Goal: Task Accomplishment & Management: Use online tool/utility

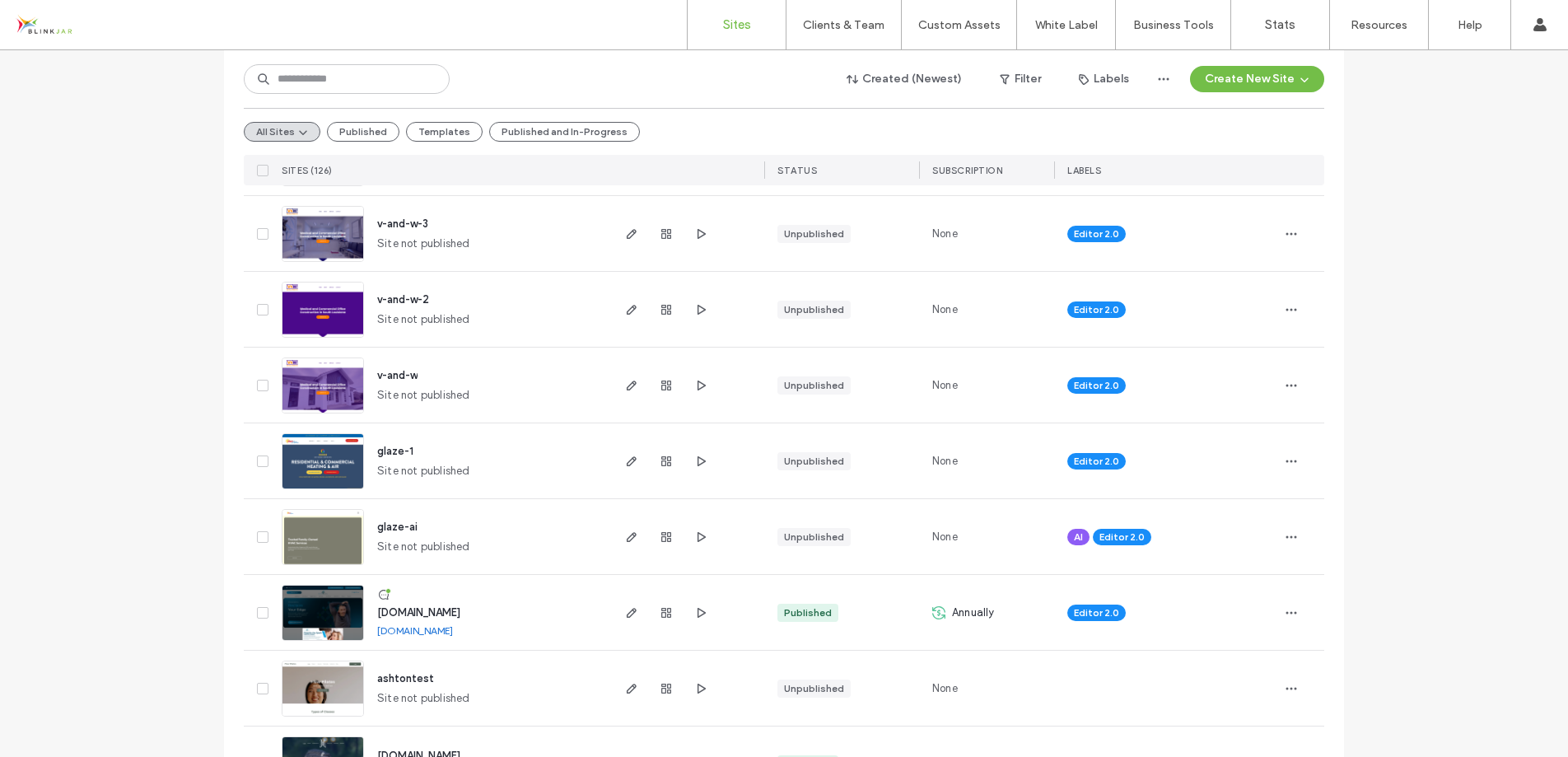
scroll to position [827, 0]
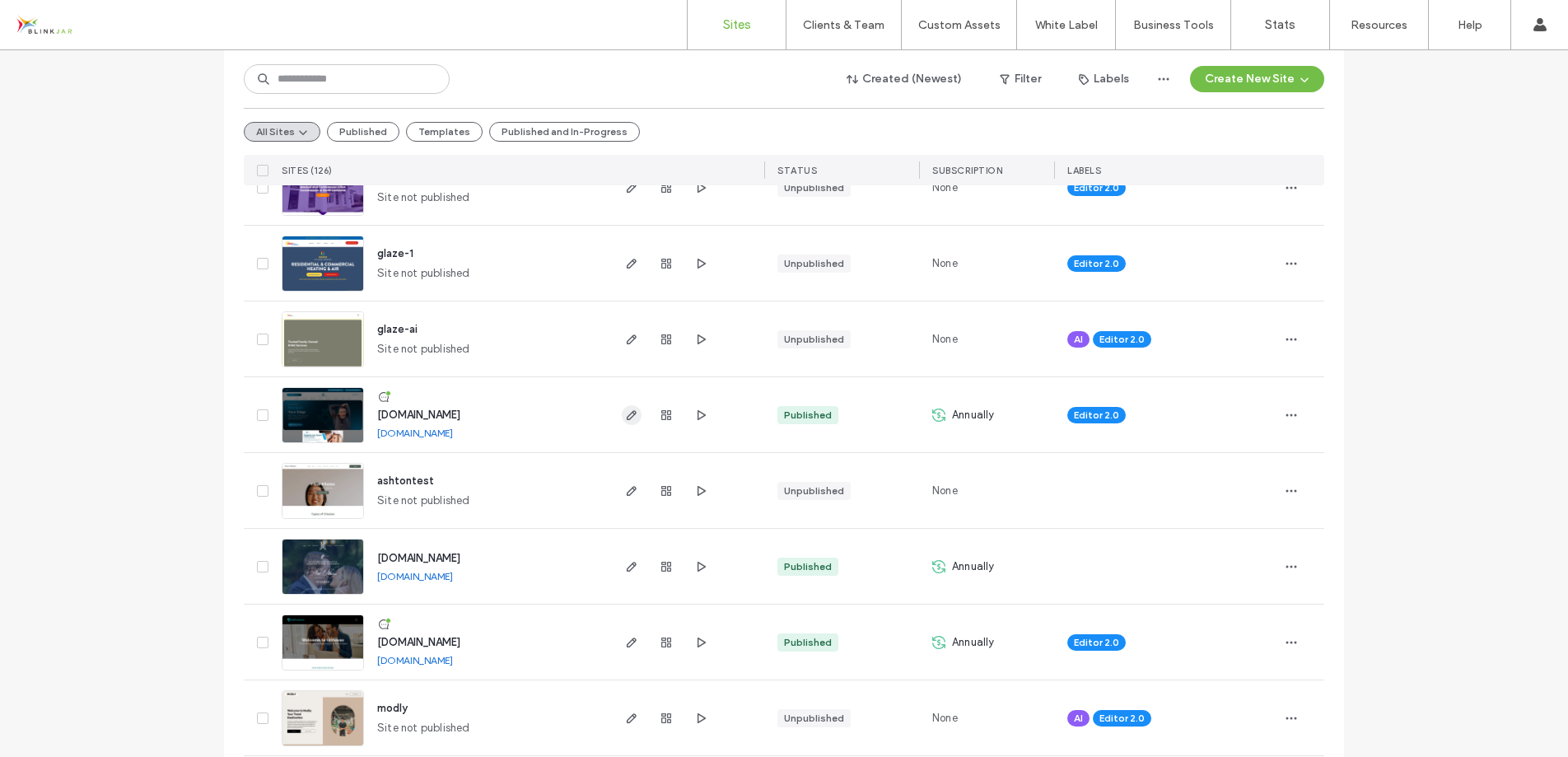
click at [628, 417] on icon "button" at bounding box center [632, 415] width 14 height 14
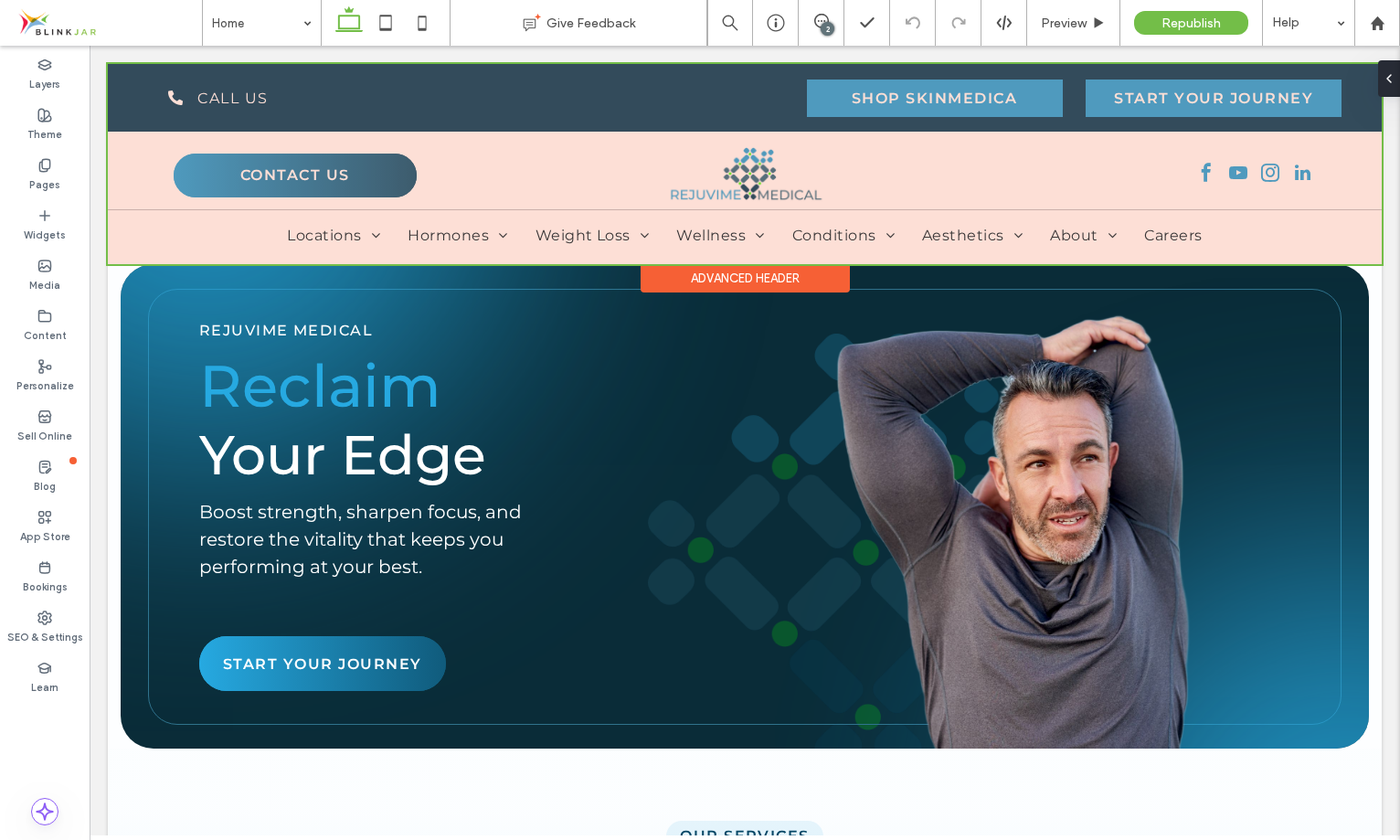
scroll to position [0, 3]
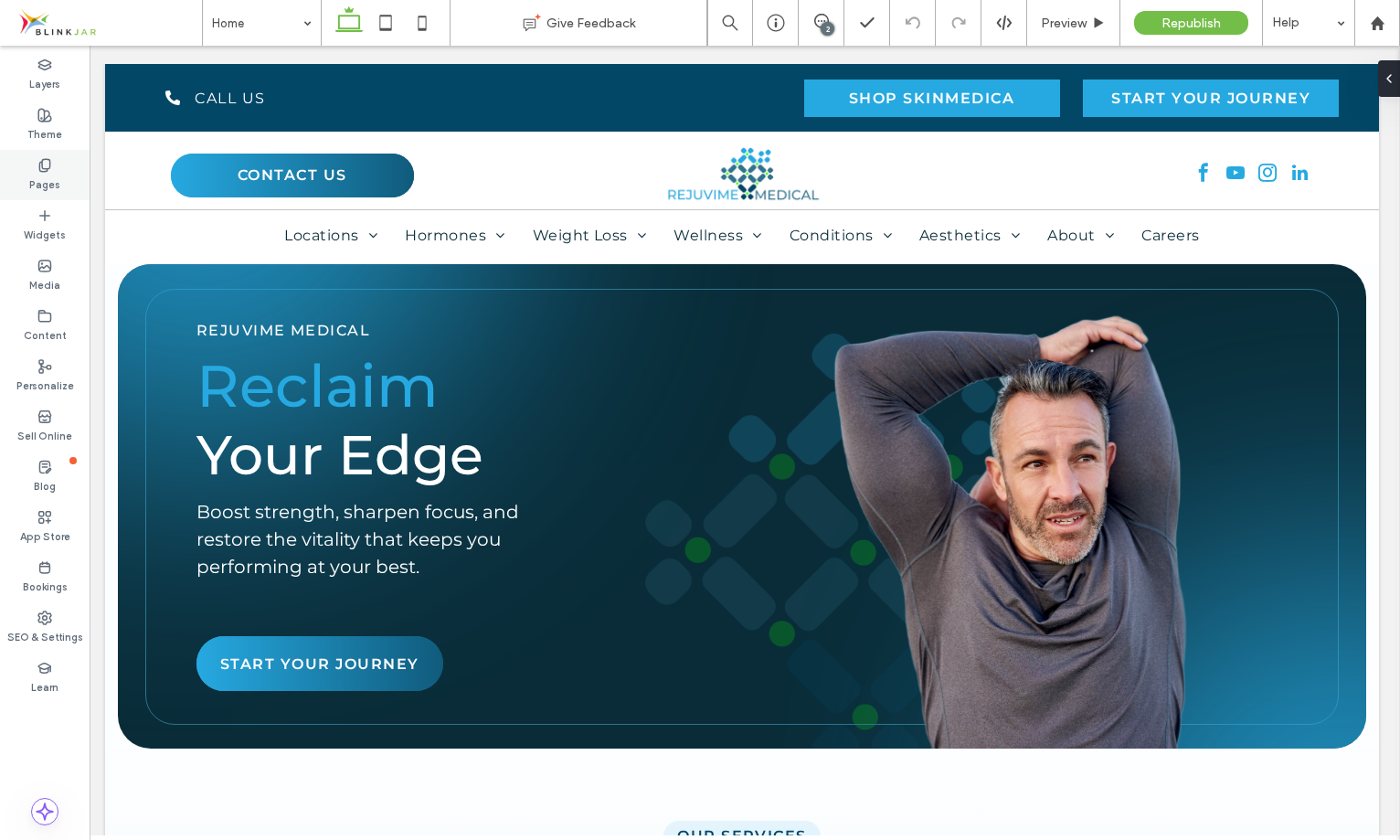
click at [48, 173] on label "Pages" at bounding box center [44, 182] width 31 height 20
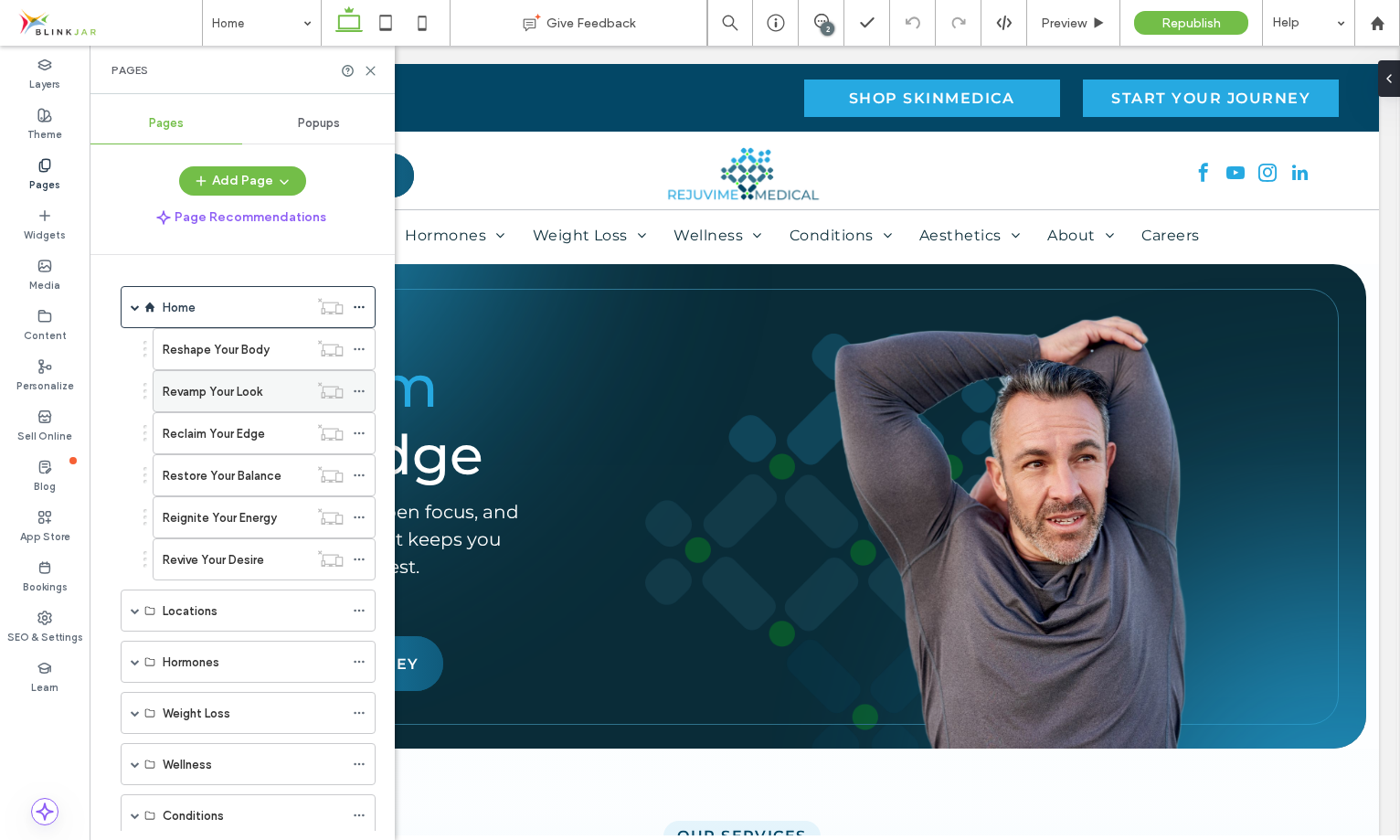
scroll to position [460, 0]
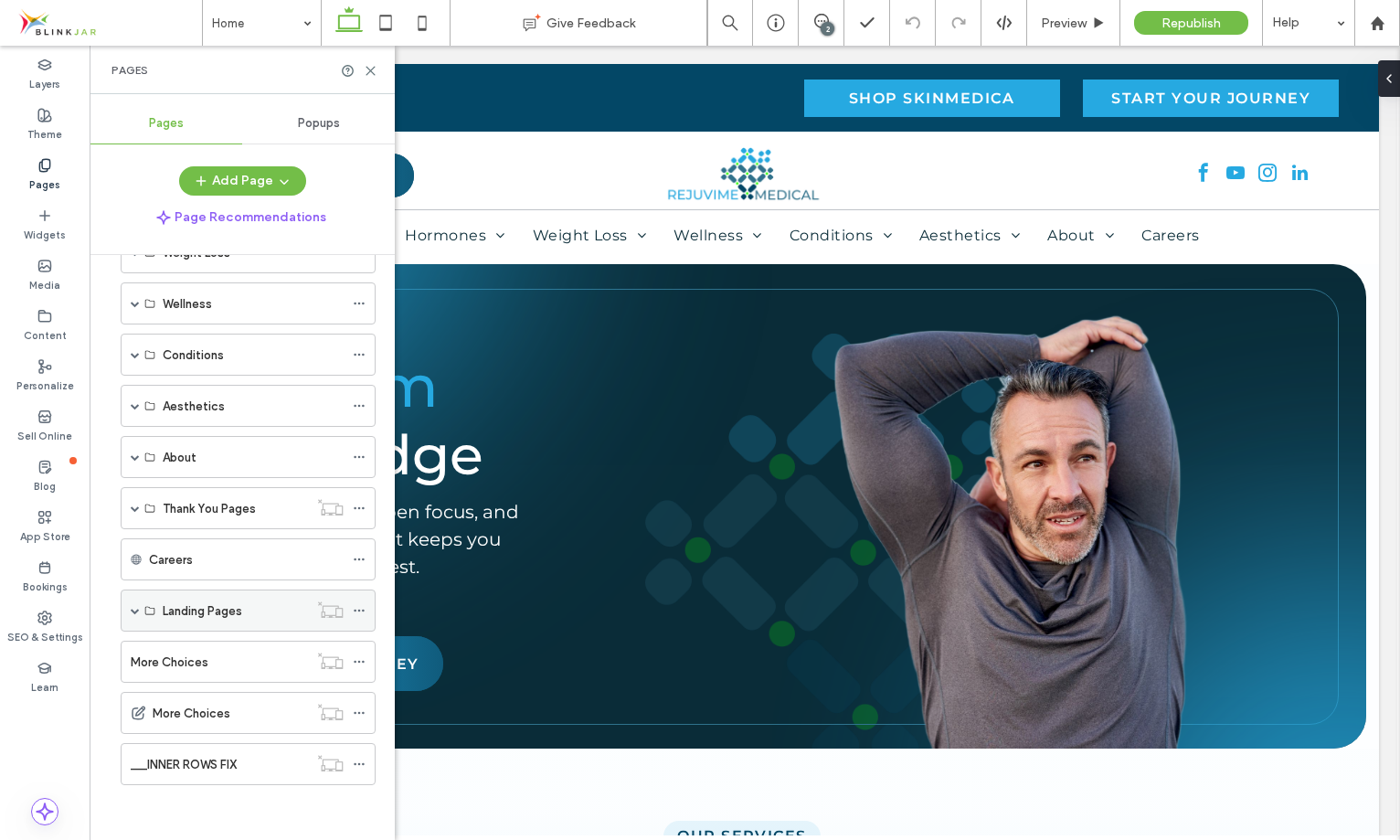
click at [135, 611] on span at bounding box center [135, 611] width 9 height 9
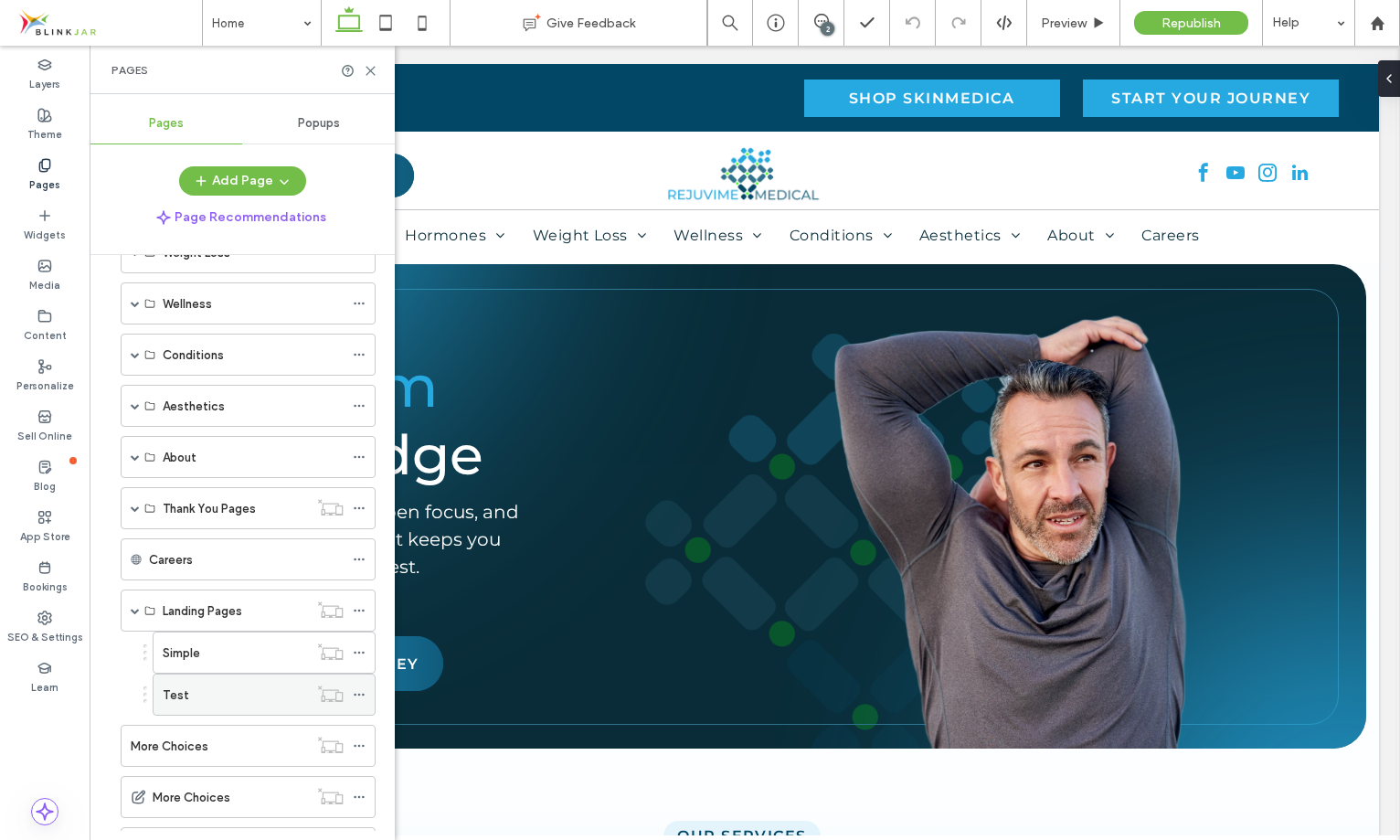
click at [183, 699] on label "Test" at bounding box center [176, 695] width 26 height 32
click at [0, 0] on div at bounding box center [0, 0] width 0 height 0
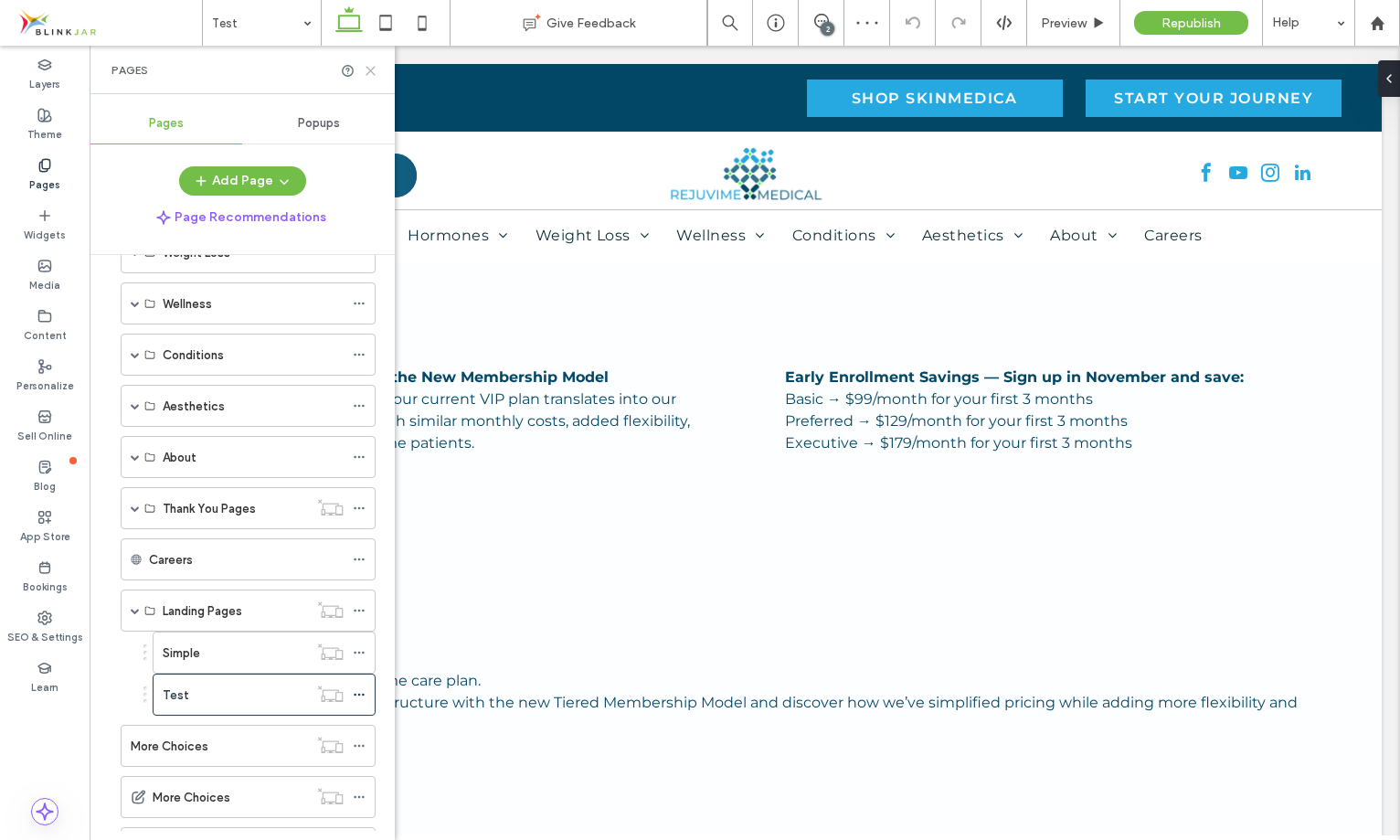
click at [375, 69] on icon at bounding box center [370, 70] width 14 height 14
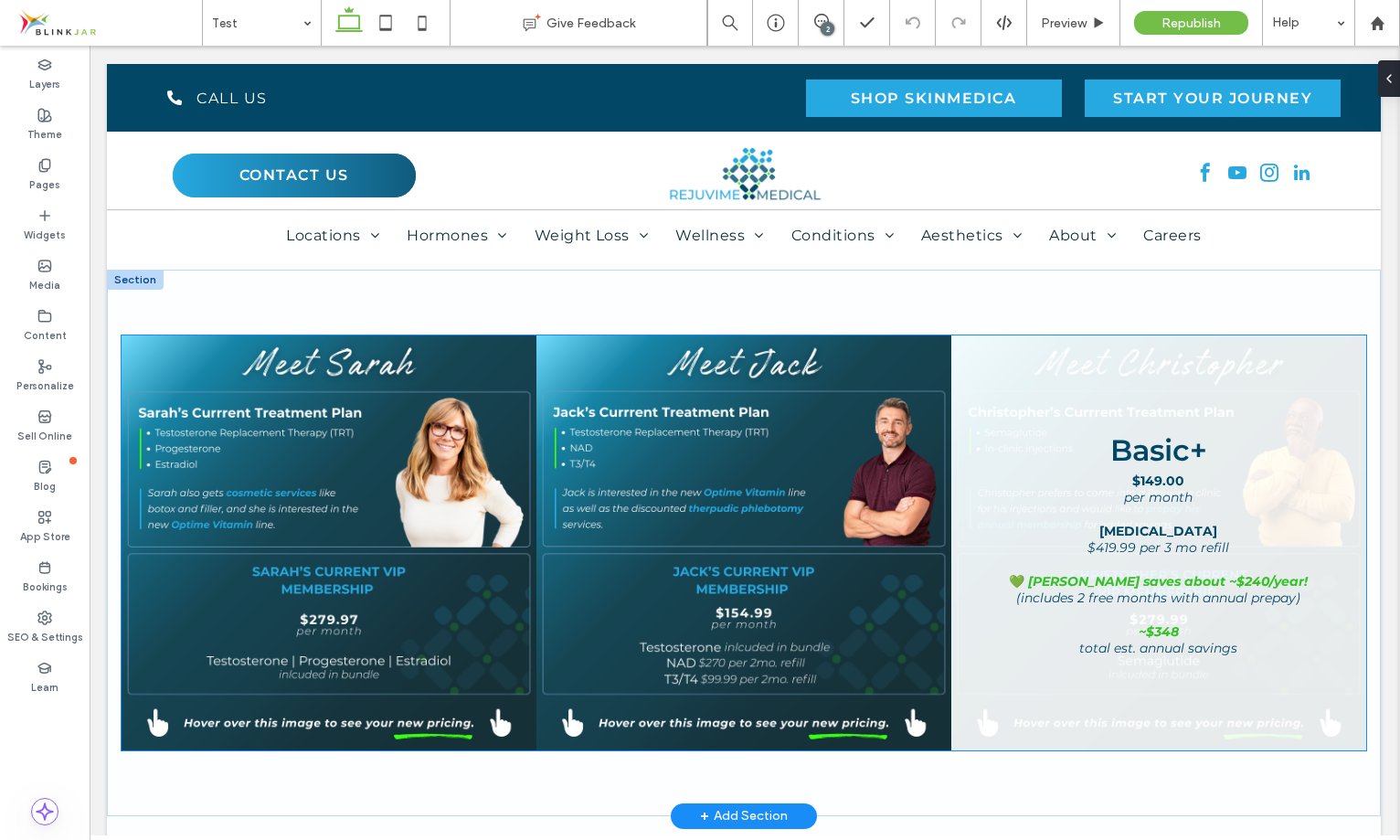
scroll to position [580, 18]
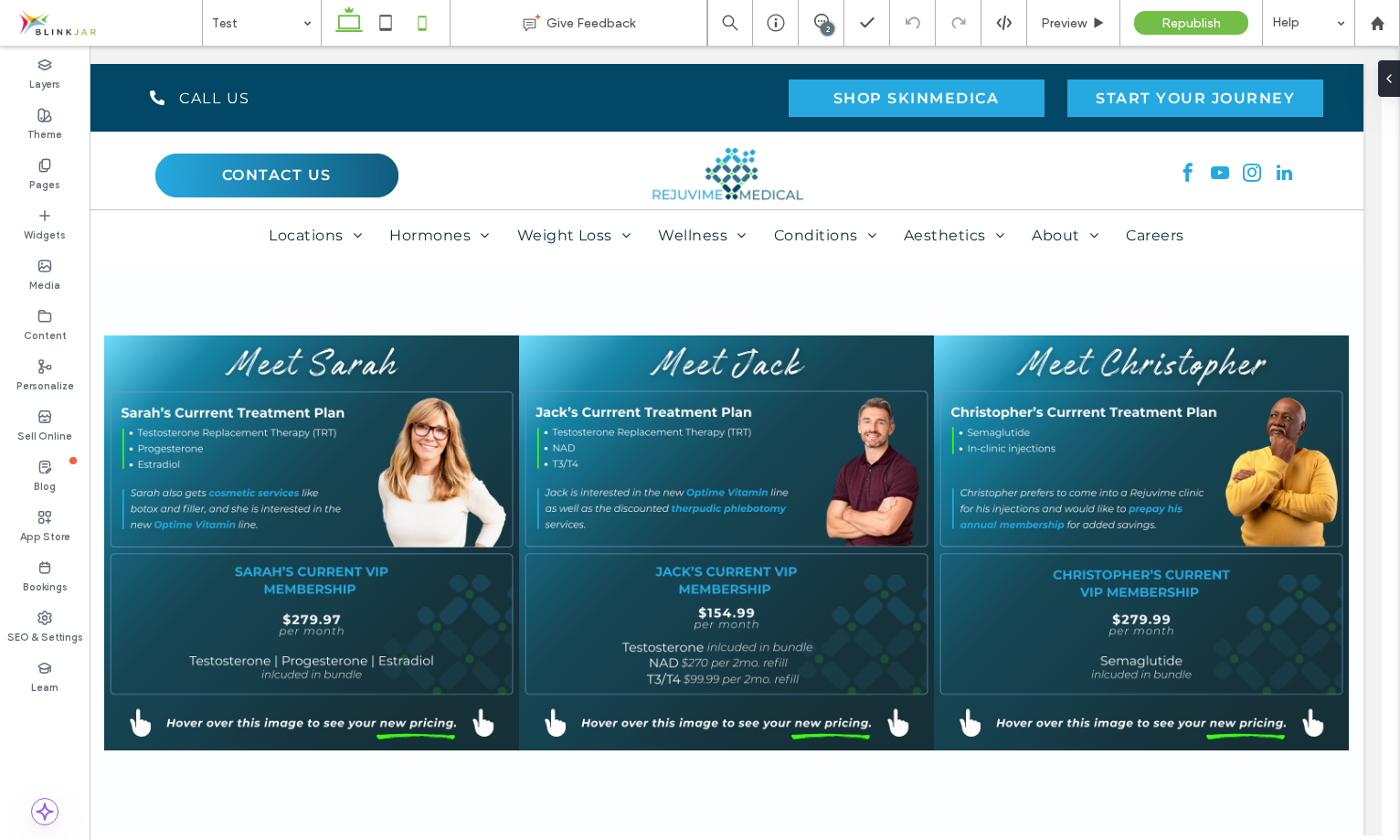
click at [415, 23] on icon at bounding box center [422, 23] width 37 height 37
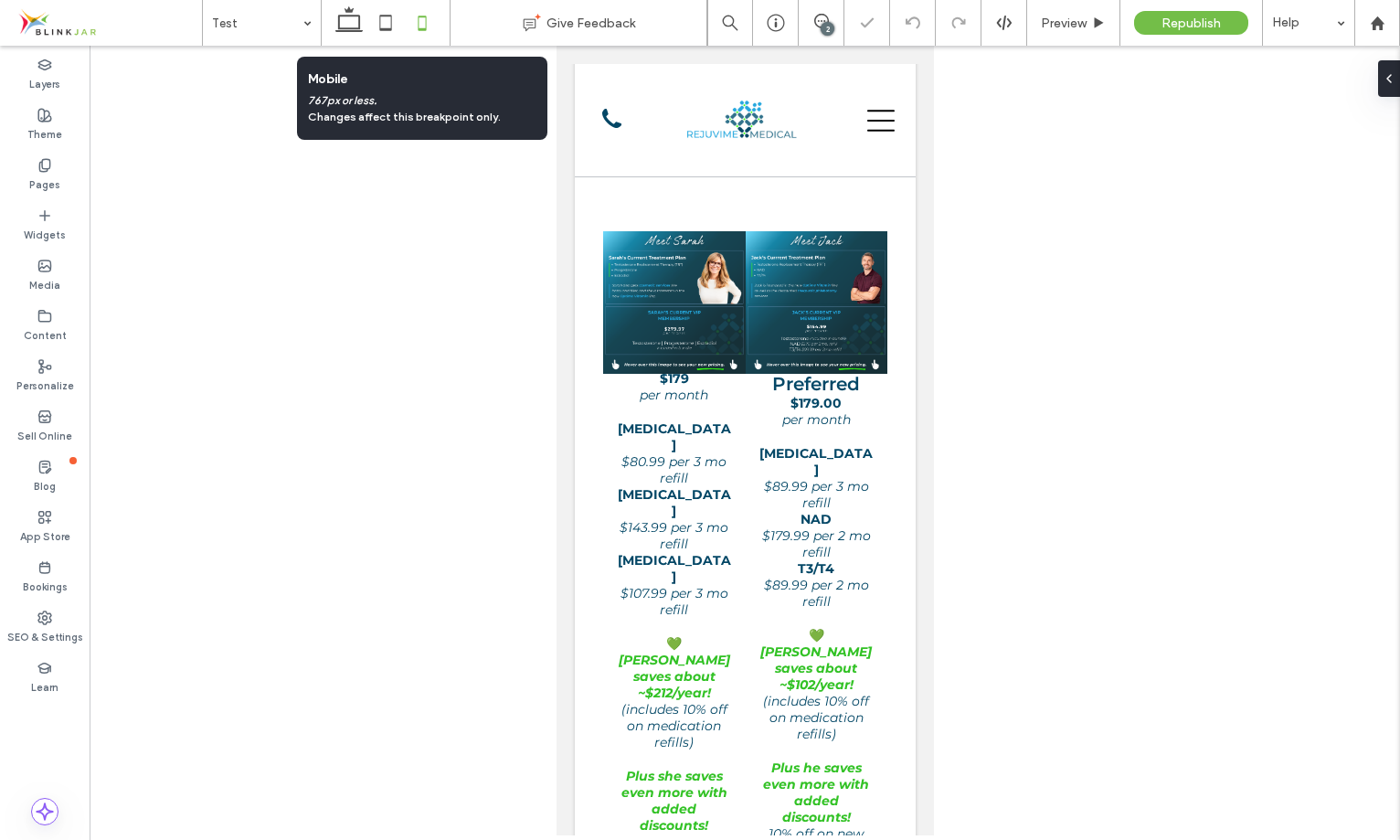
scroll to position [616, 0]
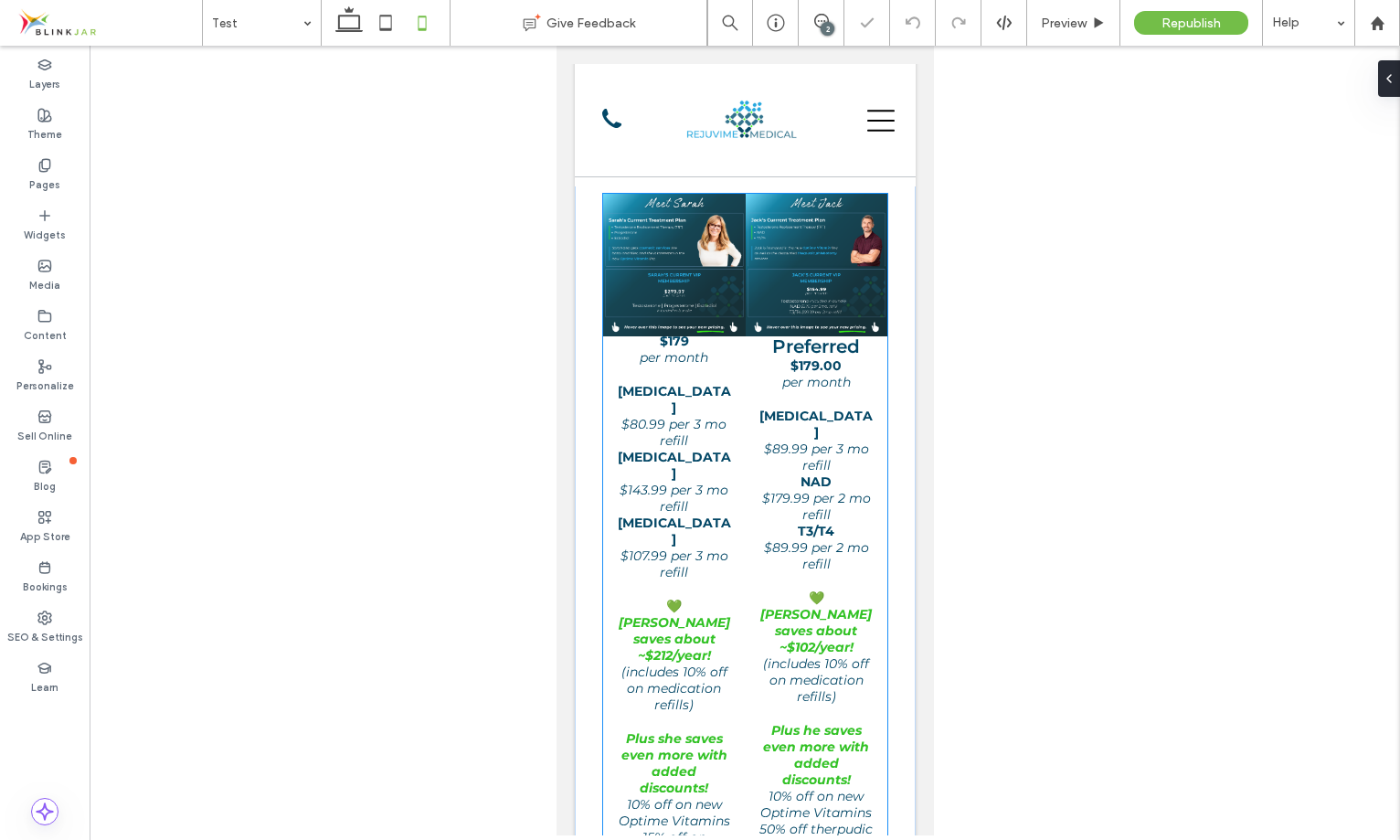
click at [732, 310] on link at bounding box center [674, 265] width 143 height 143
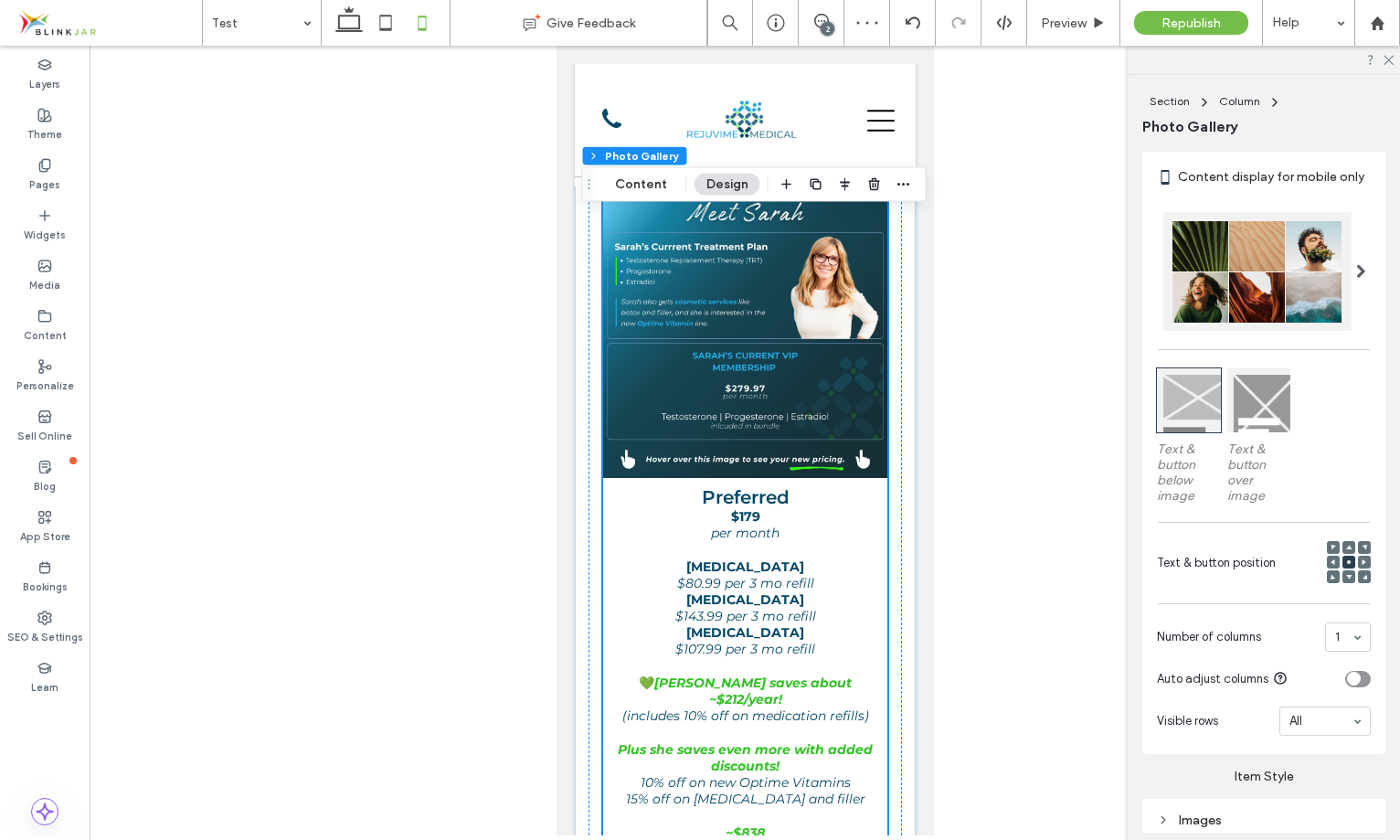
scroll to position [333, 0]
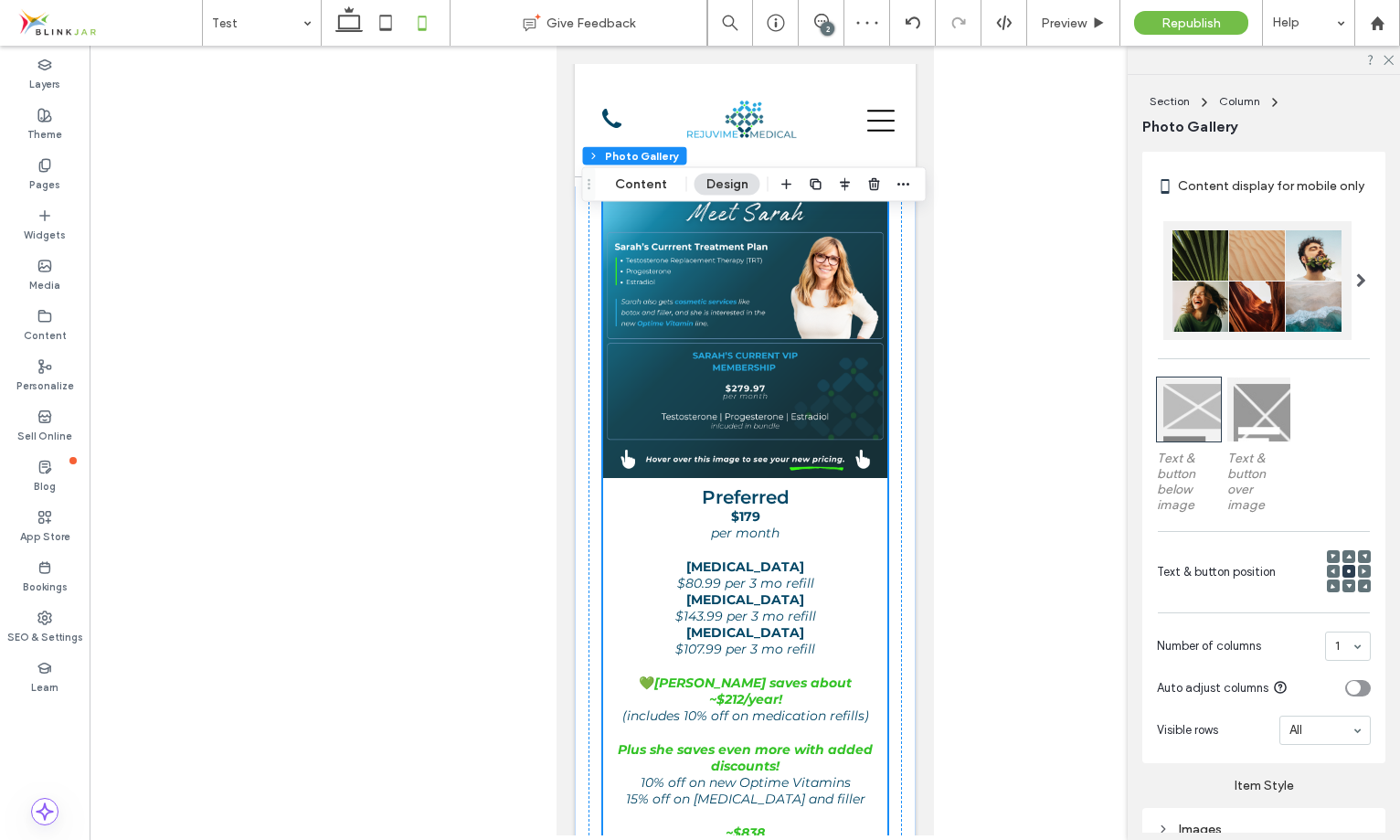
click at [1250, 423] on div at bounding box center [1259, 410] width 64 height 64
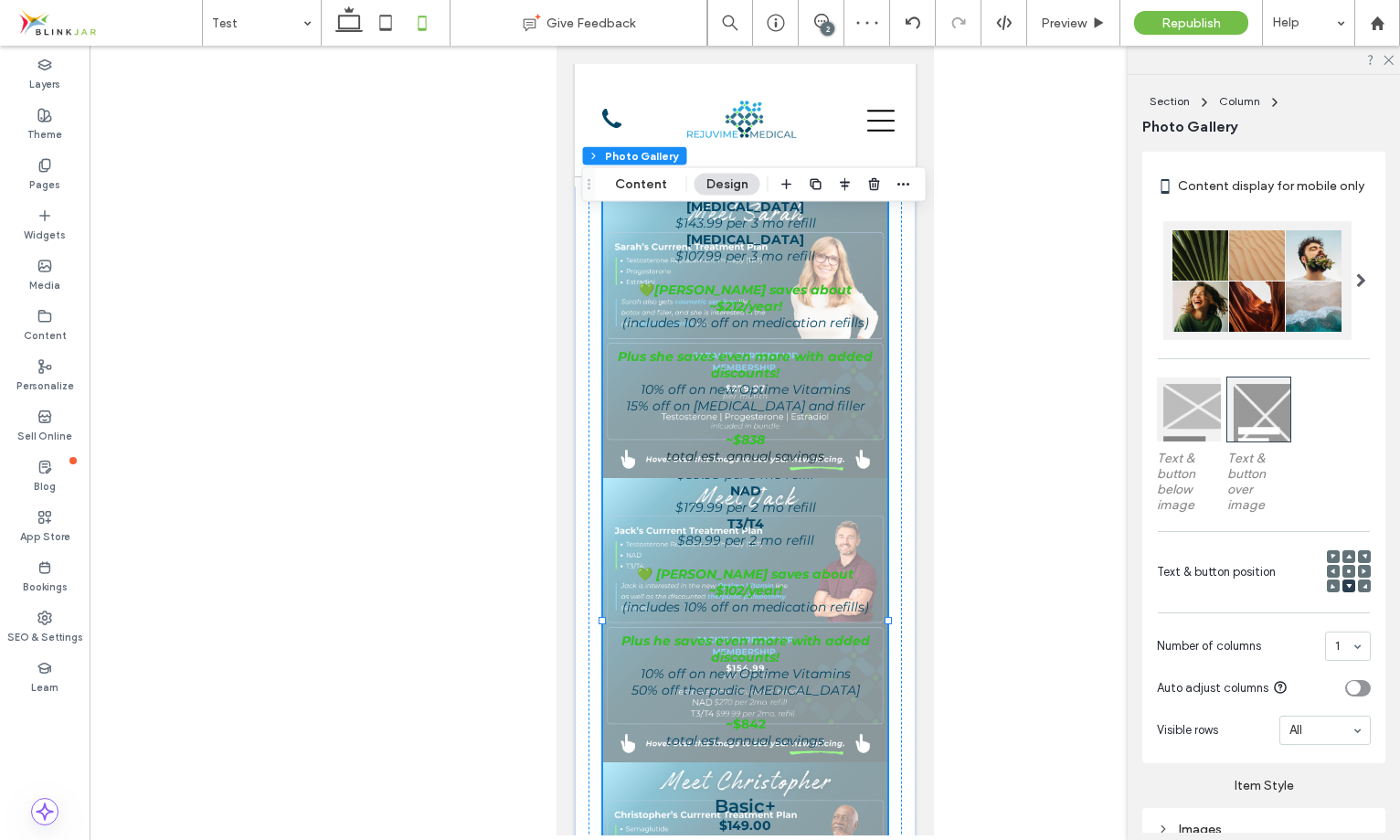
click at [1153, 425] on div "Content display for mobile only Text & button below image Text & button over im…" at bounding box center [1264, 457] width 243 height 613
click at [1174, 415] on div at bounding box center [1189, 410] width 64 height 64
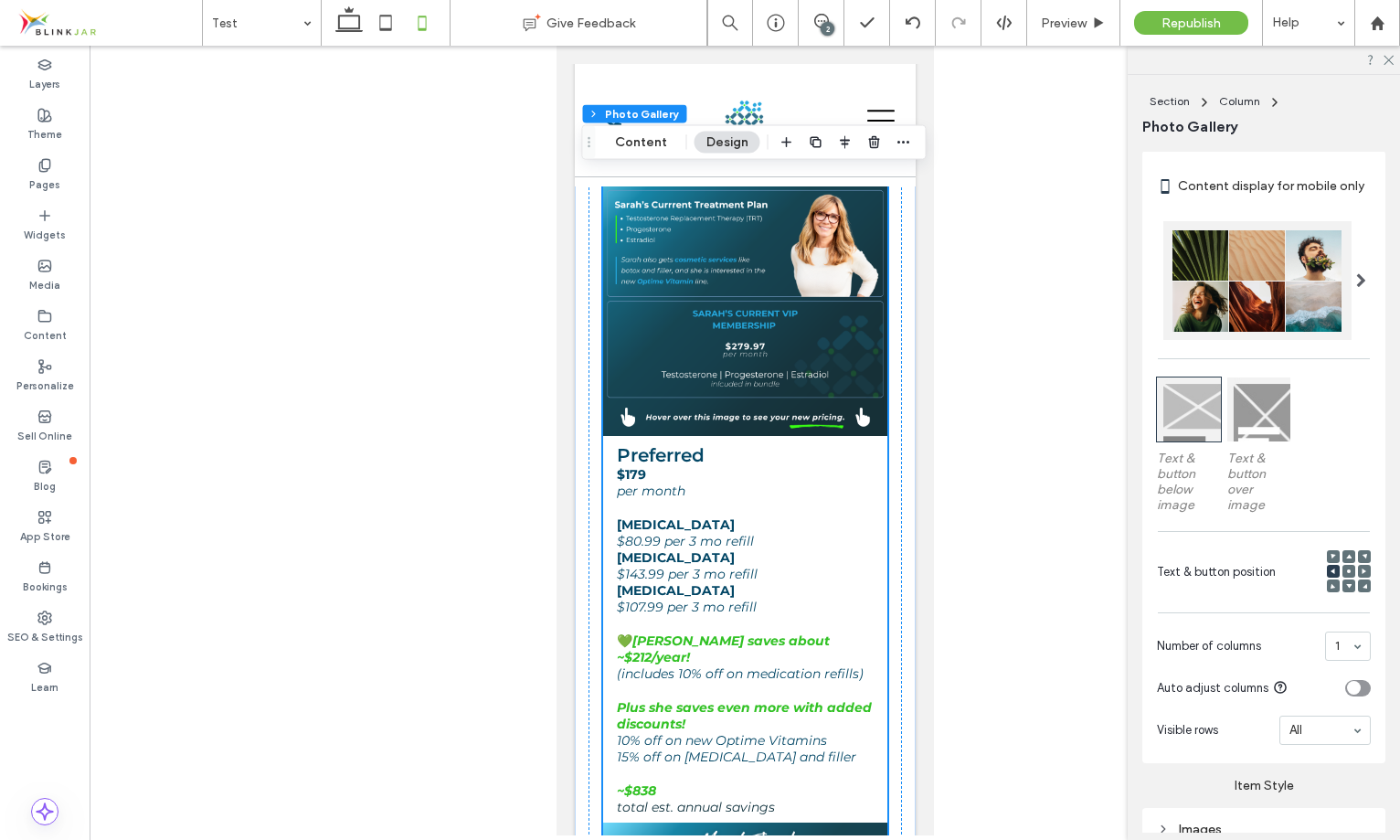
scroll to position [661, 0]
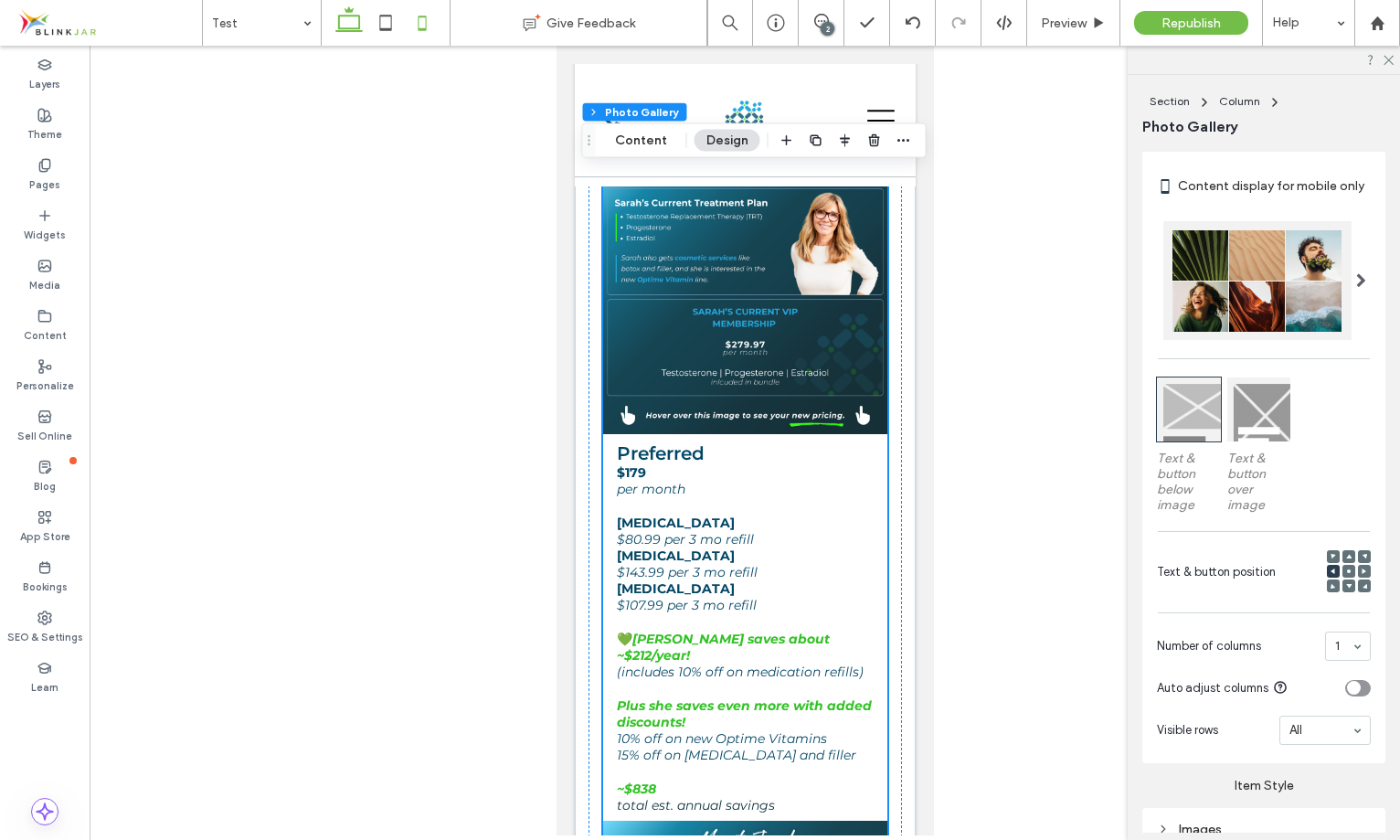
click at [350, 28] on use at bounding box center [349, 19] width 27 height 25
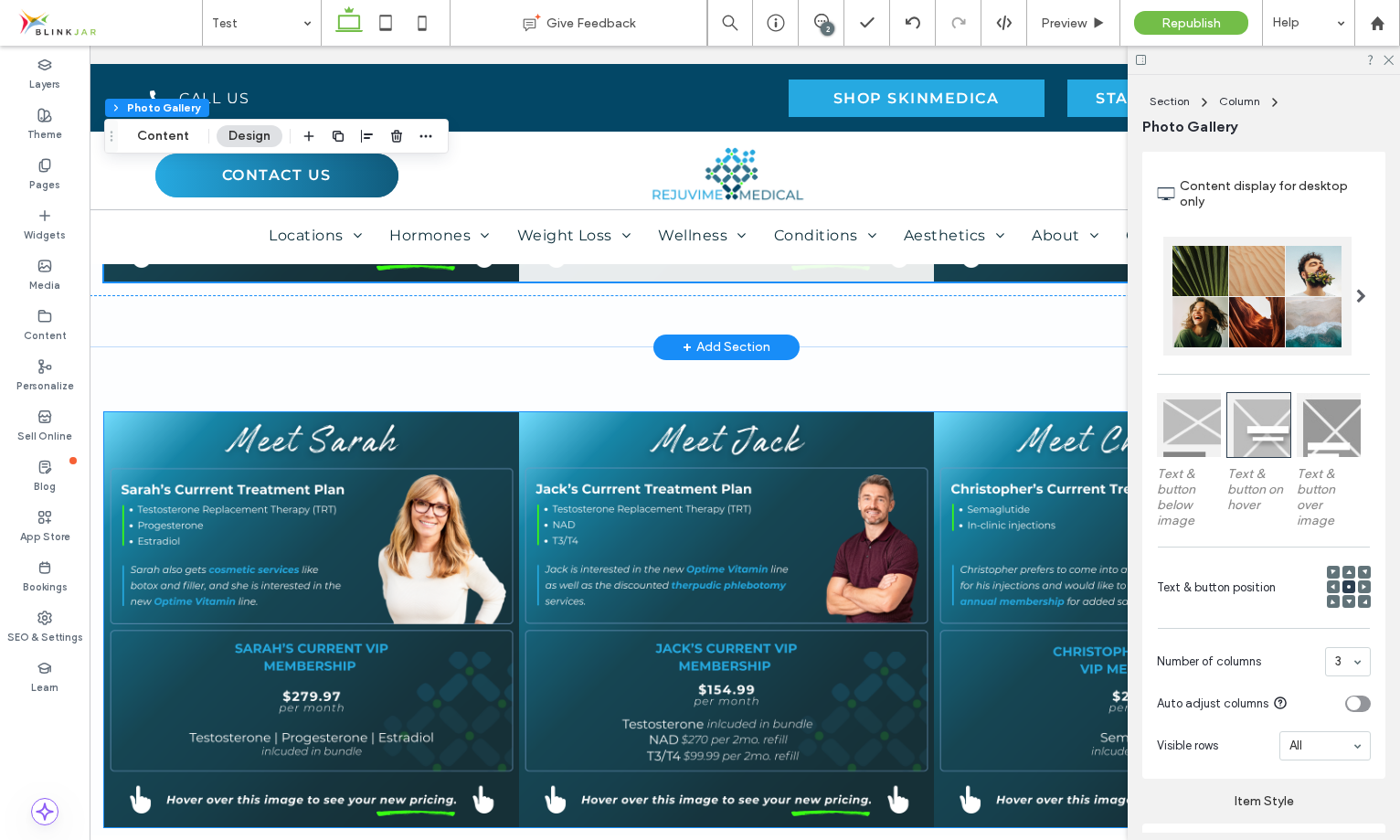
scroll to position [1042, 18]
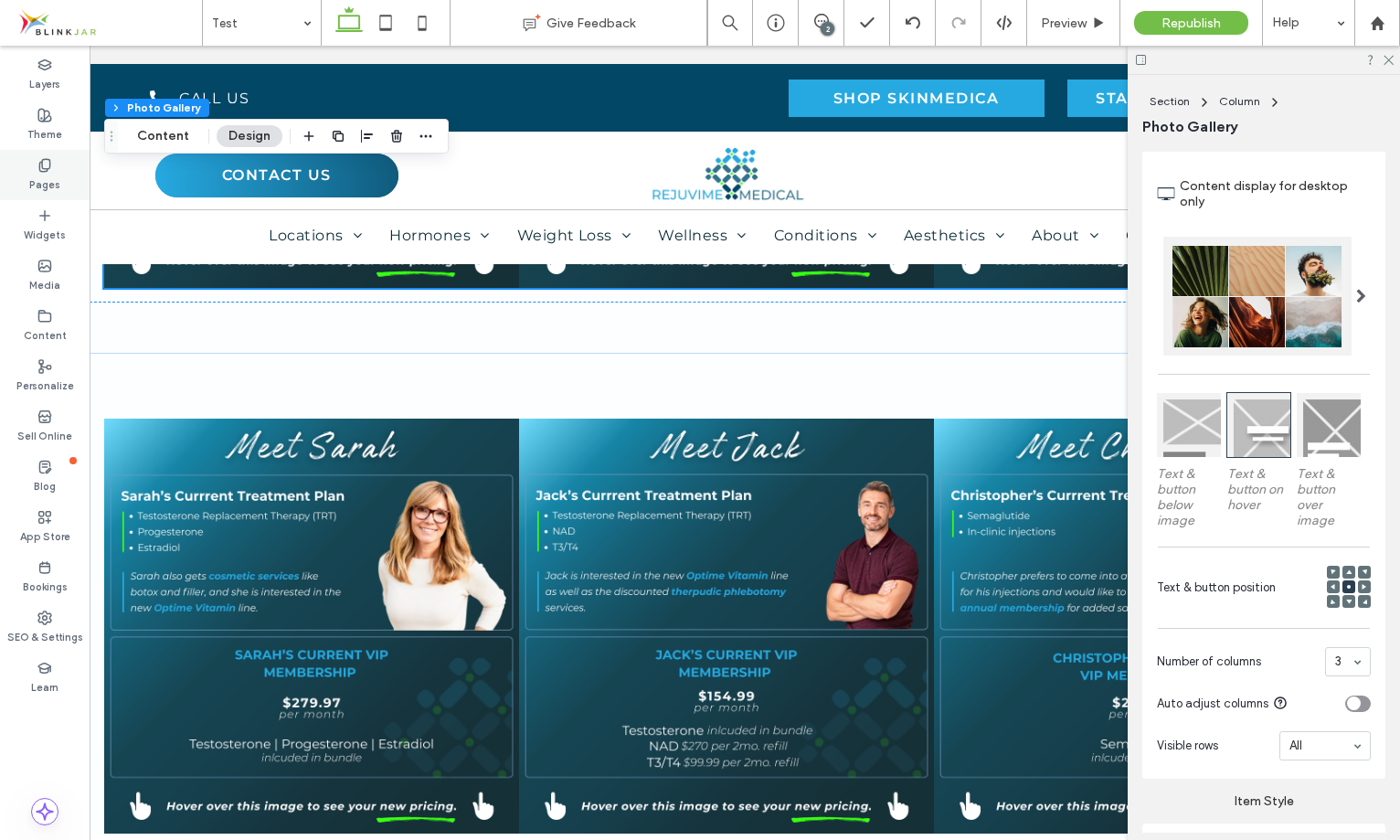
click at [44, 184] on label "Pages" at bounding box center [44, 182] width 31 height 20
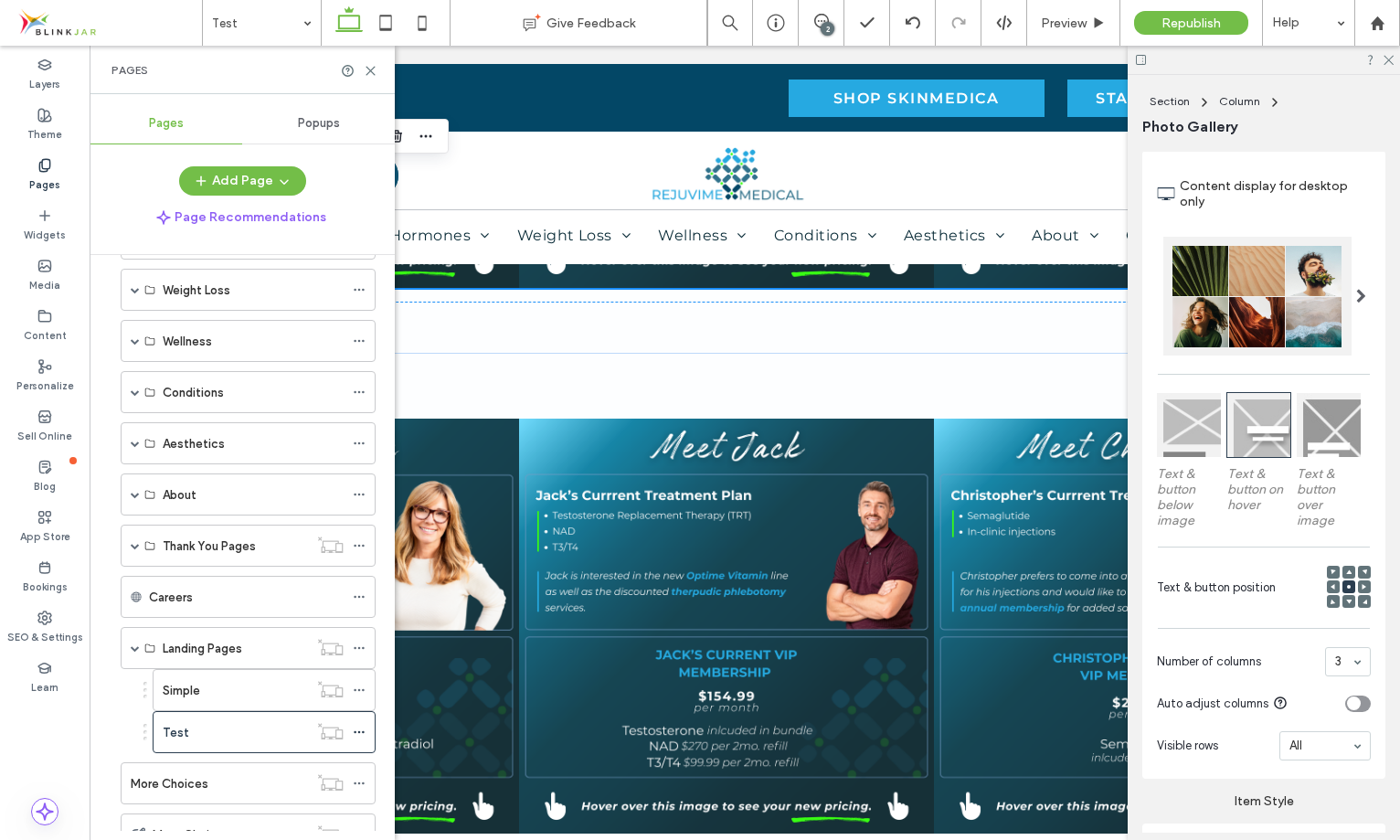
scroll to position [545, 0]
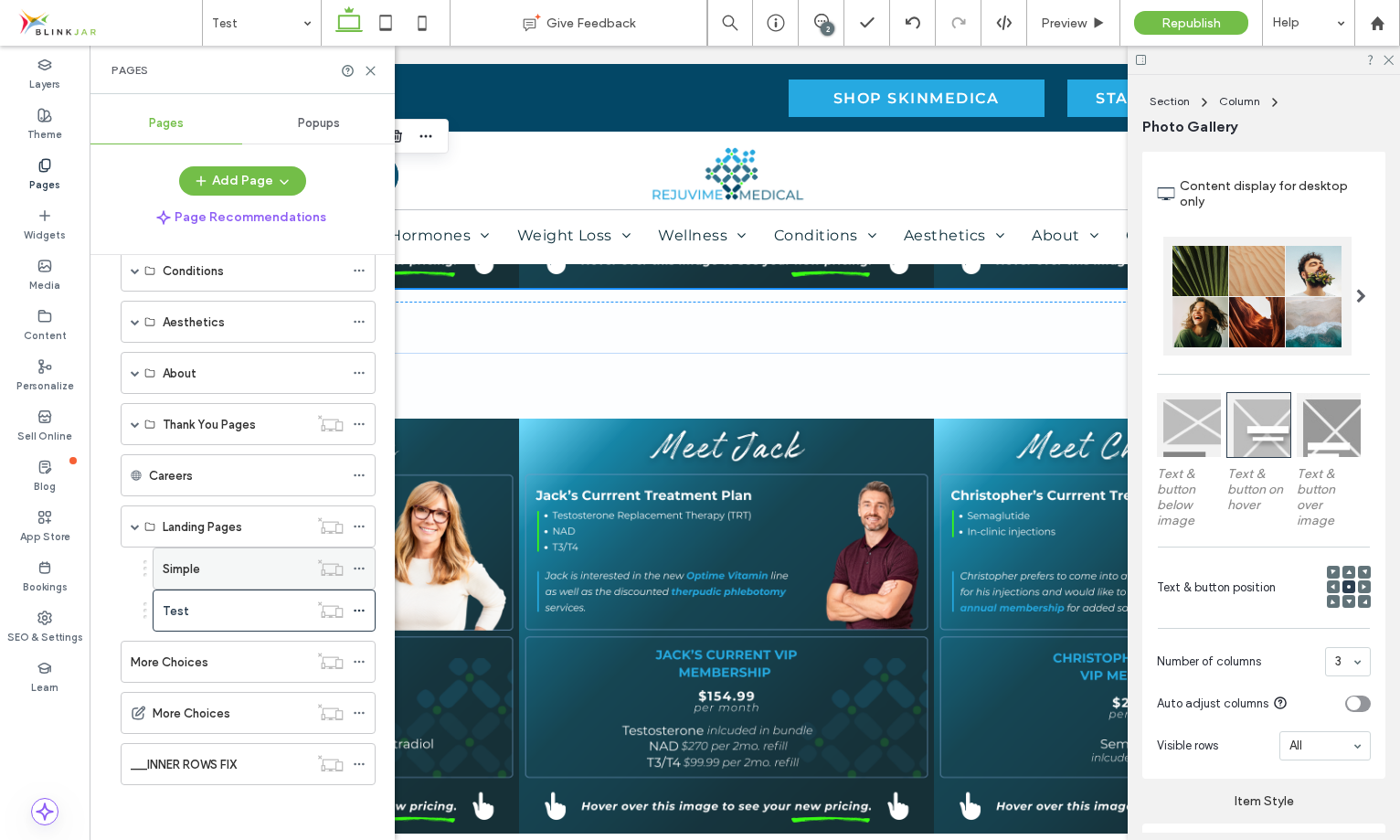
click at [184, 572] on label "Simple" at bounding box center [181, 568] width 38 height 32
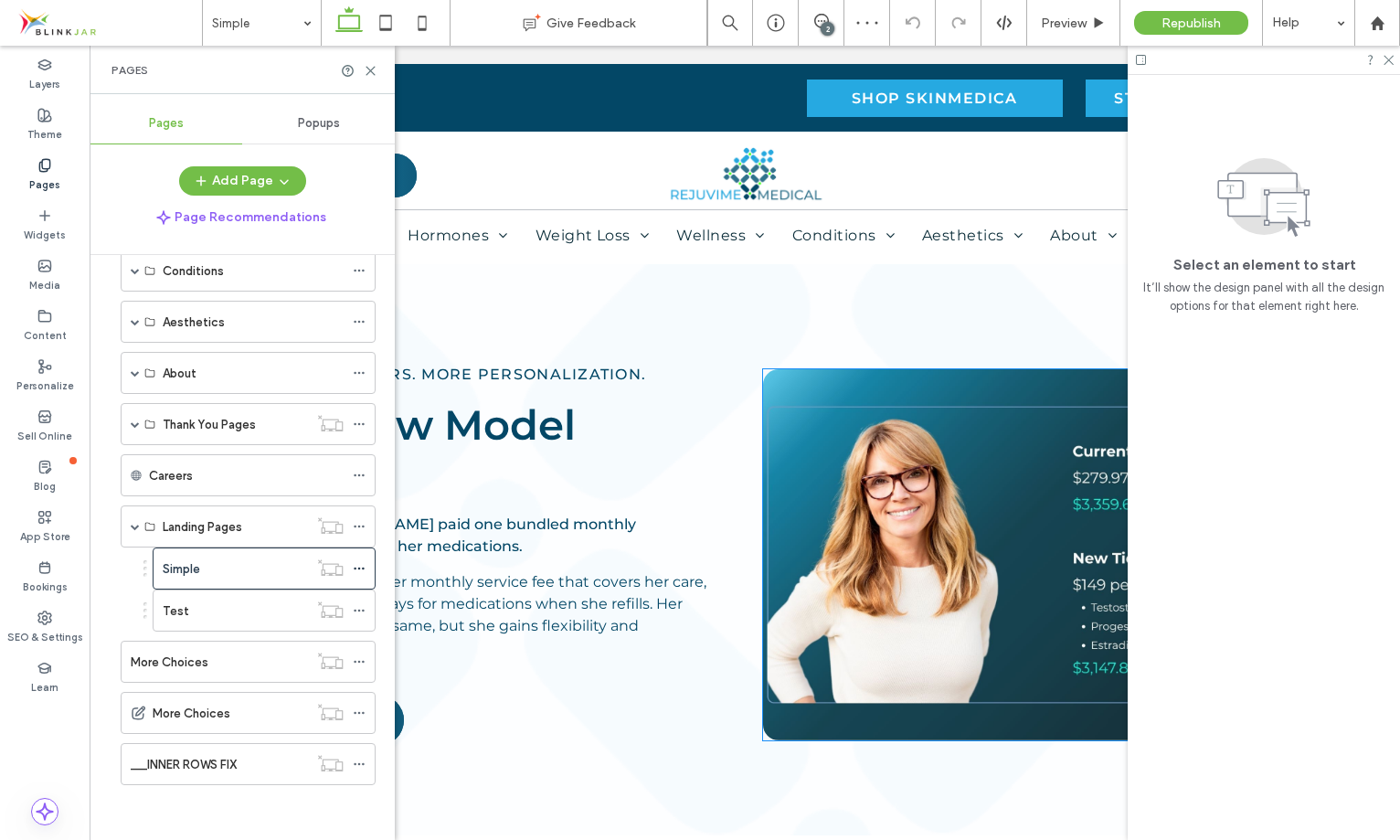
scroll to position [2190, 0]
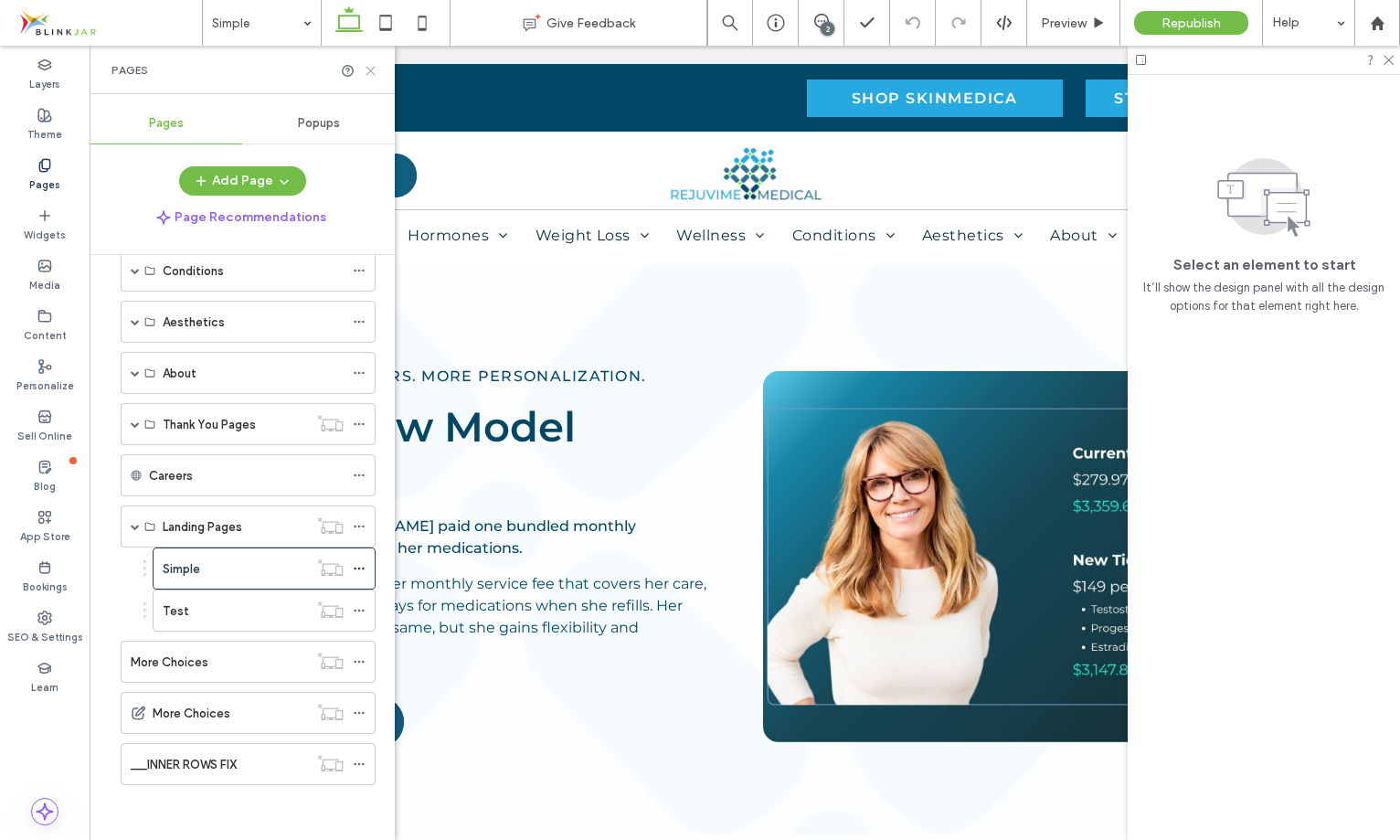
click at [368, 67] on icon at bounding box center [370, 70] width 14 height 14
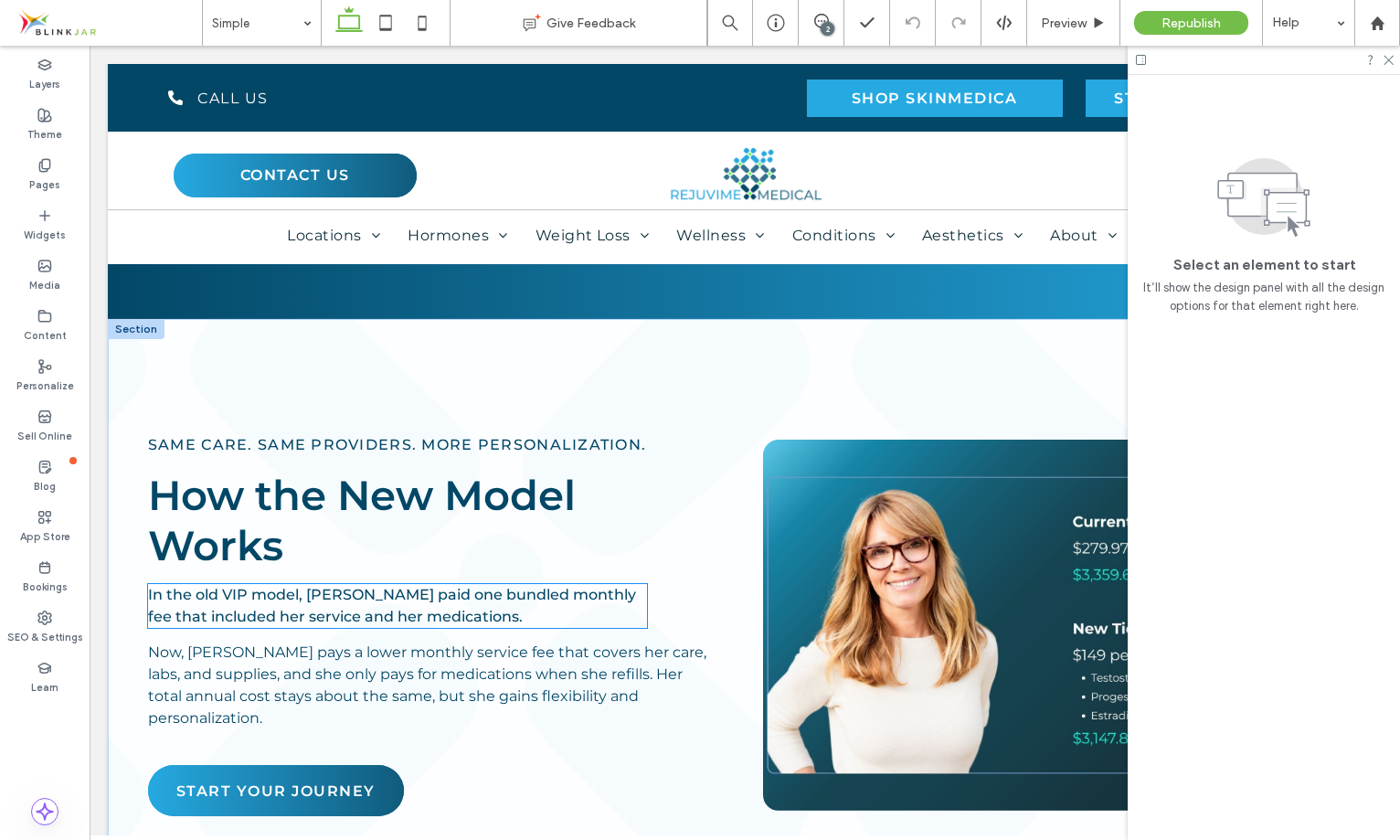
scroll to position [2124, 0]
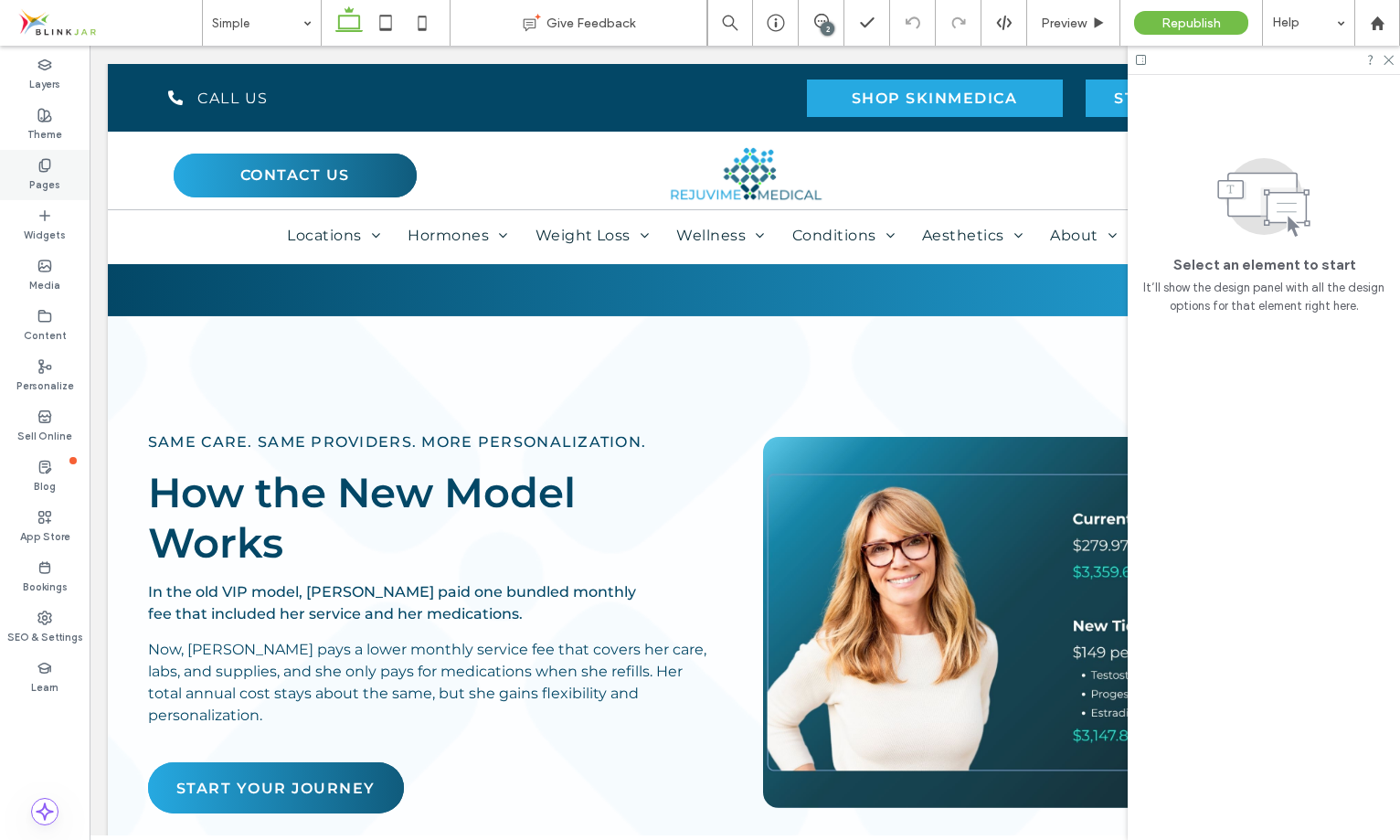
click at [45, 182] on label "Pages" at bounding box center [44, 182] width 31 height 20
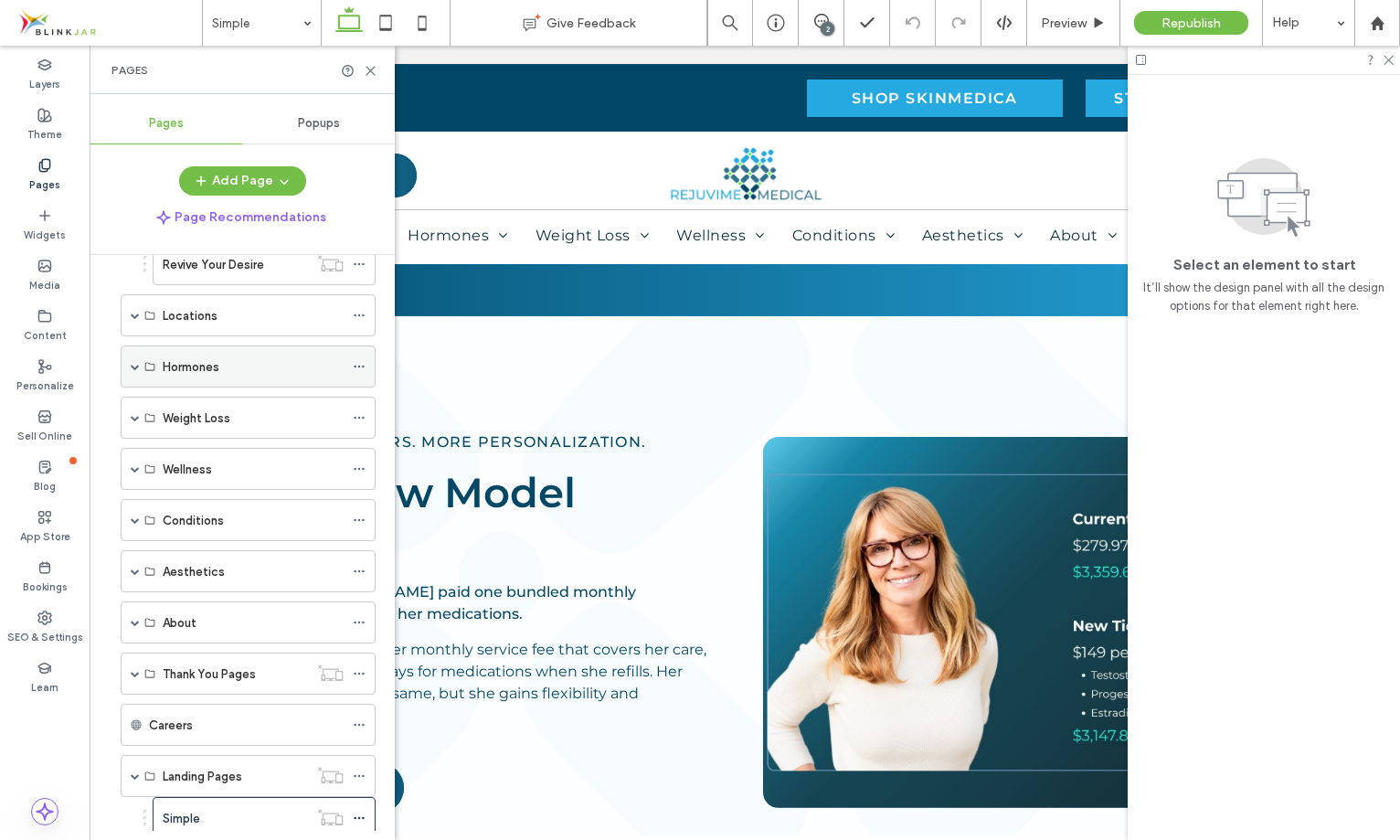
scroll to position [545, 0]
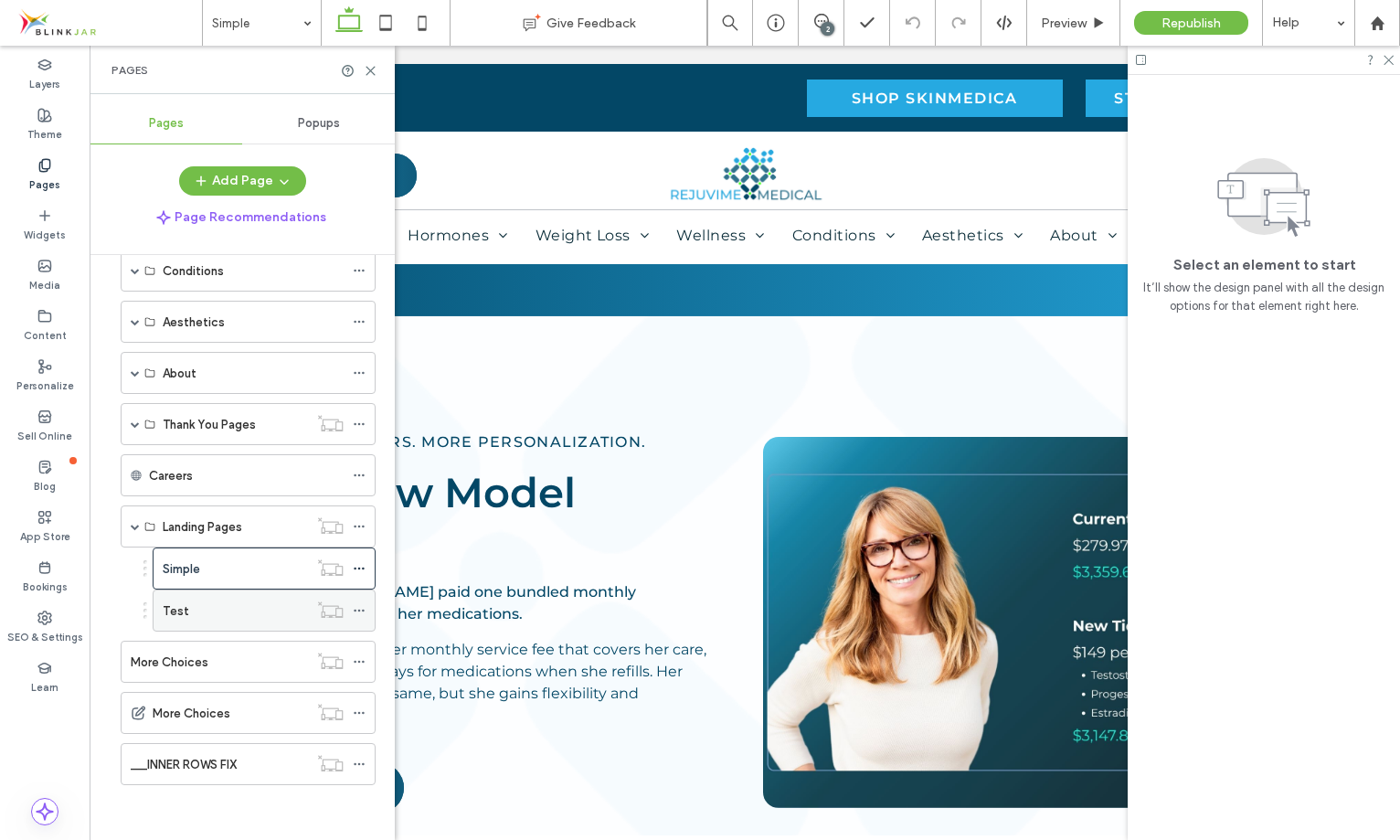
click at [192, 625] on div "Test" at bounding box center [235, 610] width 146 height 40
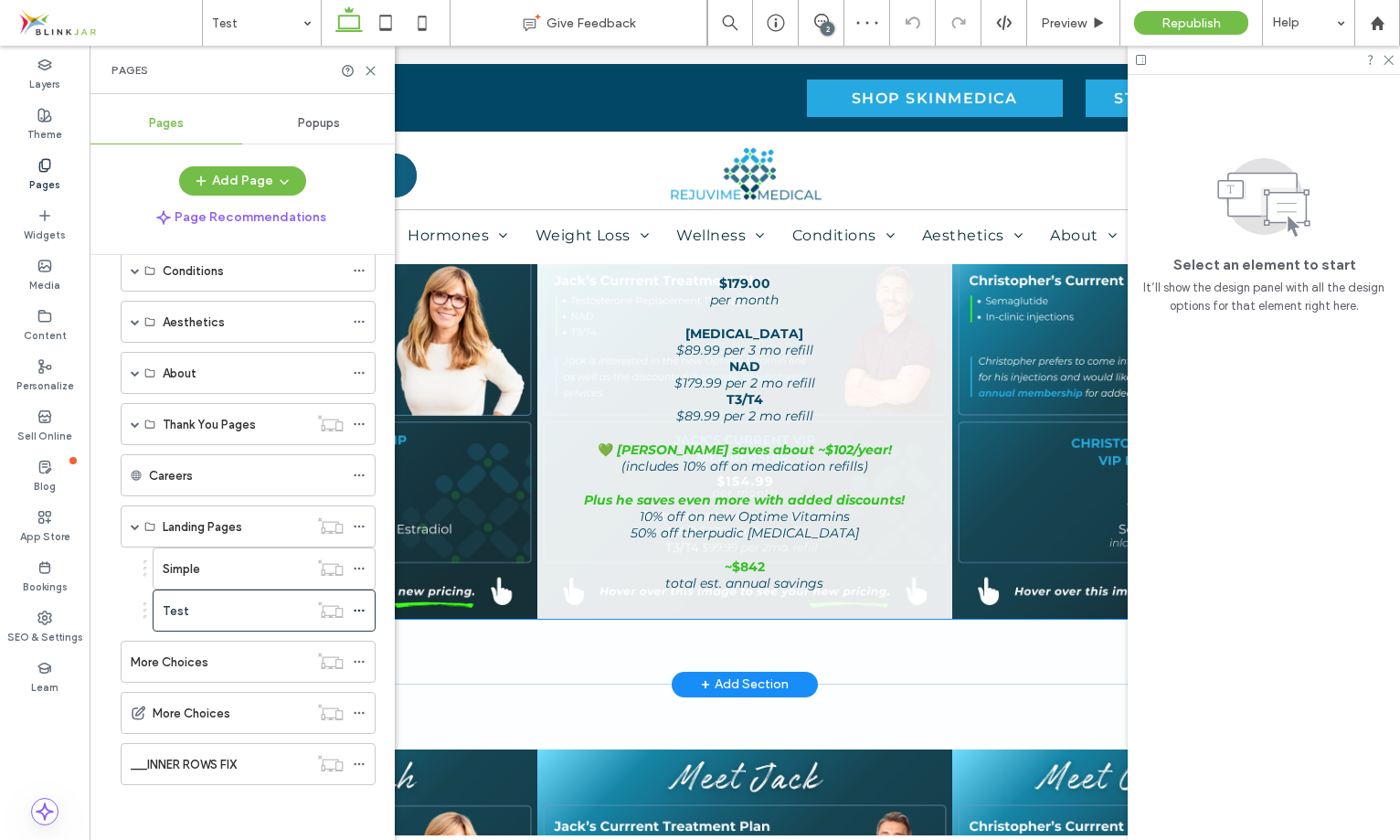
scroll to position [639, 0]
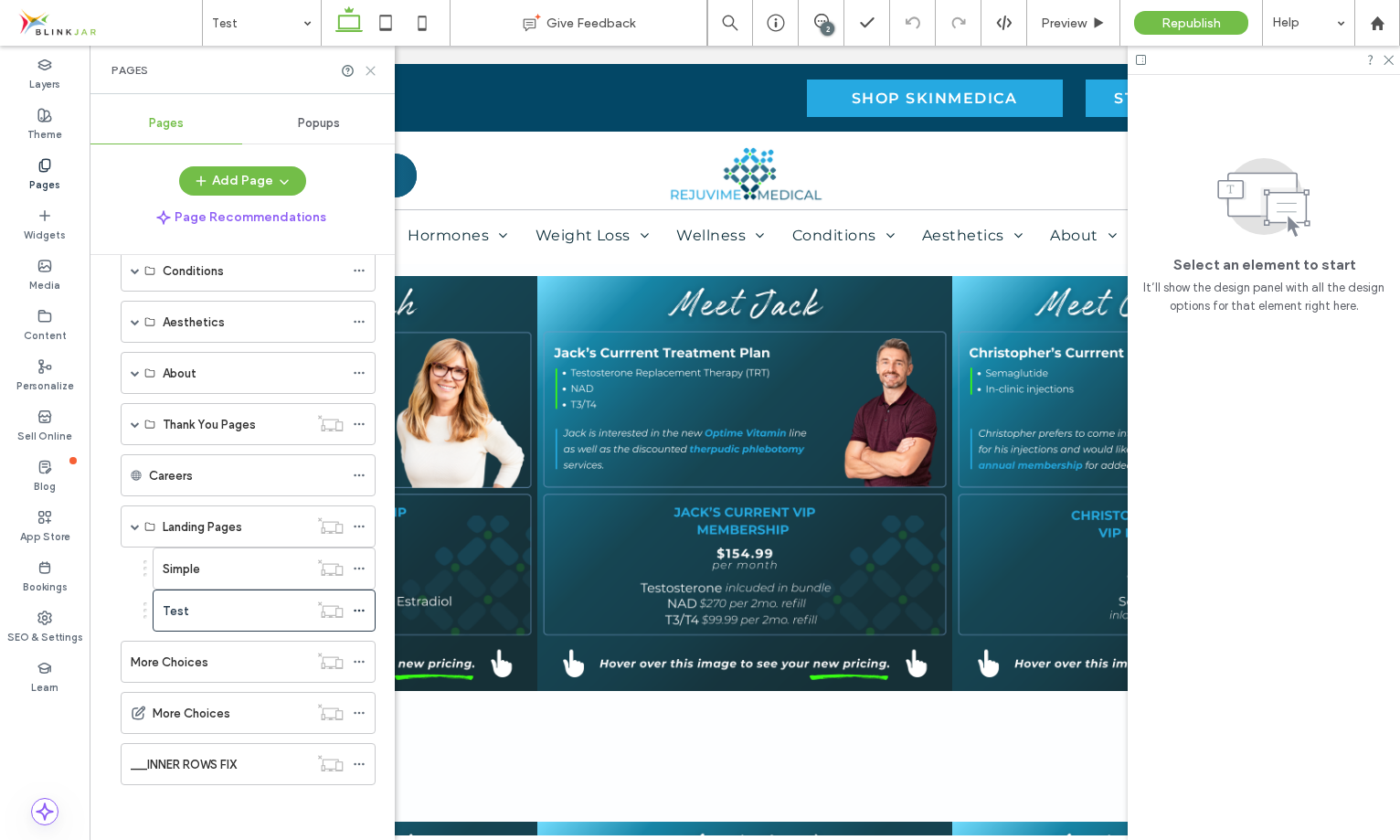
click at [364, 70] on icon at bounding box center [370, 70] width 14 height 14
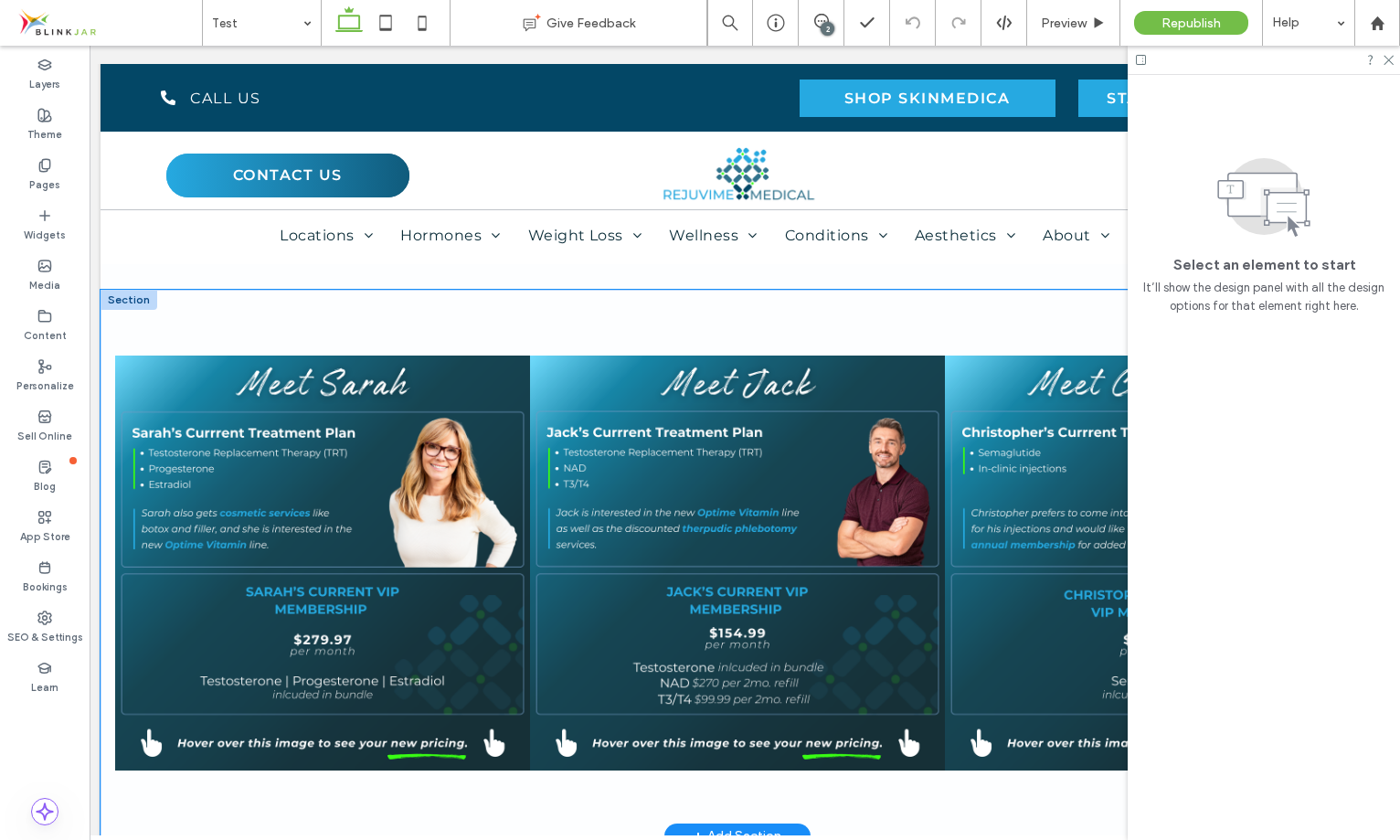
scroll to position [559, 0]
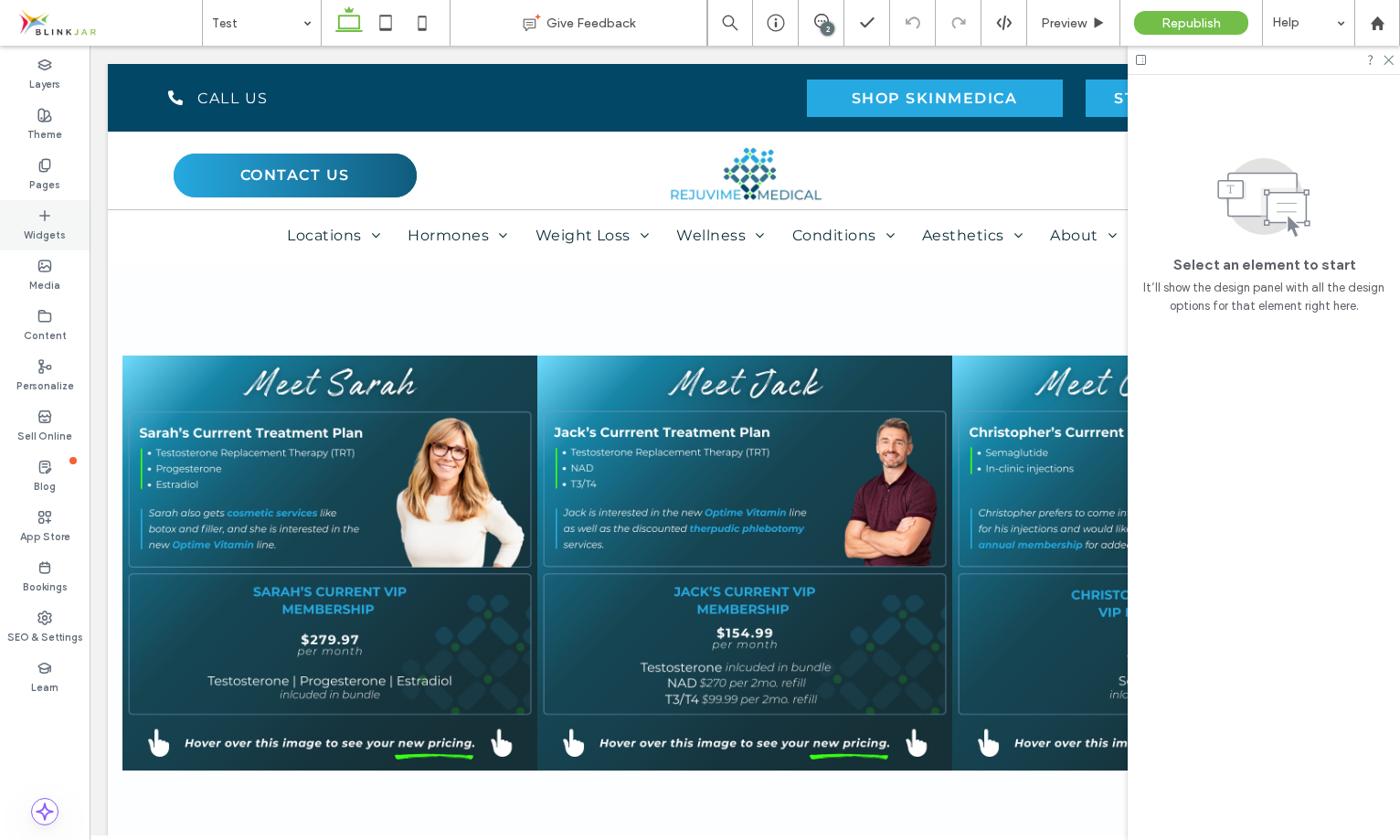
click at [53, 235] on label "Widgets" at bounding box center [44, 232] width 42 height 20
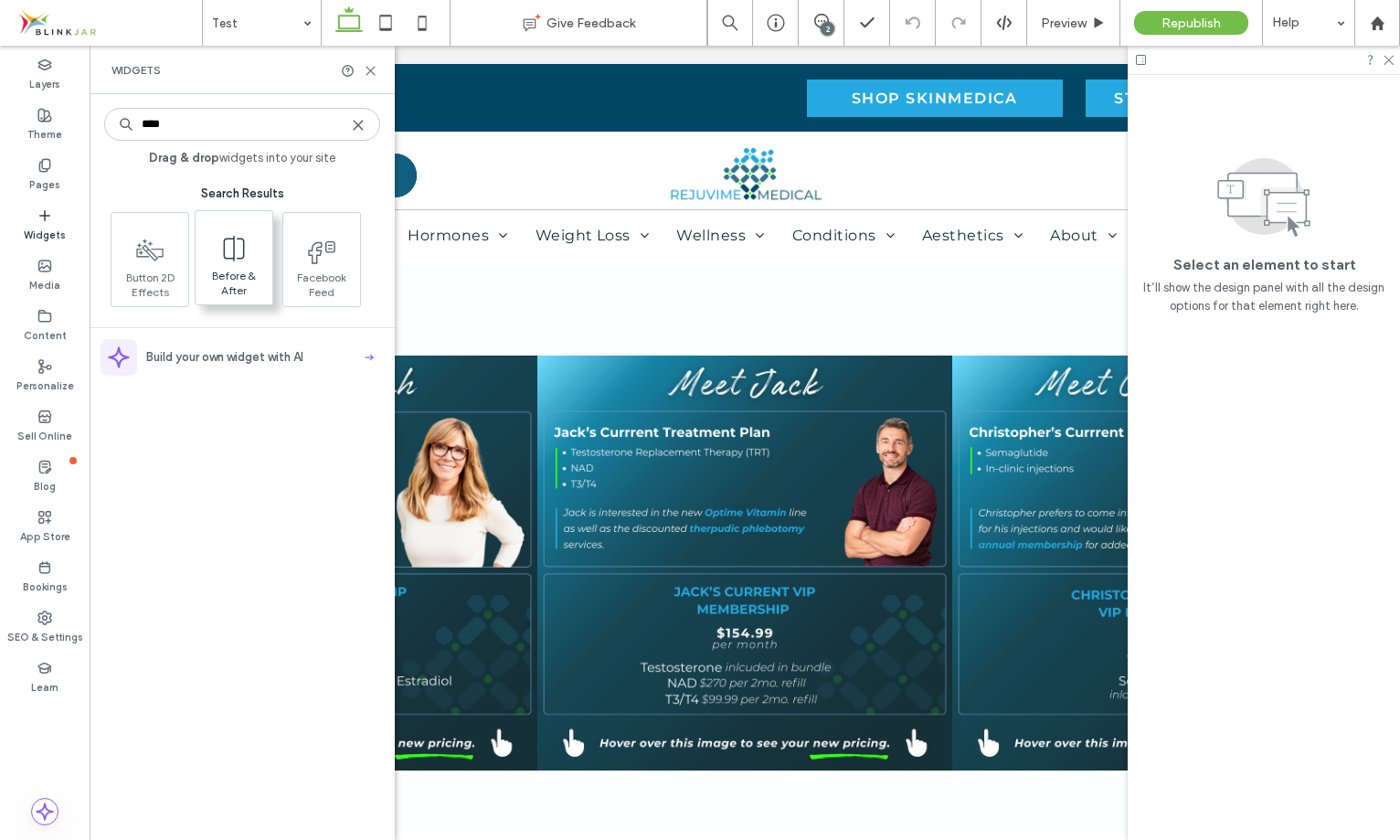
type input "****"
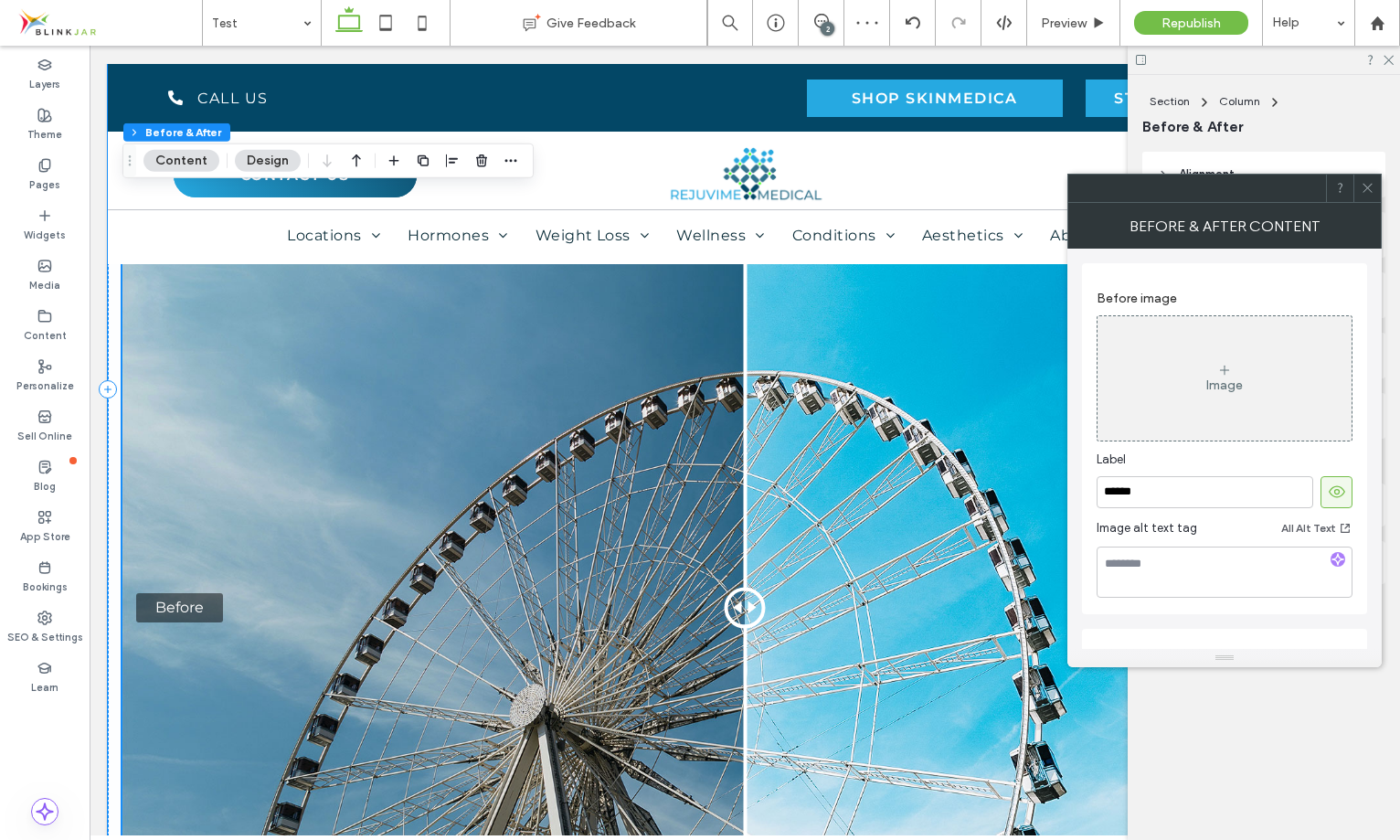
scroll to position [1160, 0]
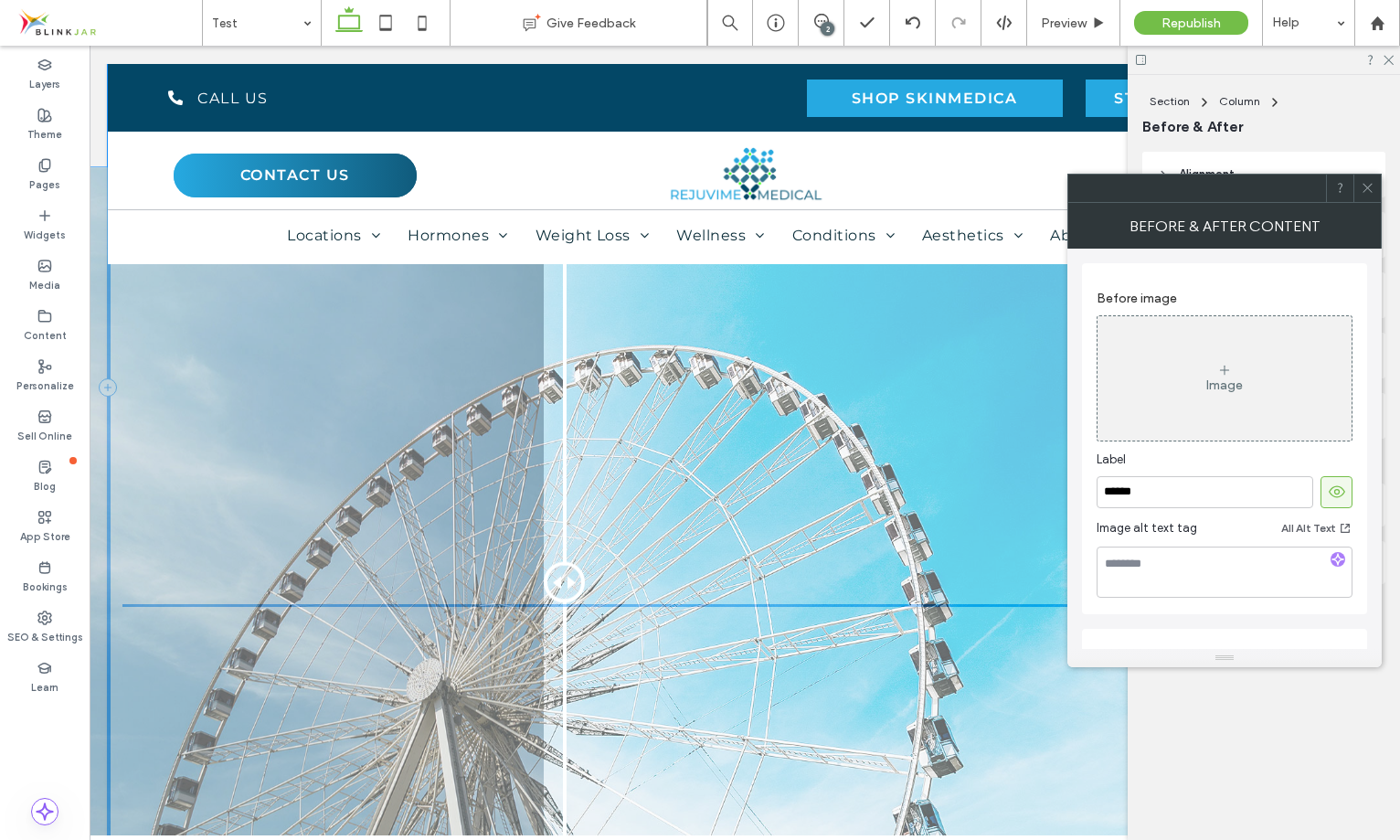
drag, startPoint x: 750, startPoint y: 607, endPoint x: 684, endPoint y: 579, distance: 71.7
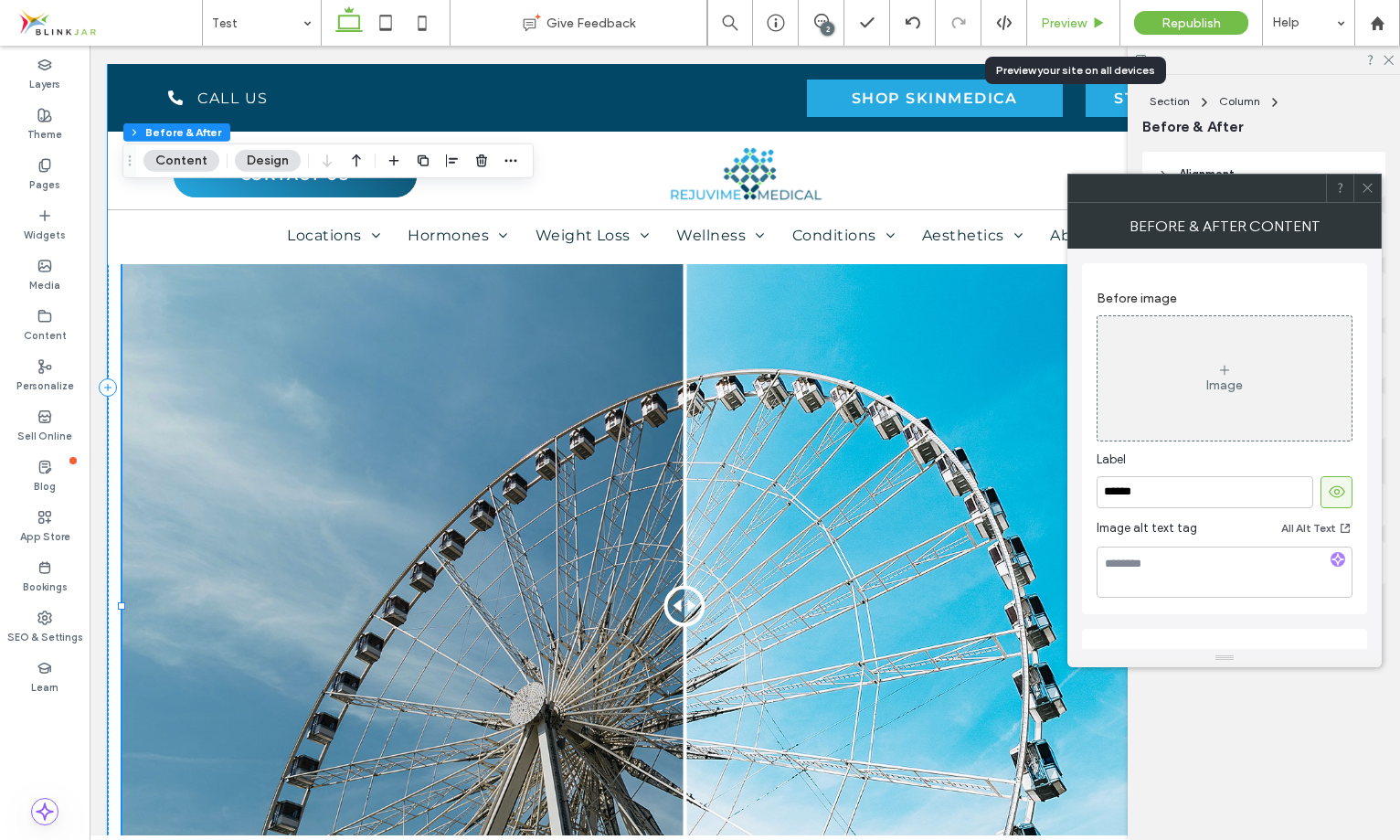
click at [1103, 10] on div "Preview" at bounding box center [1073, 23] width 93 height 46
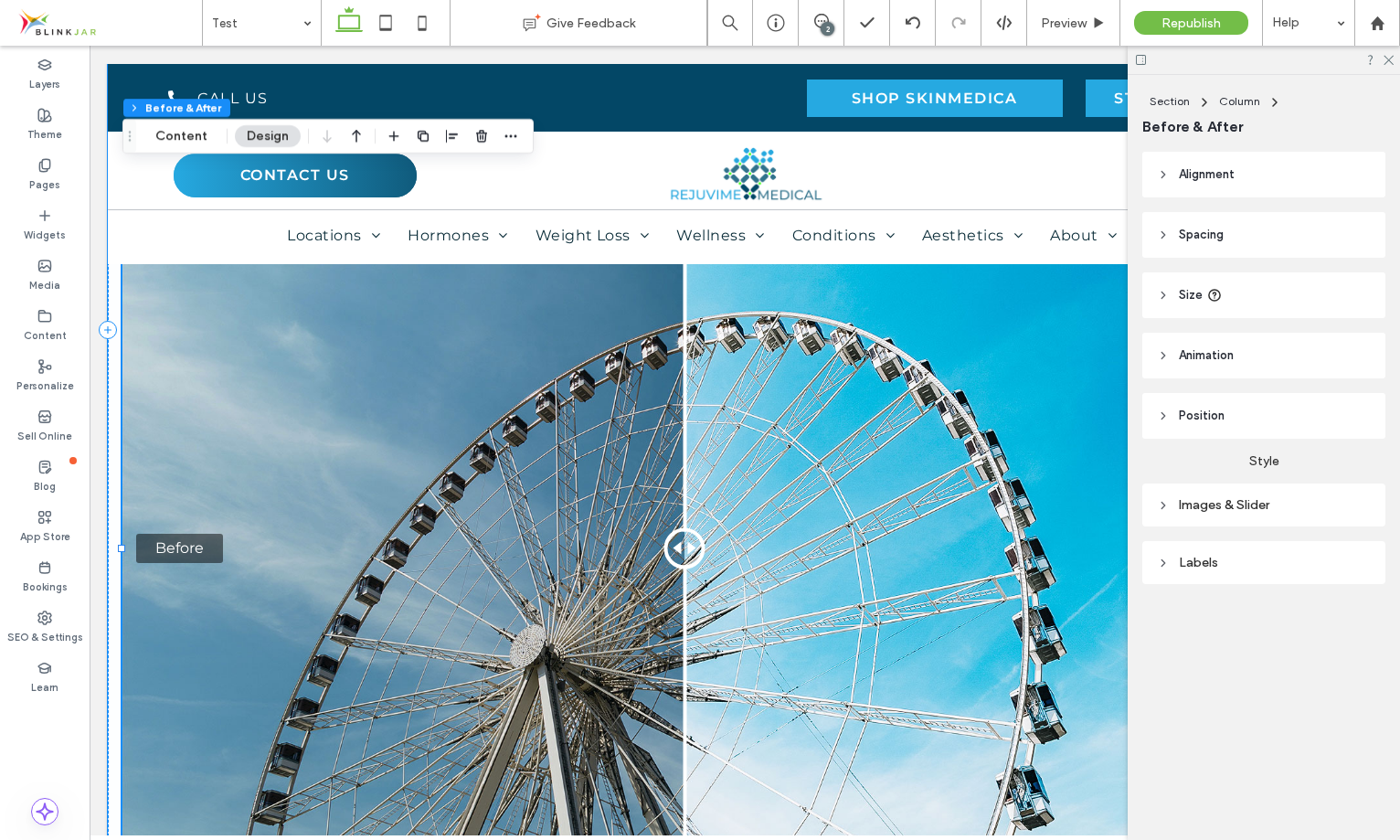
scroll to position [1228, 0]
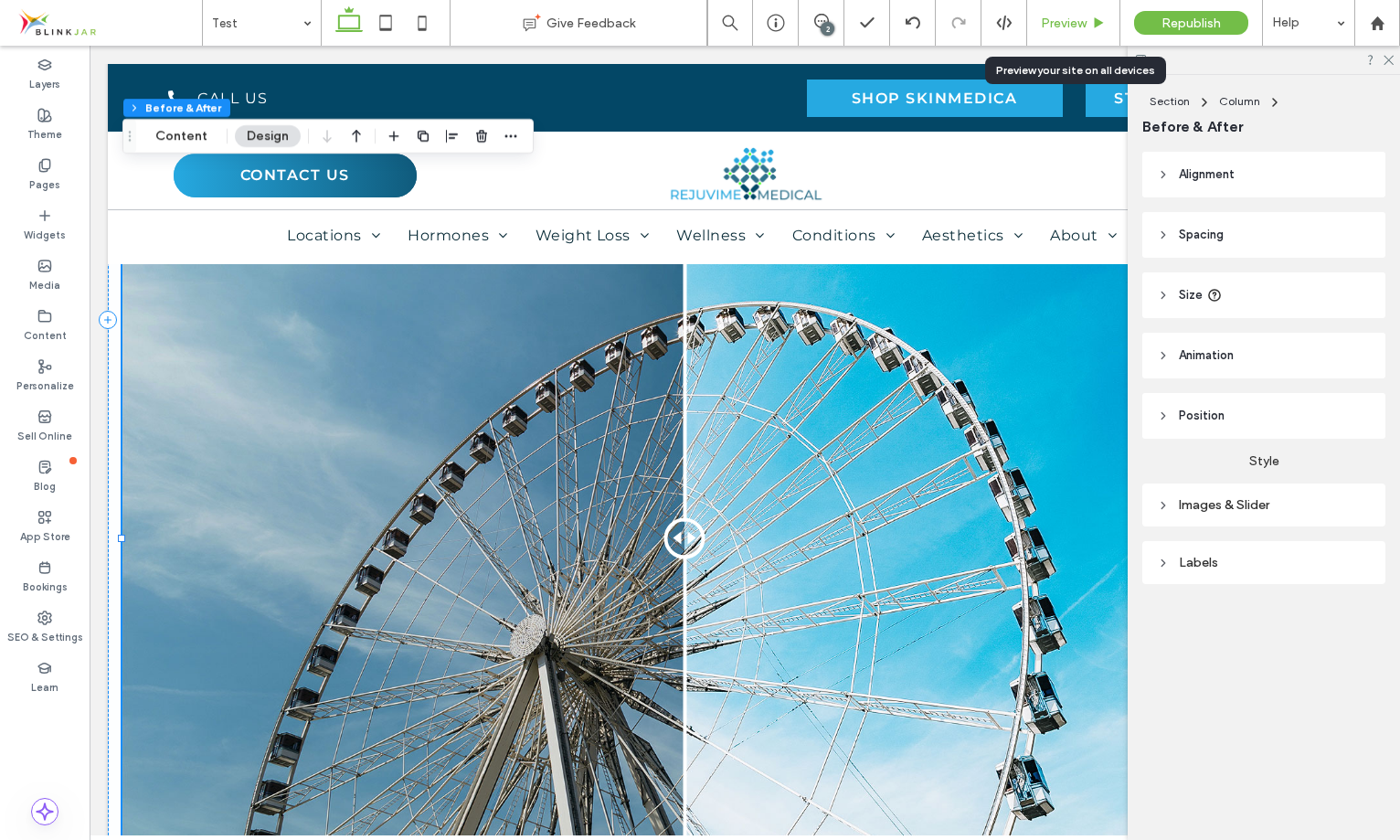
click at [1079, 14] on div "Preview" at bounding box center [1073, 23] width 93 height 46
click at [1385, 59] on icon at bounding box center [1387, 58] width 12 height 12
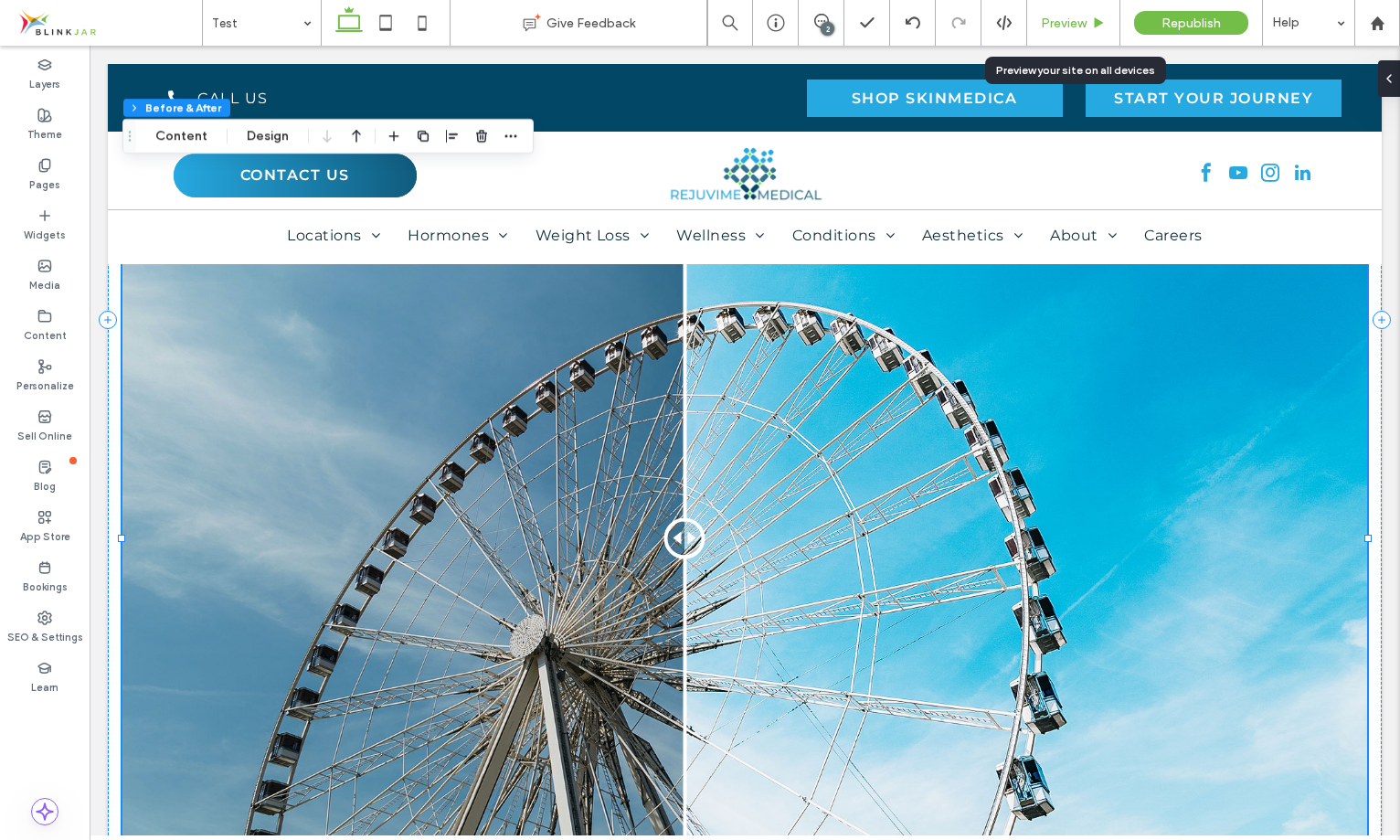
click at [1049, 35] on div "Preview" at bounding box center [1073, 23] width 93 height 46
click at [1073, 22] on span "Preview" at bounding box center [1064, 23] width 46 height 16
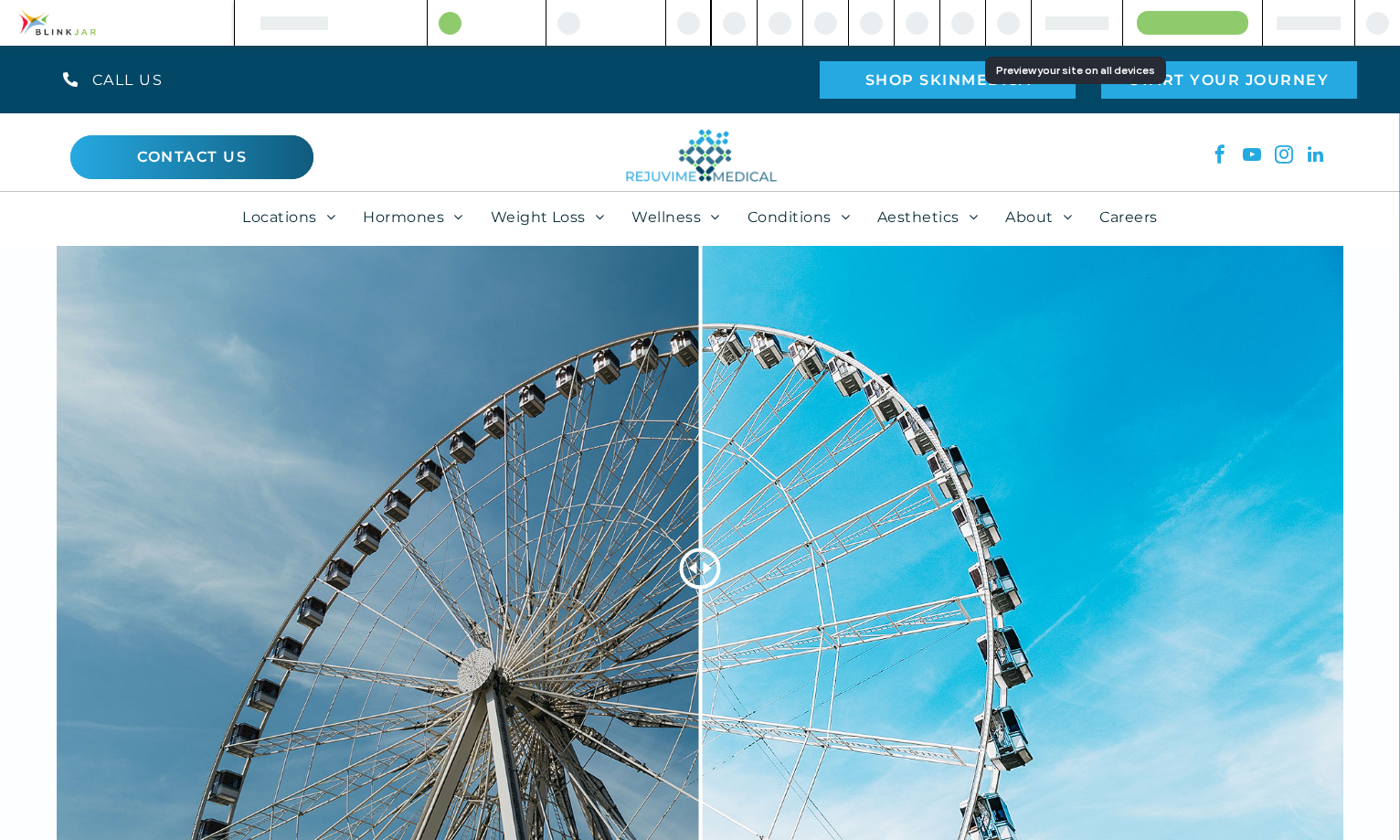
scroll to position [1214, 0]
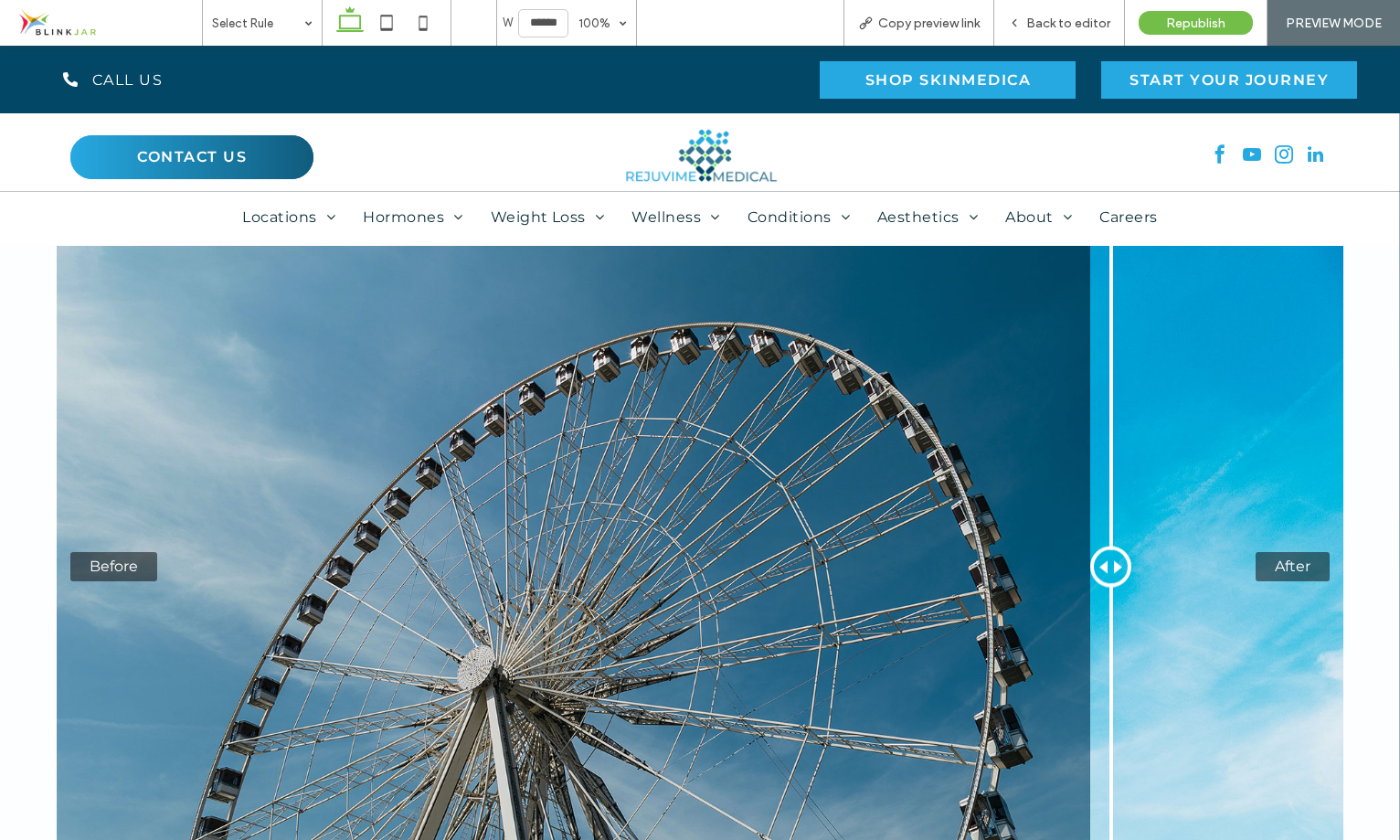
drag, startPoint x: 702, startPoint y: 562, endPoint x: 1003, endPoint y: 603, distance: 303.8
click at [1003, 603] on div "Before After" at bounding box center [699, 567] width 1286 height 858
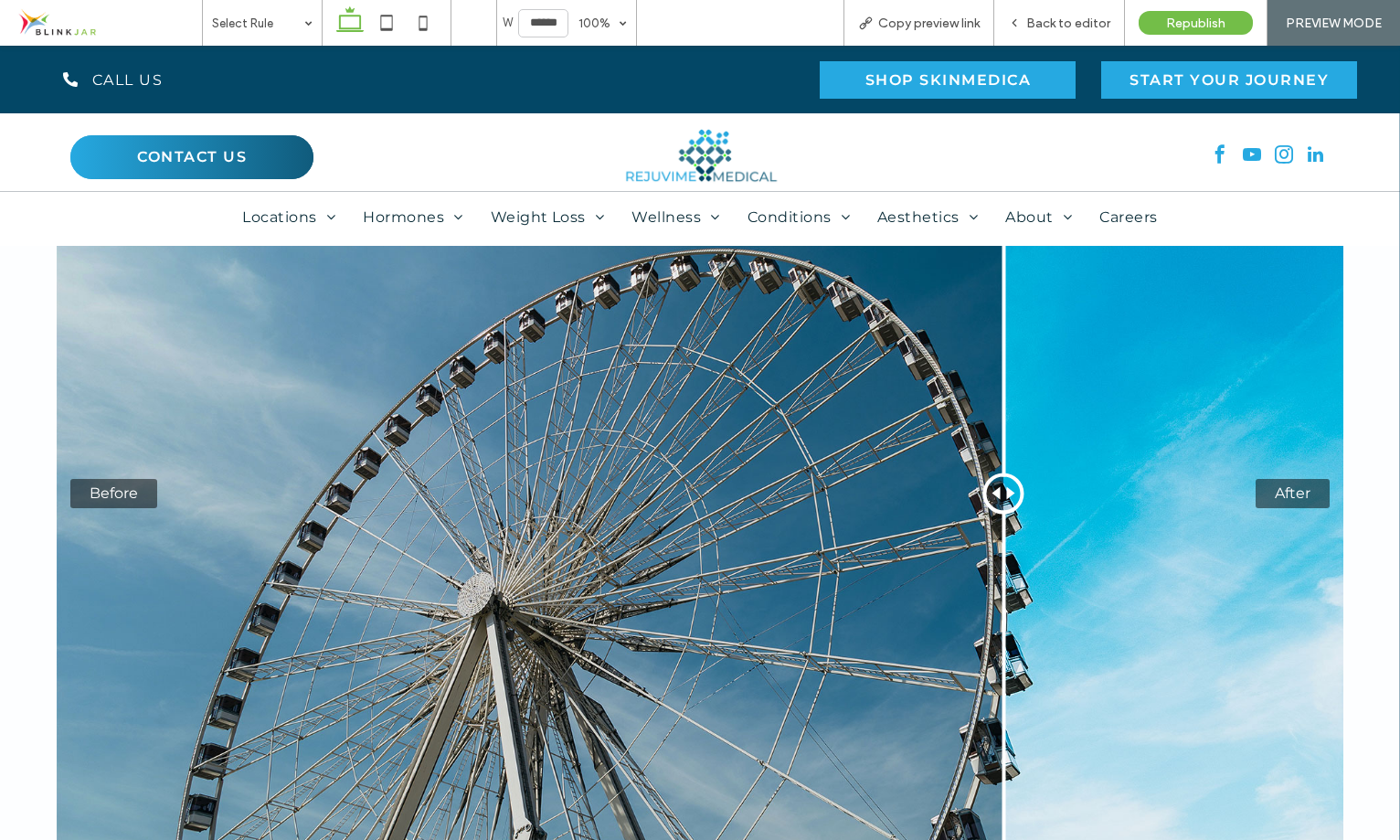
scroll to position [1294, 0]
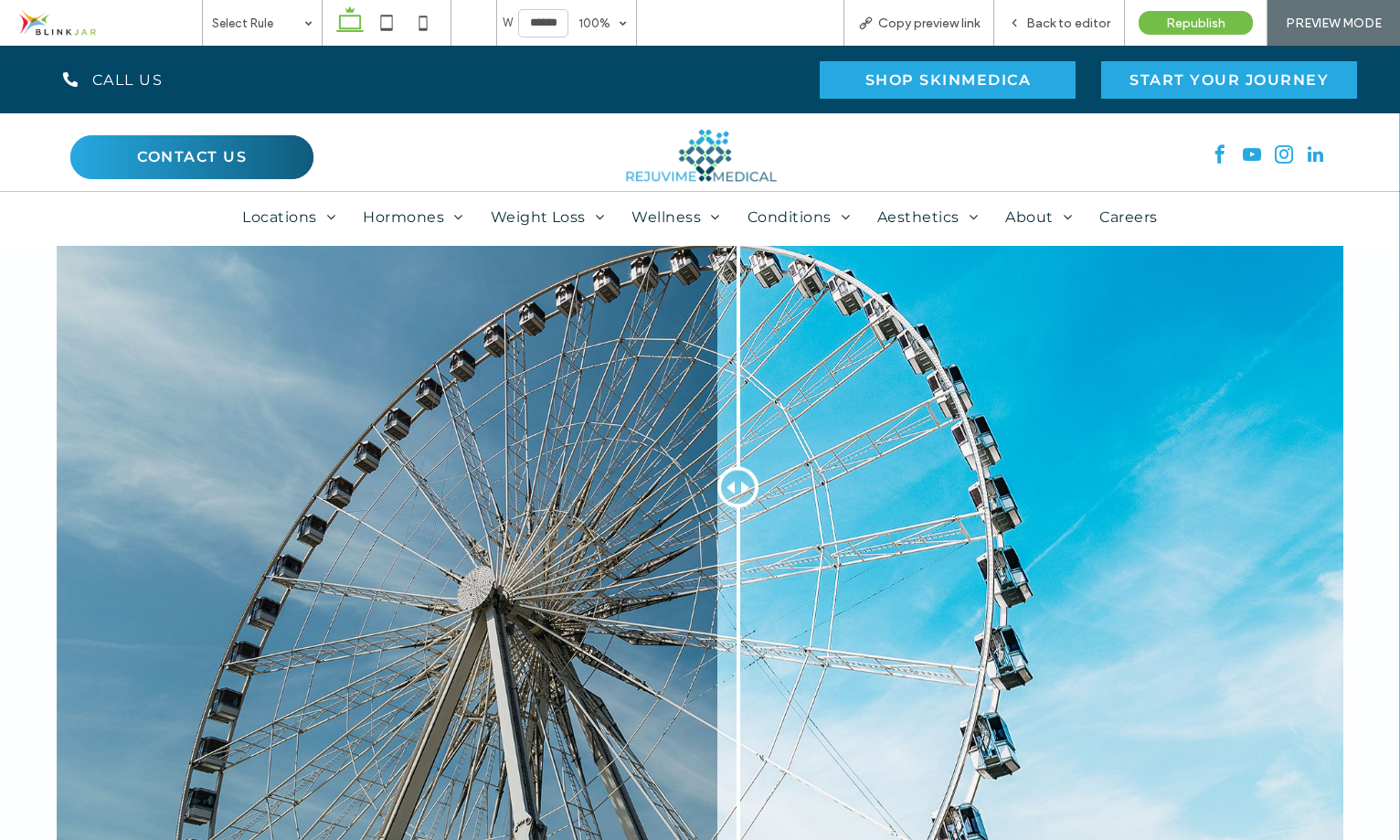
drag, startPoint x: 1003, startPoint y: 482, endPoint x: 706, endPoint y: 551, distance: 304.9
click at [708, 551] on div "Before After" at bounding box center [699, 487] width 1286 height 858
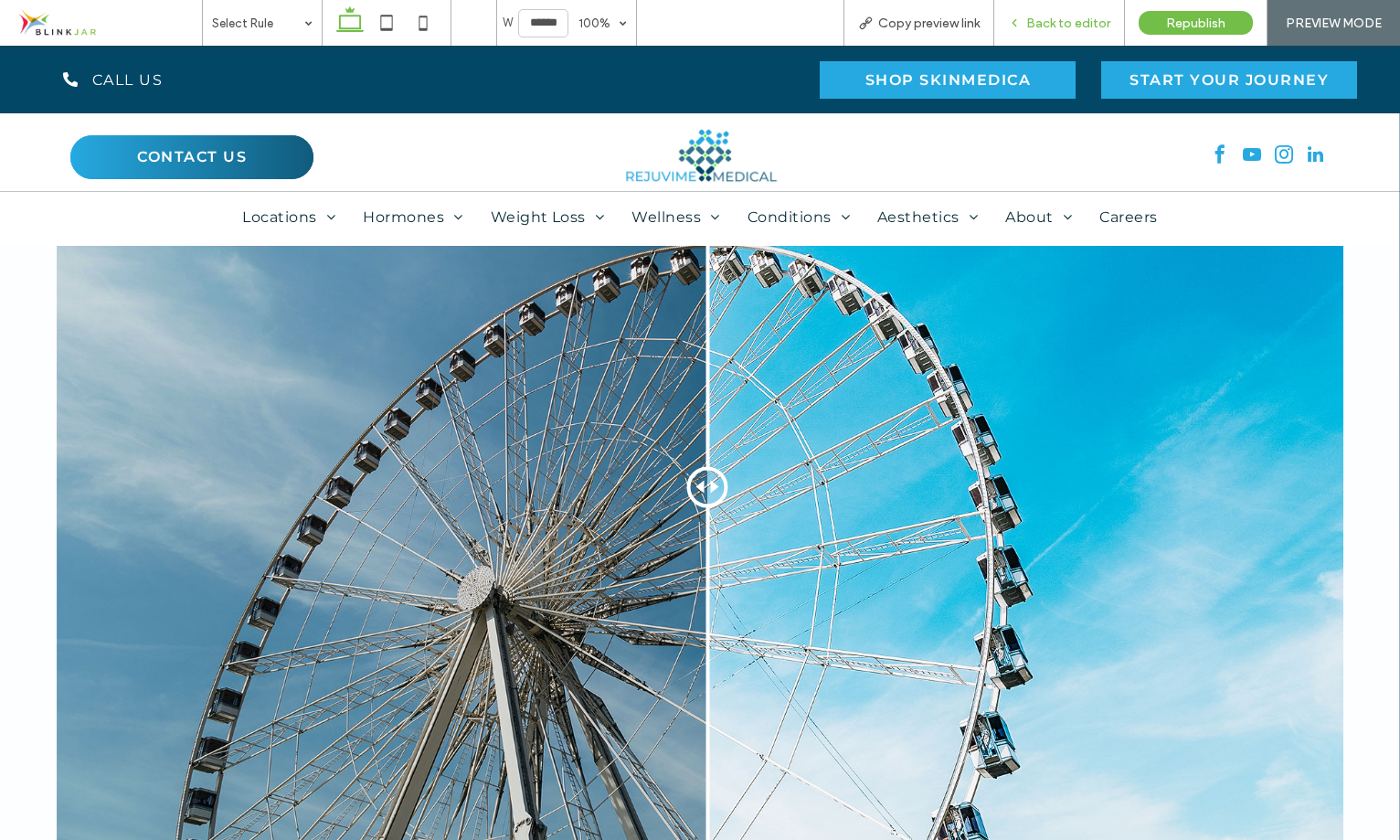
click at [1036, 21] on span "Back to editor" at bounding box center [1067, 23] width 84 height 16
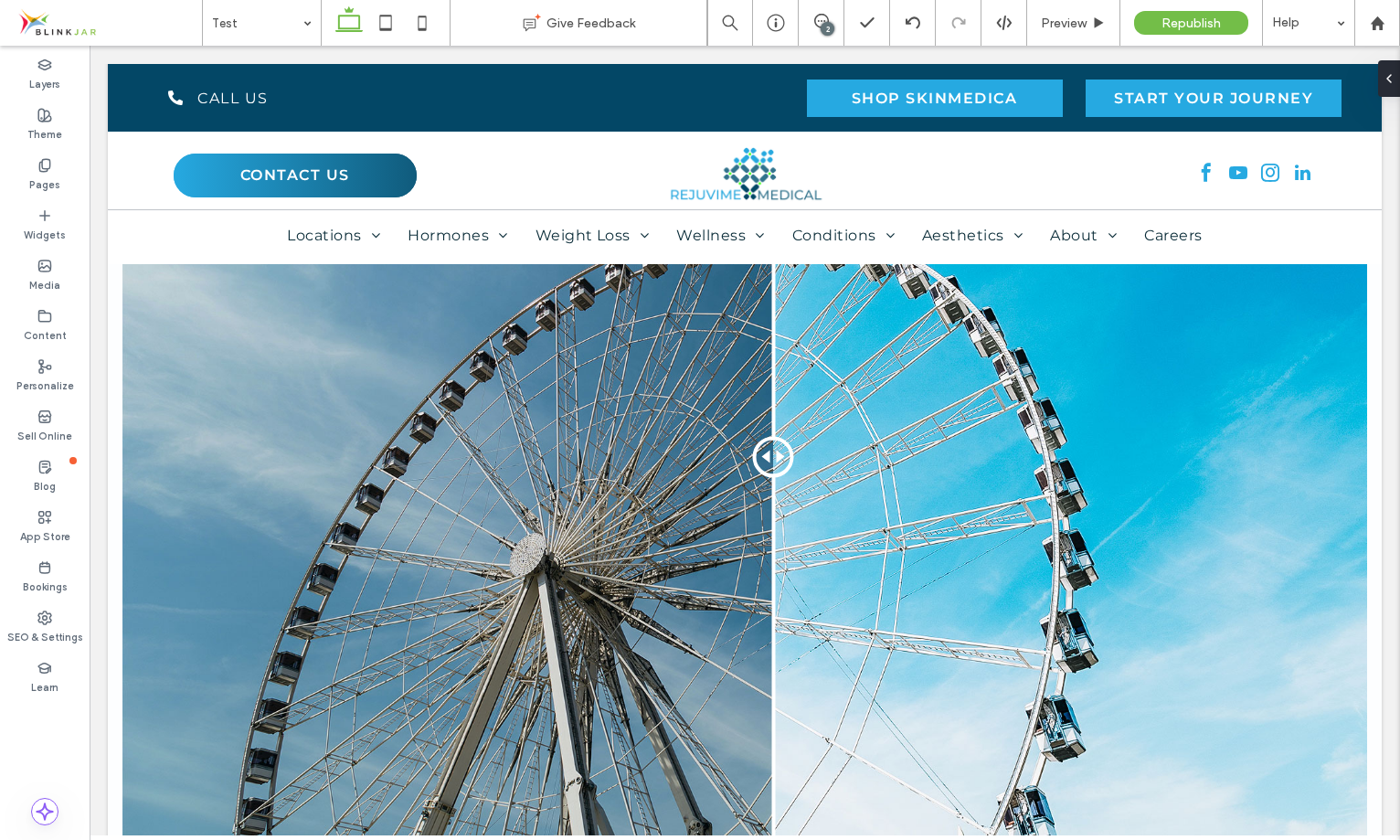
scroll to position [1293, 0]
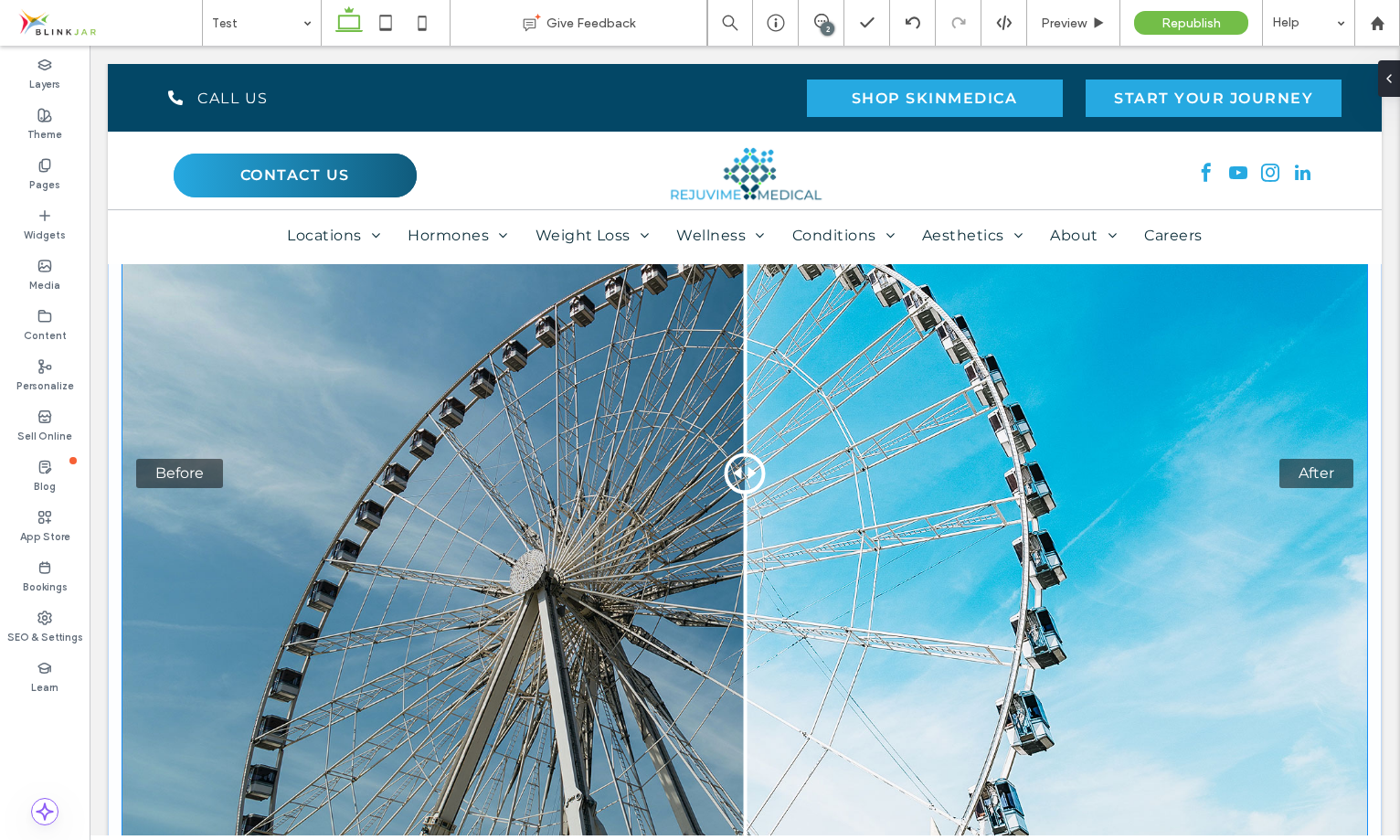
click at [915, 518] on div "Before After" at bounding box center [744, 473] width 1245 height 830
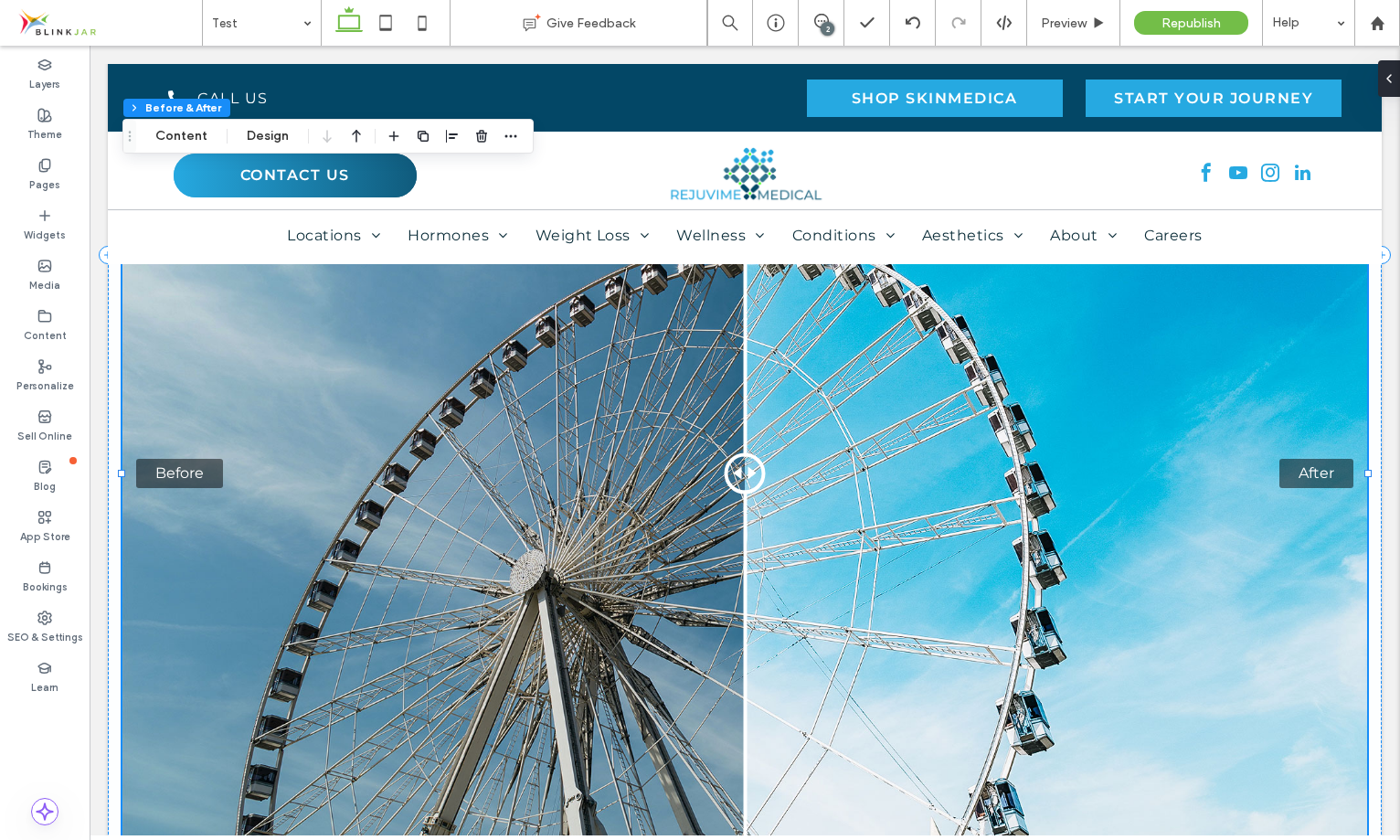
click at [243, 486] on div "Before After" at bounding box center [744, 473] width 1245 height 830
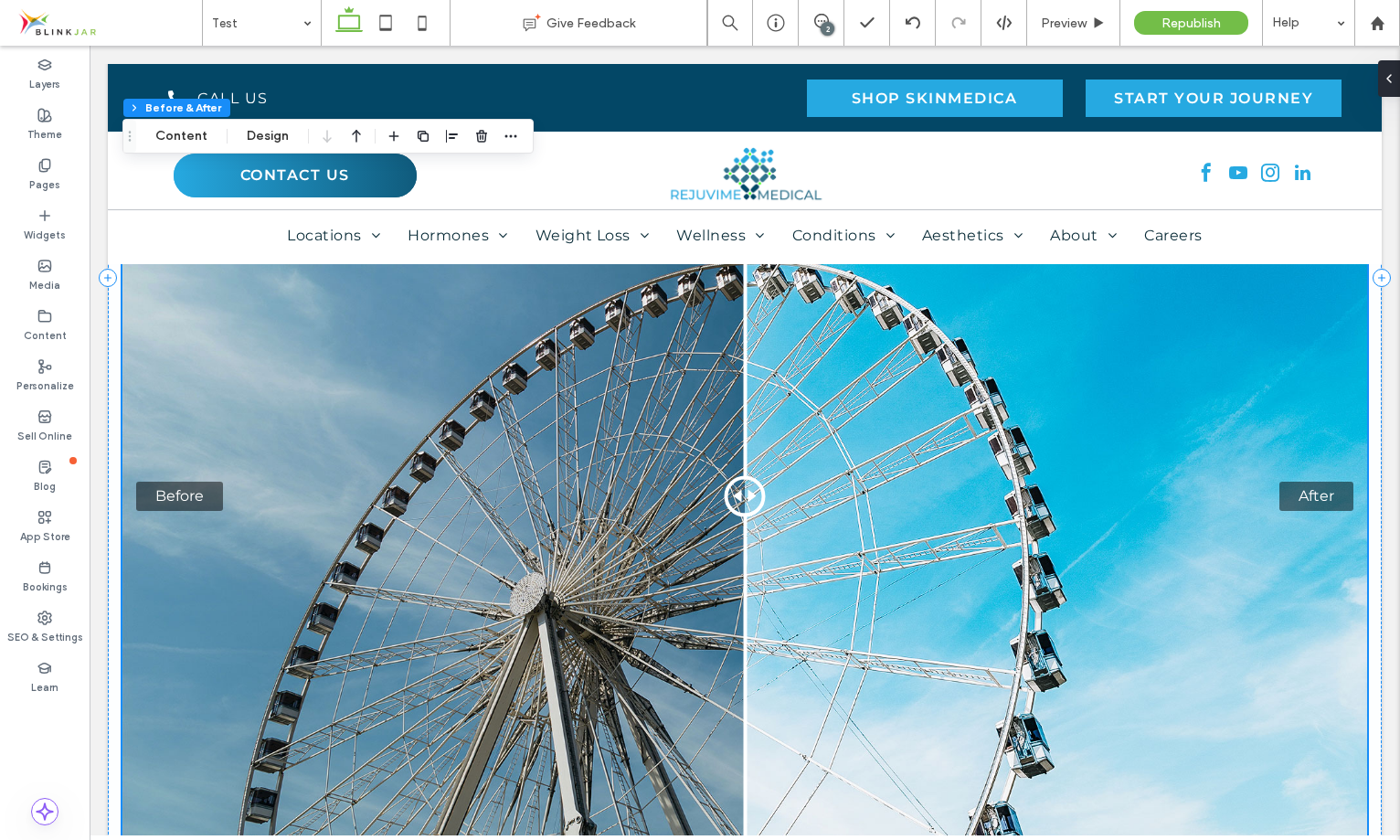
scroll to position [1275, 0]
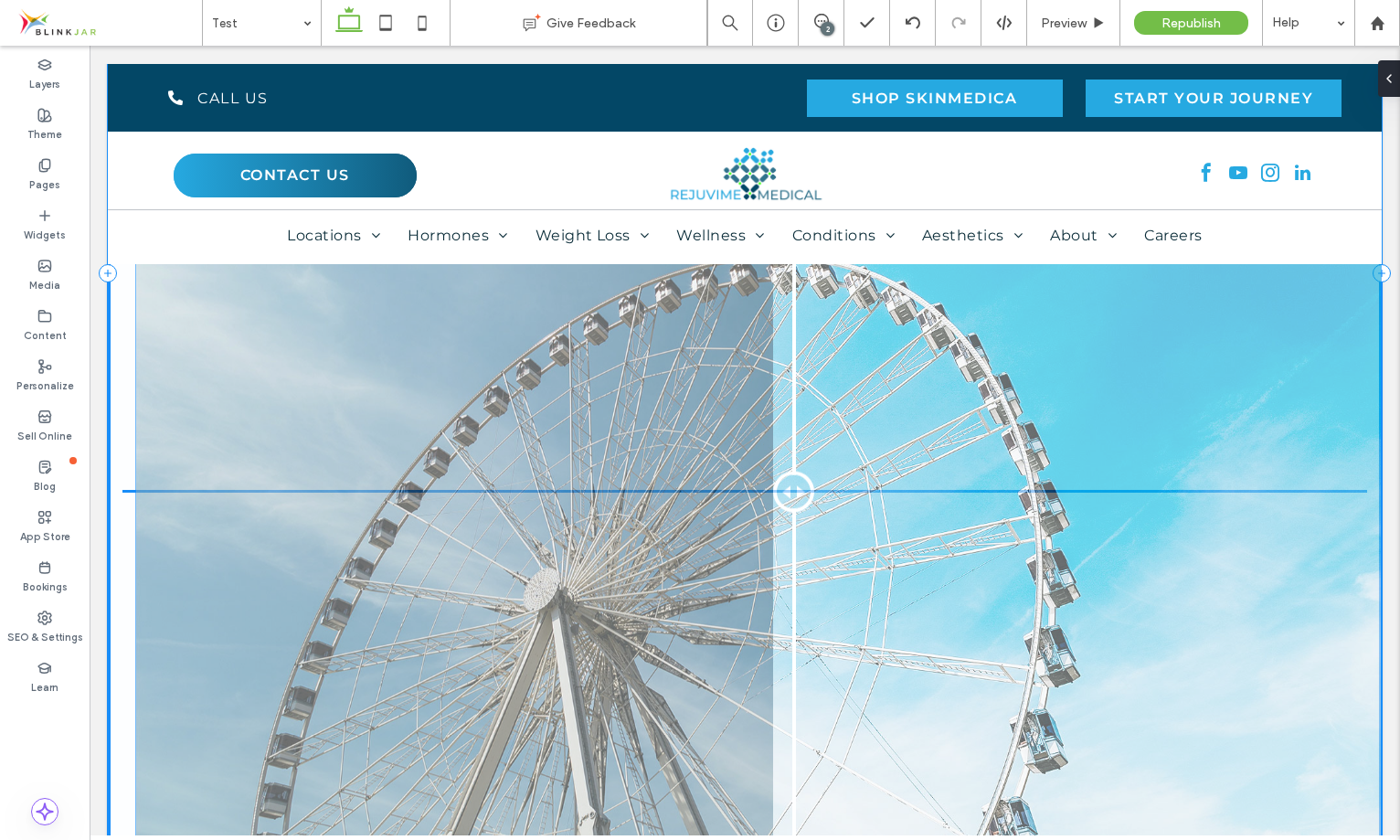
drag, startPoint x: 742, startPoint y: 491, endPoint x: 800, endPoint y: 485, distance: 58.3
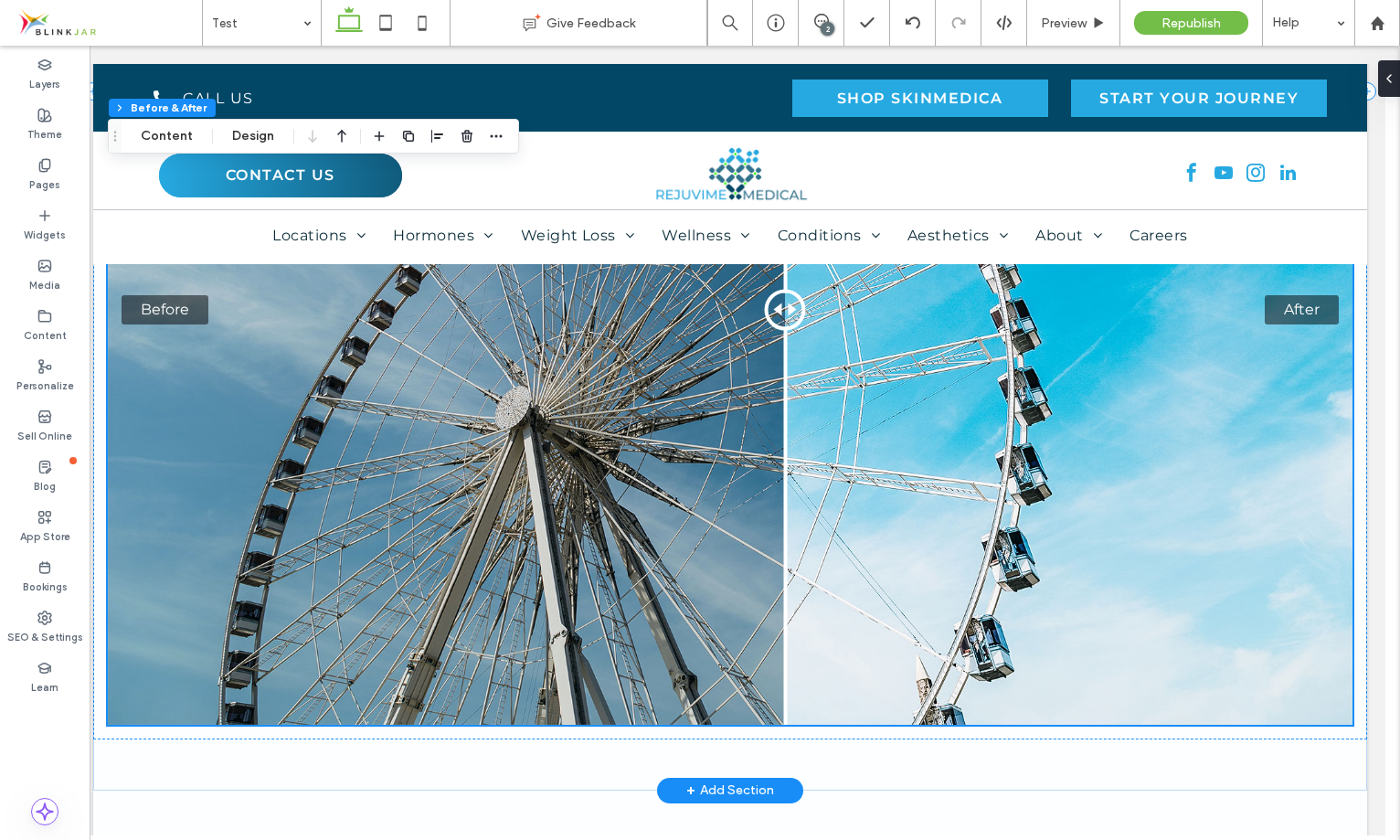
scroll to position [1467, 15]
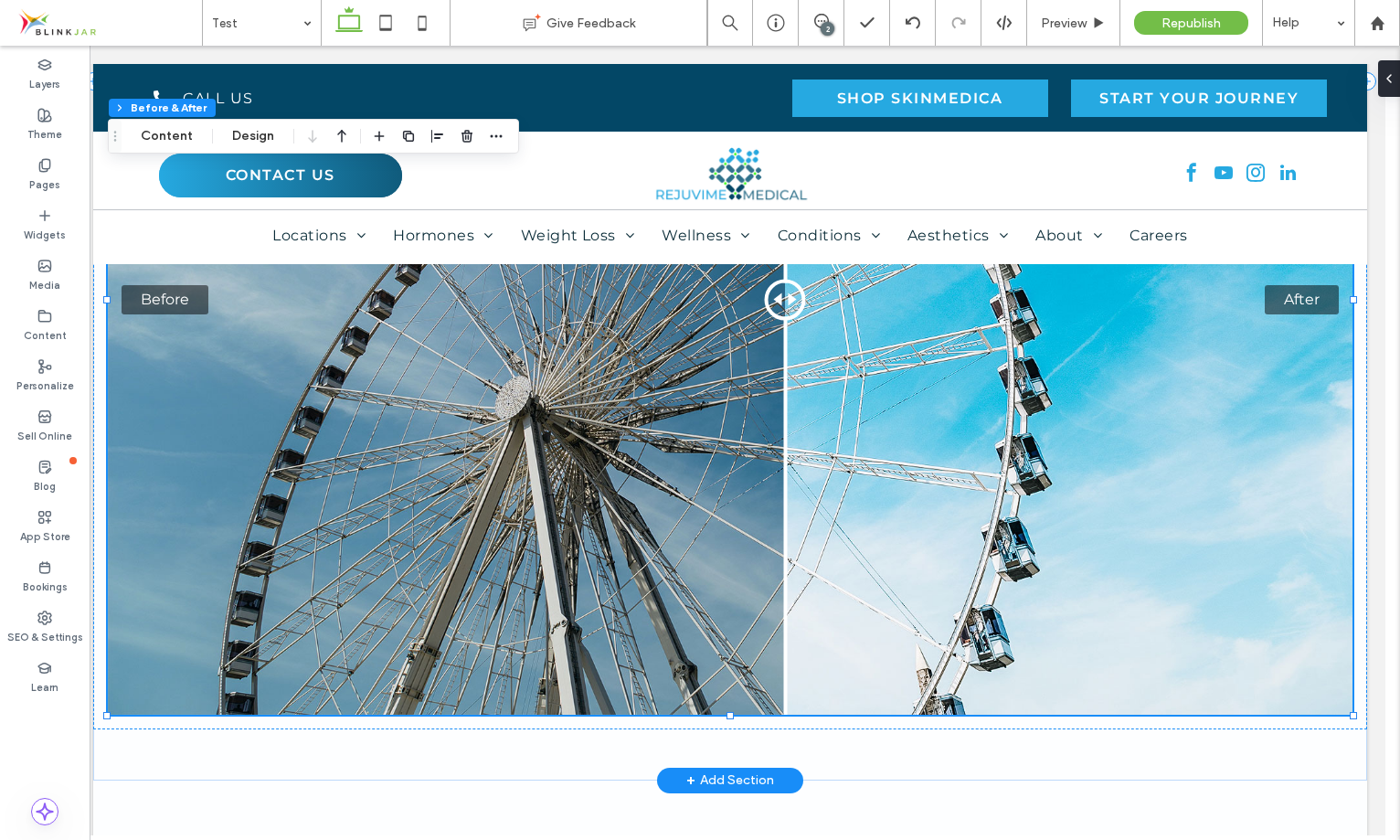
click at [941, 604] on div "Before After" at bounding box center [730, 299] width 1245 height 830
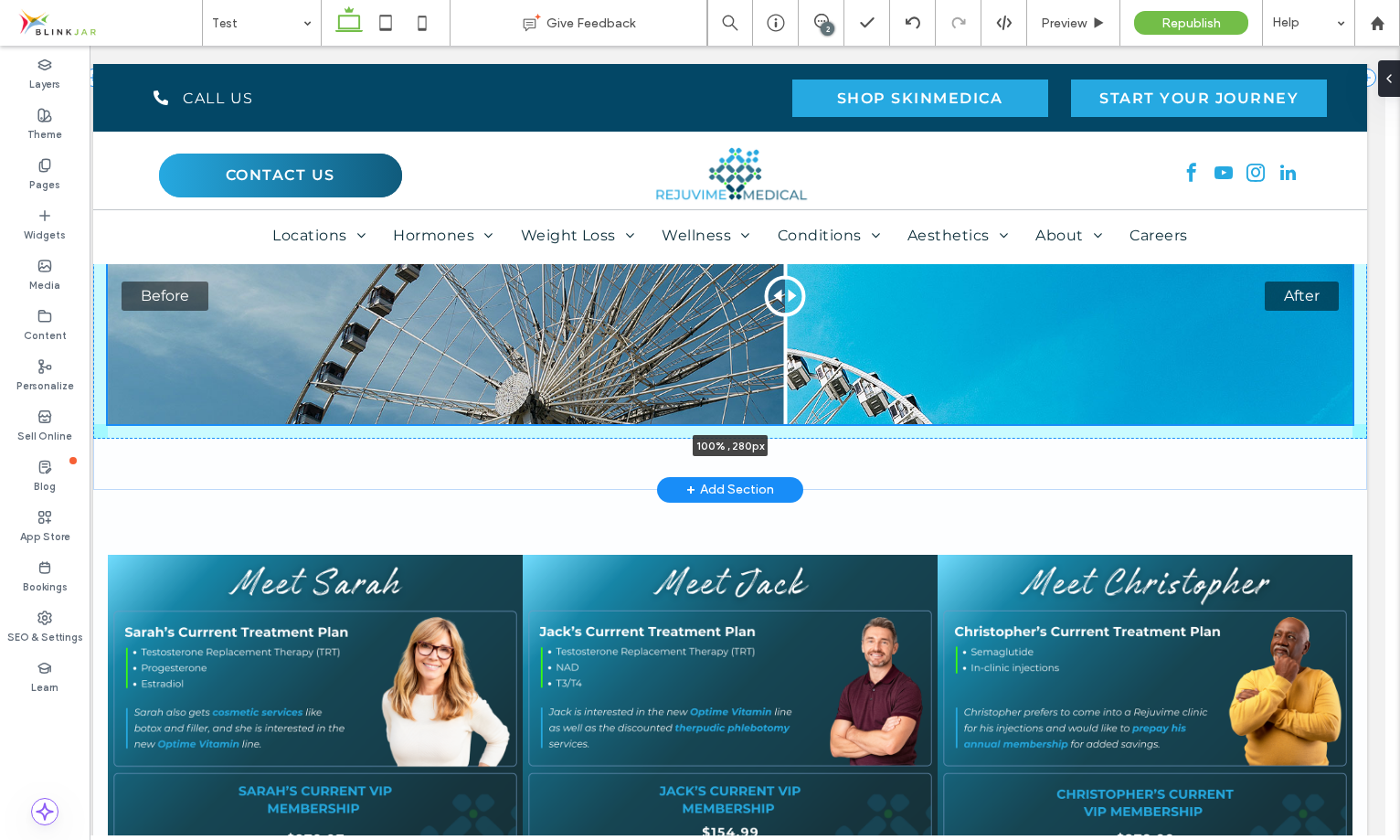
drag, startPoint x: 723, startPoint y: 691, endPoint x: 693, endPoint y: 420, distance: 272.7
click at [692, 424] on div "Preferred $179 per month Estradiol $80.99 per 3 mo refill Progesterone $143.99 …" at bounding box center [730, 77] width 1274 height 823
type input "***"
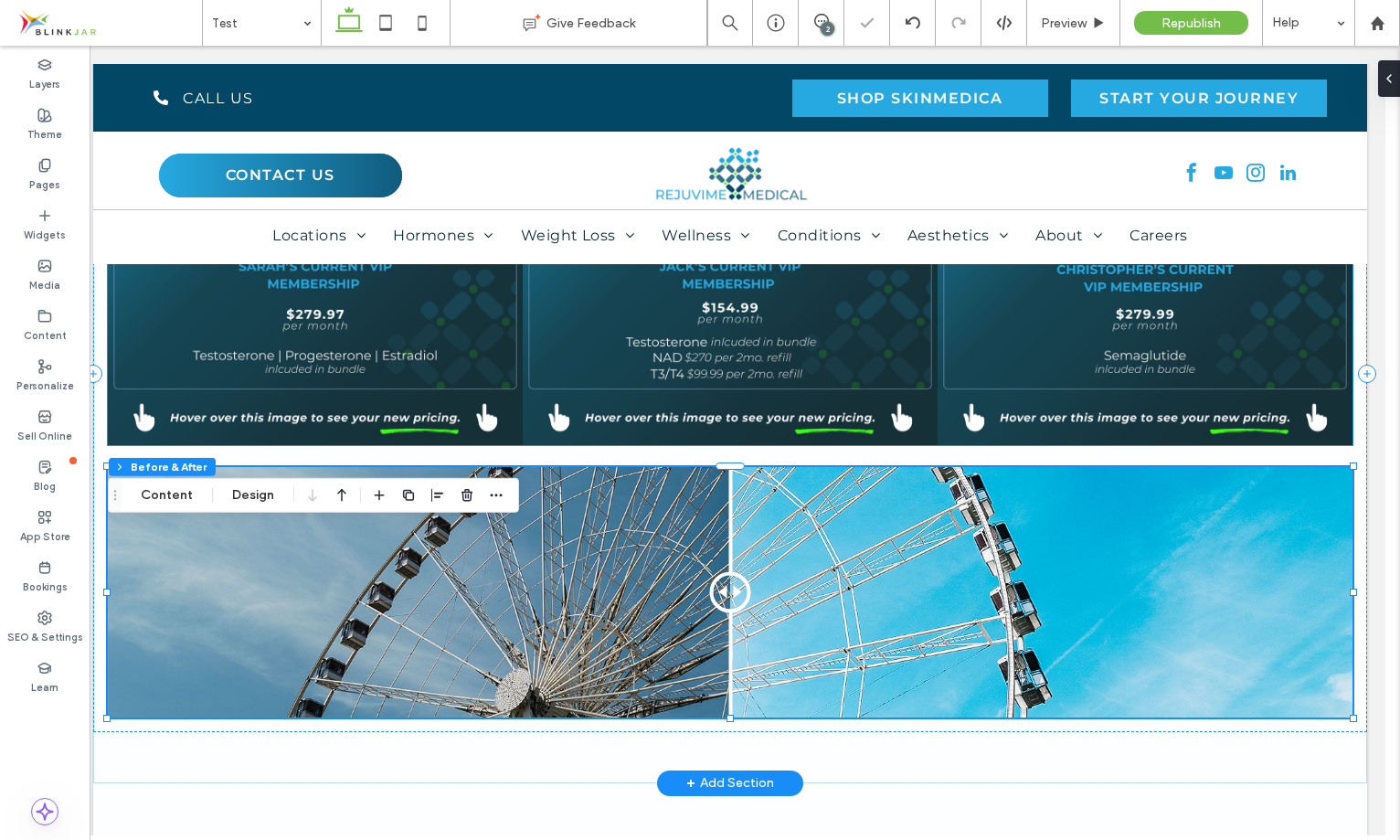
scroll to position [946, 15]
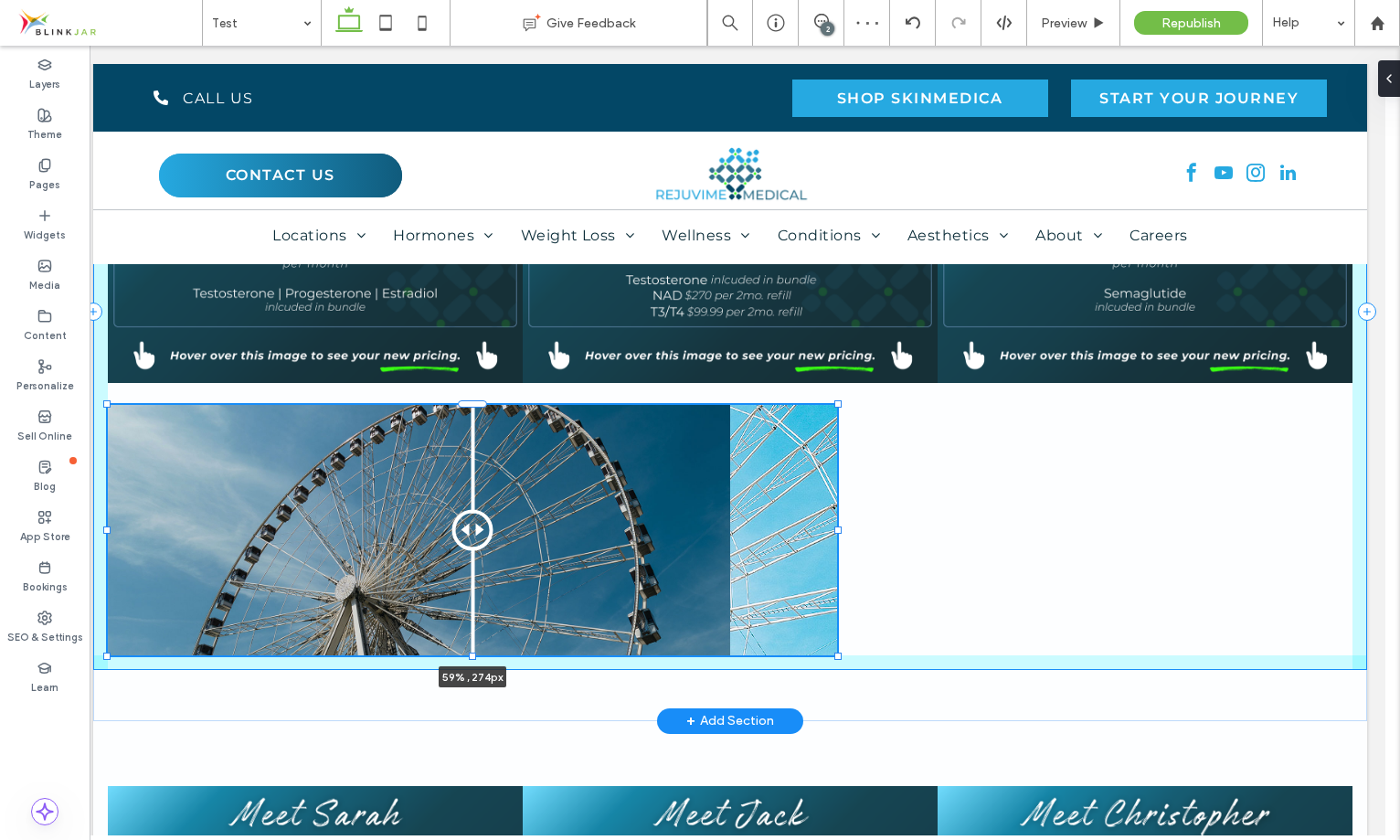
drag, startPoint x: 1353, startPoint y: 532, endPoint x: 838, endPoint y: 572, distance: 516.6
click at [838, 572] on div "Preferred $179 per month Estradiol $80.99 per 3 mo refill Progesterone $143.99 …" at bounding box center [730, 311] width 1274 height 817
type input "**"
type input "****"
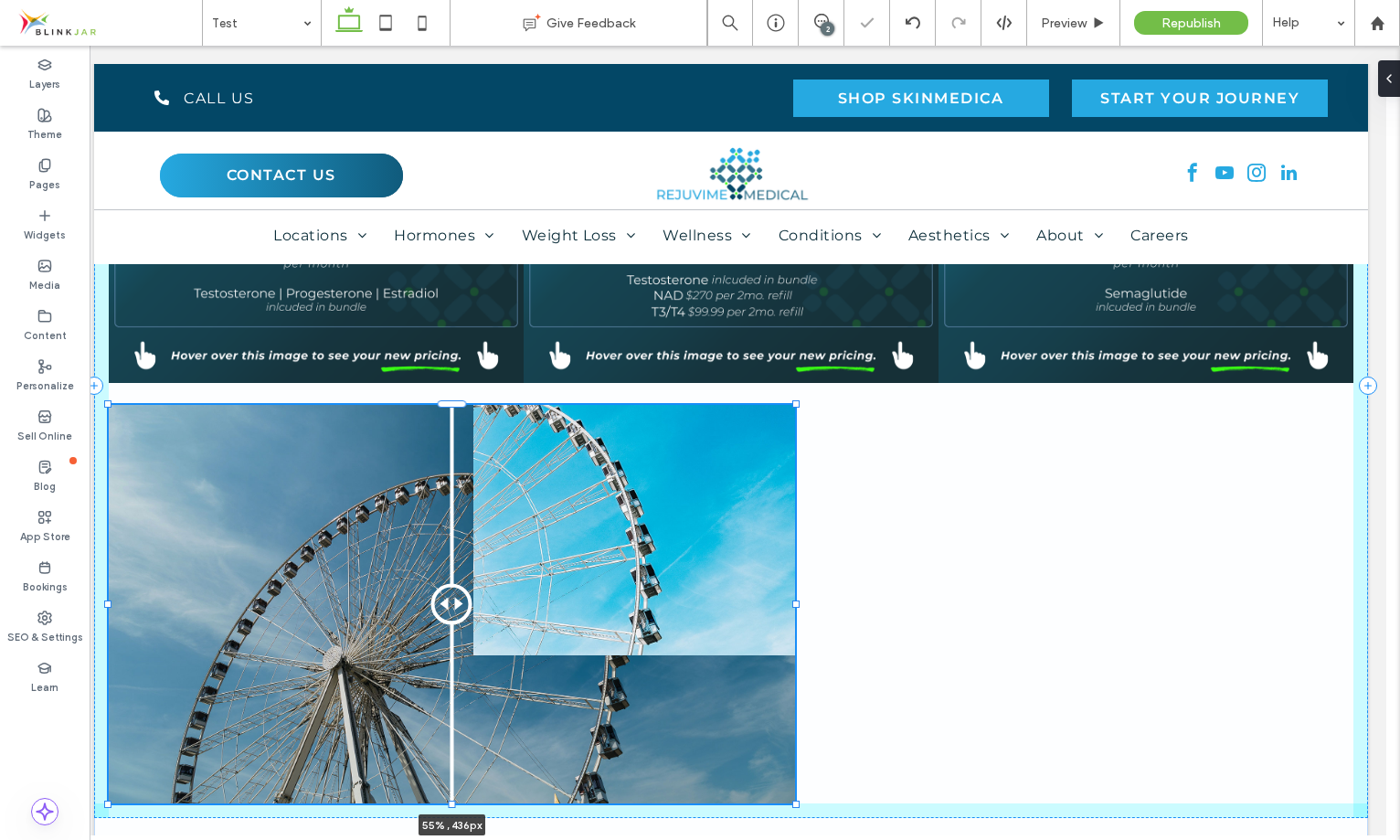
drag, startPoint x: 837, startPoint y: 657, endPoint x: 794, endPoint y: 731, distance: 85.6
click at [110, 406] on div at bounding box center [109, 405] width 1 height 1
type input "**"
type input "****"
type input "***"
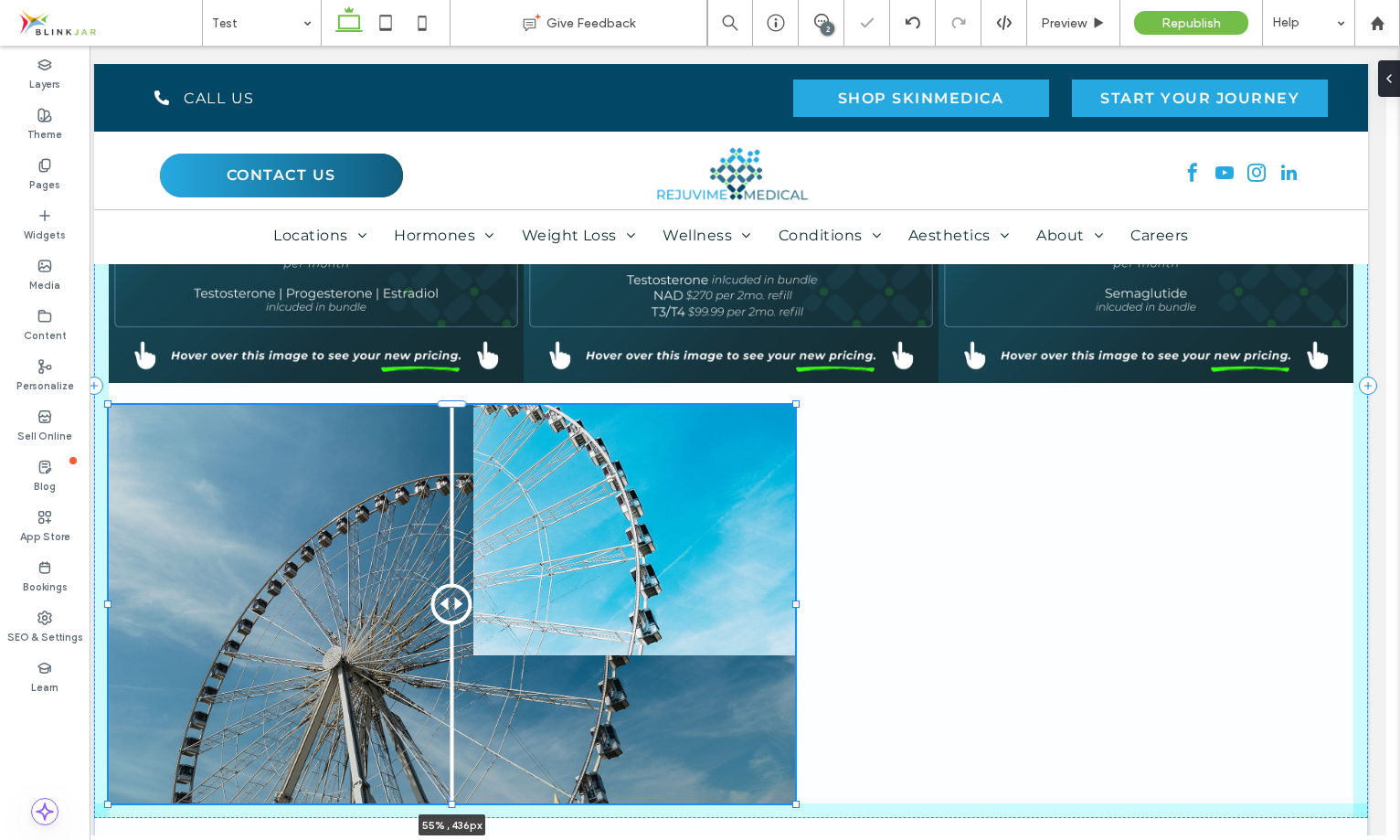
type input "***"
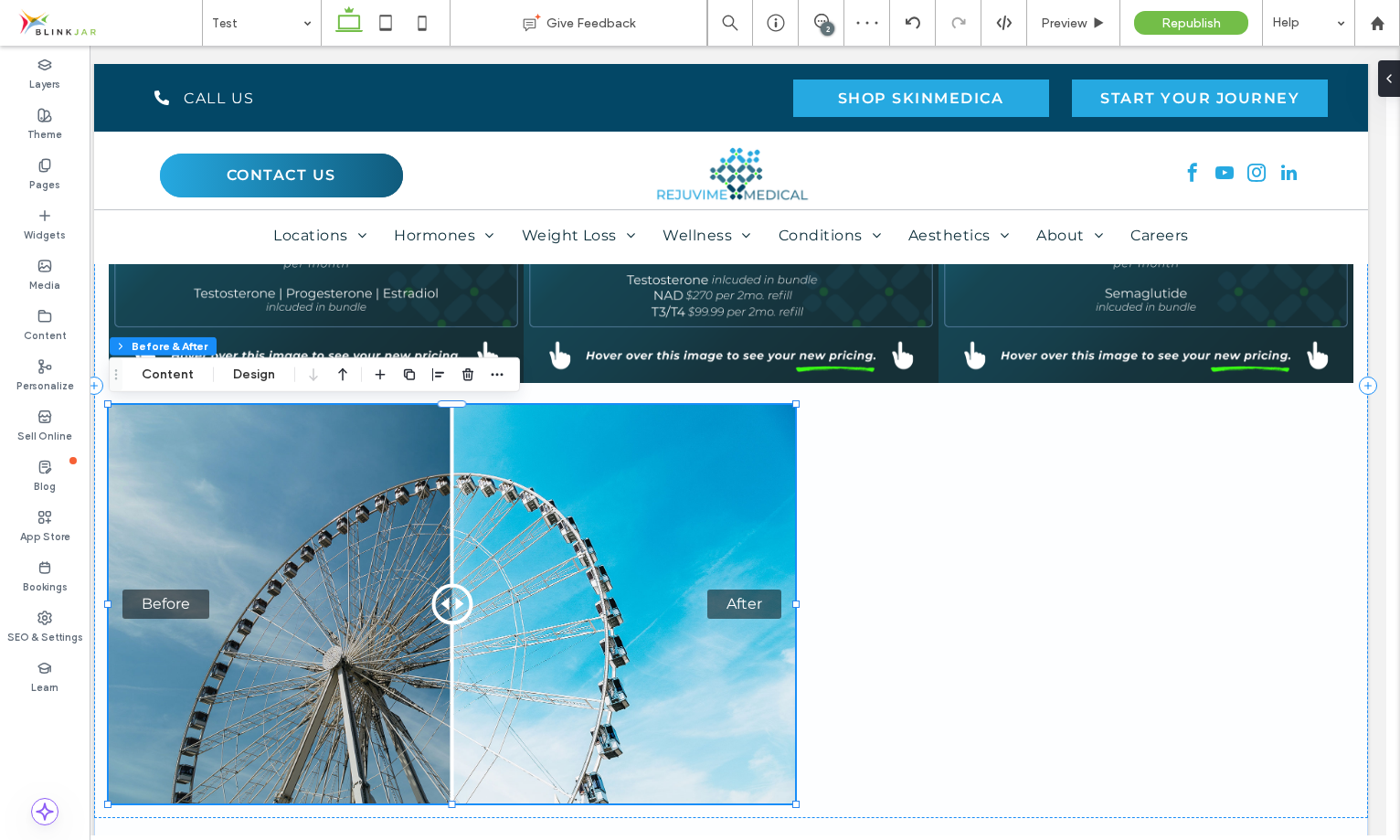
scroll to position [946, 5]
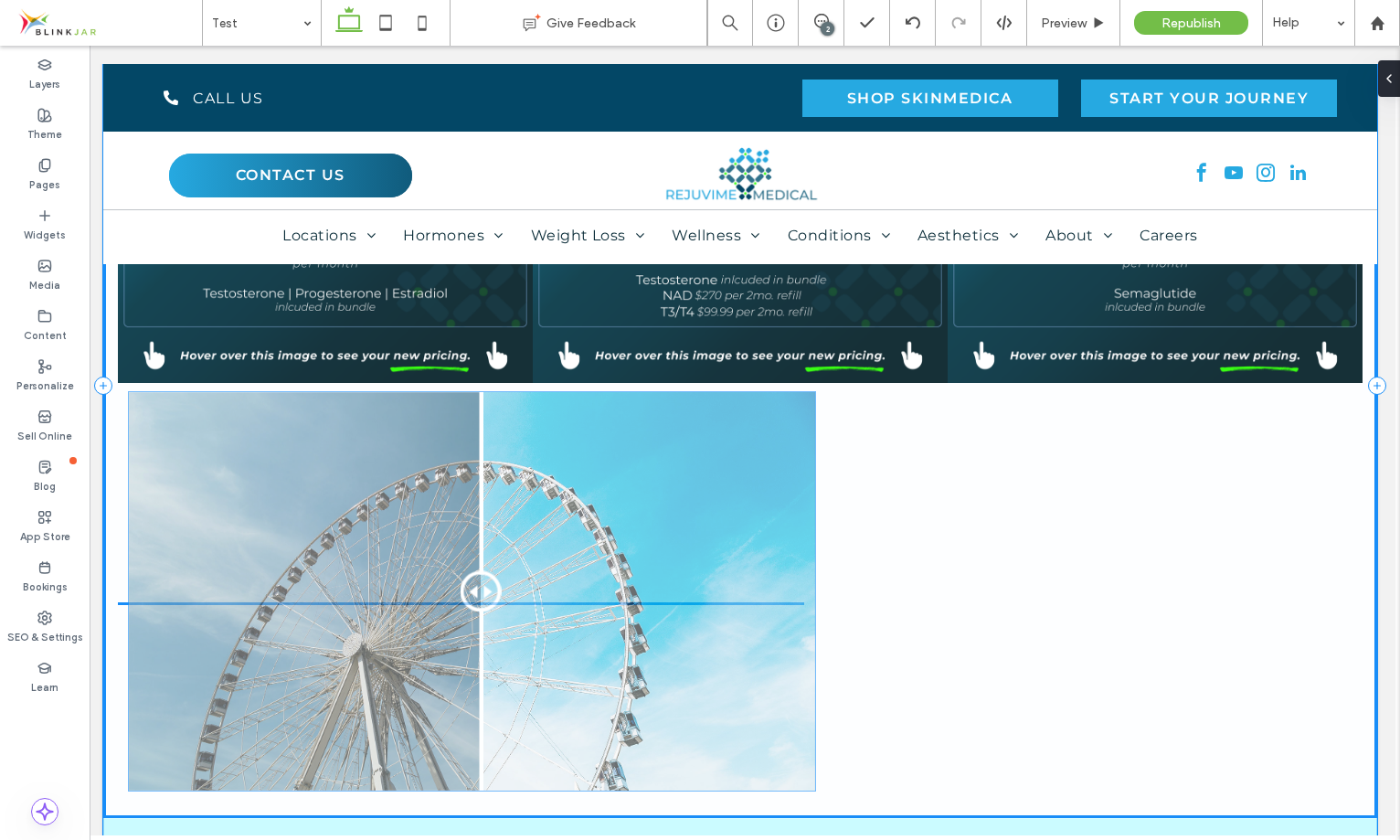
drag, startPoint x: 459, startPoint y: 609, endPoint x: 471, endPoint y: 596, distance: 17.7
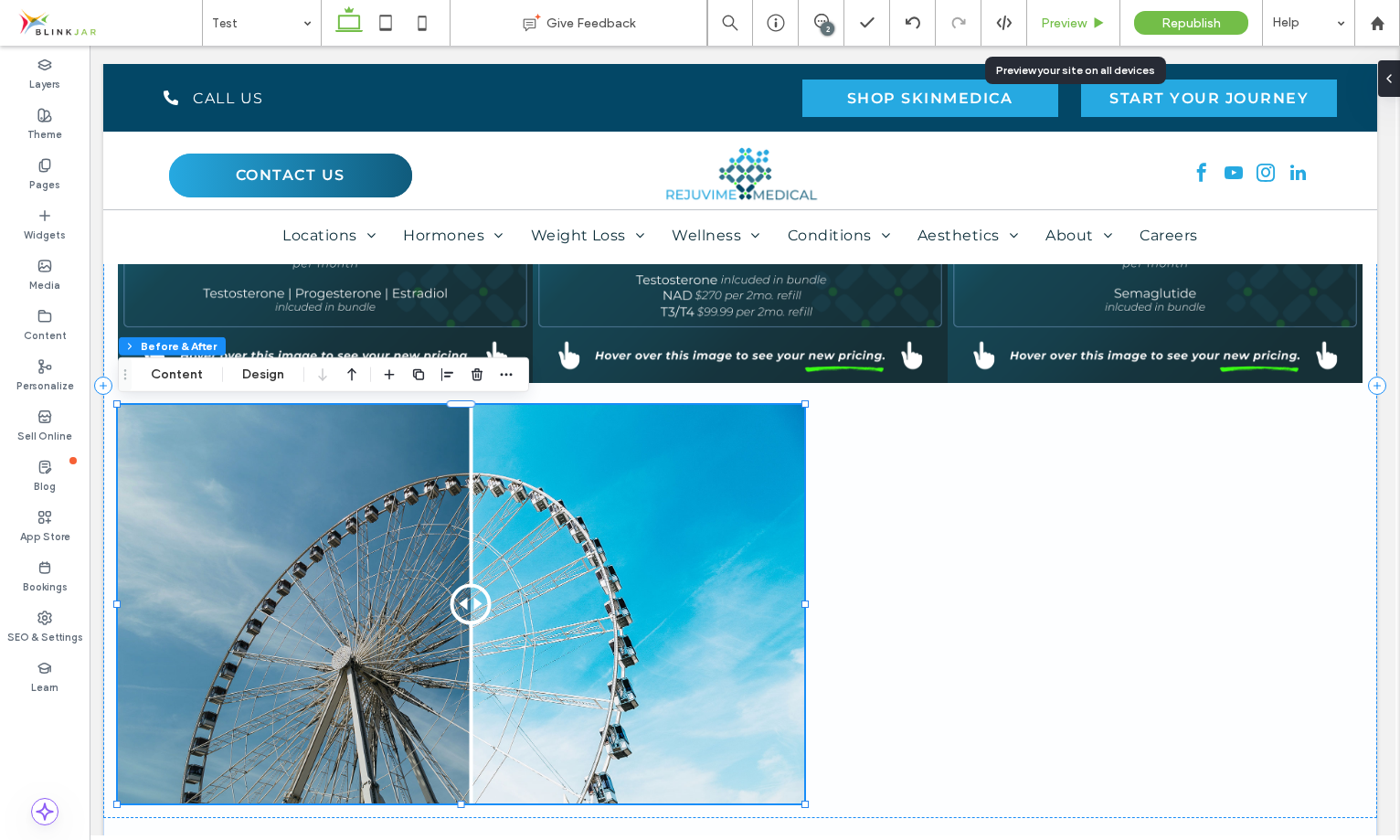
click at [1072, 21] on span "Preview" at bounding box center [1064, 23] width 46 height 16
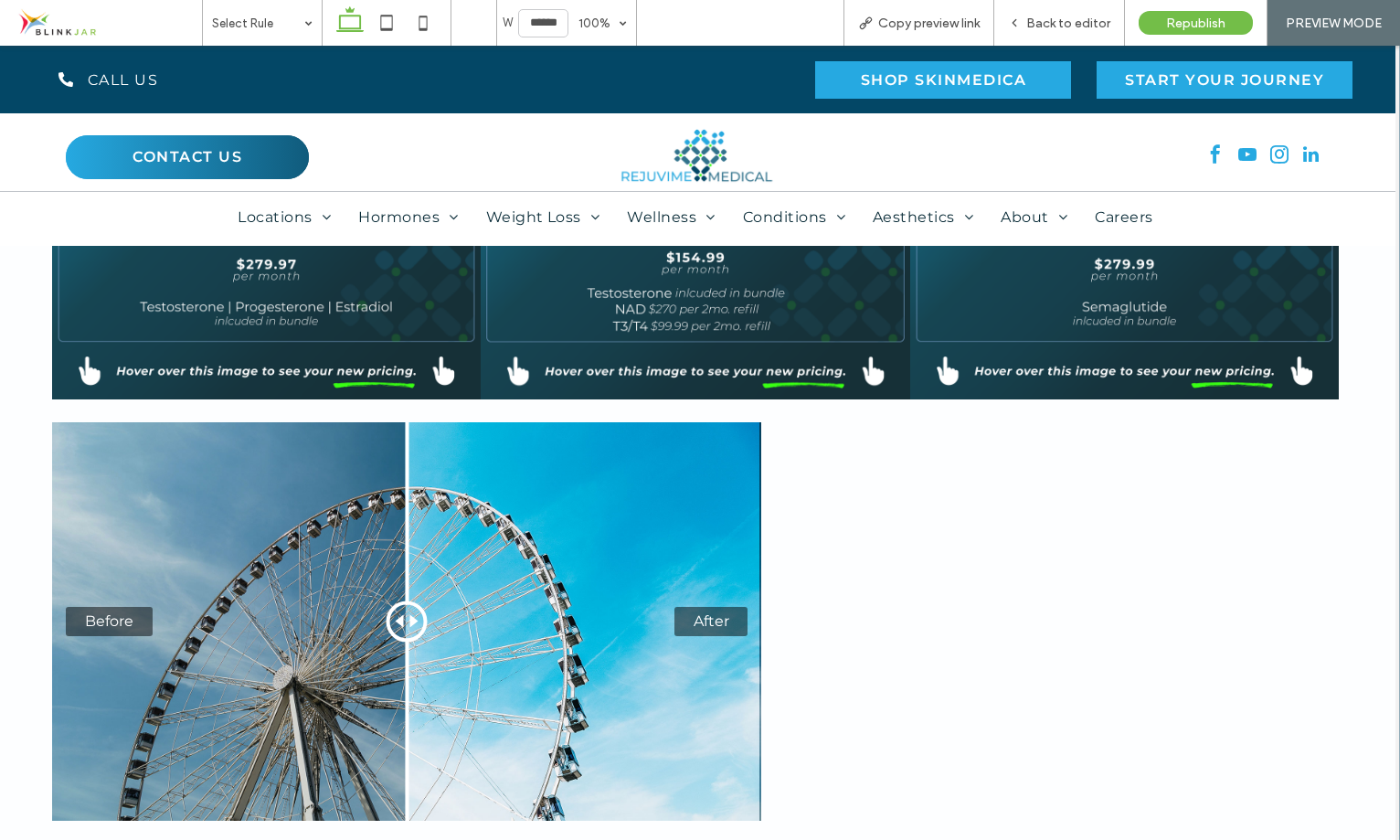
scroll to position [933, 0]
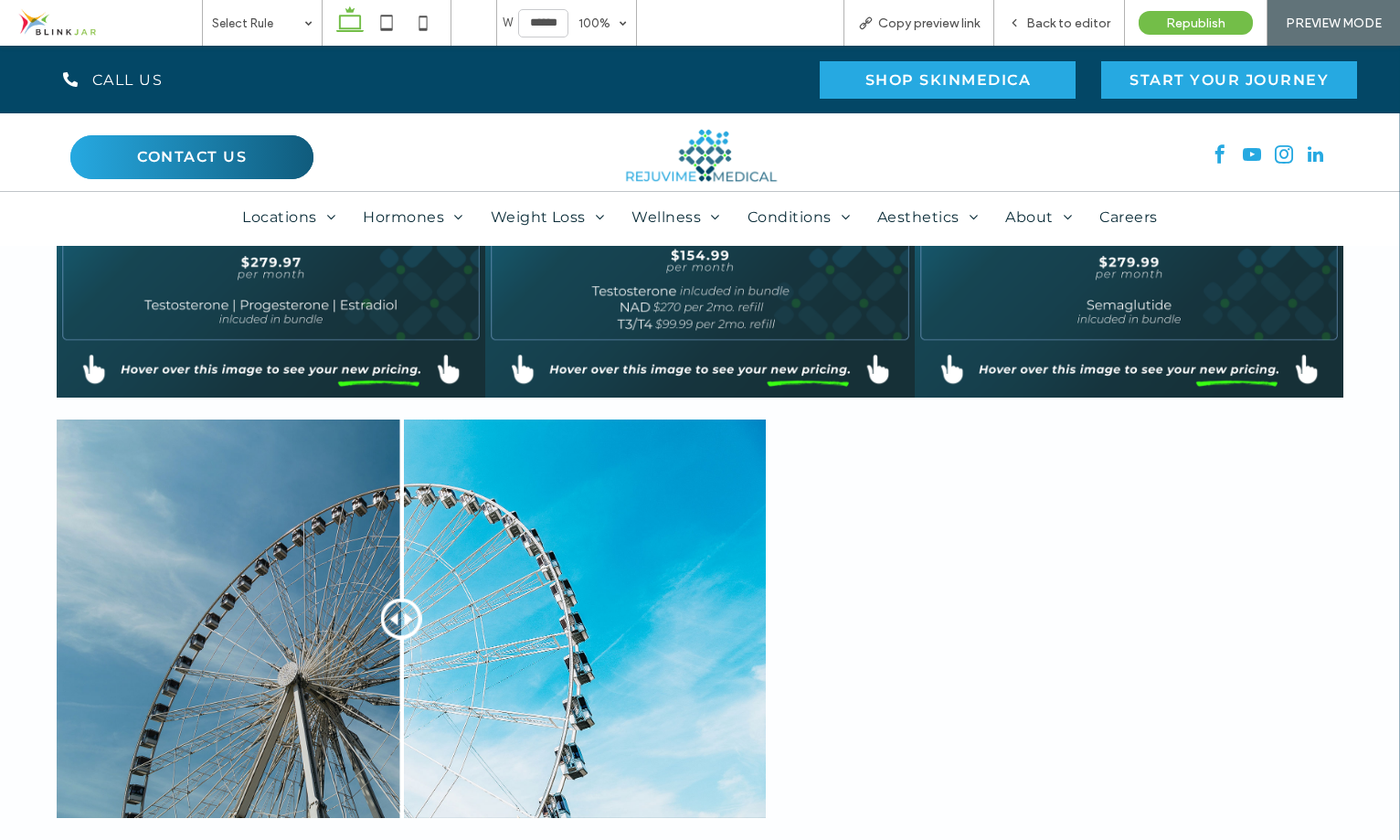
drag, startPoint x: 412, startPoint y: 611, endPoint x: 398, endPoint y: 660, distance: 51.0
click at [397, 639] on div at bounding box center [402, 618] width 41 height 41
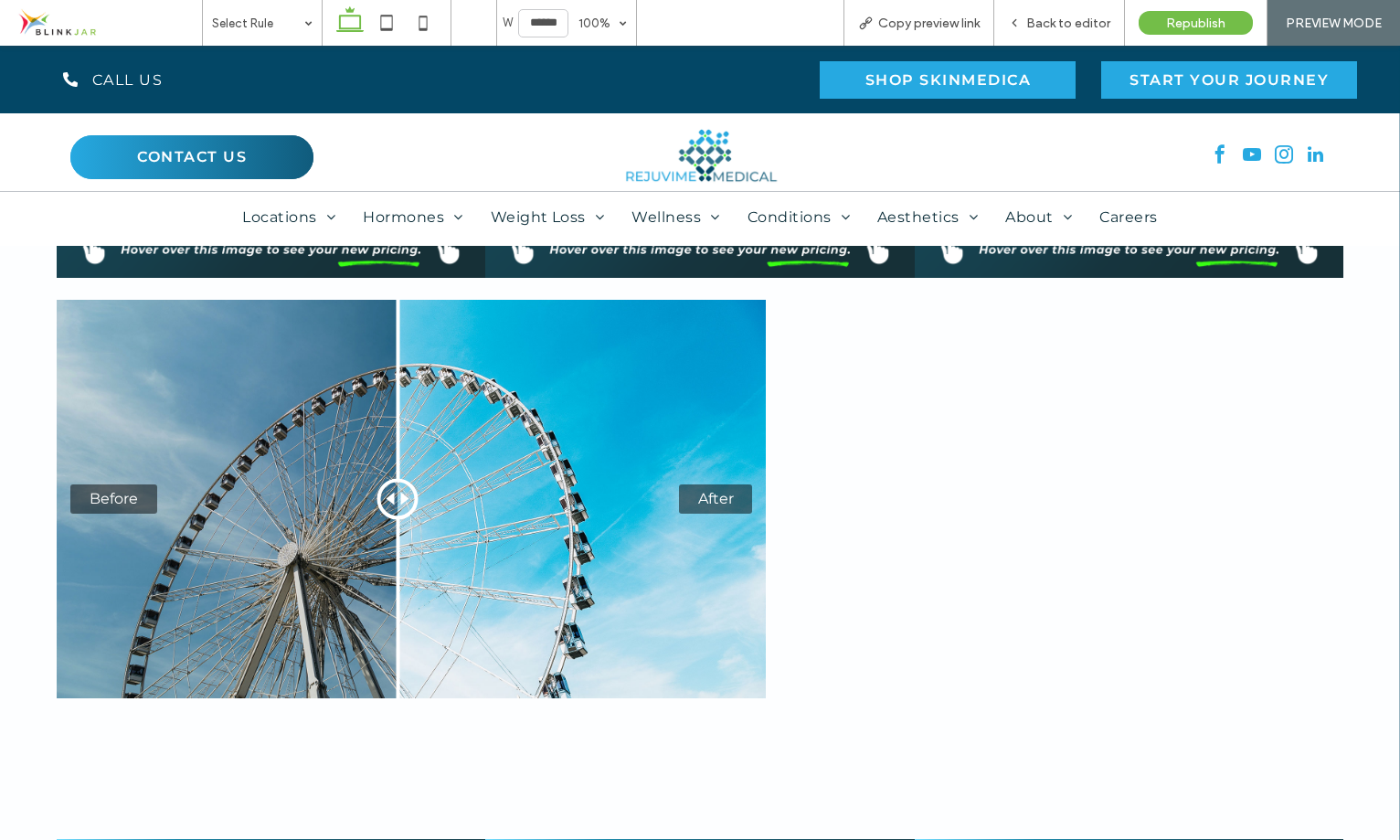
scroll to position [1040, 0]
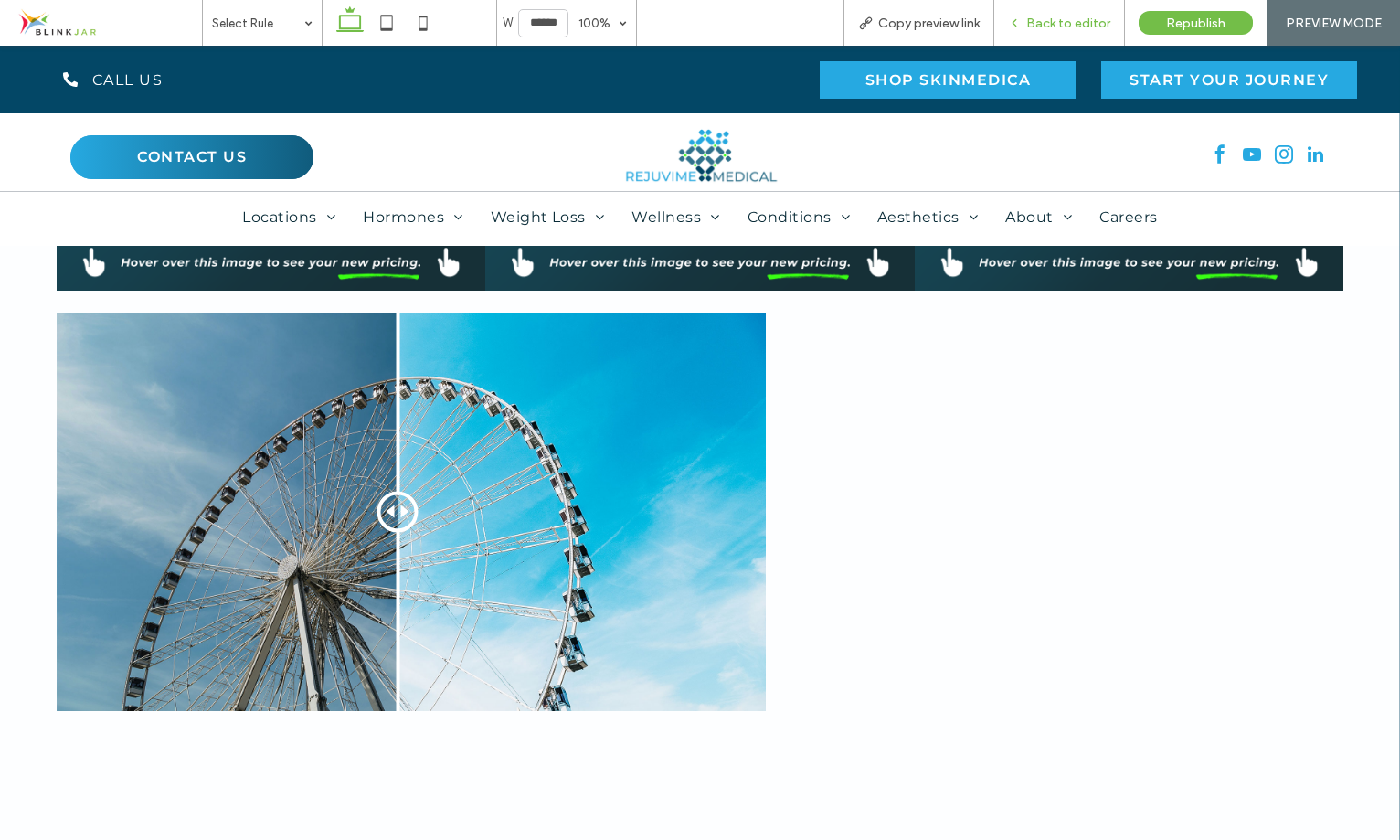
click at [1069, 29] on span "Back to editor" at bounding box center [1067, 23] width 84 height 16
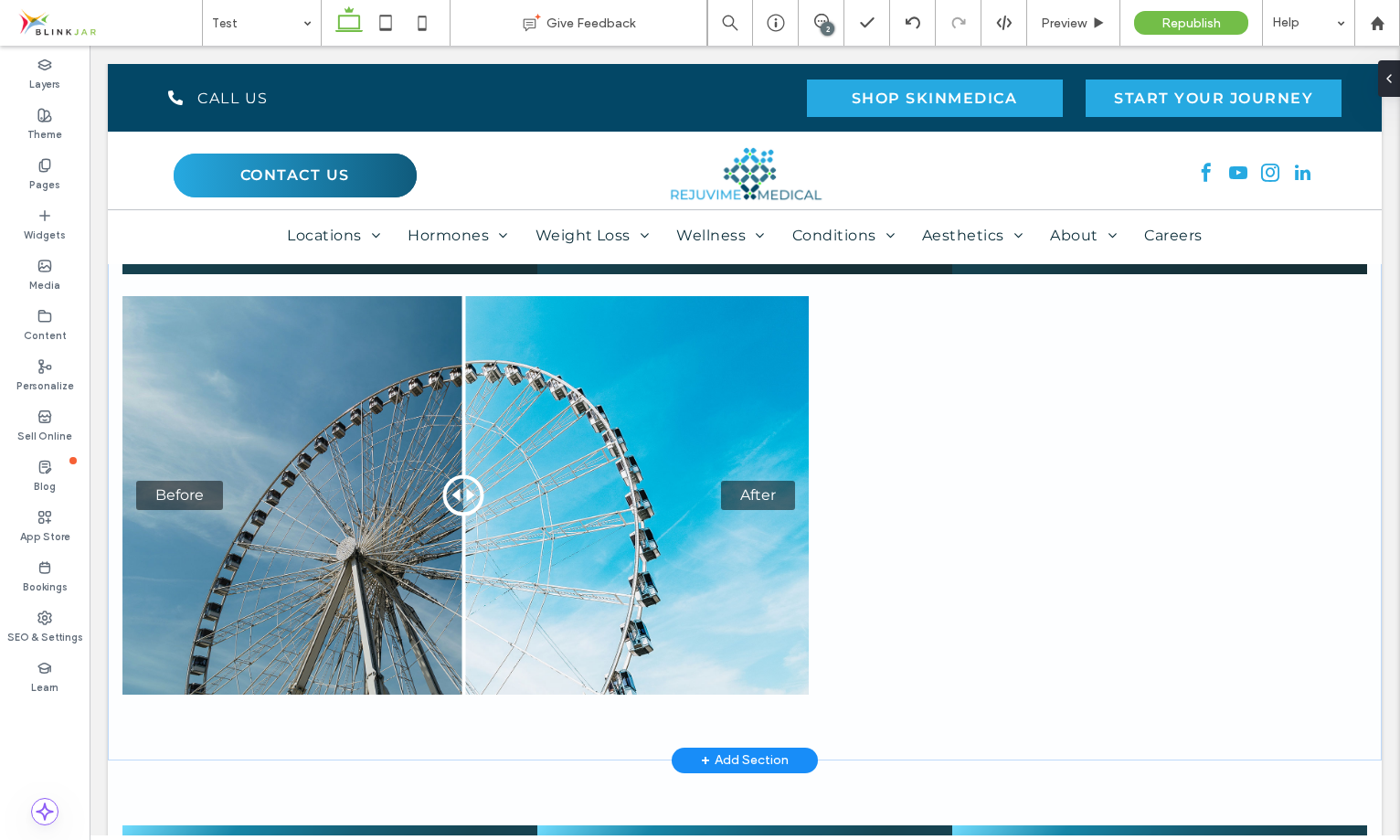
scroll to position [1053, 0]
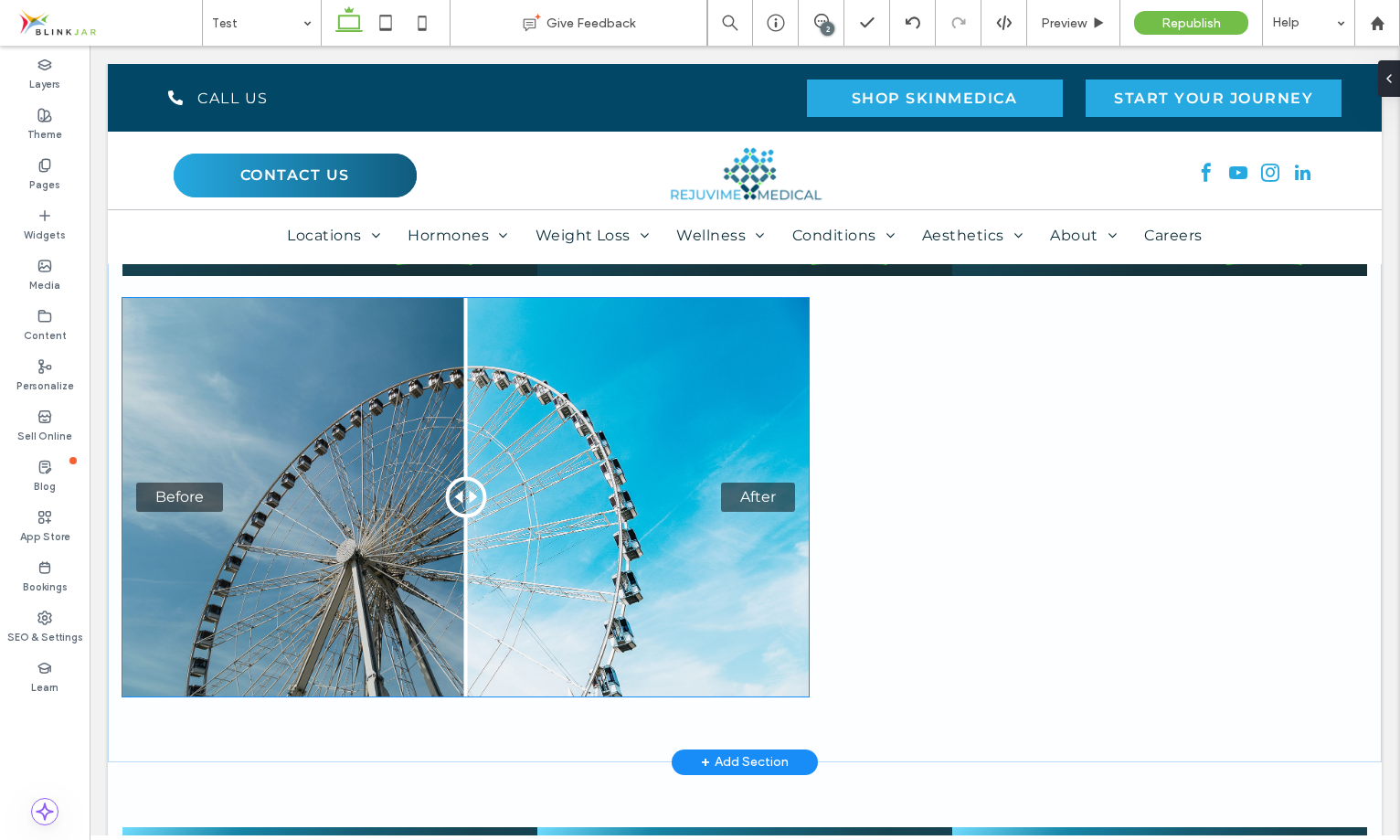
click at [637, 415] on div "Before After" at bounding box center [465, 497] width 686 height 398
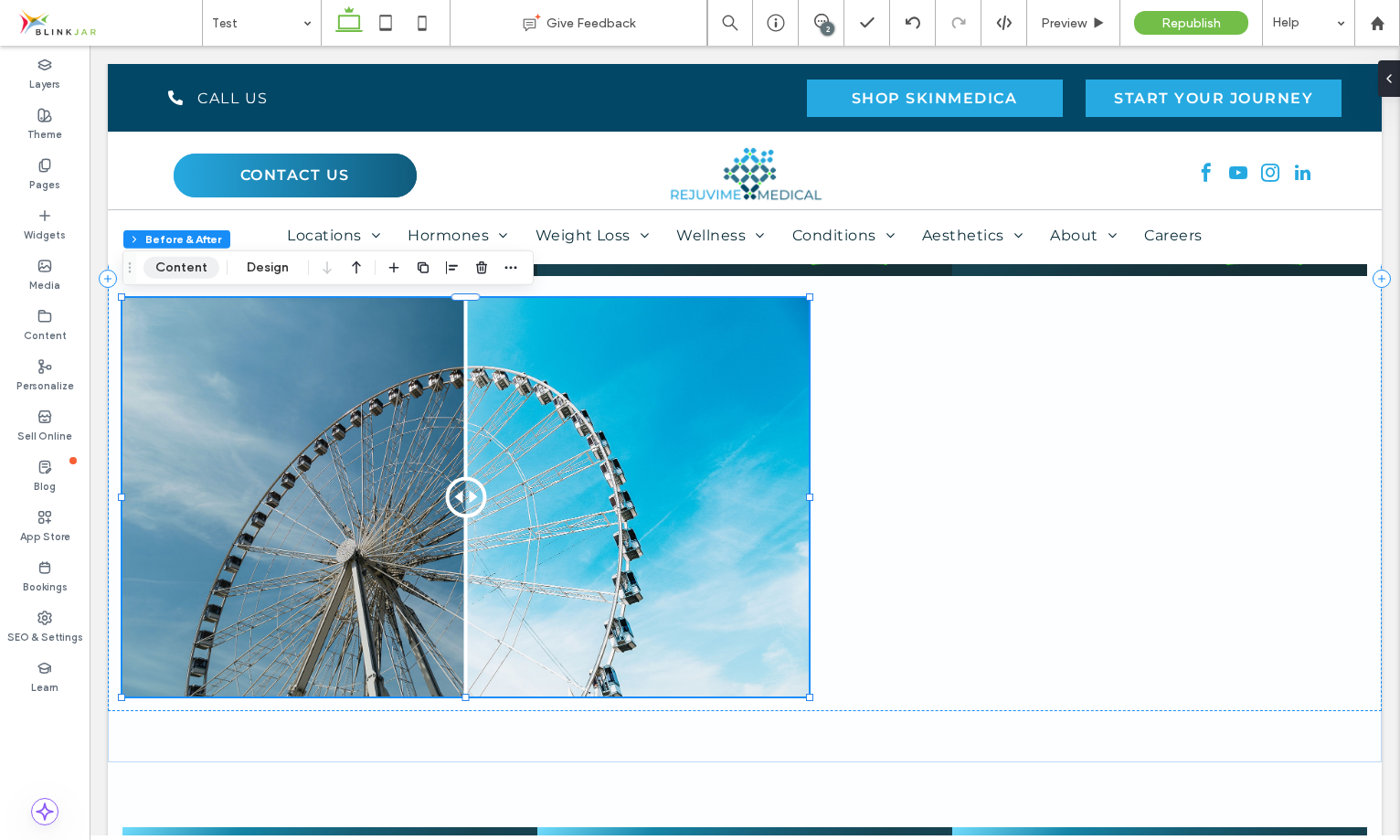
click at [182, 269] on button "Content" at bounding box center [181, 267] width 76 height 22
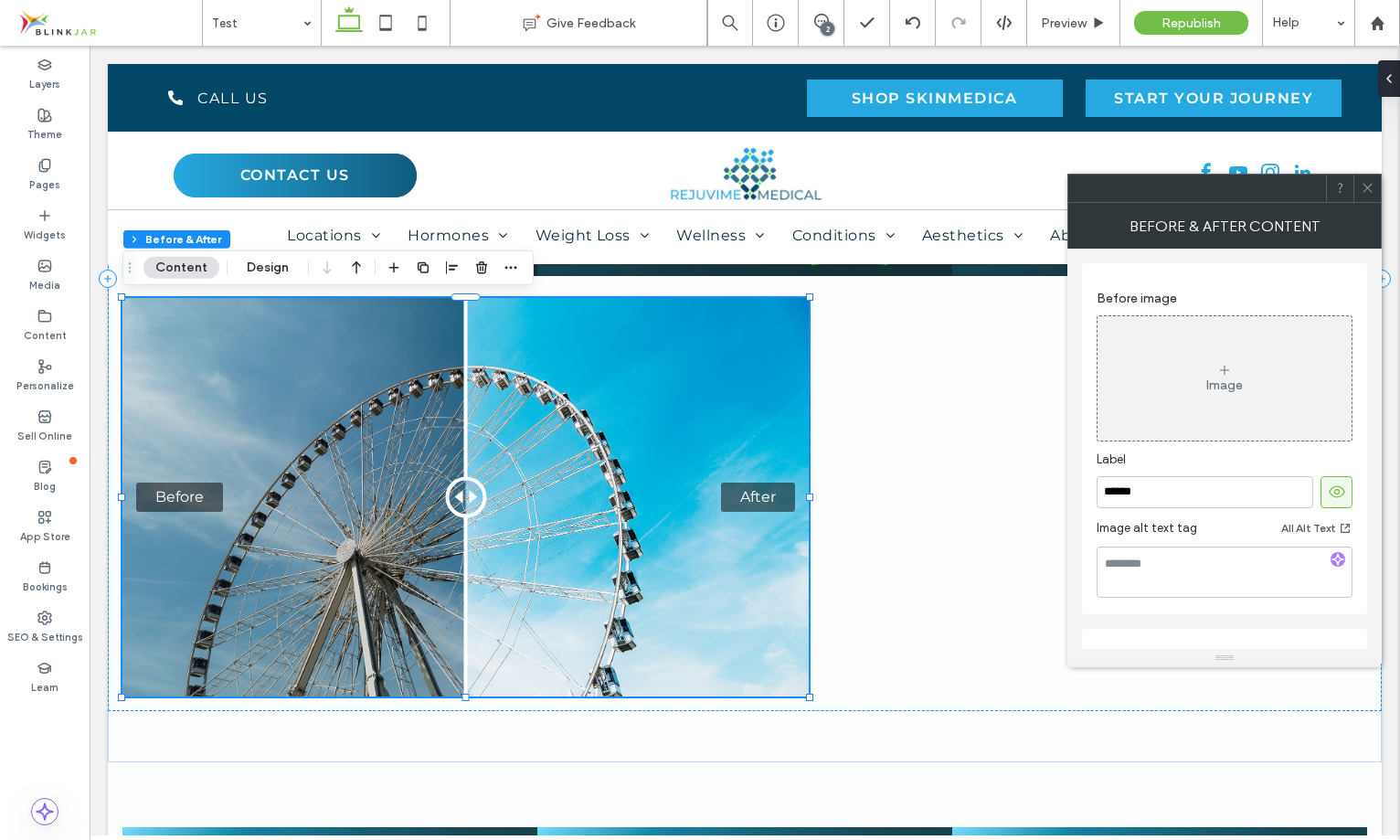
click at [1348, 492] on div at bounding box center [1336, 492] width 30 height 30
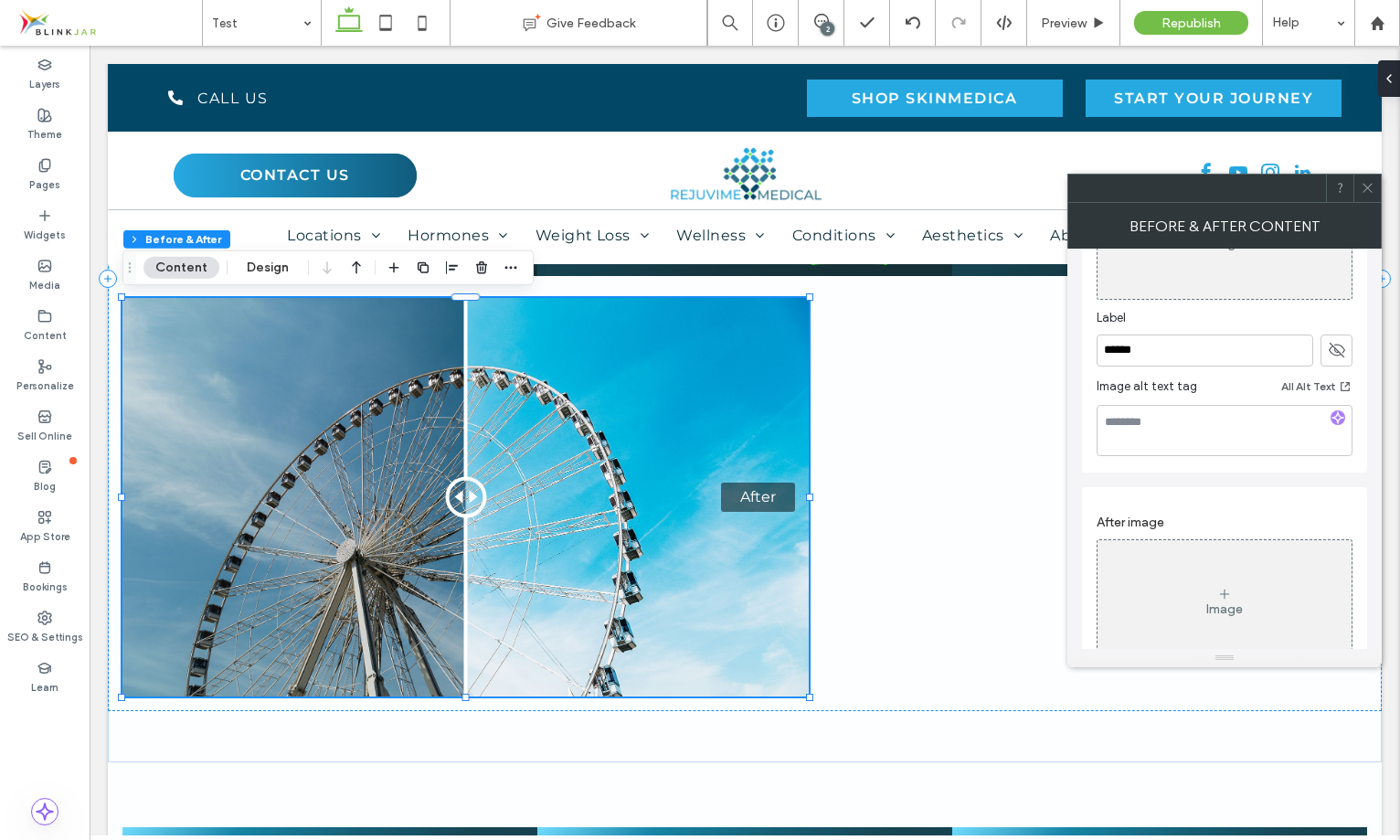
scroll to position [331, 0]
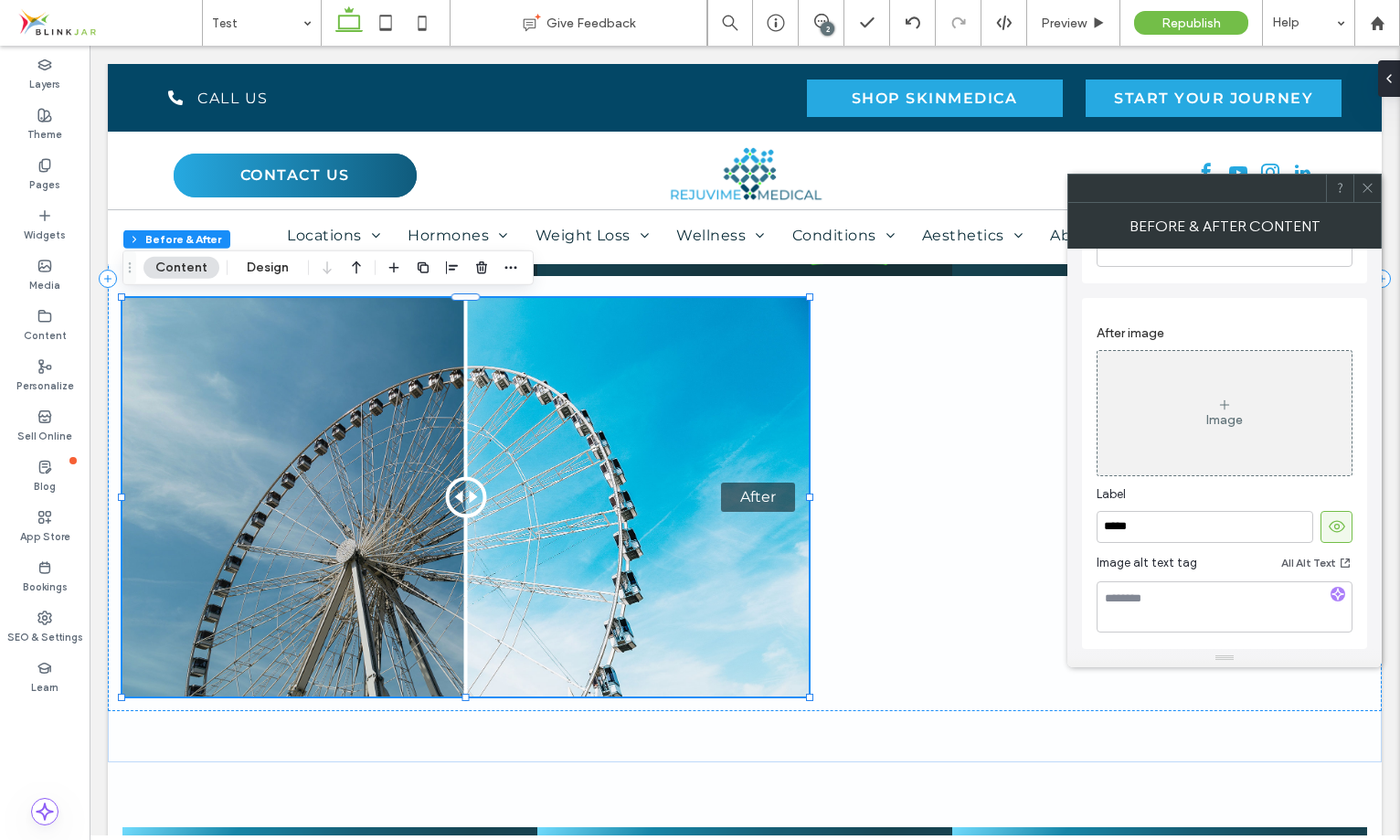
click at [1344, 532] on icon at bounding box center [1336, 525] width 18 height 18
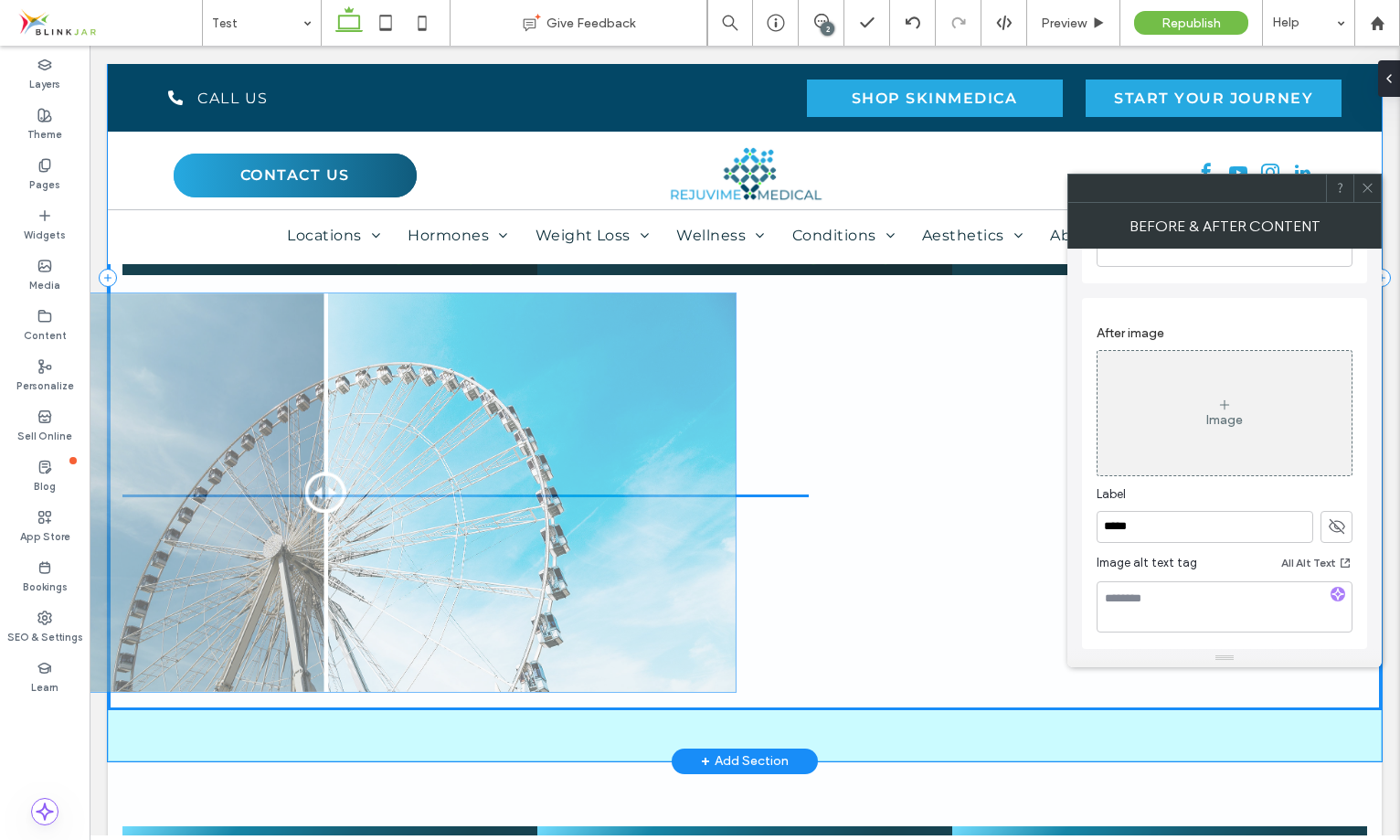
drag, startPoint x: 472, startPoint y: 499, endPoint x: 398, endPoint y: 495, distance: 74.1
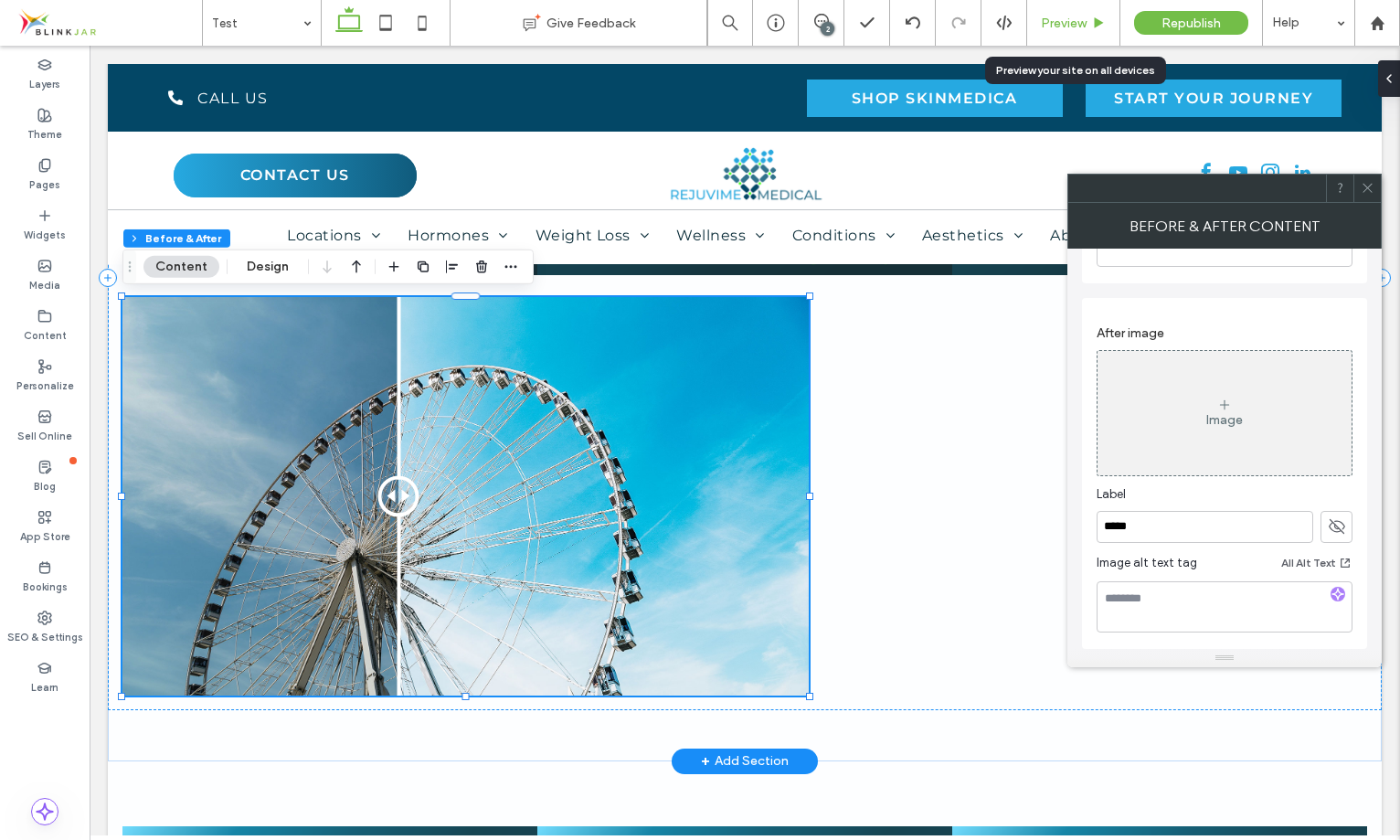
click at [1049, 25] on span "Preview" at bounding box center [1064, 23] width 46 height 16
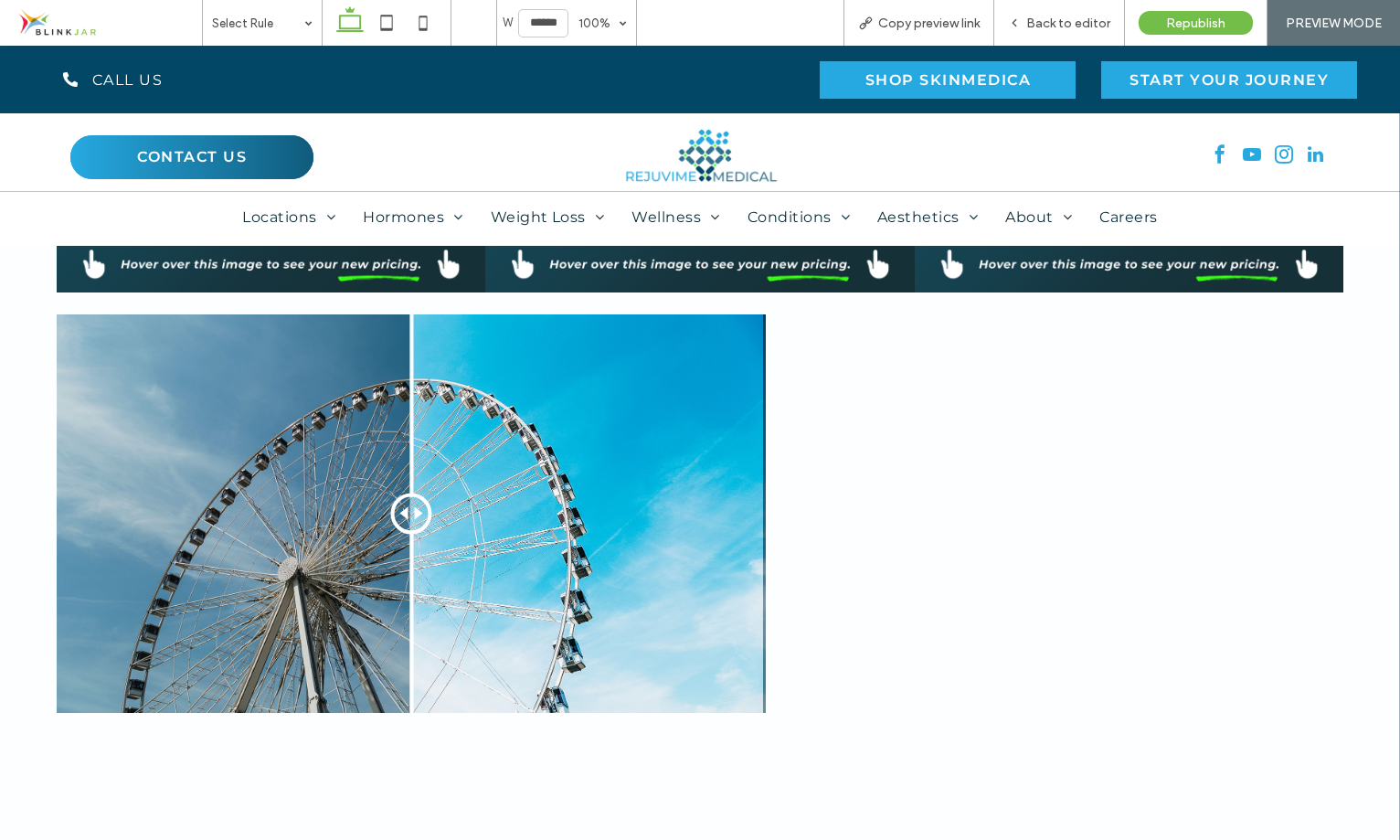
scroll to position [1041, 0]
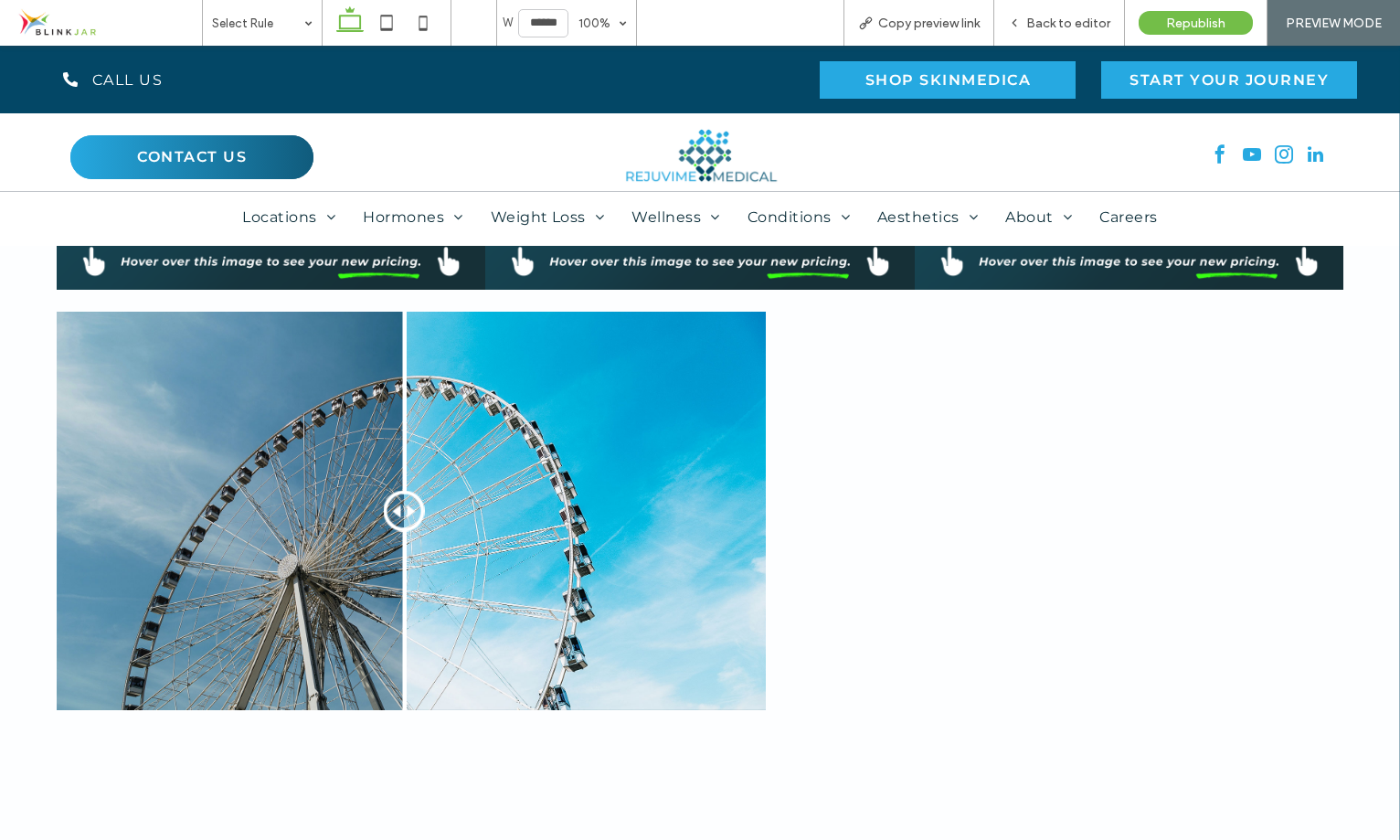
drag, startPoint x: 415, startPoint y: 506, endPoint x: 404, endPoint y: 606, distance: 100.6
click at [404, 531] on div at bounding box center [404, 510] width 41 height 41
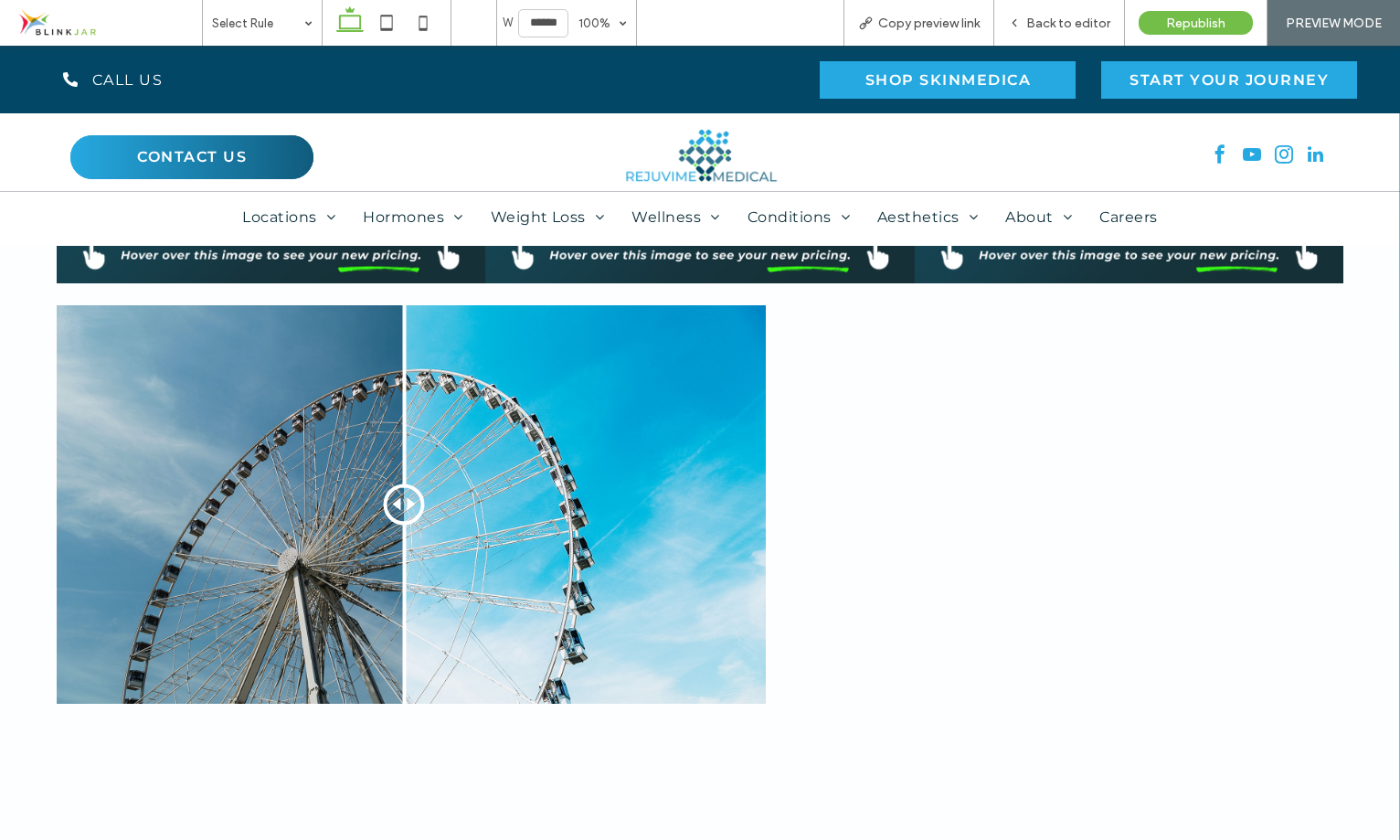
scroll to position [1046, 0]
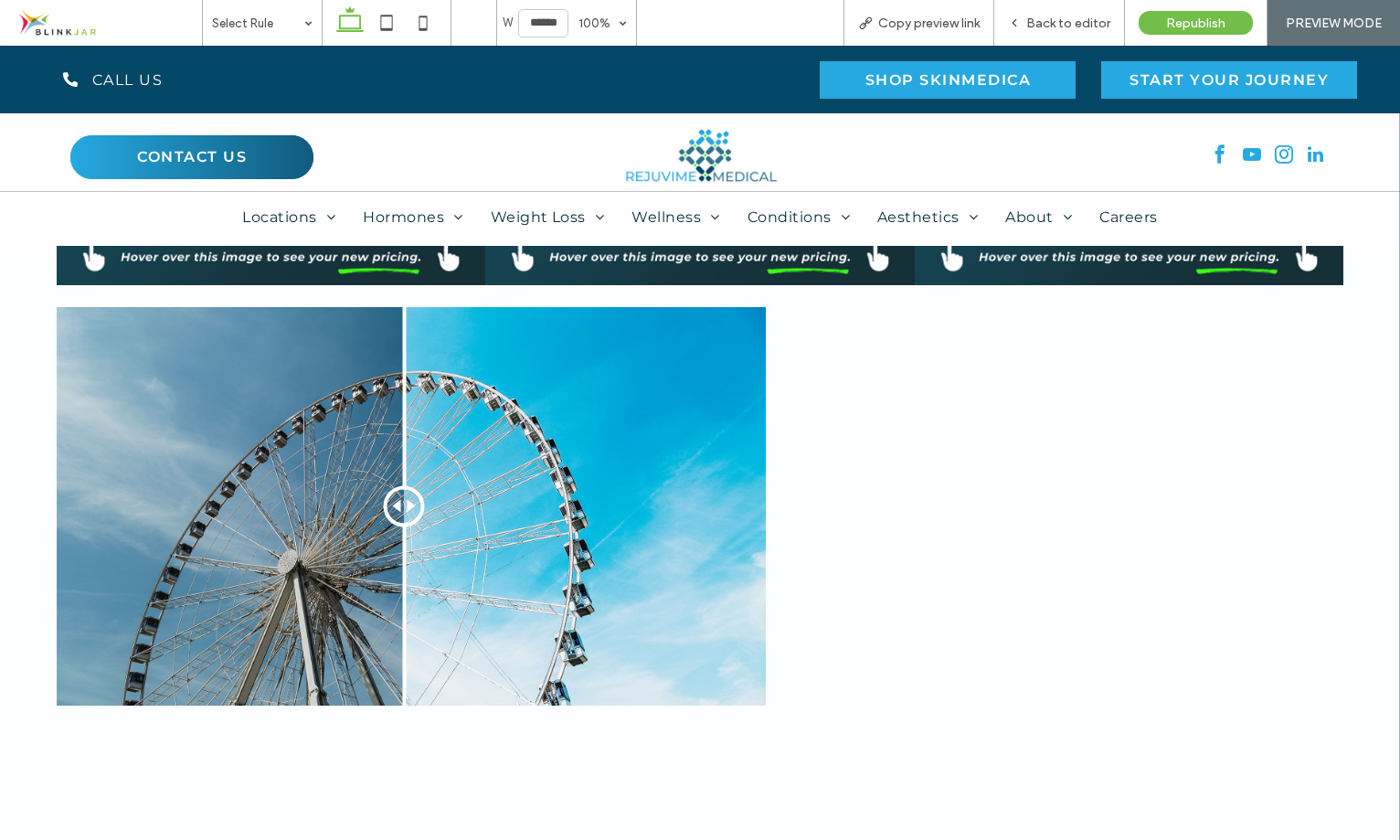
click at [542, 415] on div "Before After" at bounding box center [411, 506] width 709 height 398
click at [1071, 11] on div "Back to editor" at bounding box center [1059, 23] width 131 height 46
click at [1029, 27] on span "Back to editor" at bounding box center [1067, 23] width 84 height 16
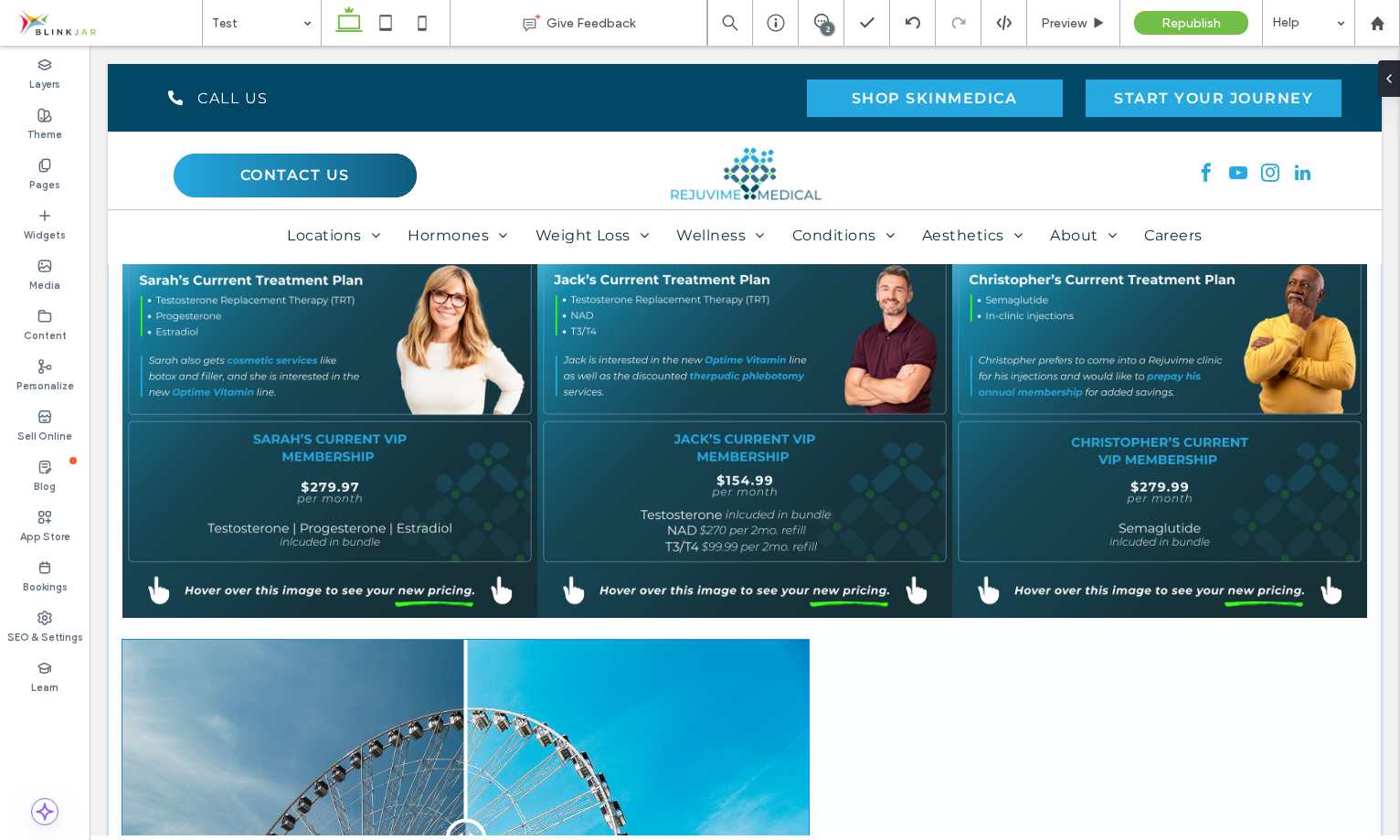
scroll to position [900, 0]
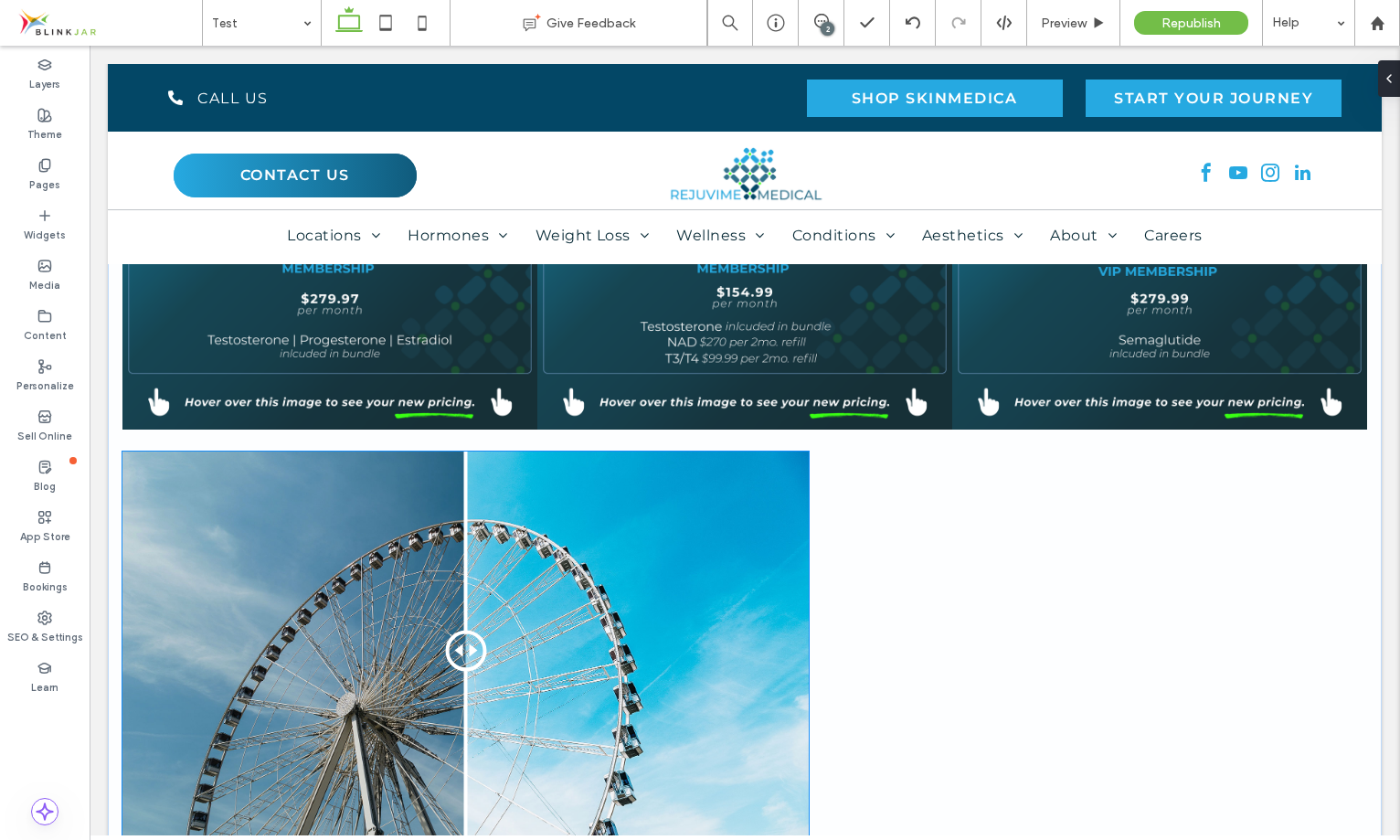
click at [527, 592] on div "Before After" at bounding box center [465, 650] width 686 height 398
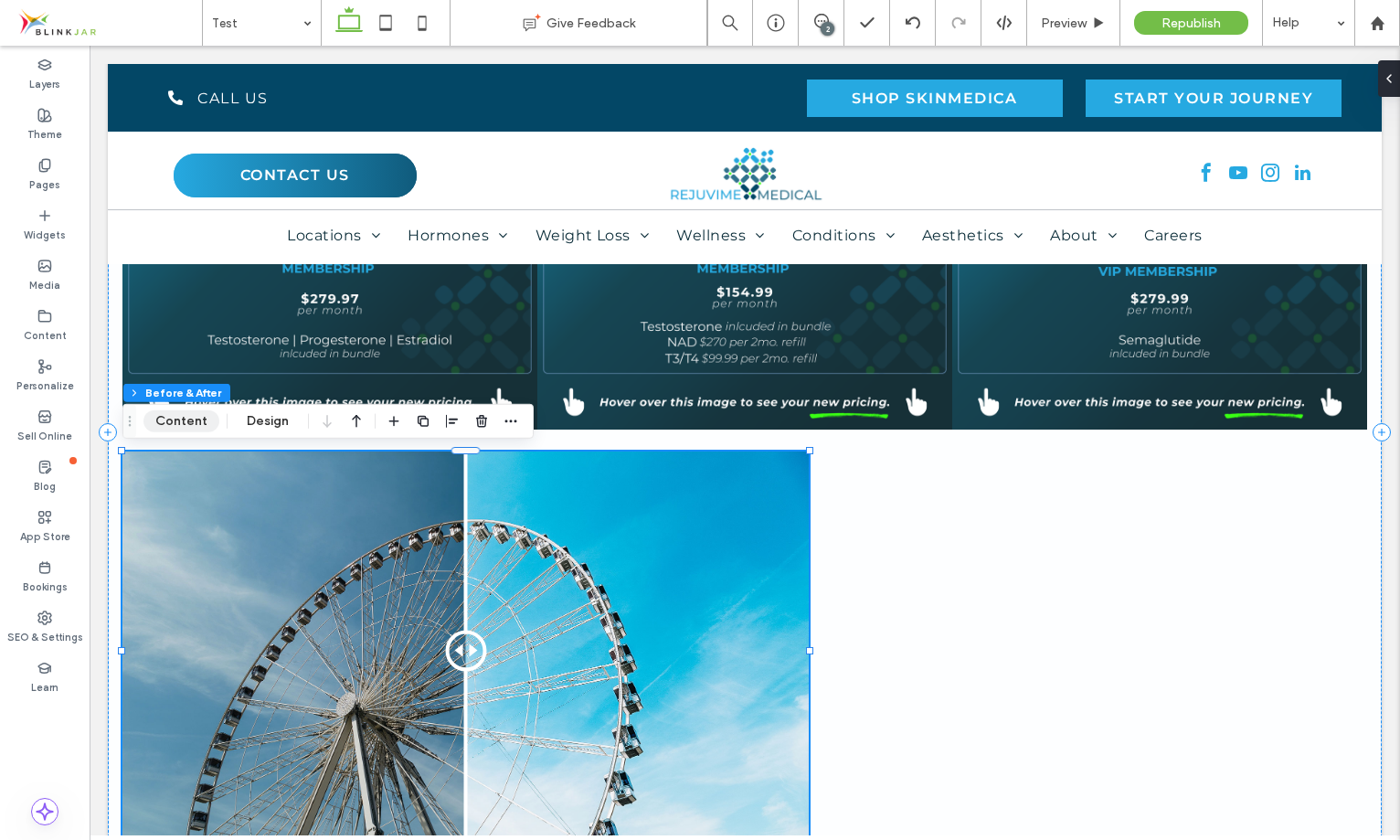
click at [171, 417] on button "Content" at bounding box center [181, 421] width 76 height 22
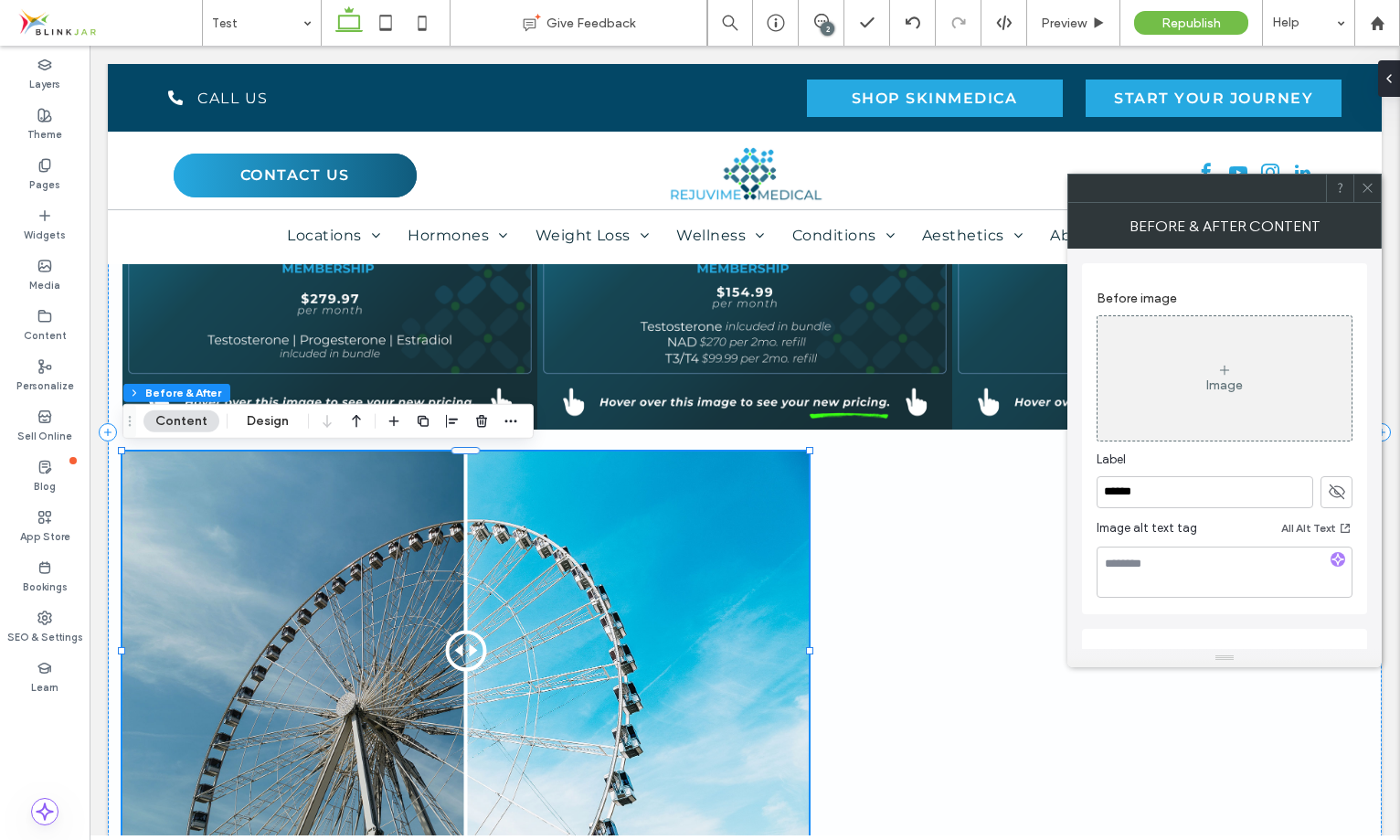
click at [1221, 357] on div "Image" at bounding box center [1224, 378] width 254 height 120
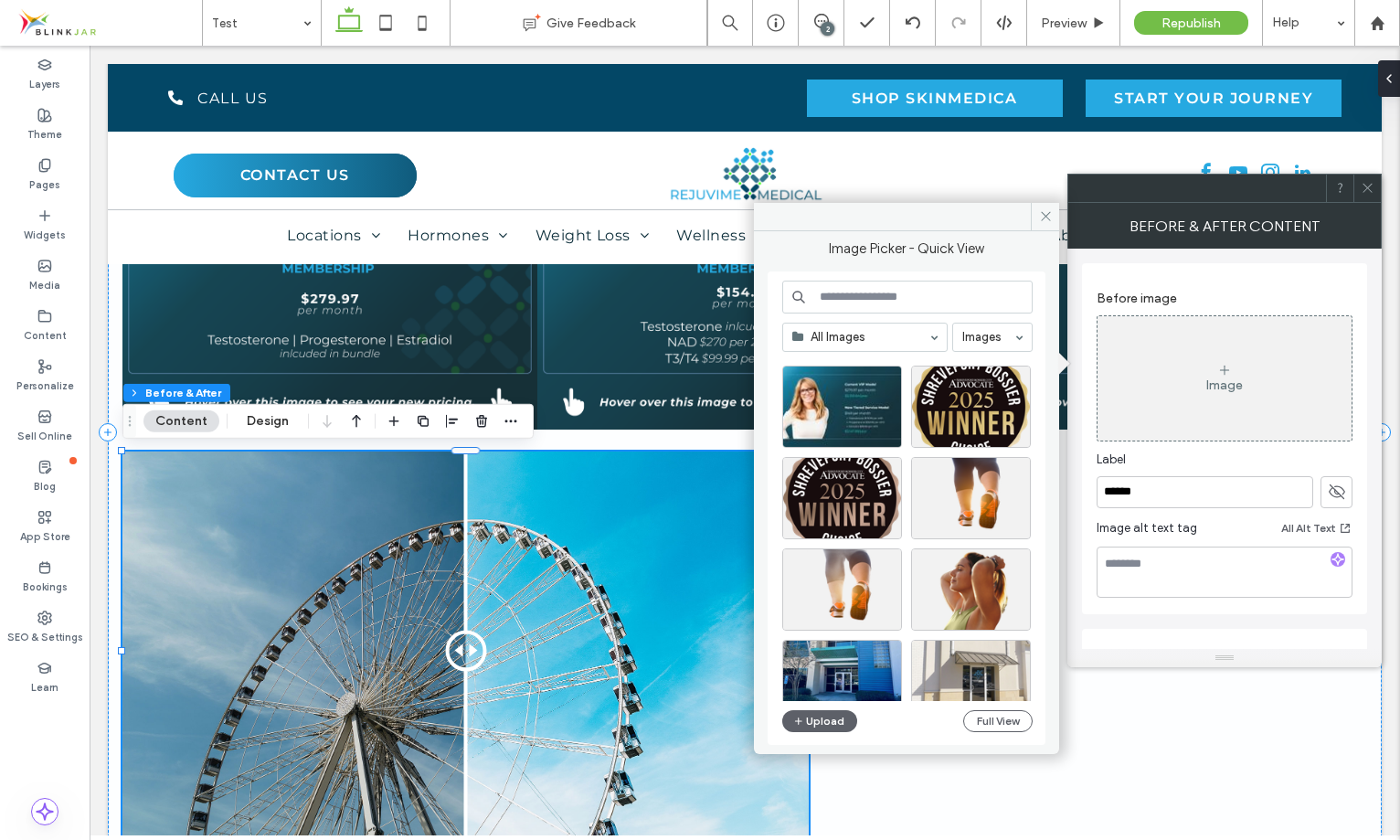
scroll to position [333, 0]
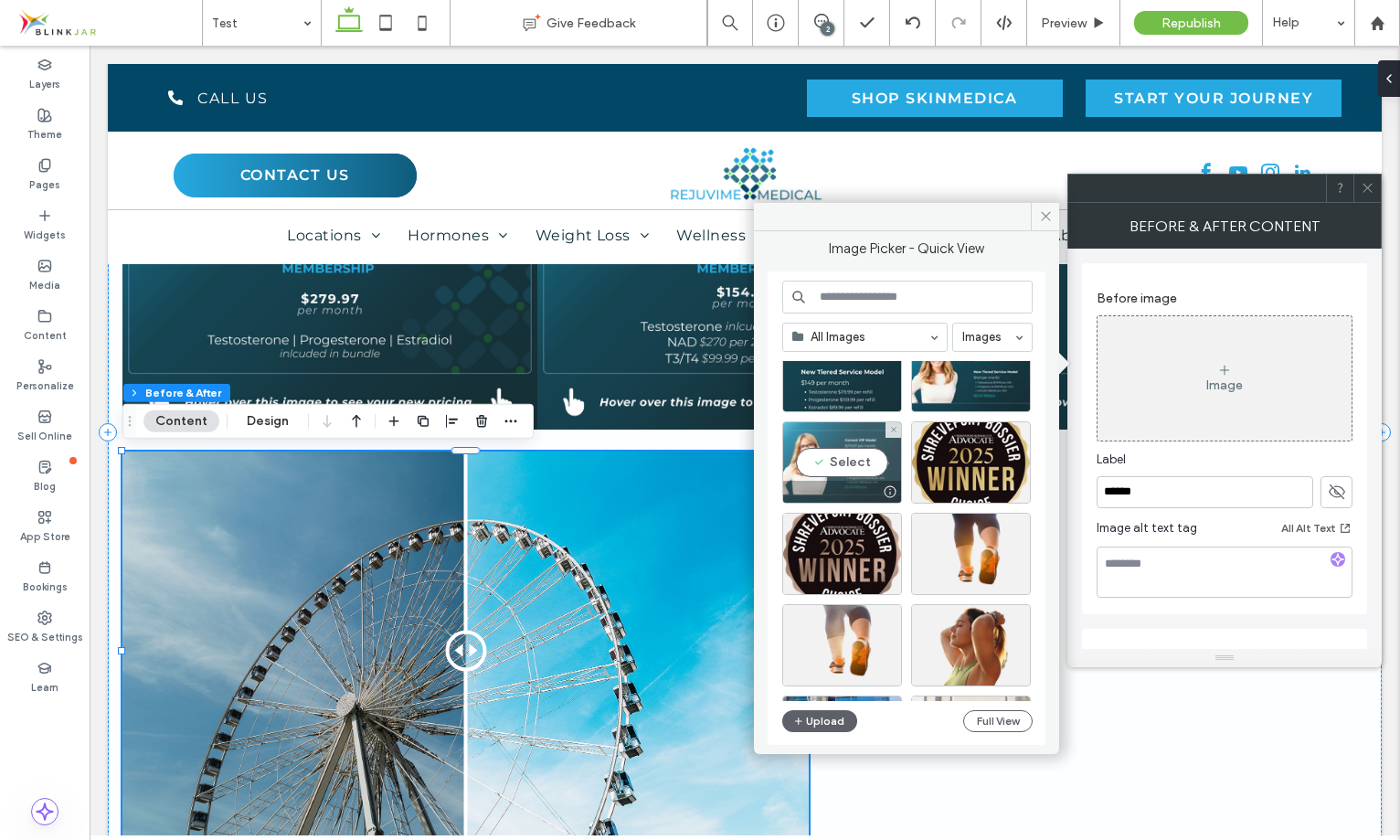
click at [845, 472] on div "Select" at bounding box center [841, 462] width 119 height 83
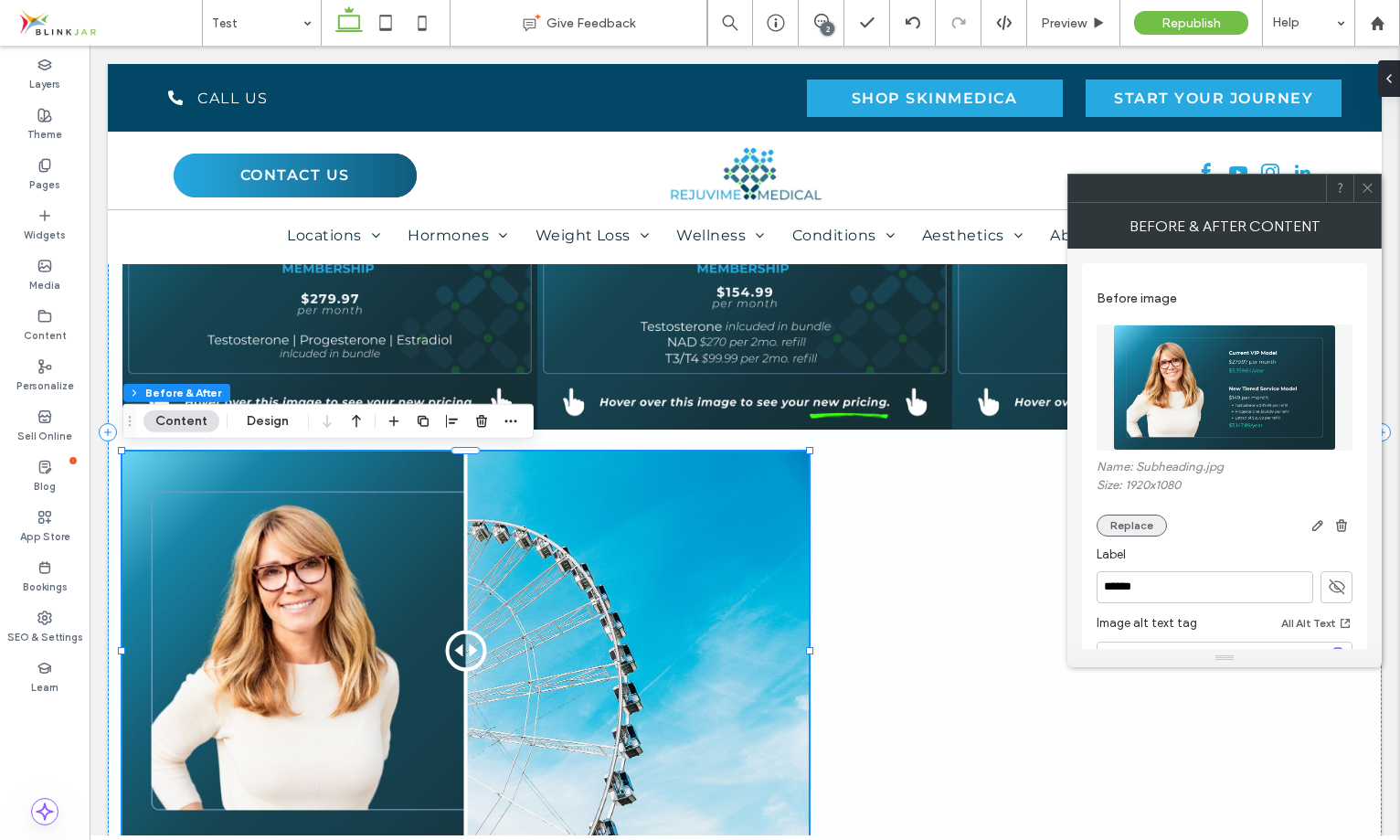
click at [1131, 528] on button "Replace" at bounding box center [1131, 525] width 70 height 22
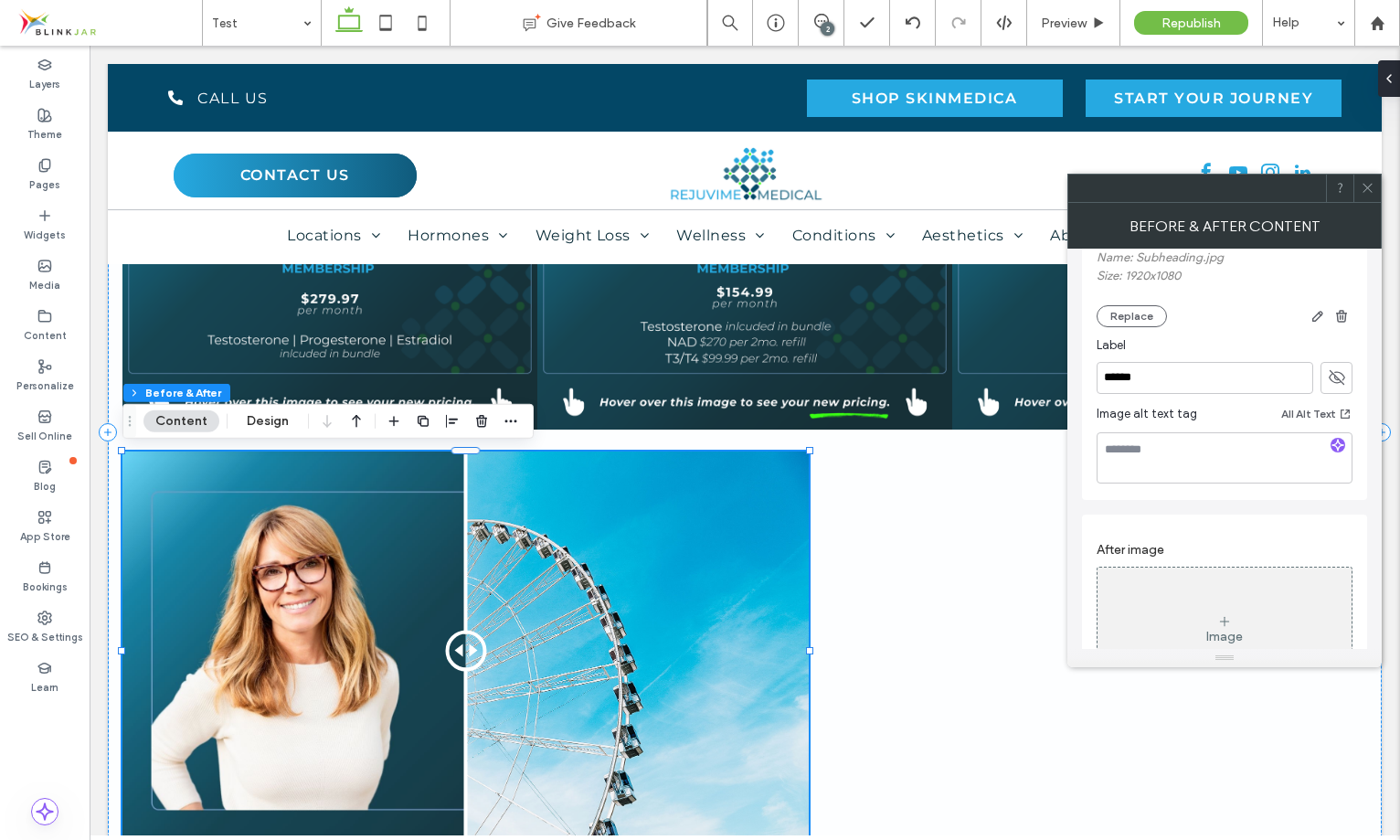
scroll to position [422, 0]
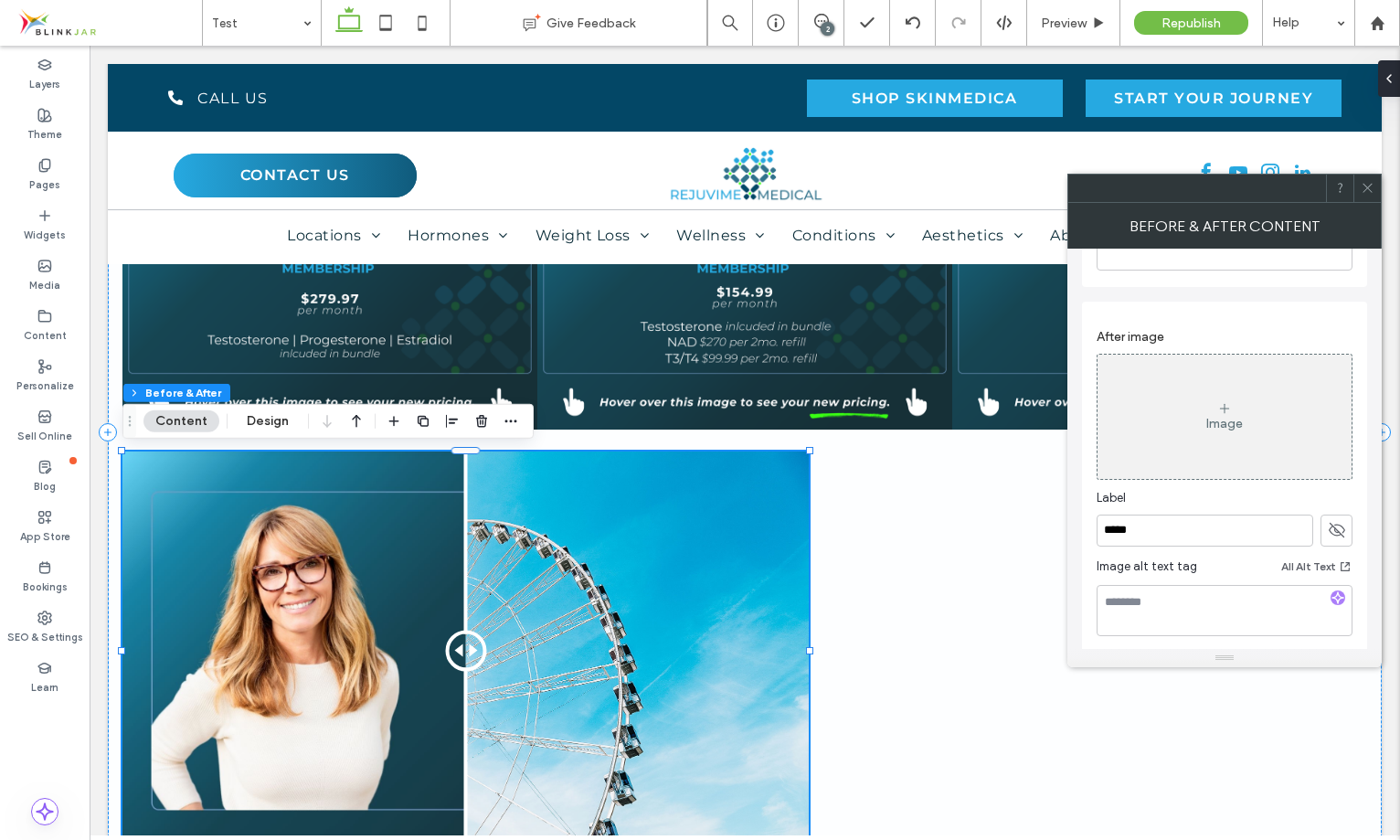
click at [1258, 415] on div "Image" at bounding box center [1224, 416] width 254 height 120
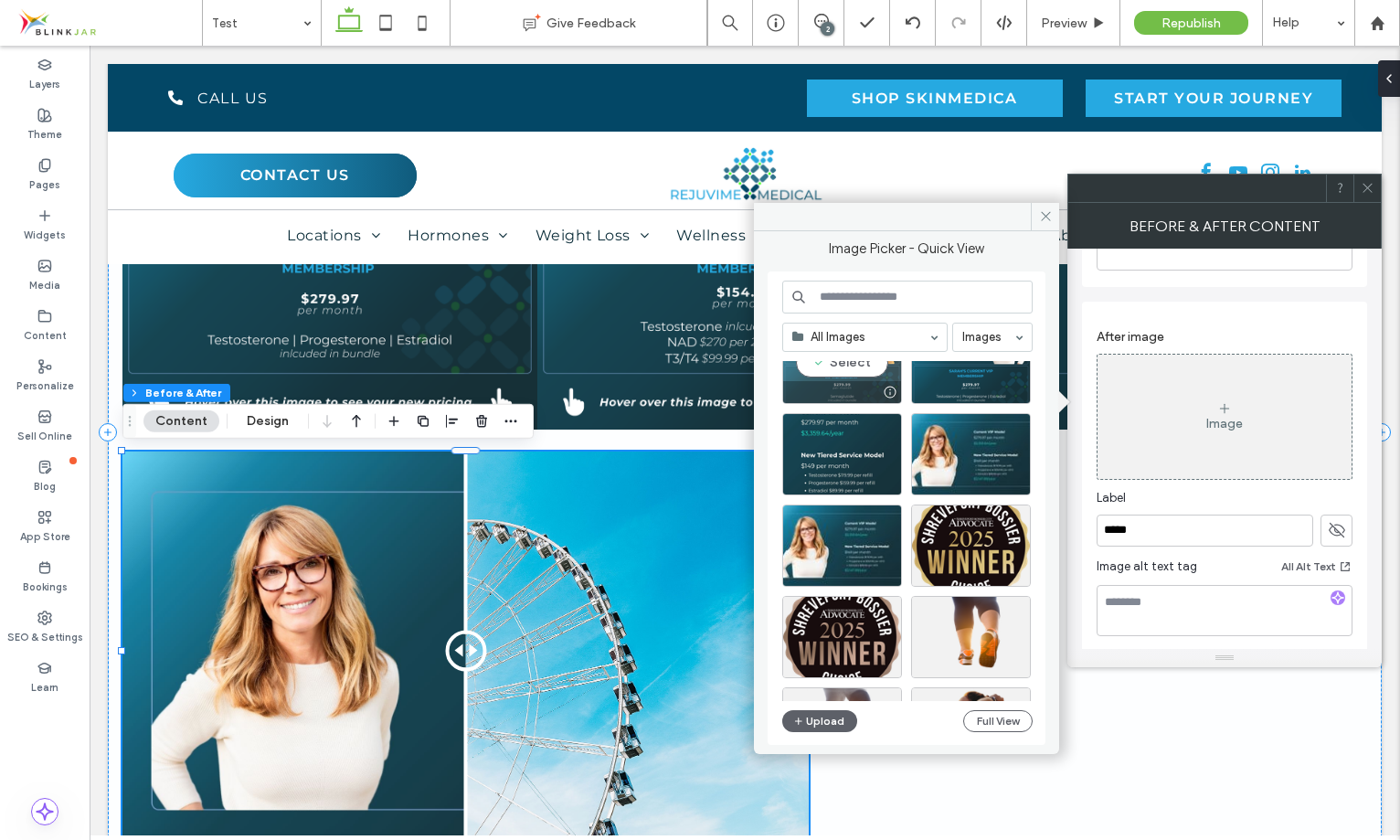
scroll to position [358, 0]
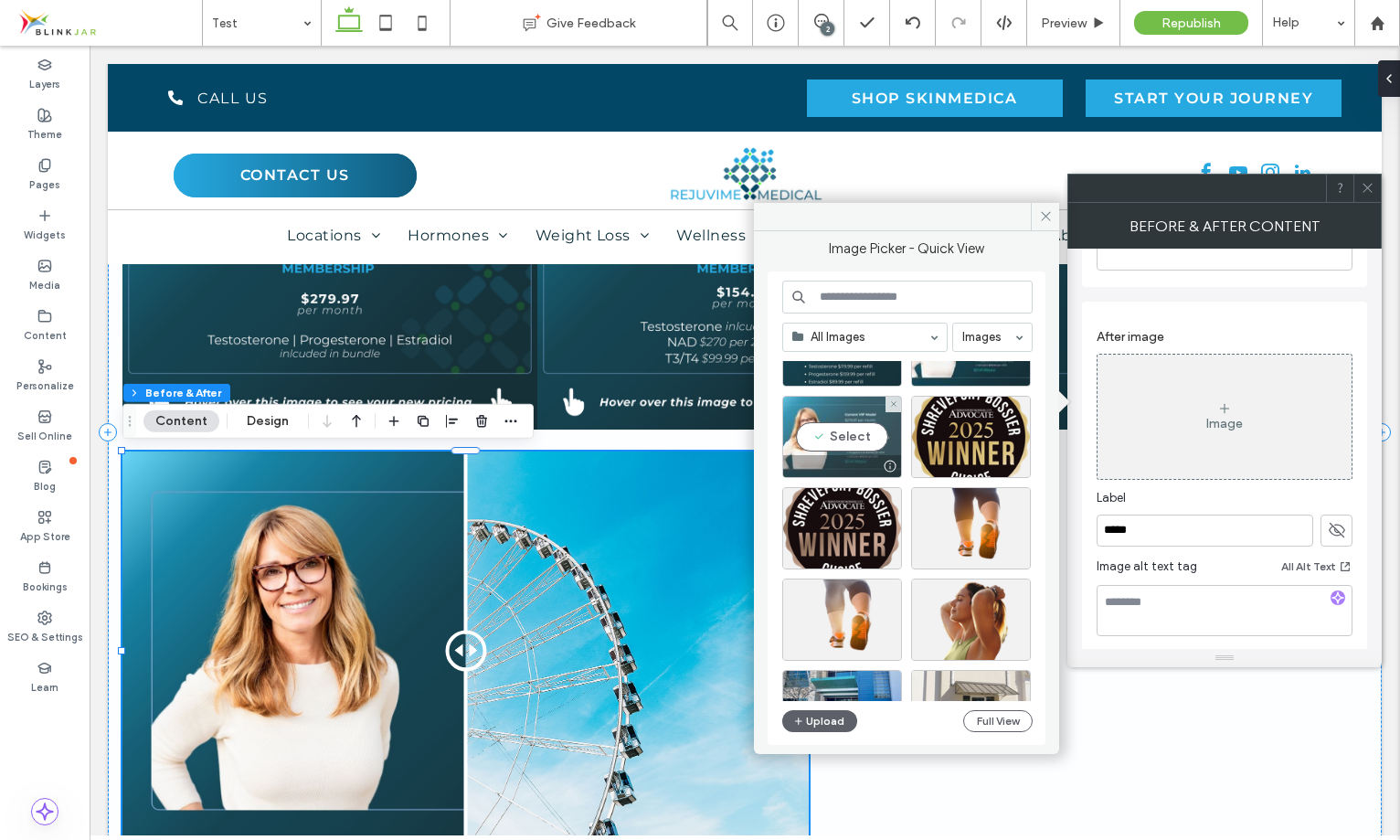
click at [854, 401] on div "Select" at bounding box center [841, 437] width 119 height 83
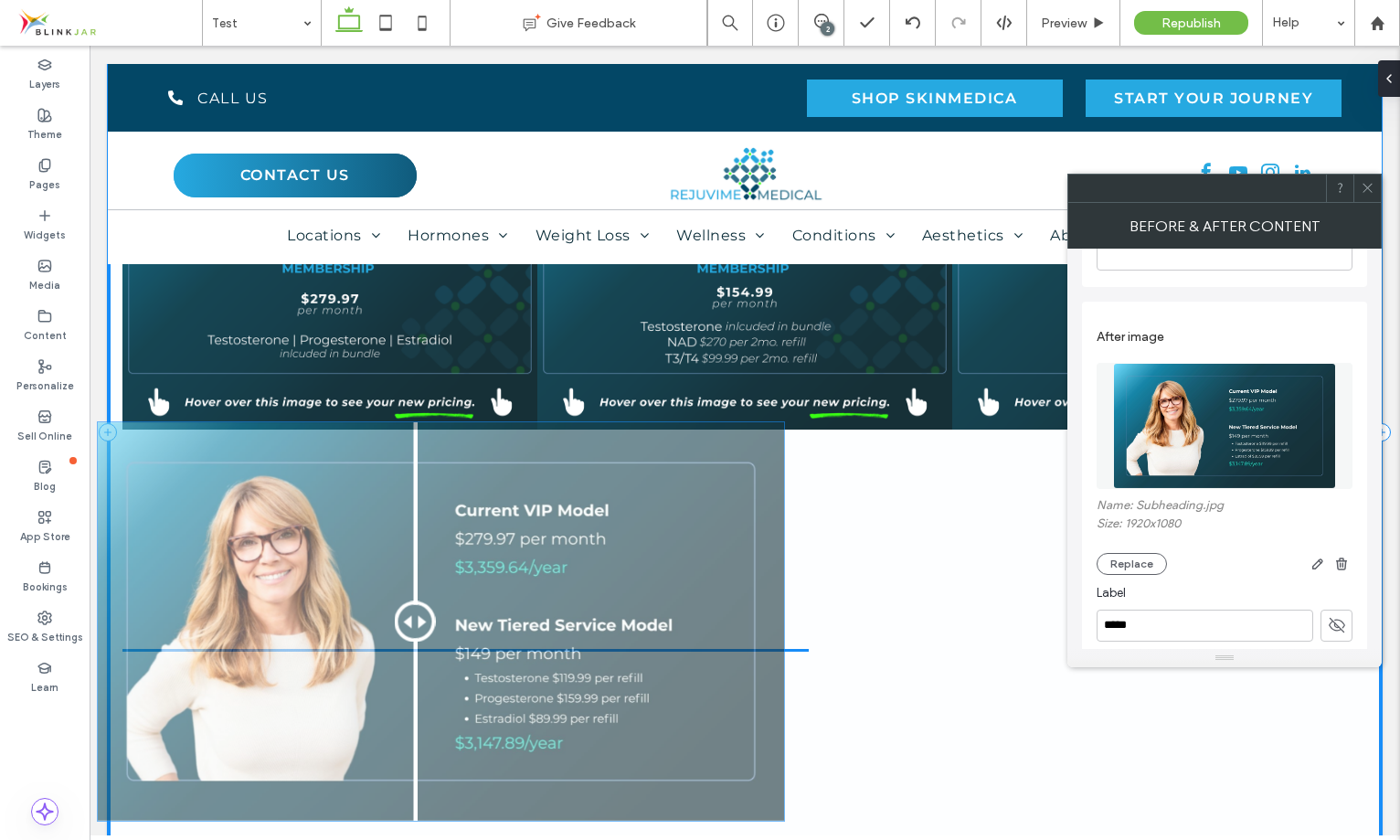
drag, startPoint x: 464, startPoint y: 653, endPoint x: 443, endPoint y: 627, distance: 33.4
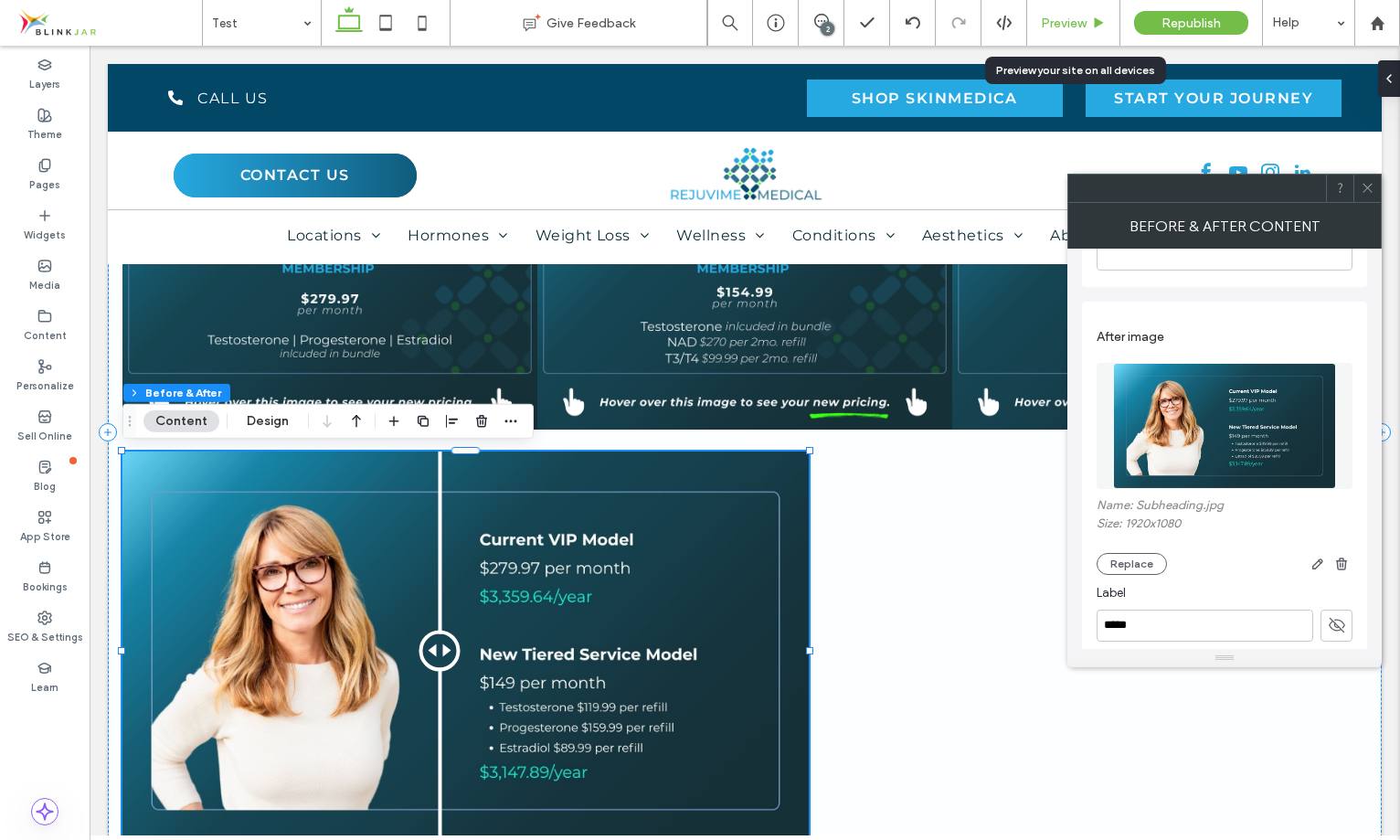
click at [1090, 18] on div "Preview" at bounding box center [1073, 23] width 92 height 16
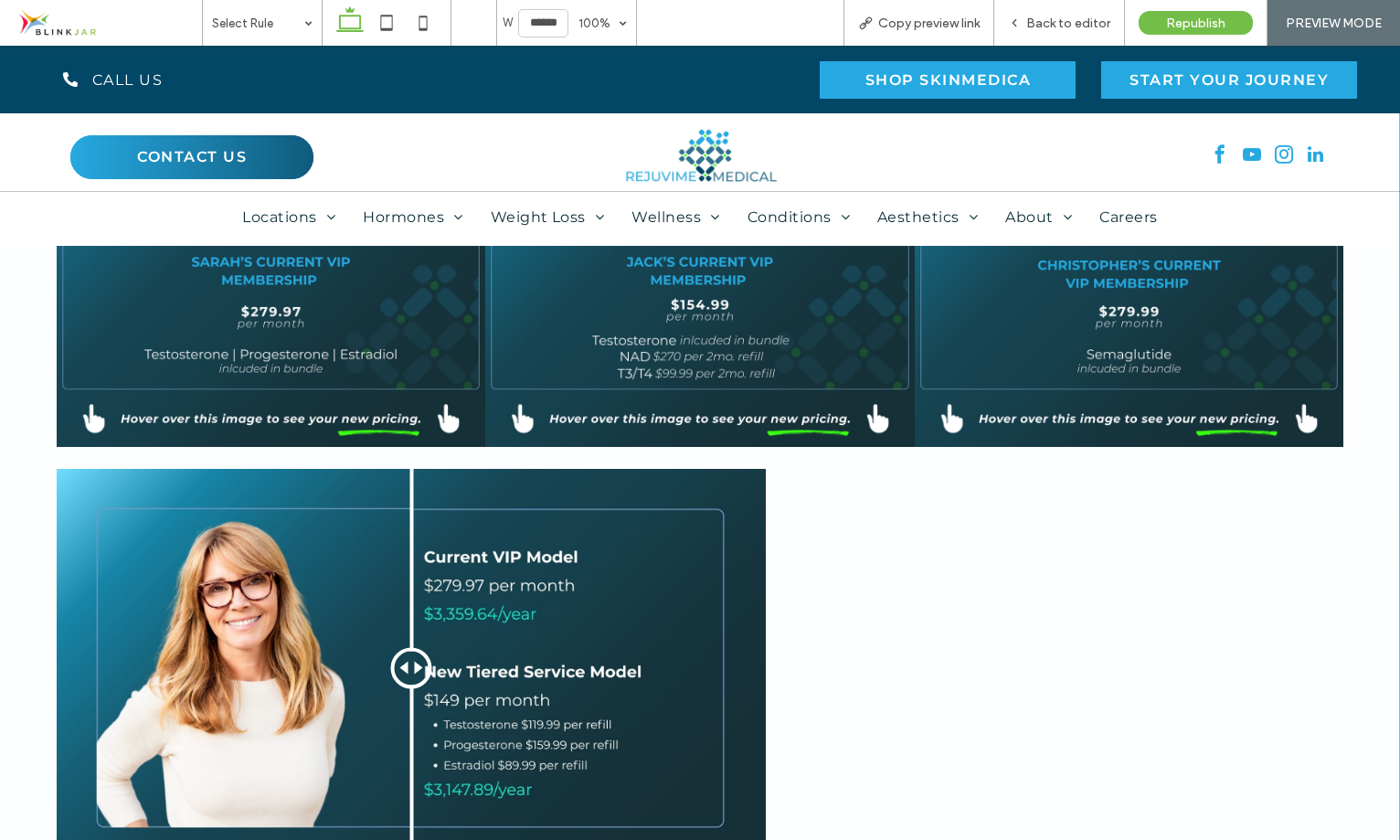
scroll to position [886, 0]
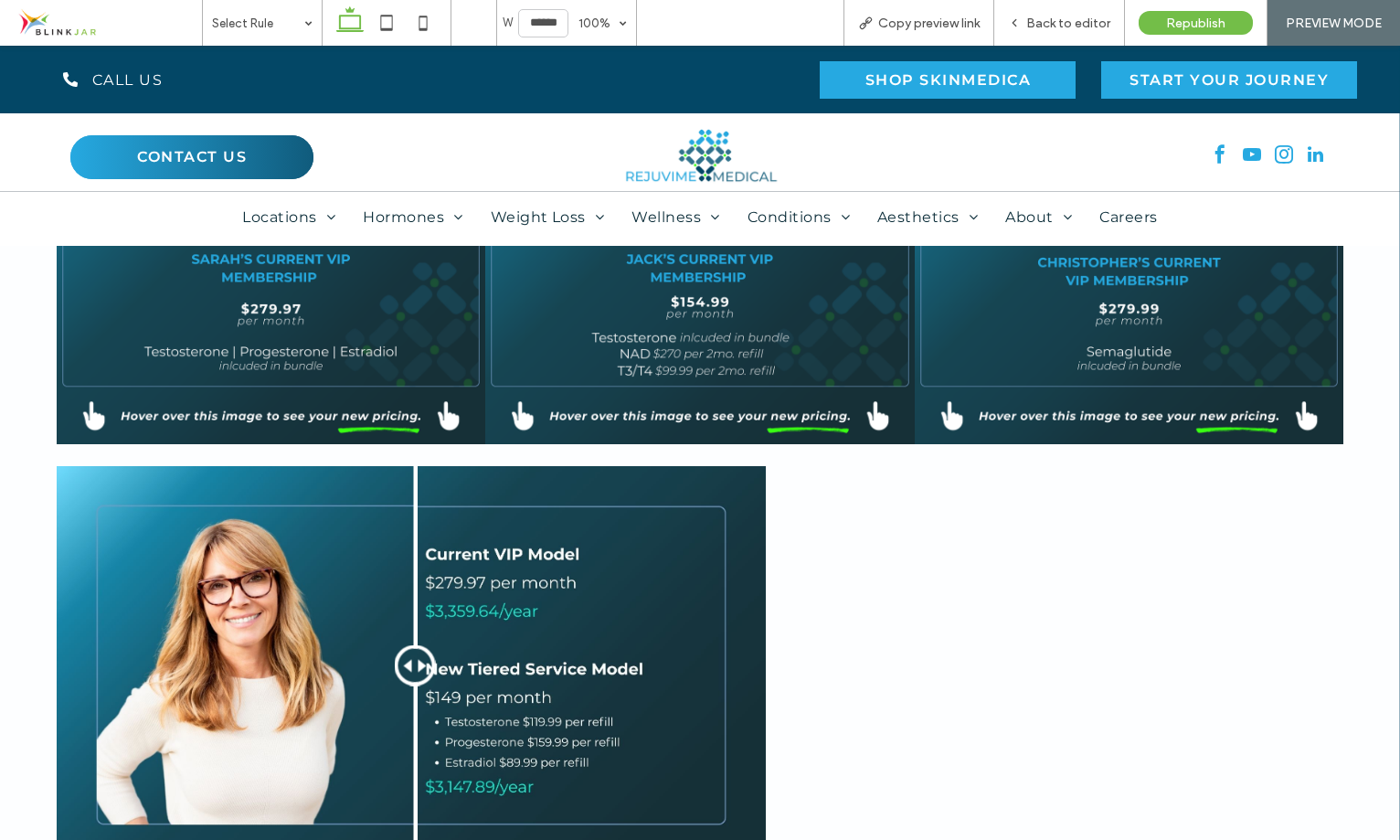
drag, startPoint x: 402, startPoint y: 656, endPoint x: 415, endPoint y: 684, distance: 30.9
click at [415, 684] on div at bounding box center [415, 665] width 41 height 41
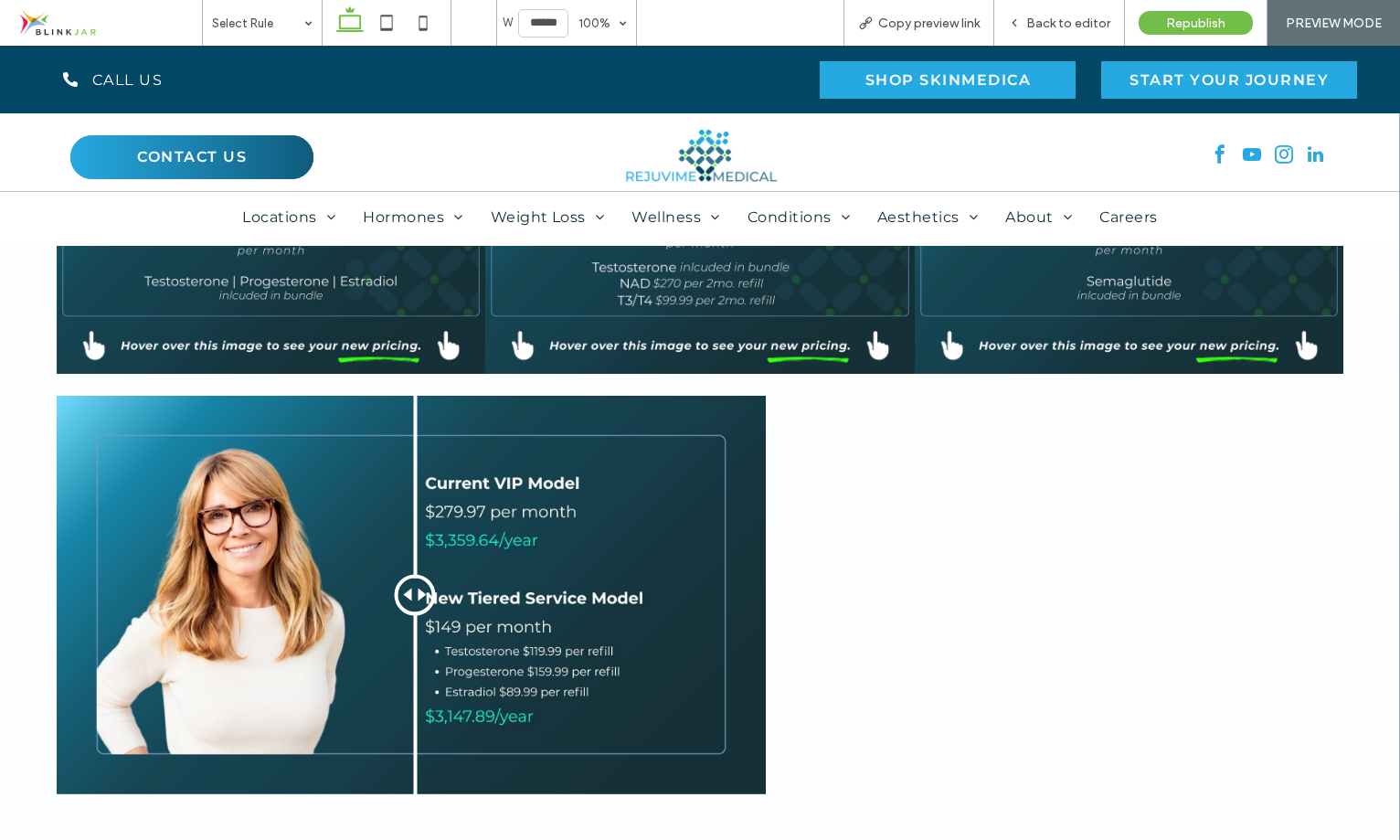
scroll to position [987, 0]
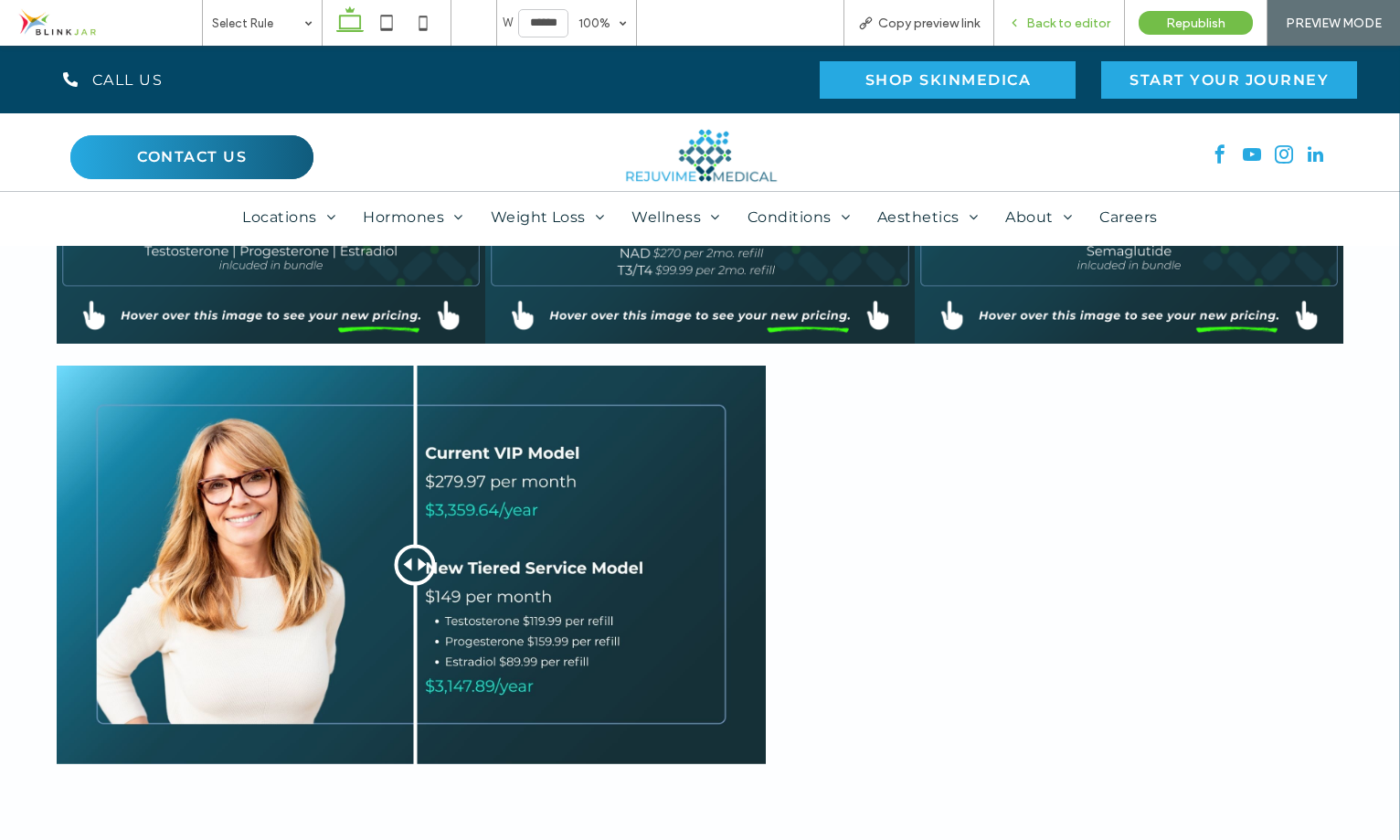
click at [1037, 34] on div "Back to editor" at bounding box center [1059, 23] width 131 height 46
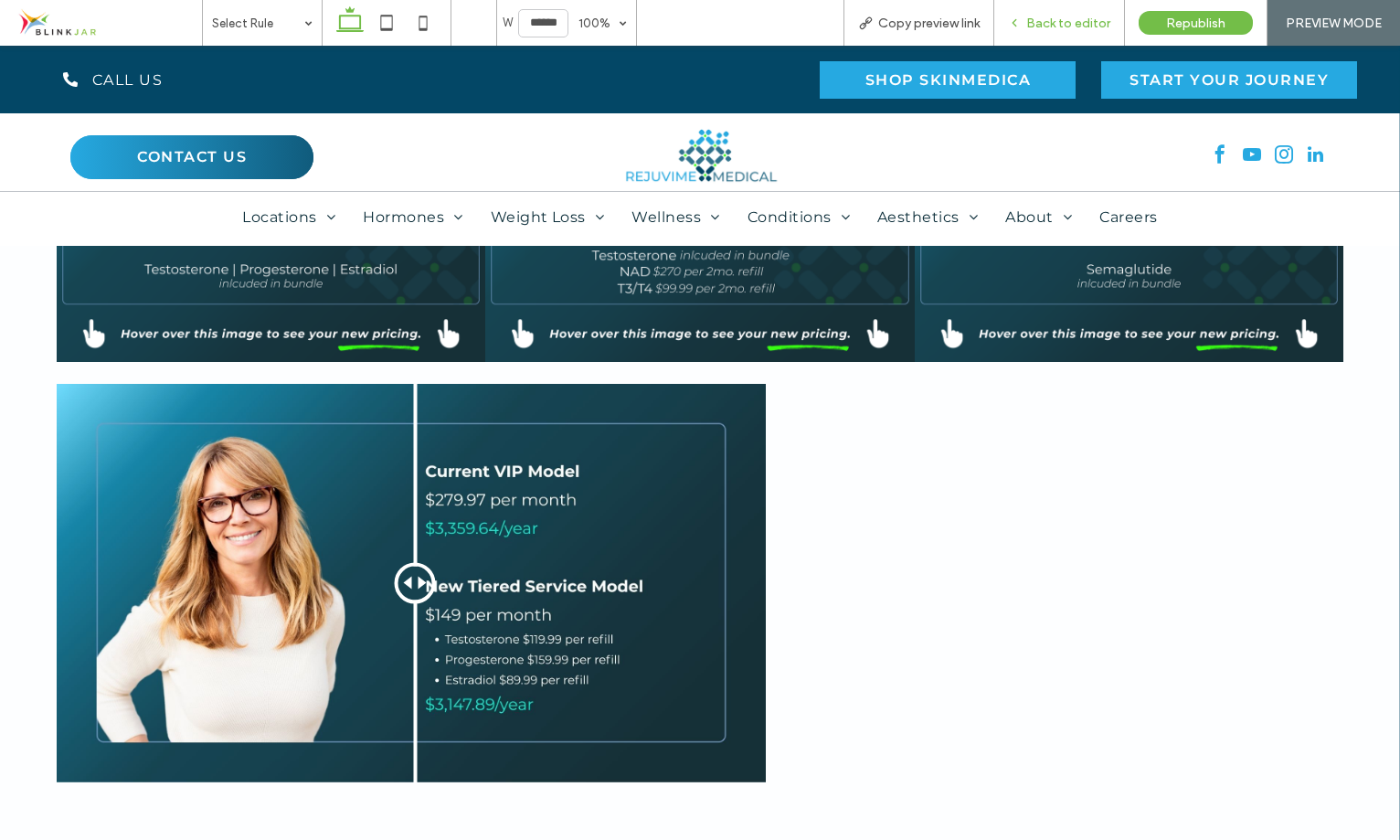
click at [1050, 24] on span "Back to editor" at bounding box center [1067, 23] width 84 height 16
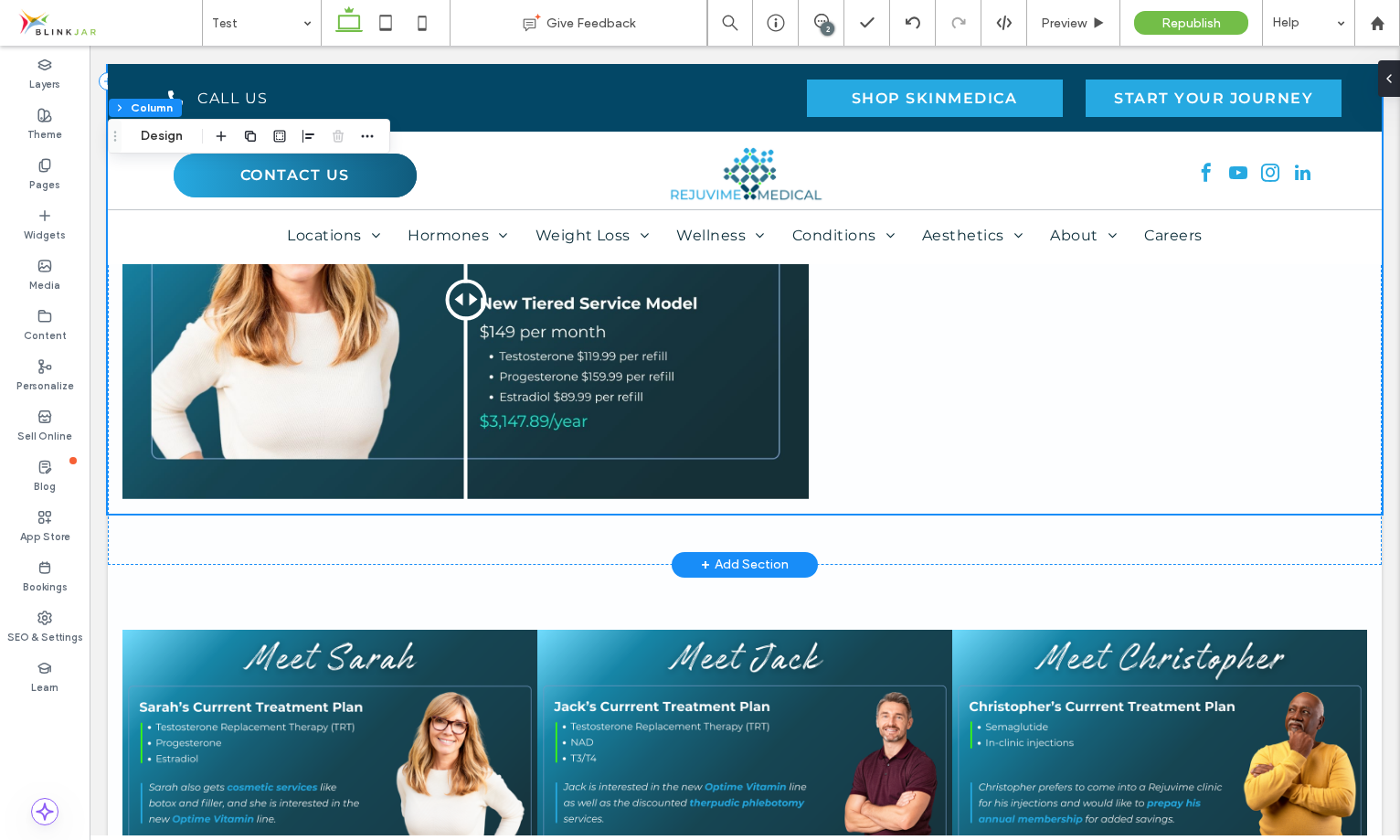
scroll to position [1278, 0]
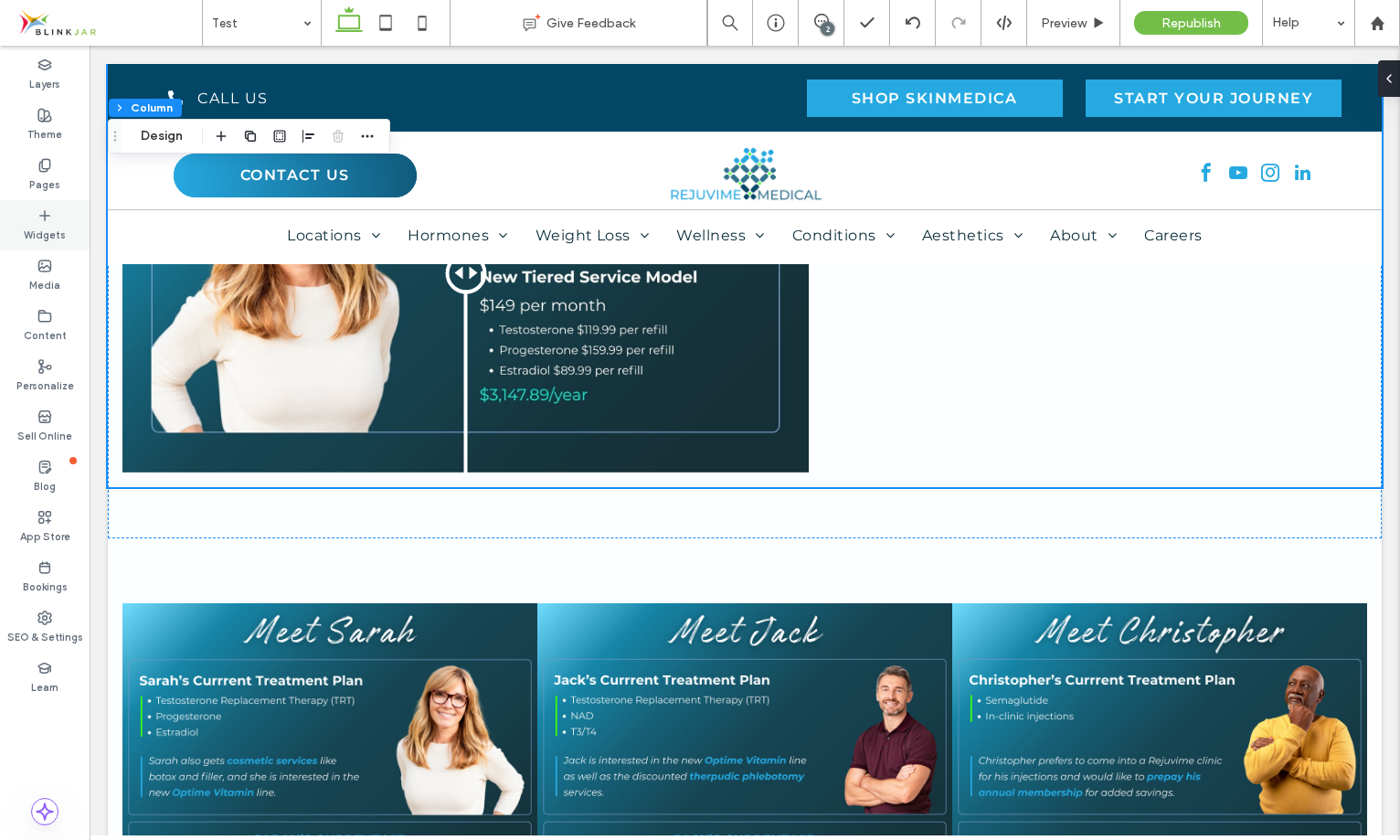
click at [33, 223] on label "Widgets" at bounding box center [44, 232] width 42 height 20
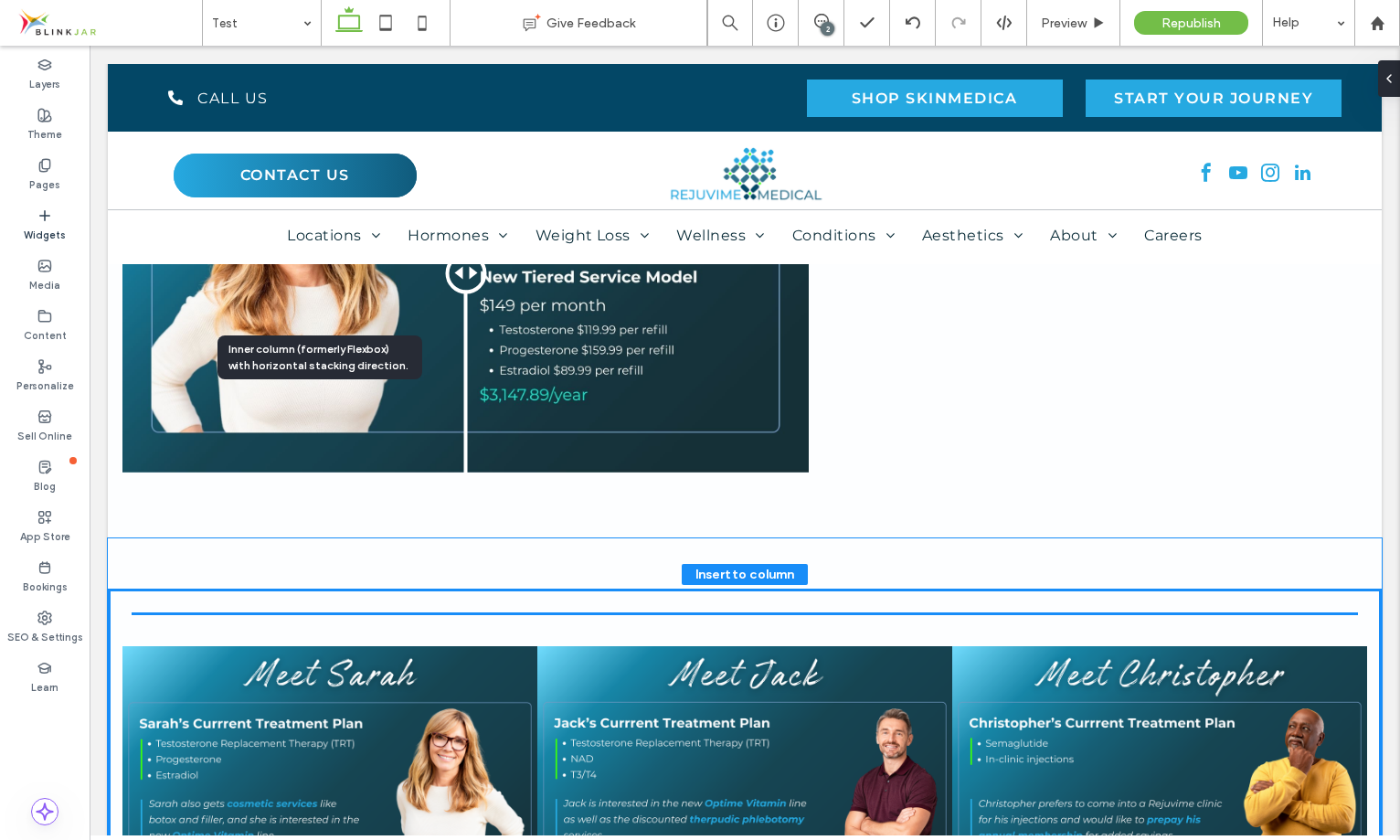
scroll to position [644, 0]
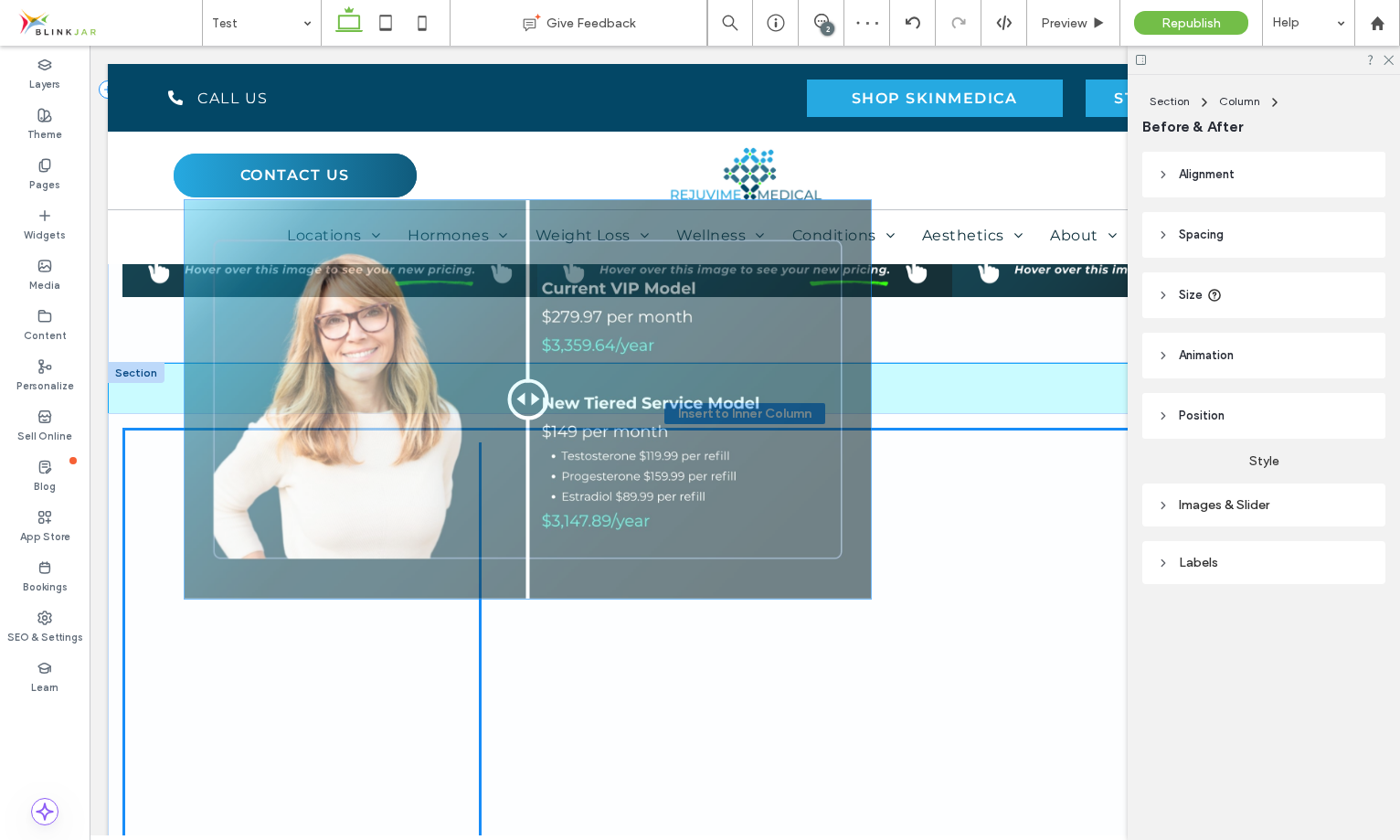
drag, startPoint x: 354, startPoint y: 345, endPoint x: 416, endPoint y: 570, distance: 233.4
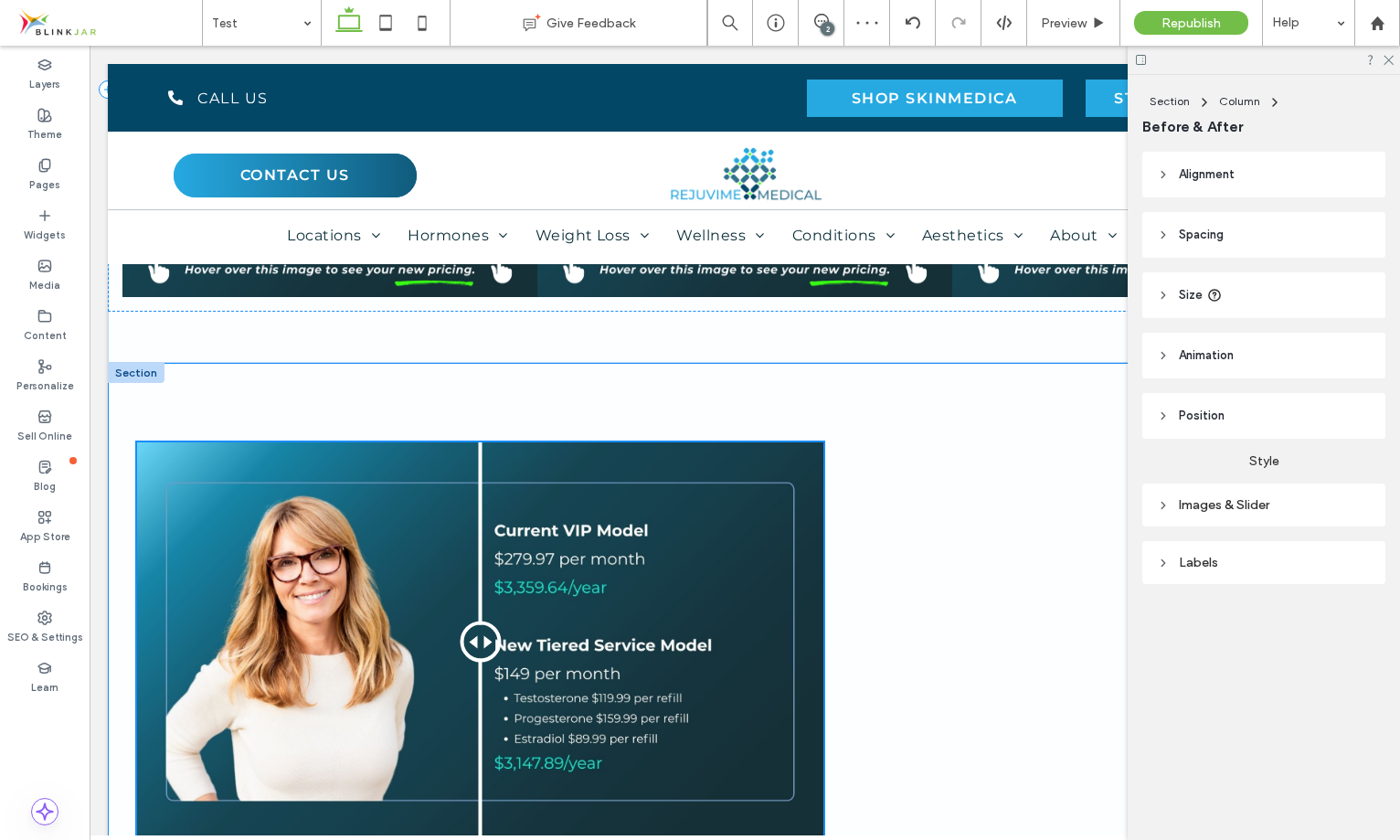
scroll to position [1030, 0]
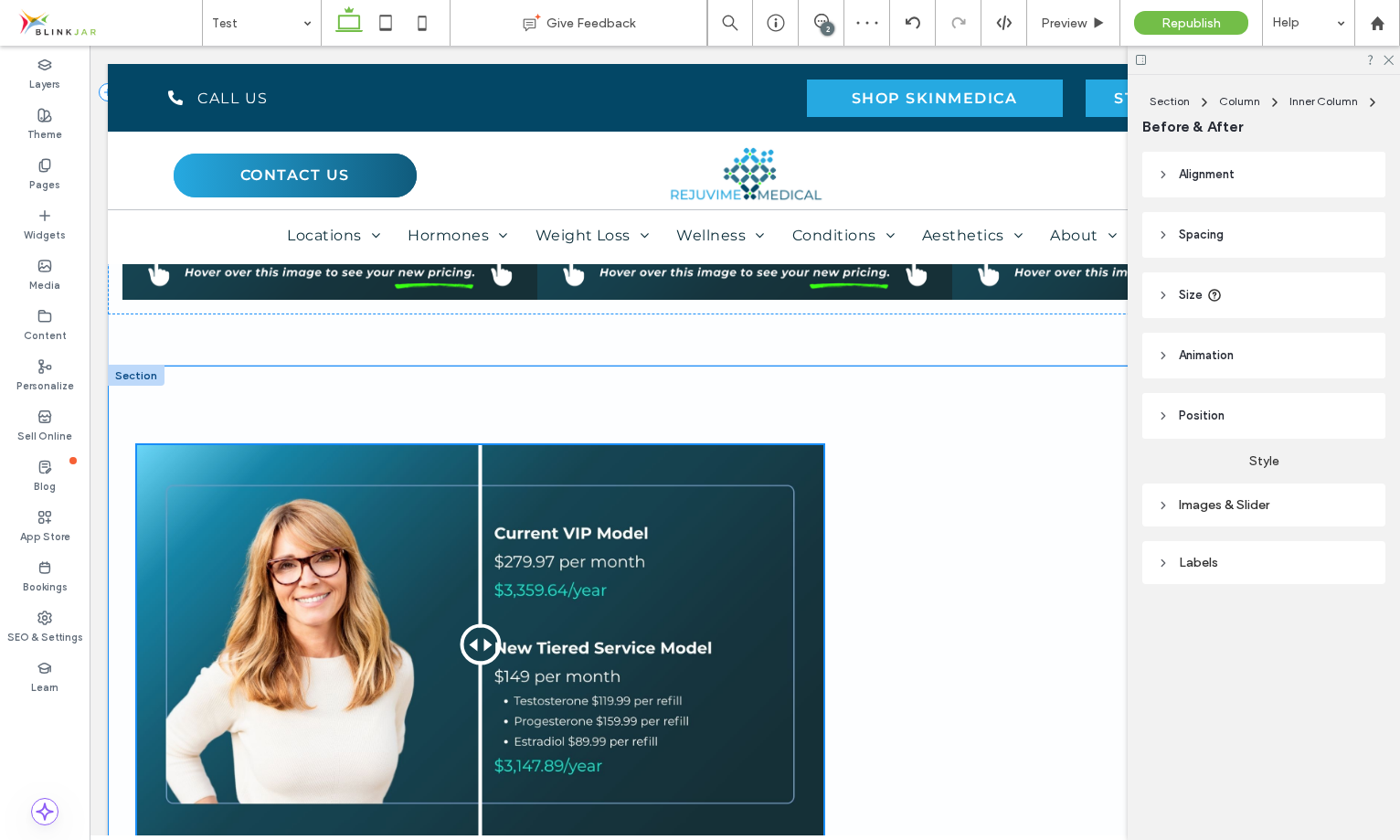
type input "**"
type input "****"
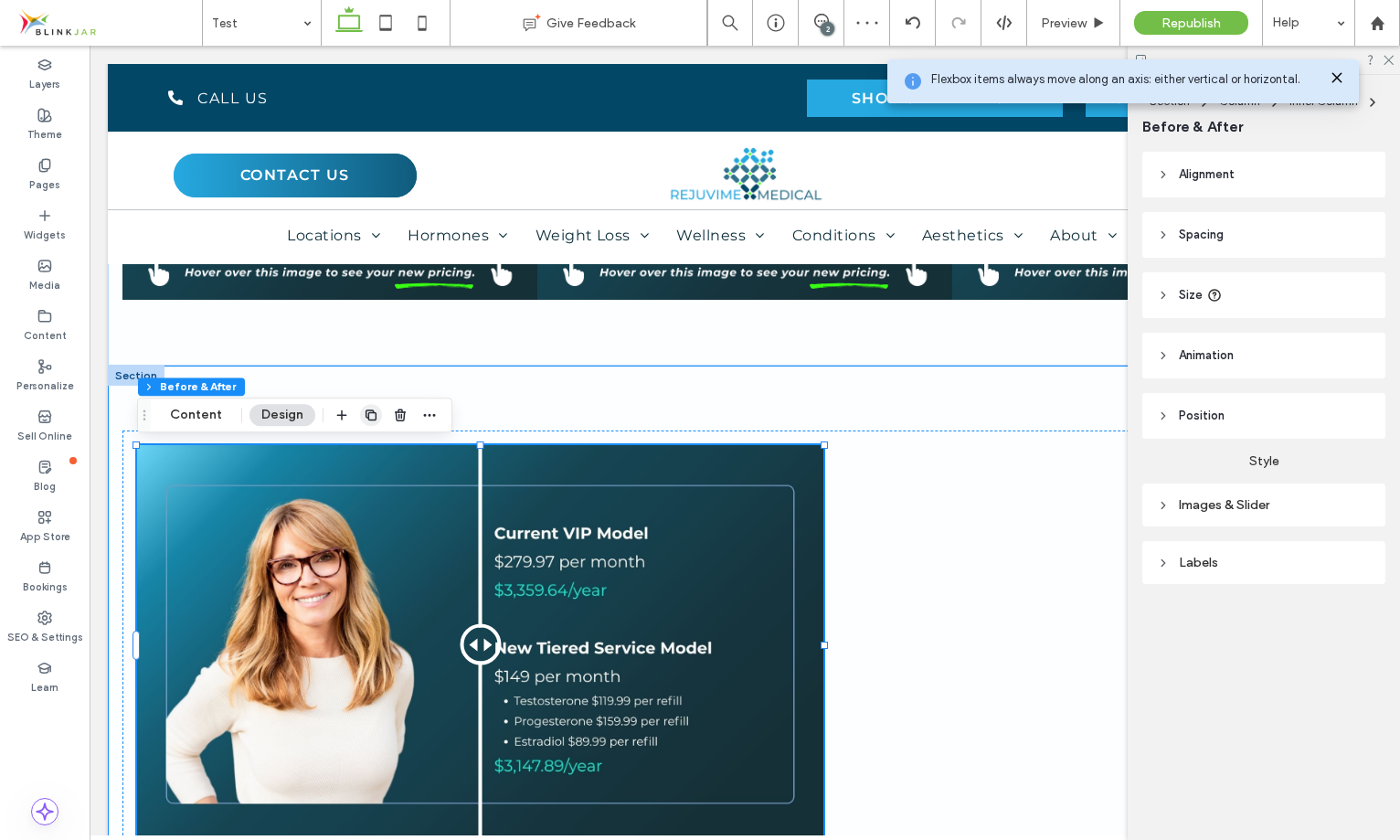
click at [371, 410] on use "button" at bounding box center [371, 415] width 11 height 11
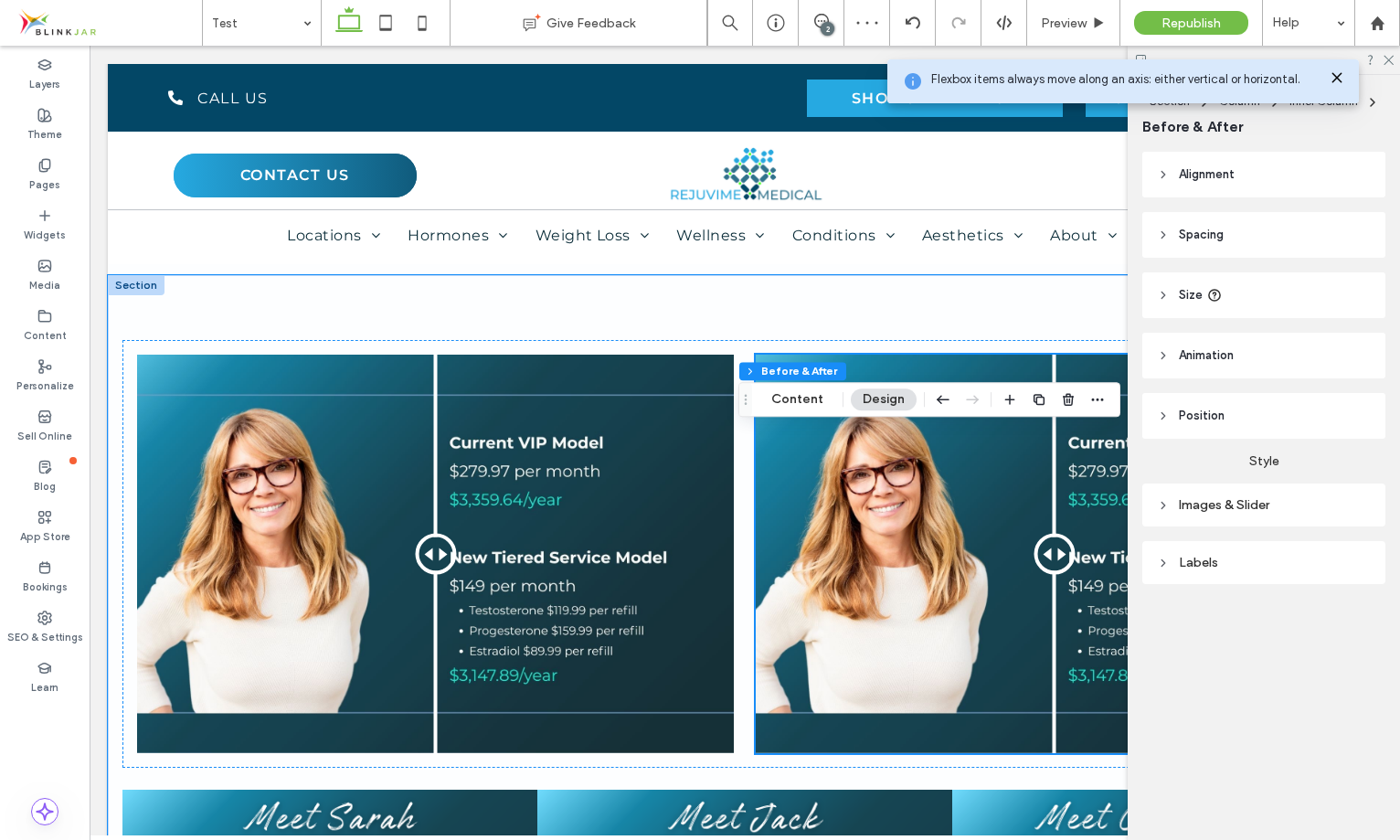
scroll to position [1139, 0]
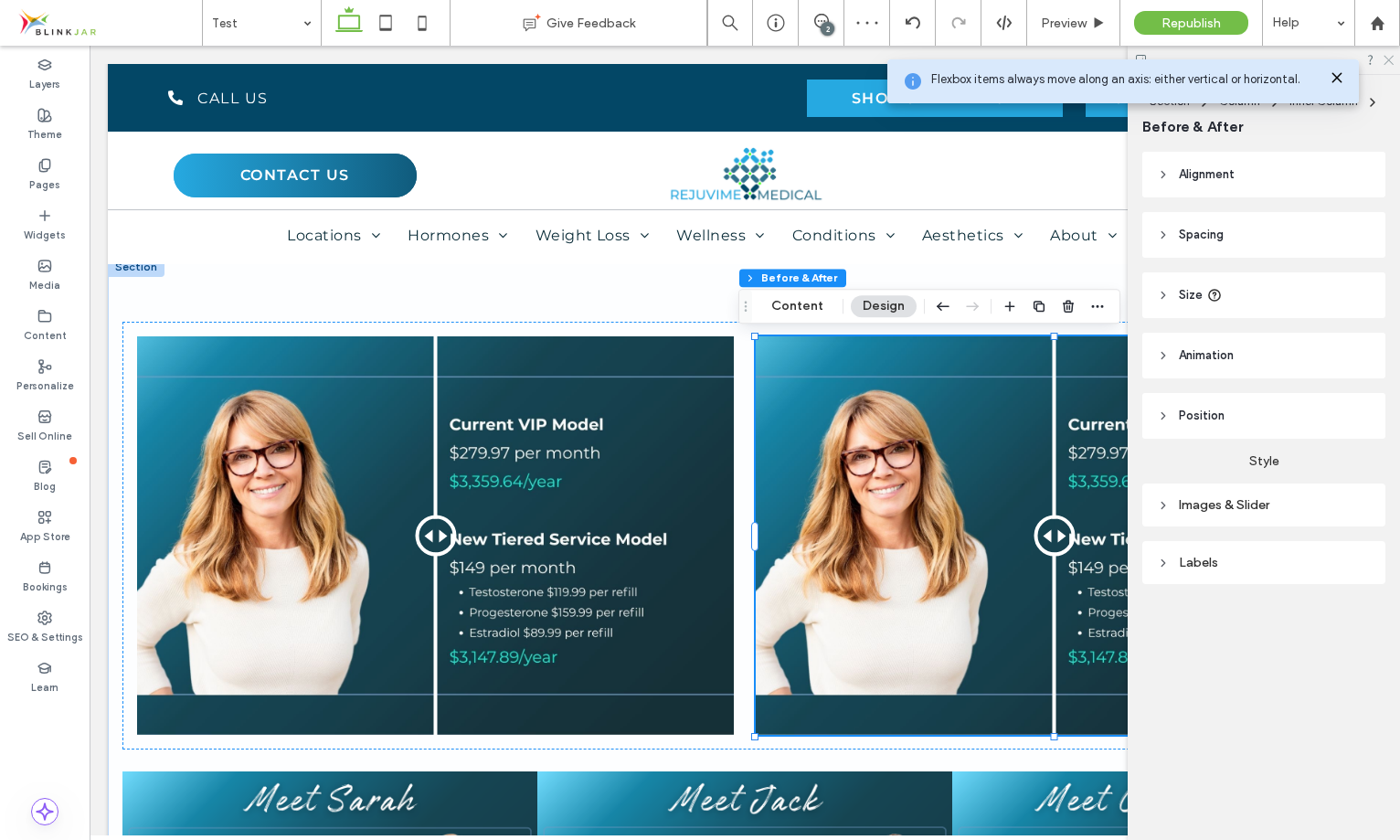
click at [1389, 57] on icon at bounding box center [1387, 58] width 12 height 12
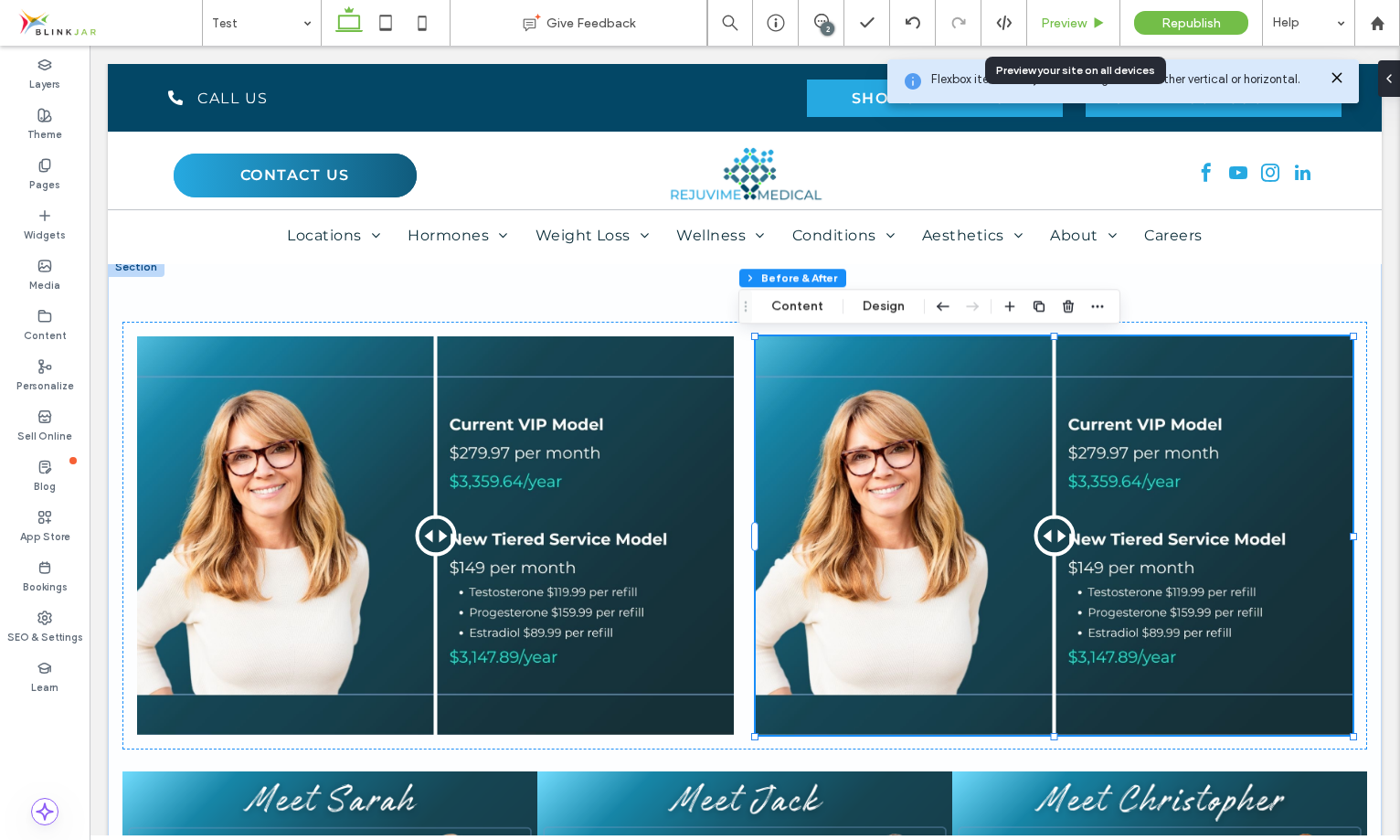
click at [1080, 18] on span "Preview" at bounding box center [1064, 23] width 46 height 16
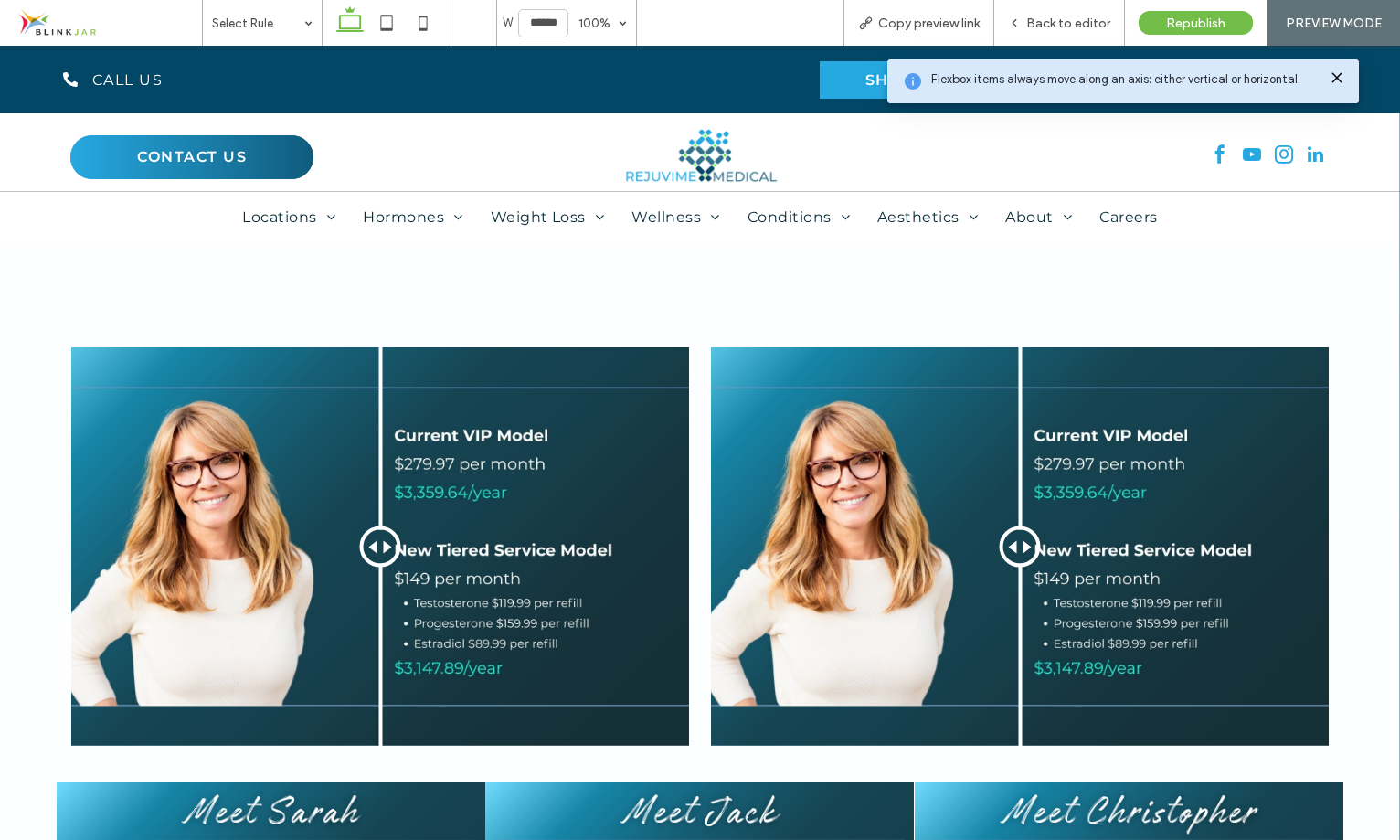
scroll to position [1125, 0]
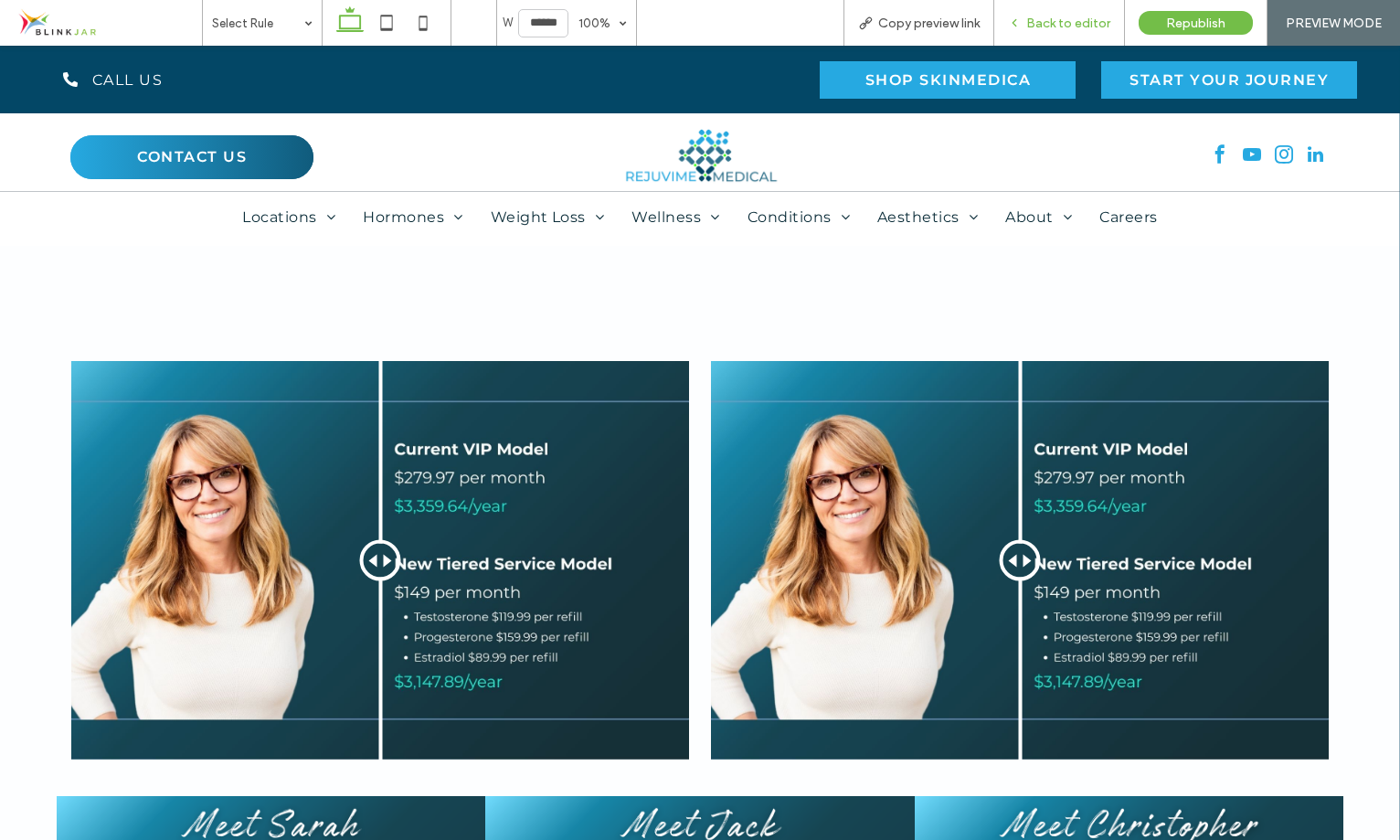
click at [1046, 17] on span "Back to editor" at bounding box center [1067, 23] width 84 height 16
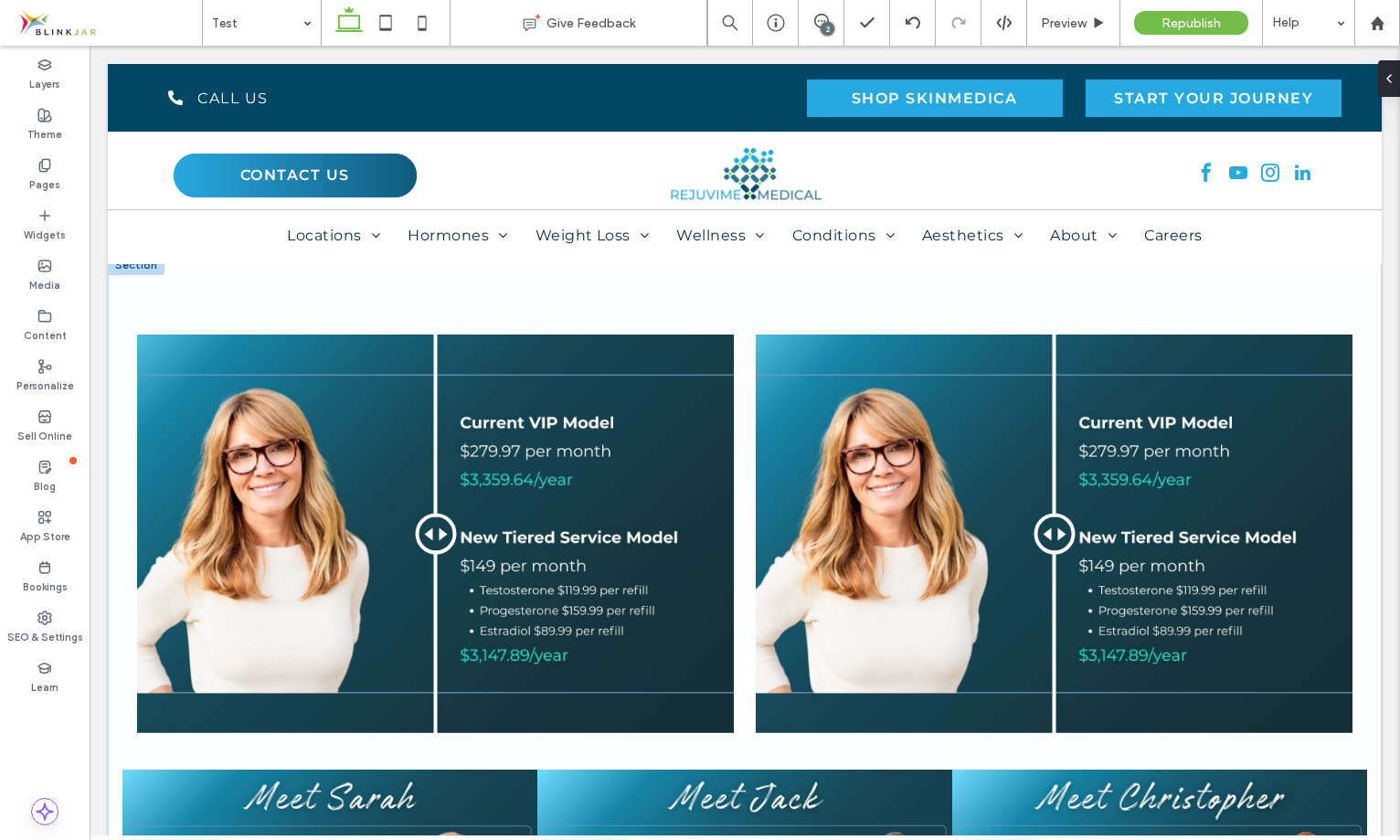
scroll to position [1139, 0]
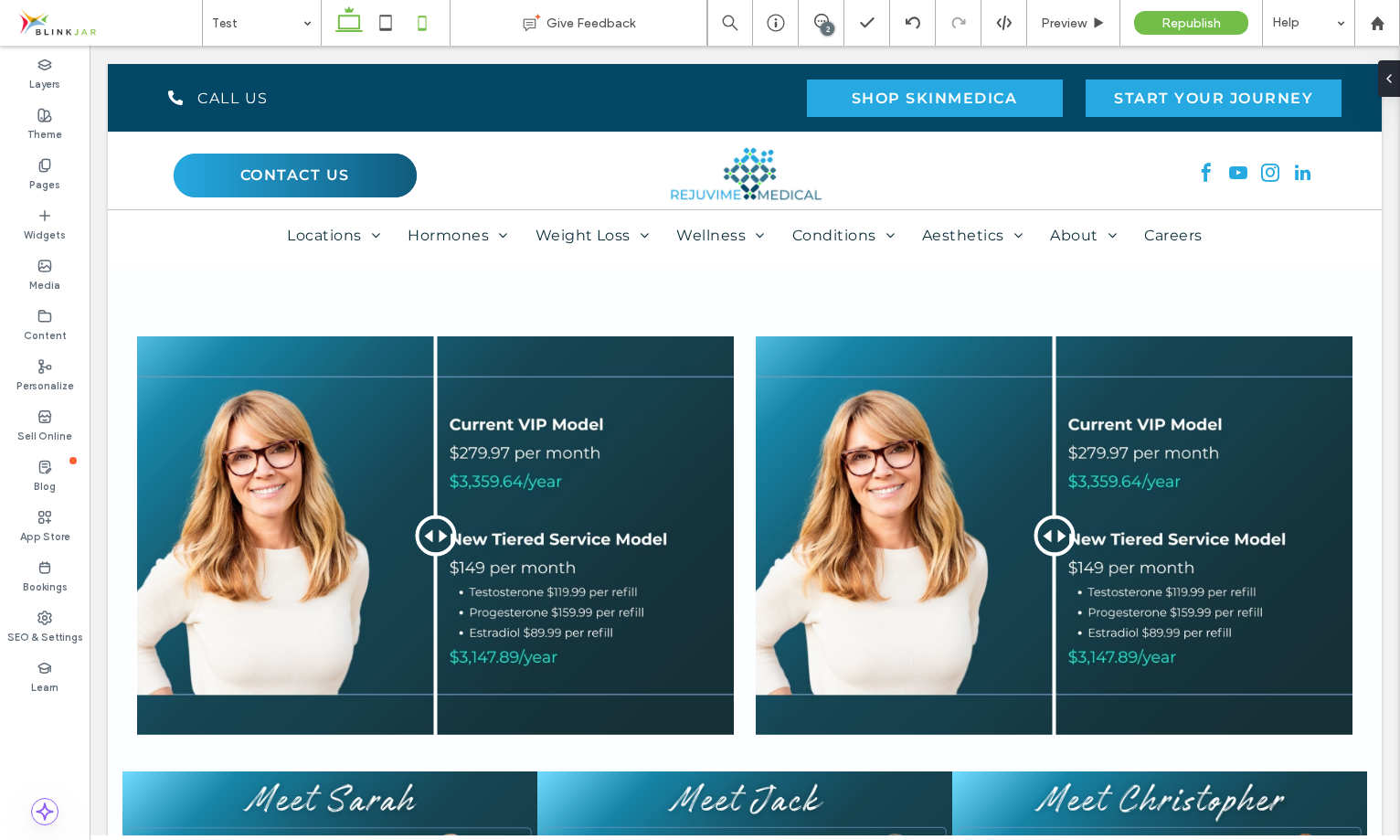
click at [422, 23] on icon at bounding box center [422, 23] width 37 height 37
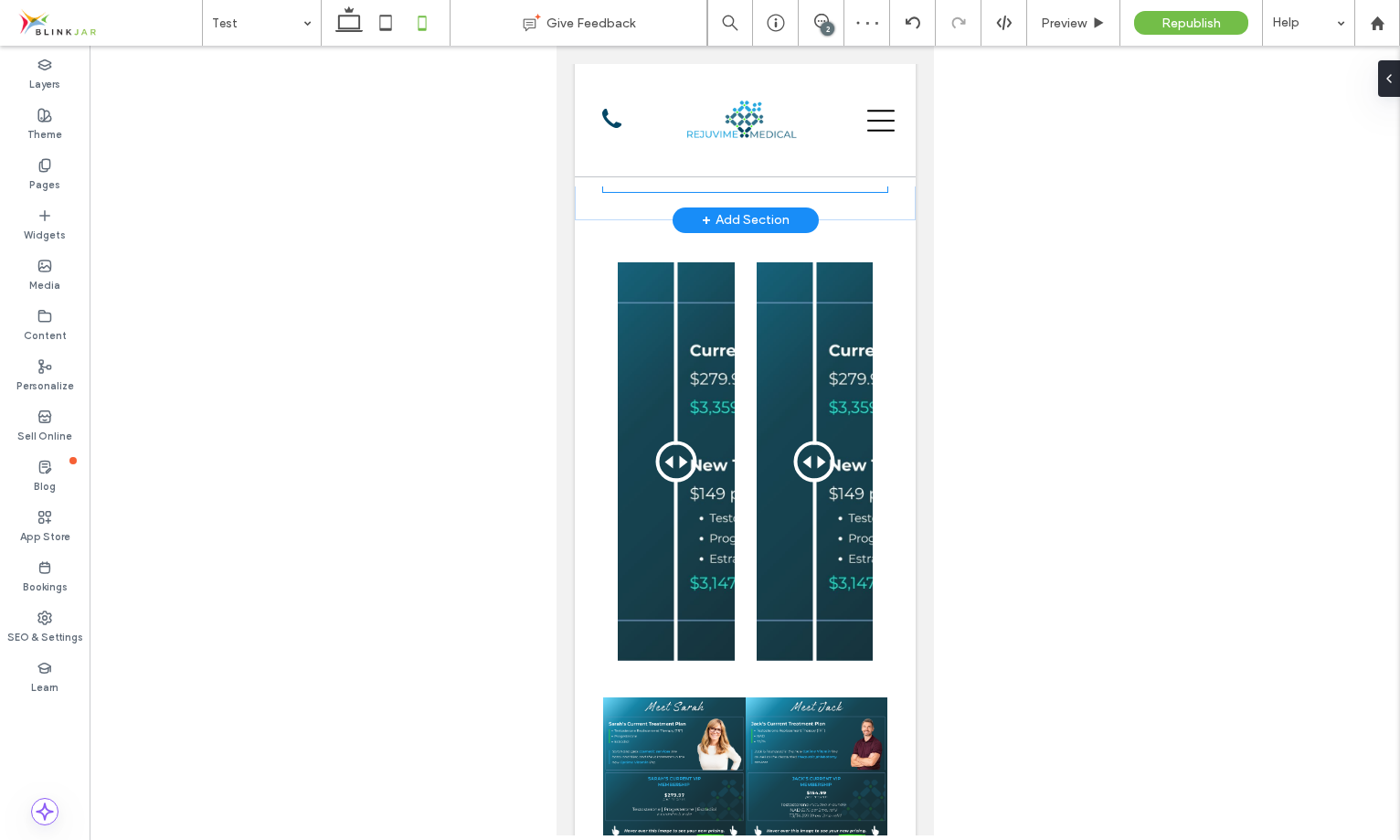
scroll to position [2517, 0]
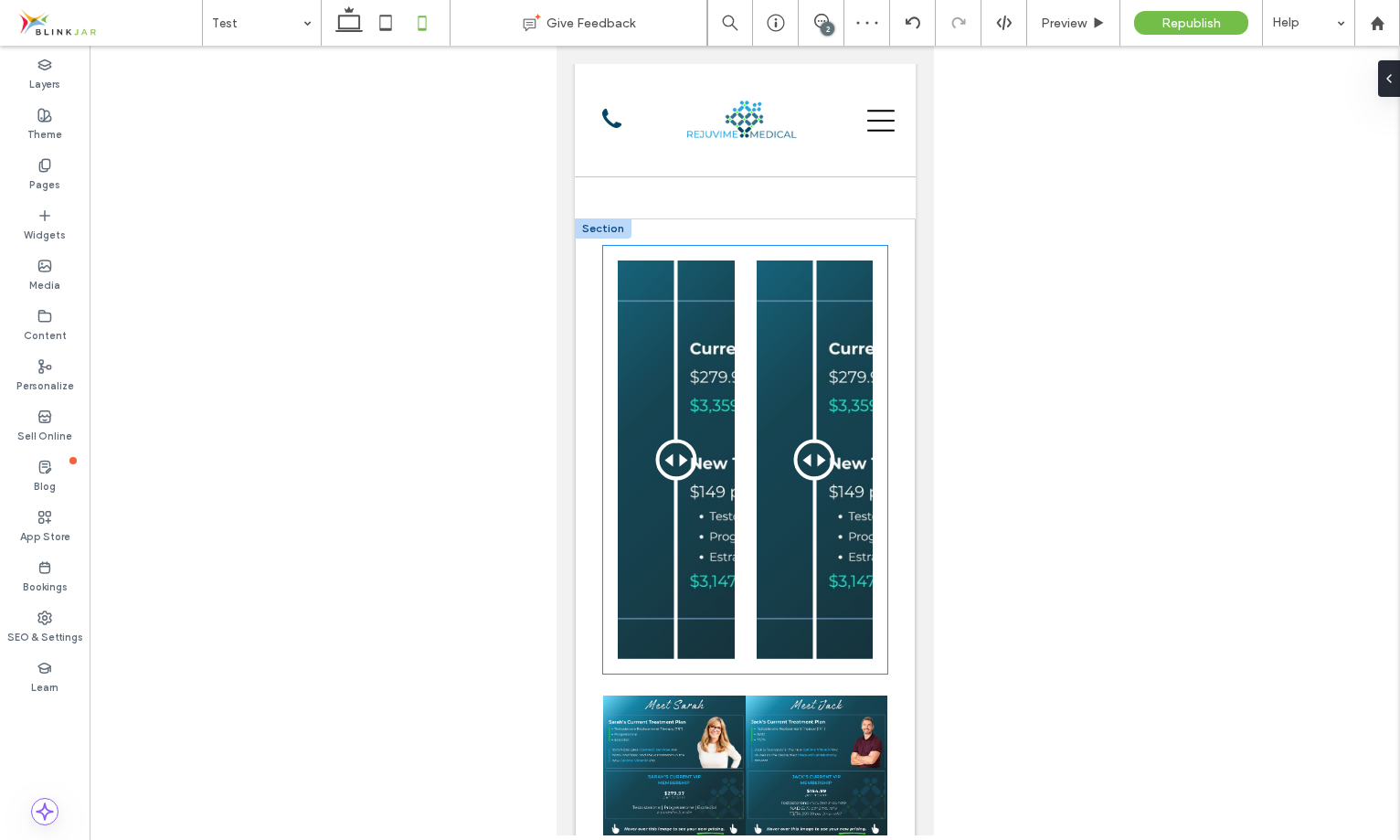
click at [733, 347] on div "Before After Before After" at bounding box center [744, 459] width 284 height 428
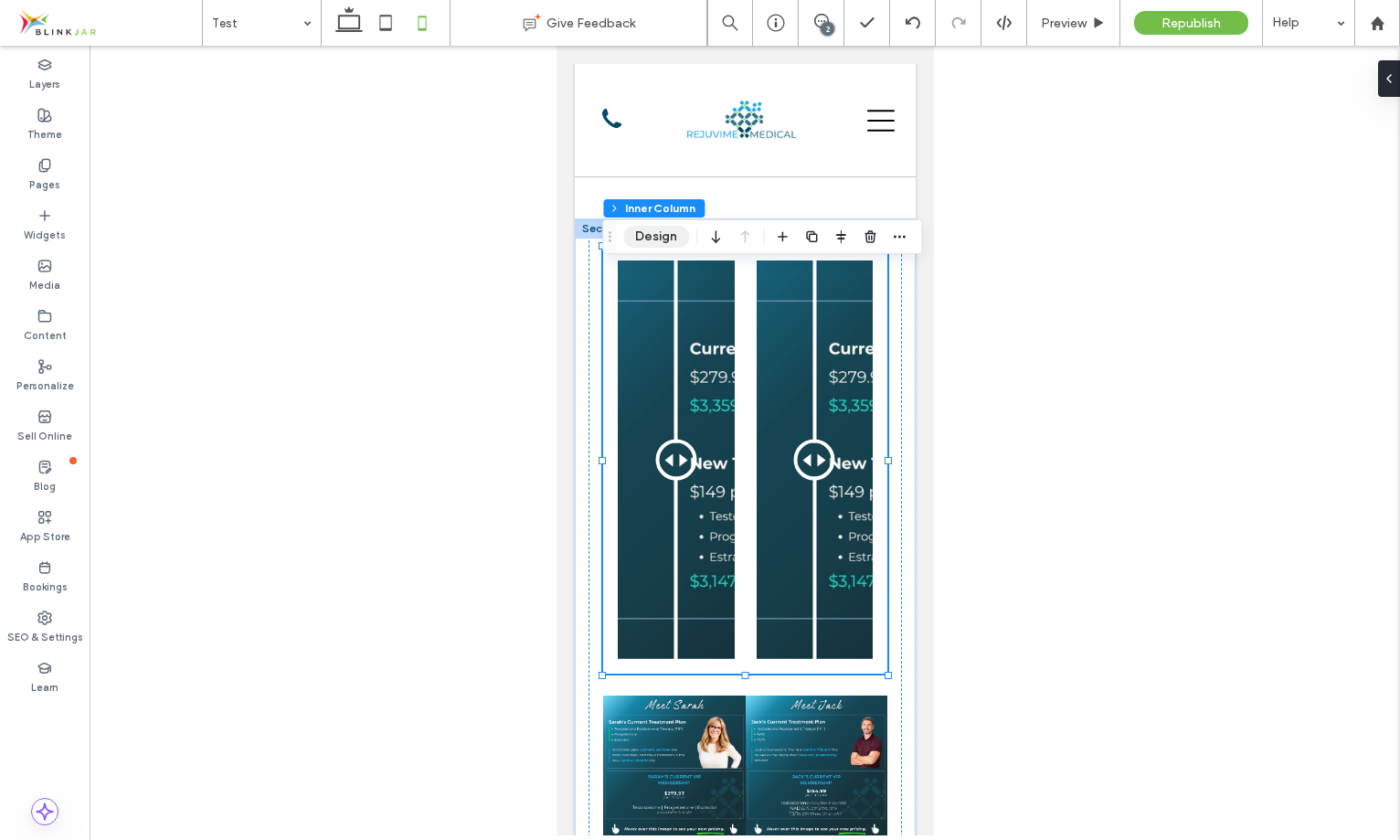
click at [682, 238] on button "Design" at bounding box center [656, 236] width 66 height 22
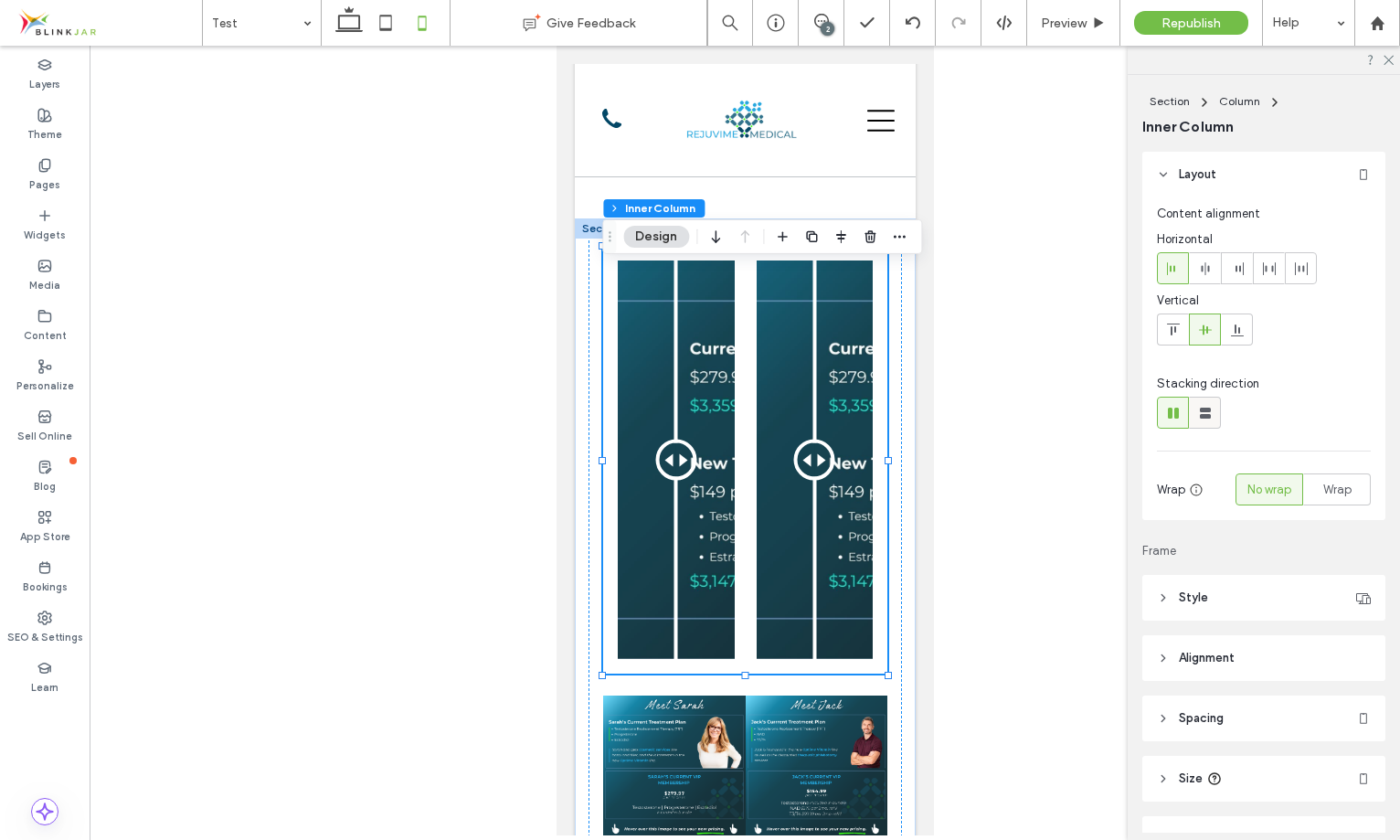
click at [1211, 412] on icon at bounding box center [1205, 412] width 18 height 18
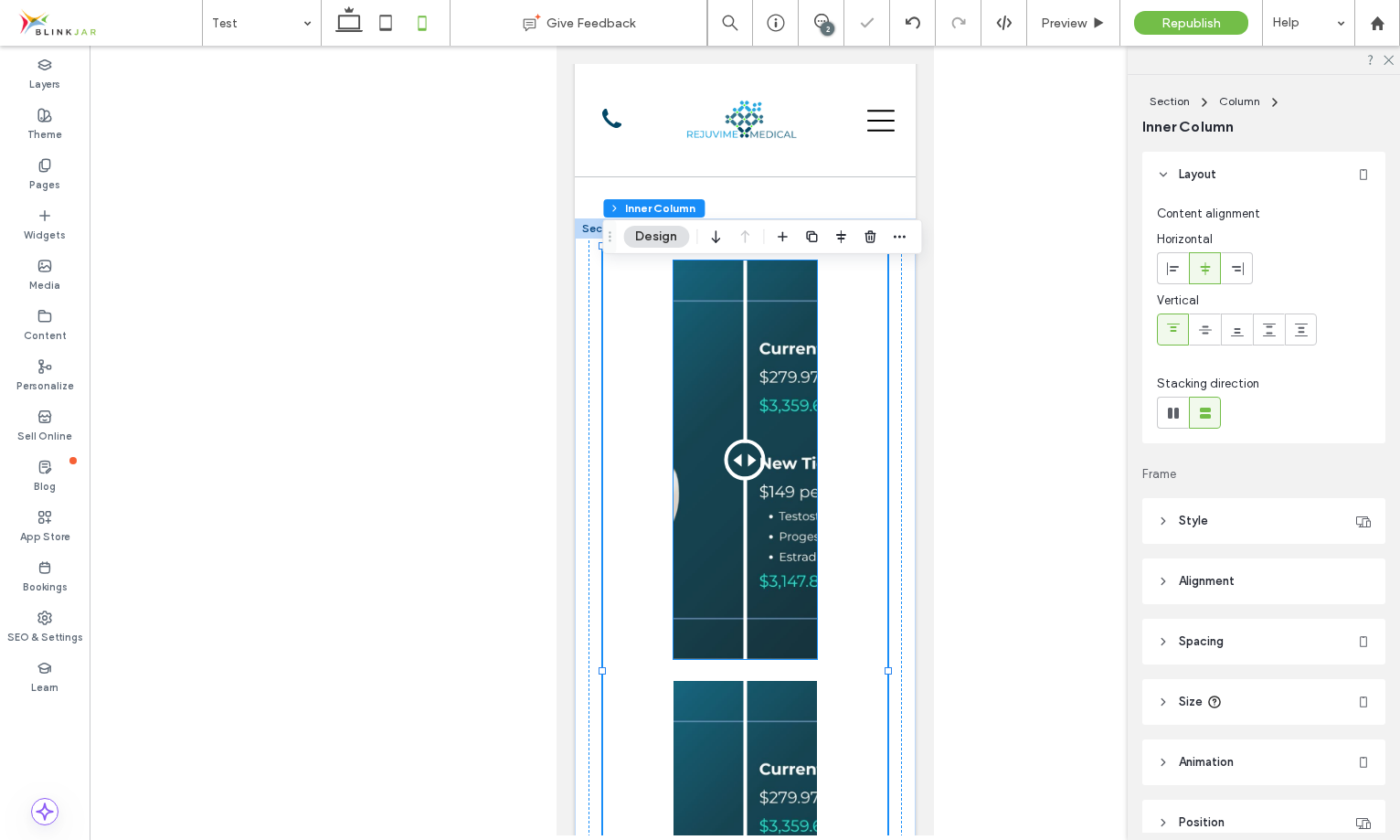
click at [799, 495] on div "Before After" at bounding box center [745, 459] width 145 height 398
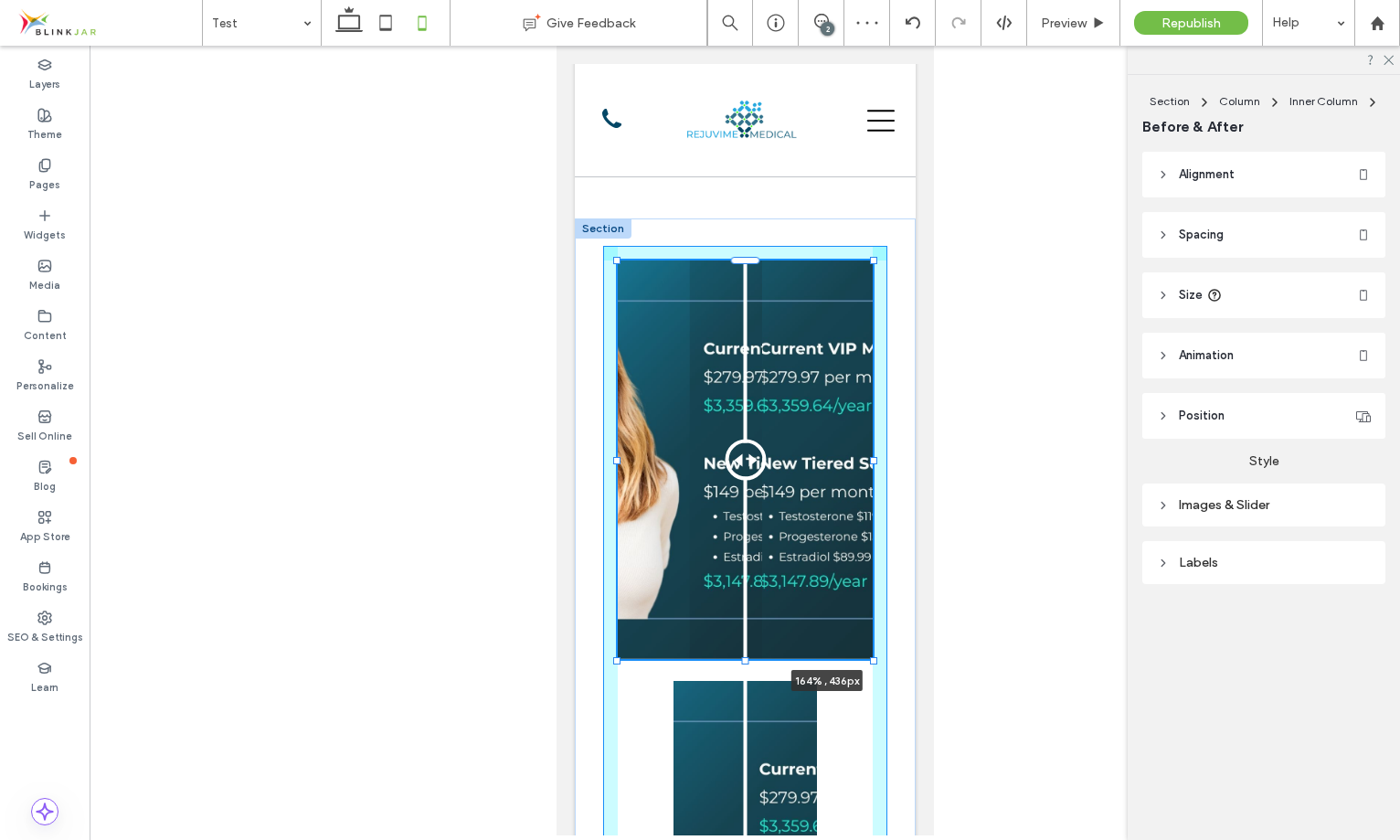
drag, startPoint x: 817, startPoint y: 481, endPoint x: 988, endPoint y: 479, distance: 171.0
type input "***"
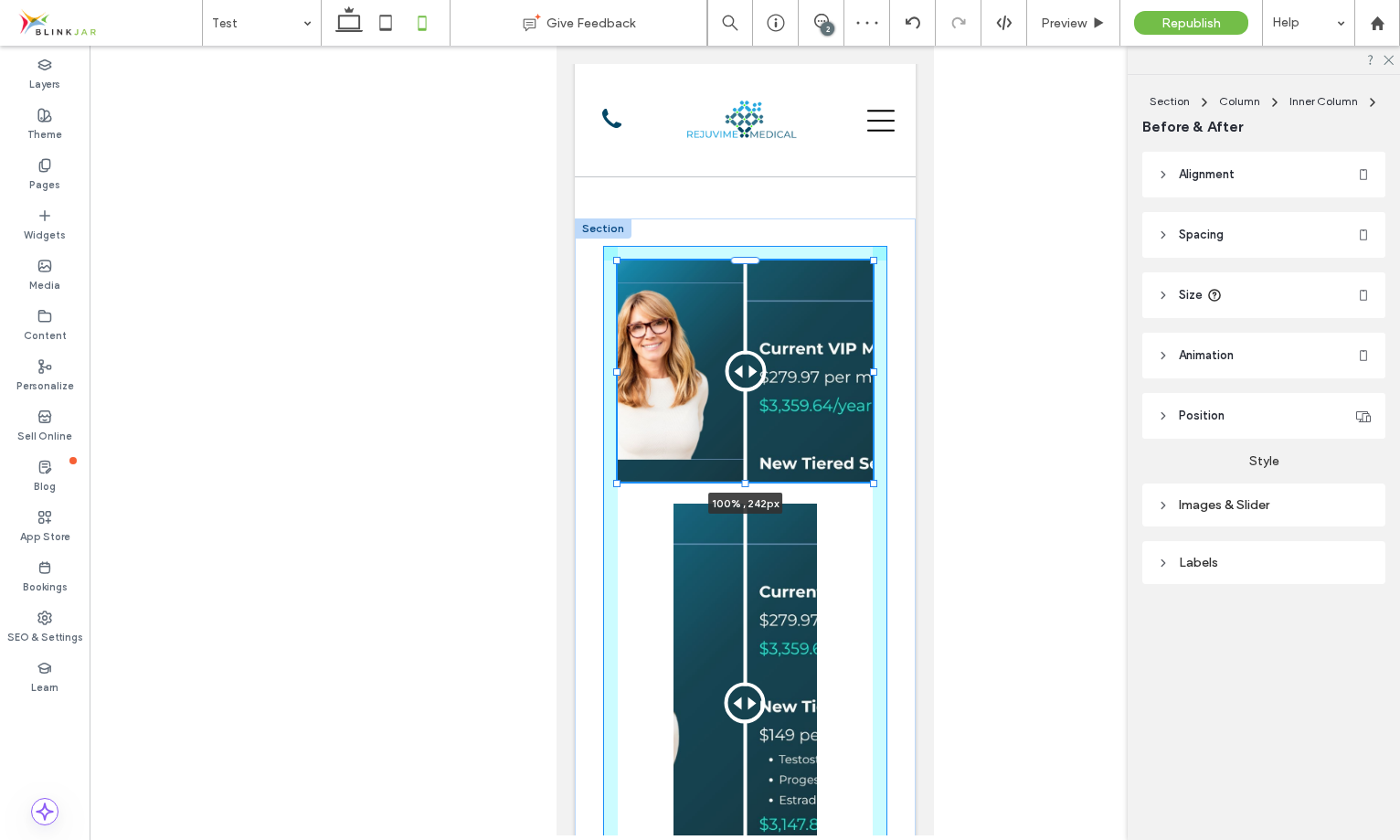
drag, startPoint x: 746, startPoint y: 680, endPoint x: 751, endPoint y: 497, distance: 183.1
type input "***"
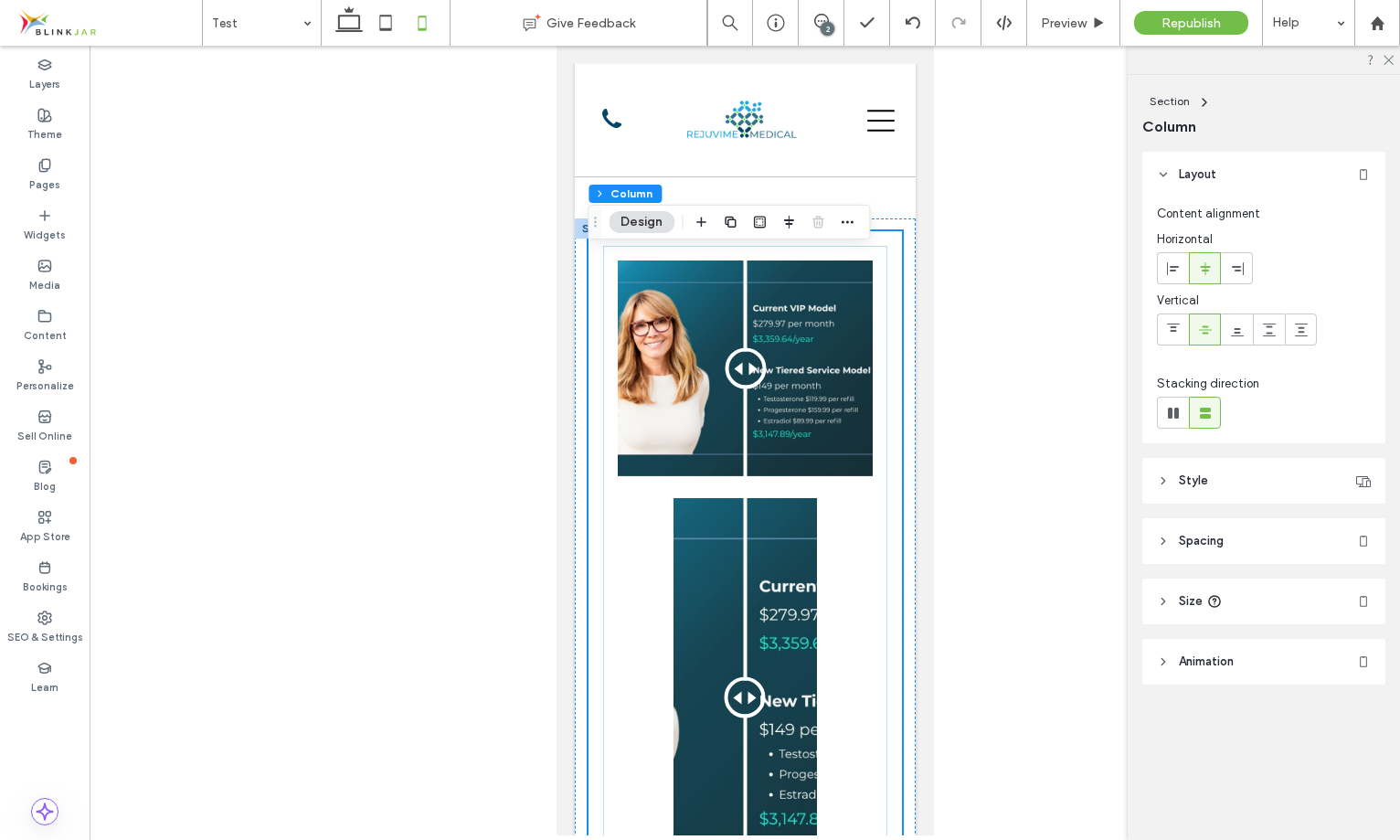
click at [1205, 549] on span "Spacing" at bounding box center [1202, 540] width 45 height 18
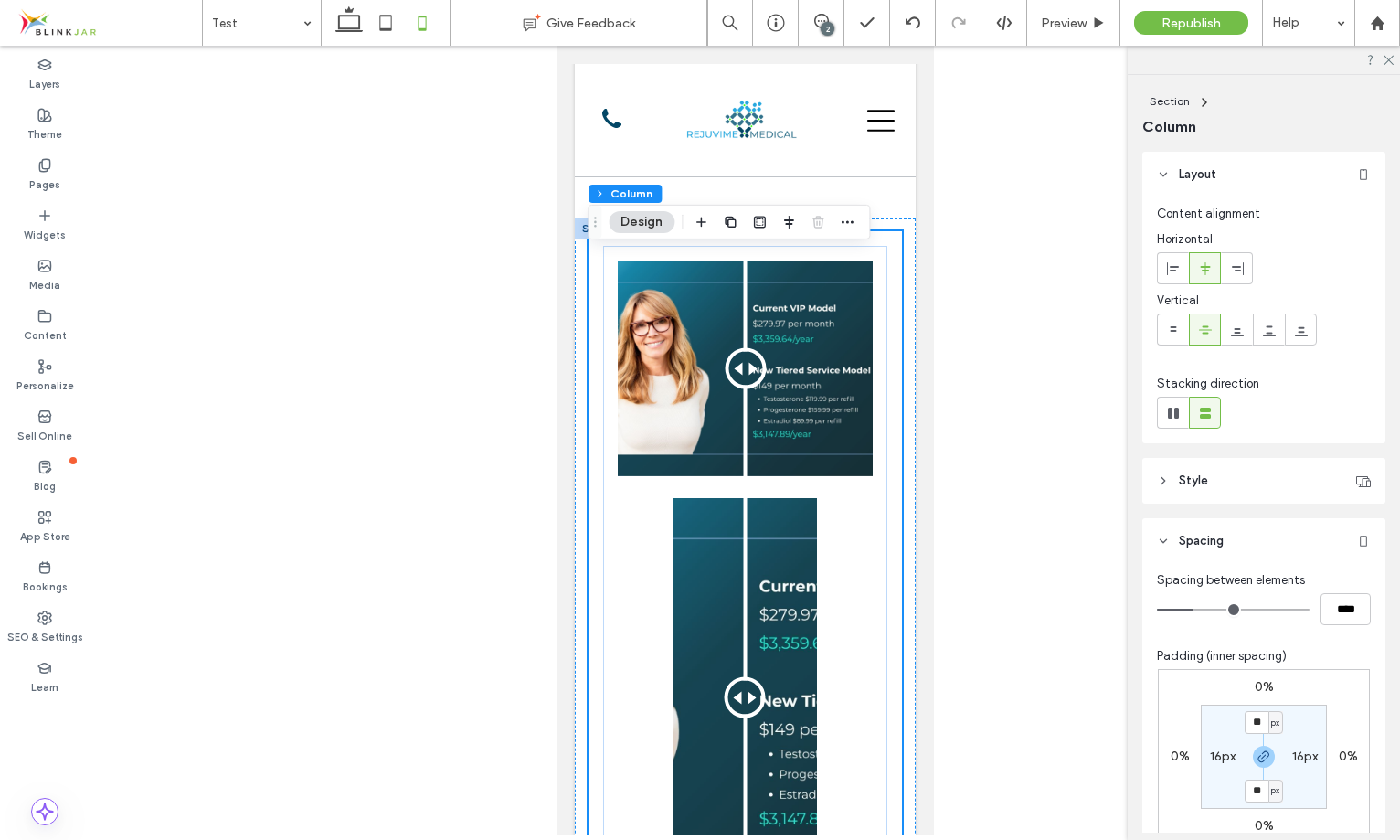
scroll to position [205, 0]
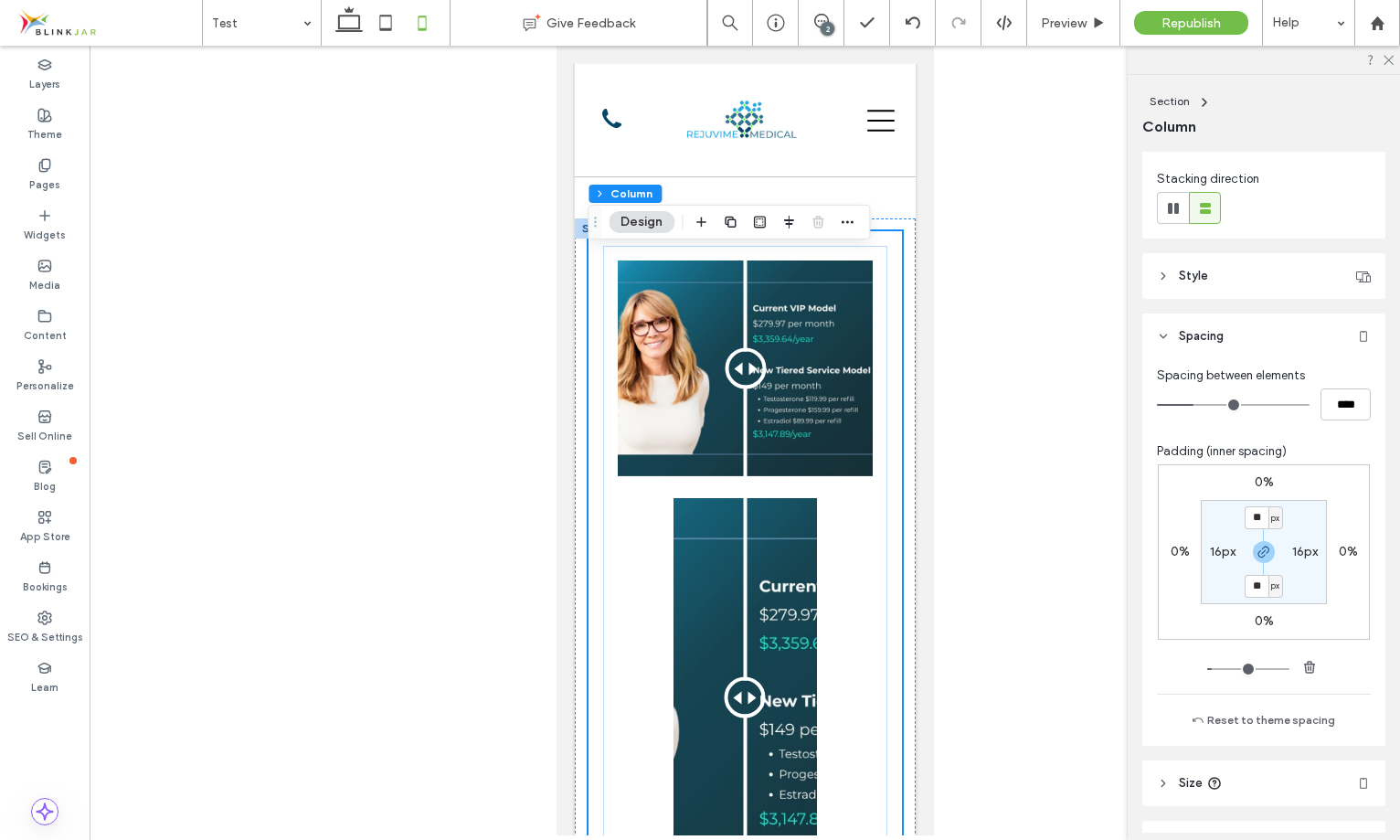
click at [1217, 552] on label "16px" at bounding box center [1222, 552] width 25 height 16
type input "*"
click at [1268, 508] on section "16px * px 16px * px" at bounding box center [1264, 552] width 126 height 104
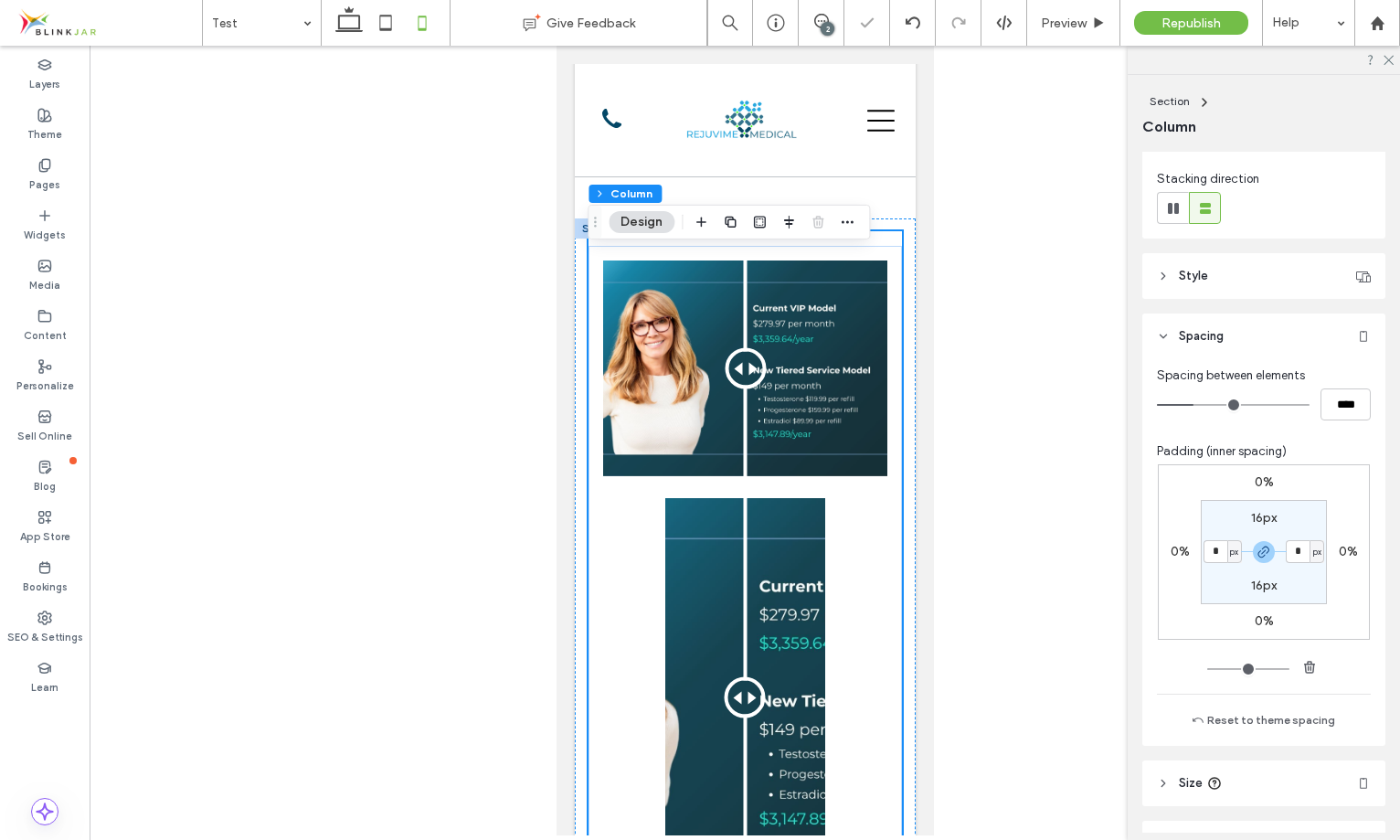
click at [1266, 519] on label "16px" at bounding box center [1263, 518] width 25 height 16
type input "**"
type input "*"
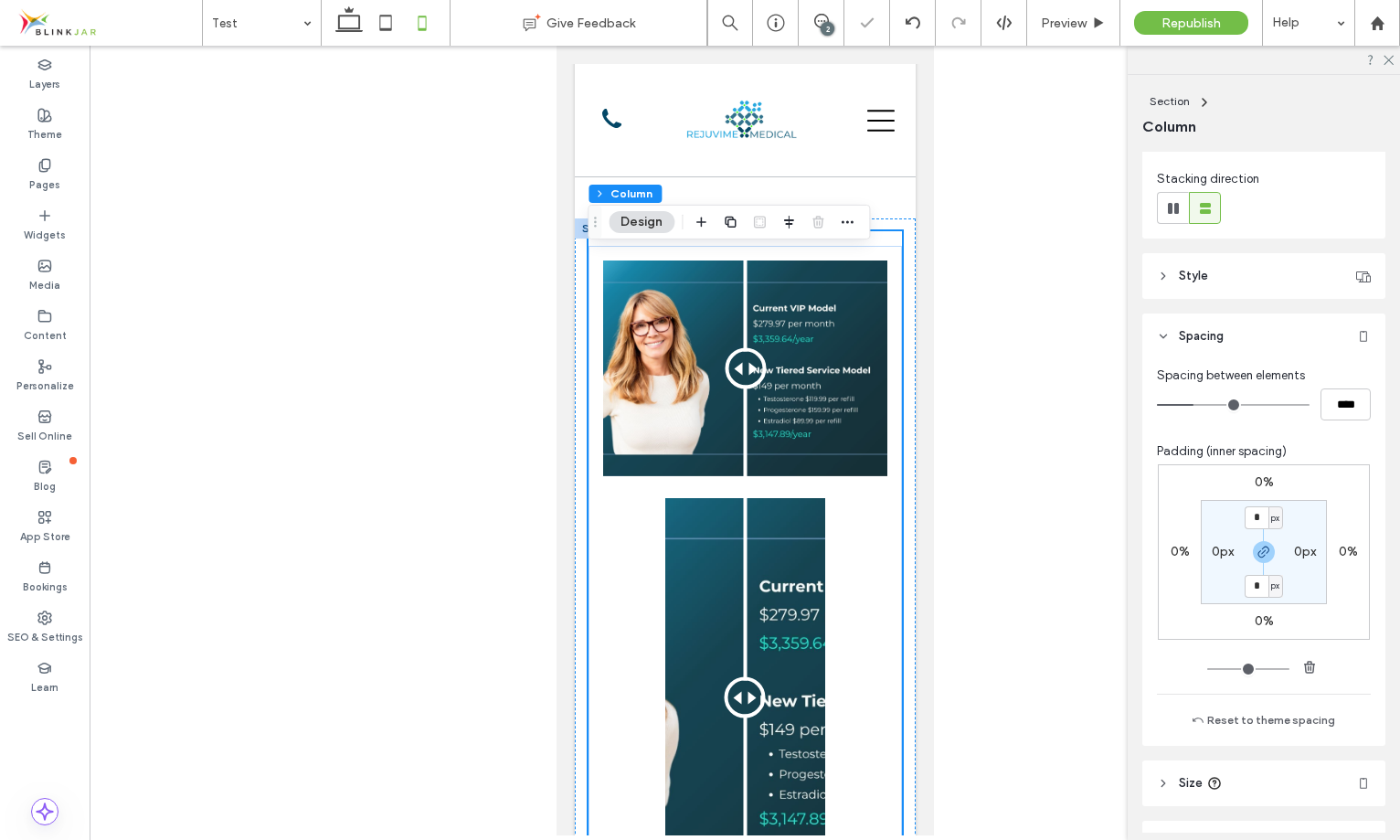
click at [1313, 492] on div "0% 0% 0% 0% * px 0px * px 0px" at bounding box center [1264, 552] width 212 height 176
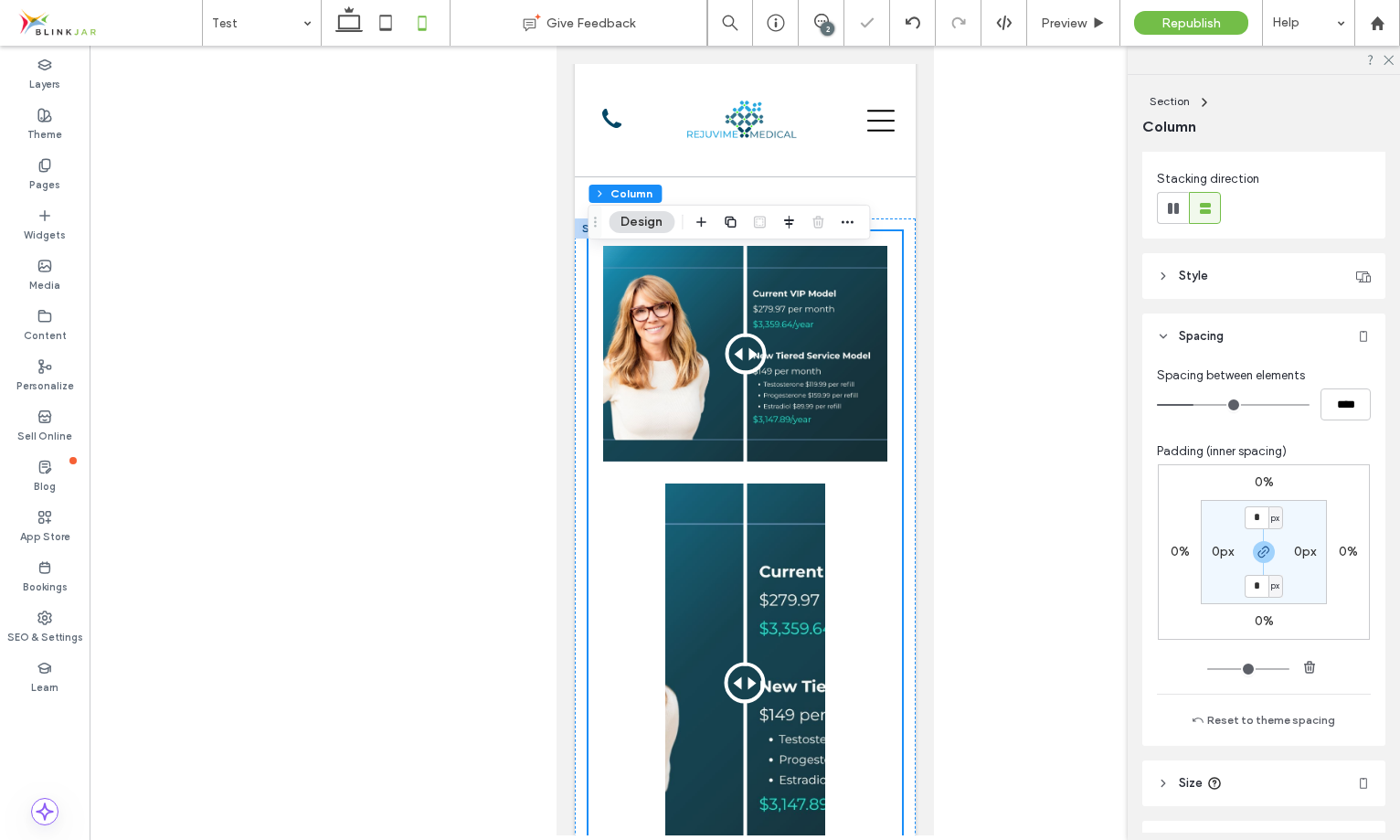
click at [895, 376] on div "Before After Before After" at bounding box center [744, 564] width 314 height 665
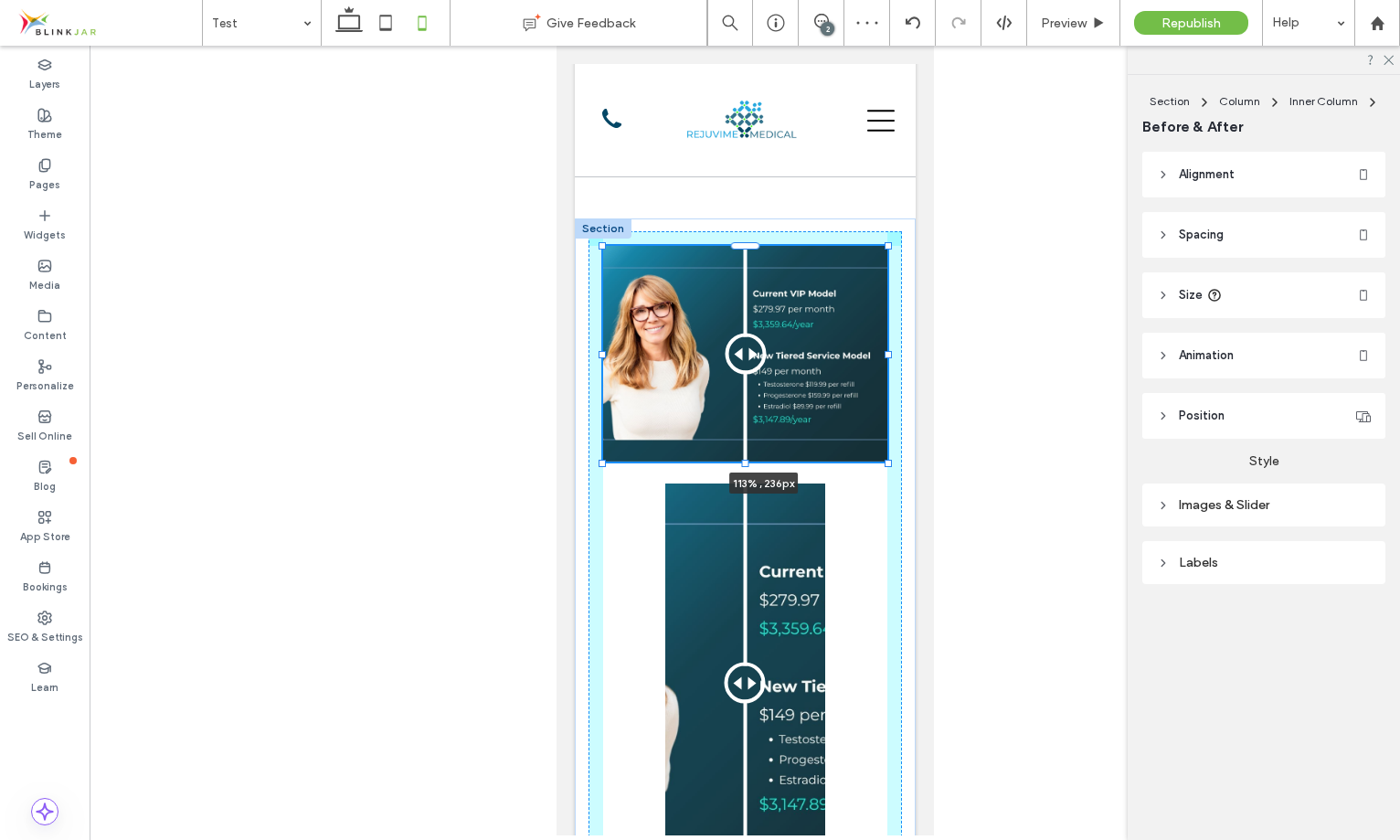
drag, startPoint x: 885, startPoint y: 375, endPoint x: 904, endPoint y: 376, distance: 19.0
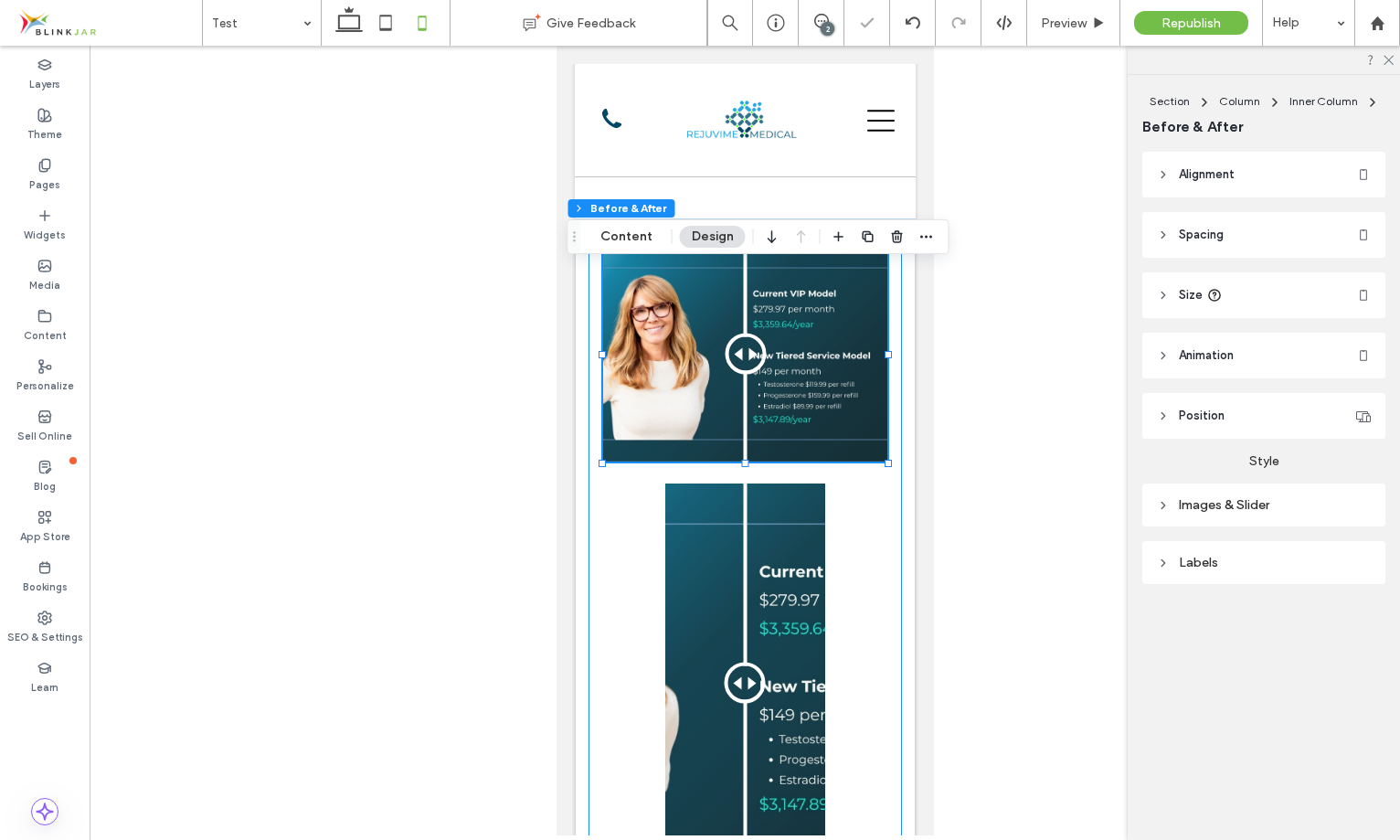
click at [891, 393] on div "Before After 113% , 236px Before After" at bounding box center [744, 564] width 314 height 665
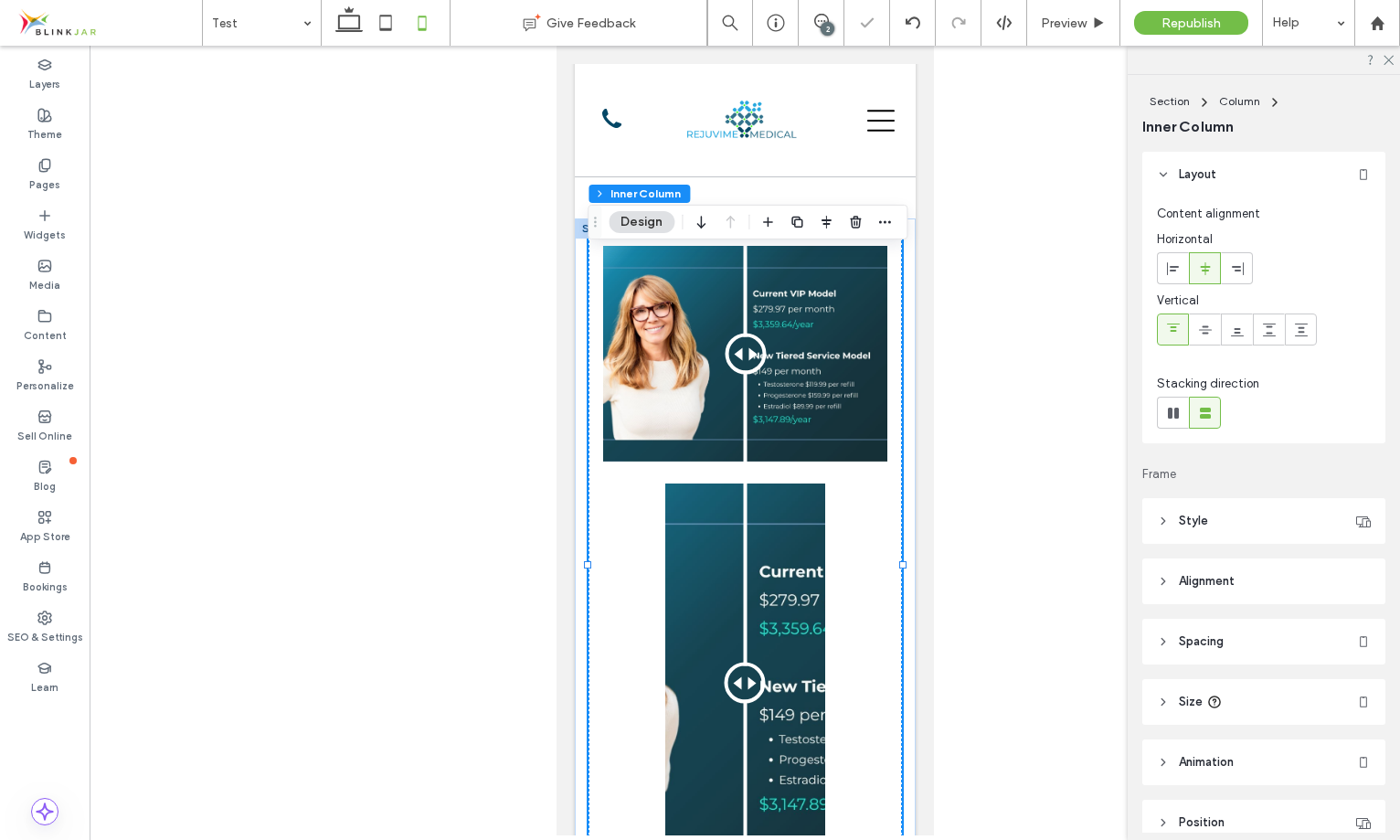
click at [1233, 632] on header "Spacing" at bounding box center [1264, 641] width 243 height 46
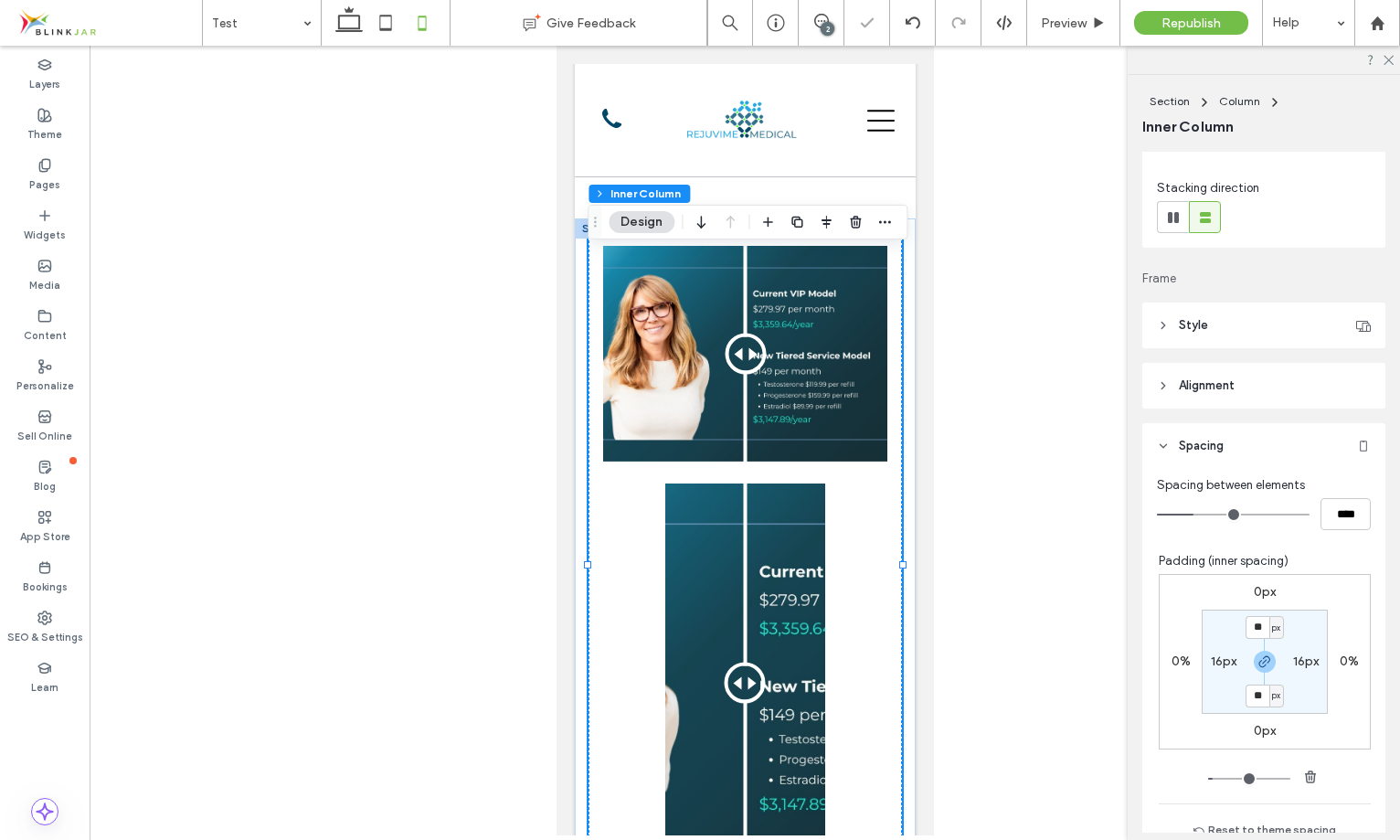
scroll to position [215, 0]
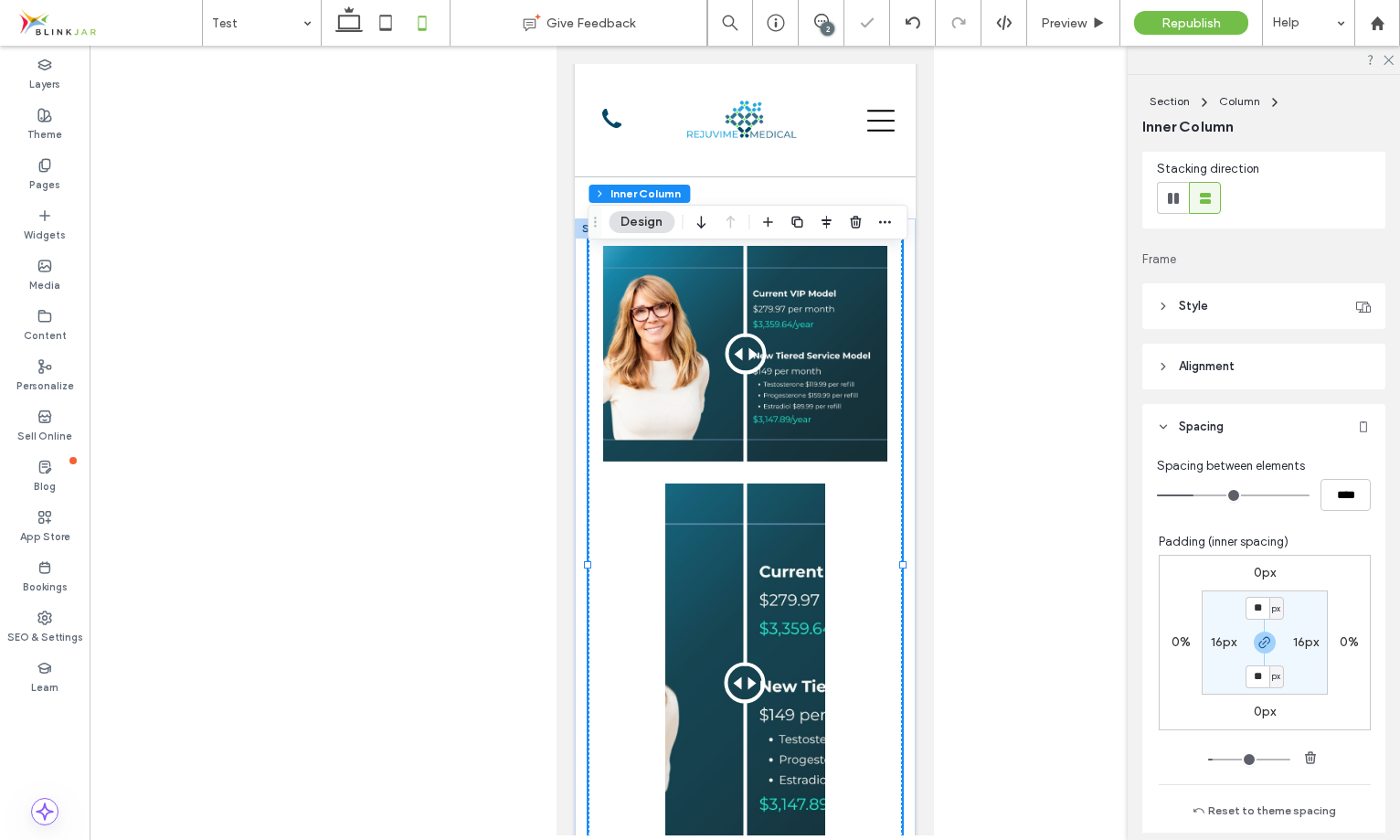
click at [1218, 636] on label "16px" at bounding box center [1223, 642] width 25 height 16
type input "*"
click at [1314, 594] on section "16px * px 16px * px" at bounding box center [1265, 642] width 126 height 104
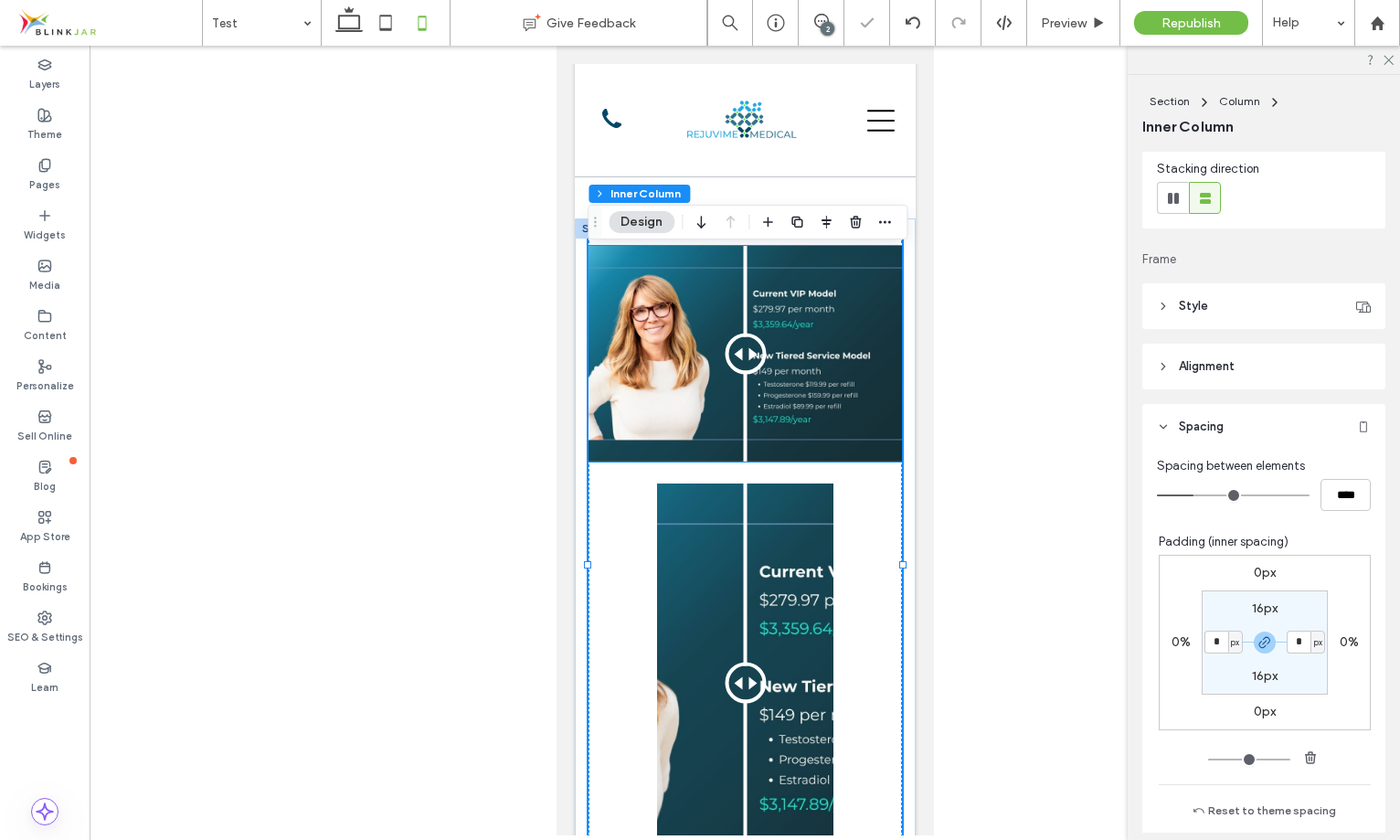
click at [801, 319] on div "Before After" at bounding box center [744, 354] width 314 height 216
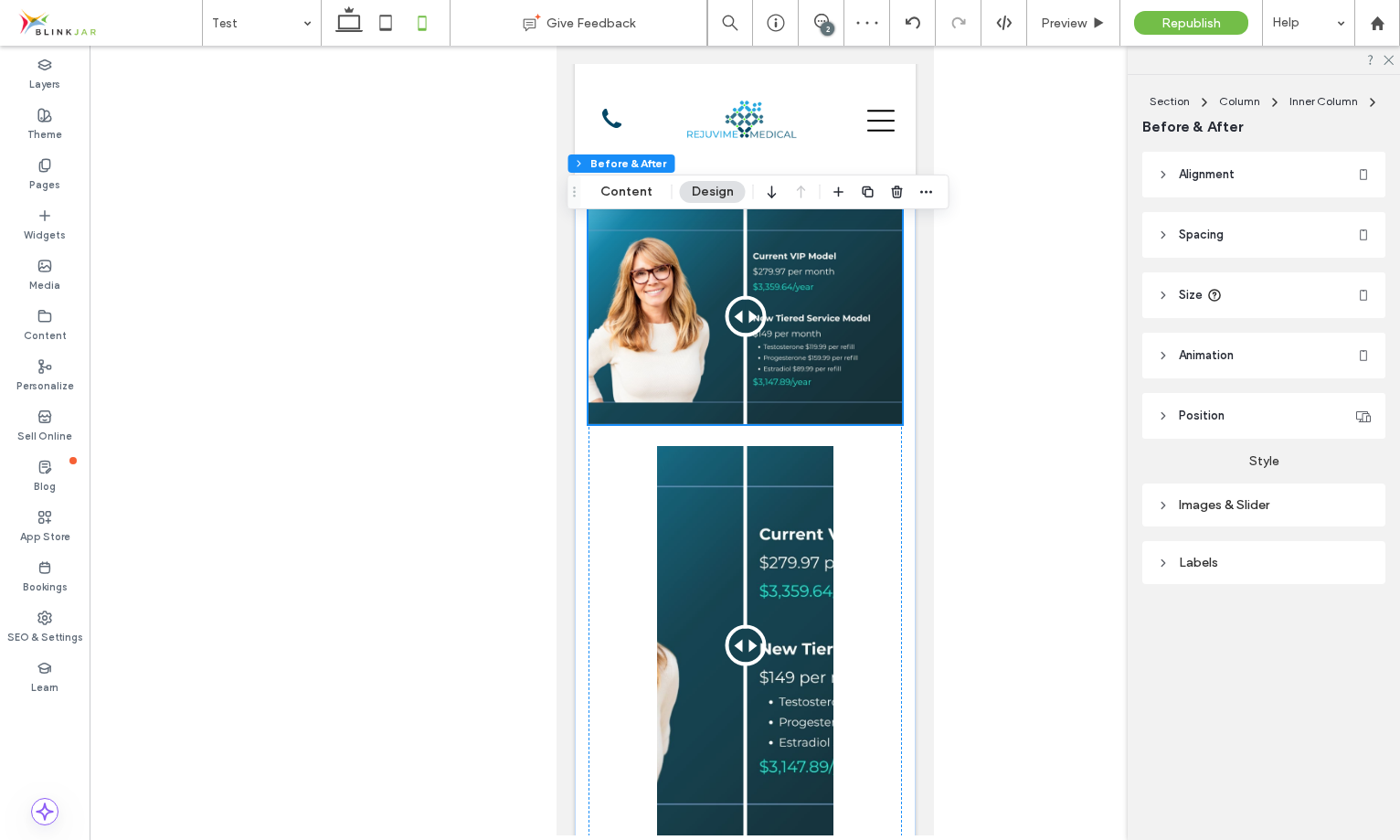
scroll to position [2546, 0]
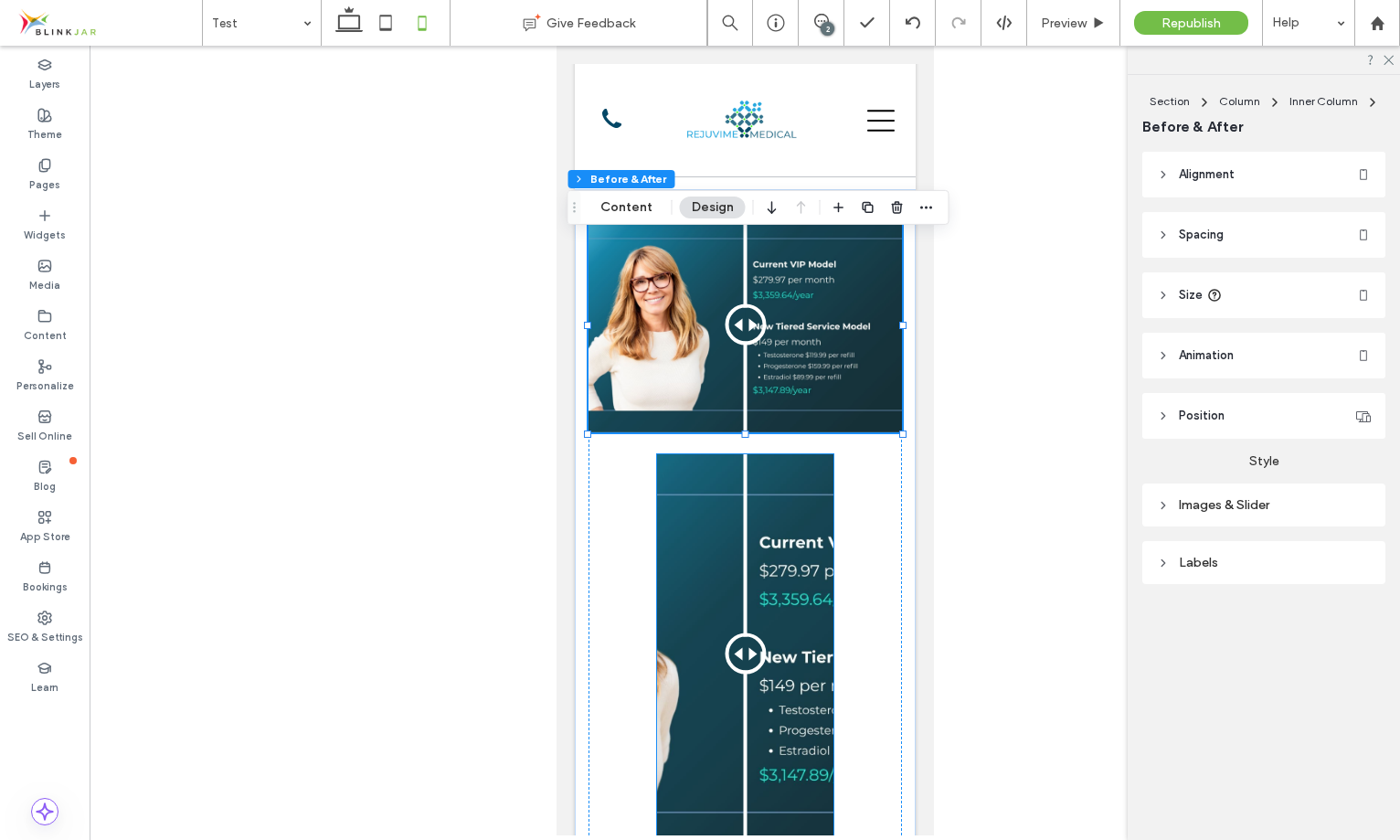
click at [802, 580] on div "Before After" at bounding box center [744, 653] width 178 height 398
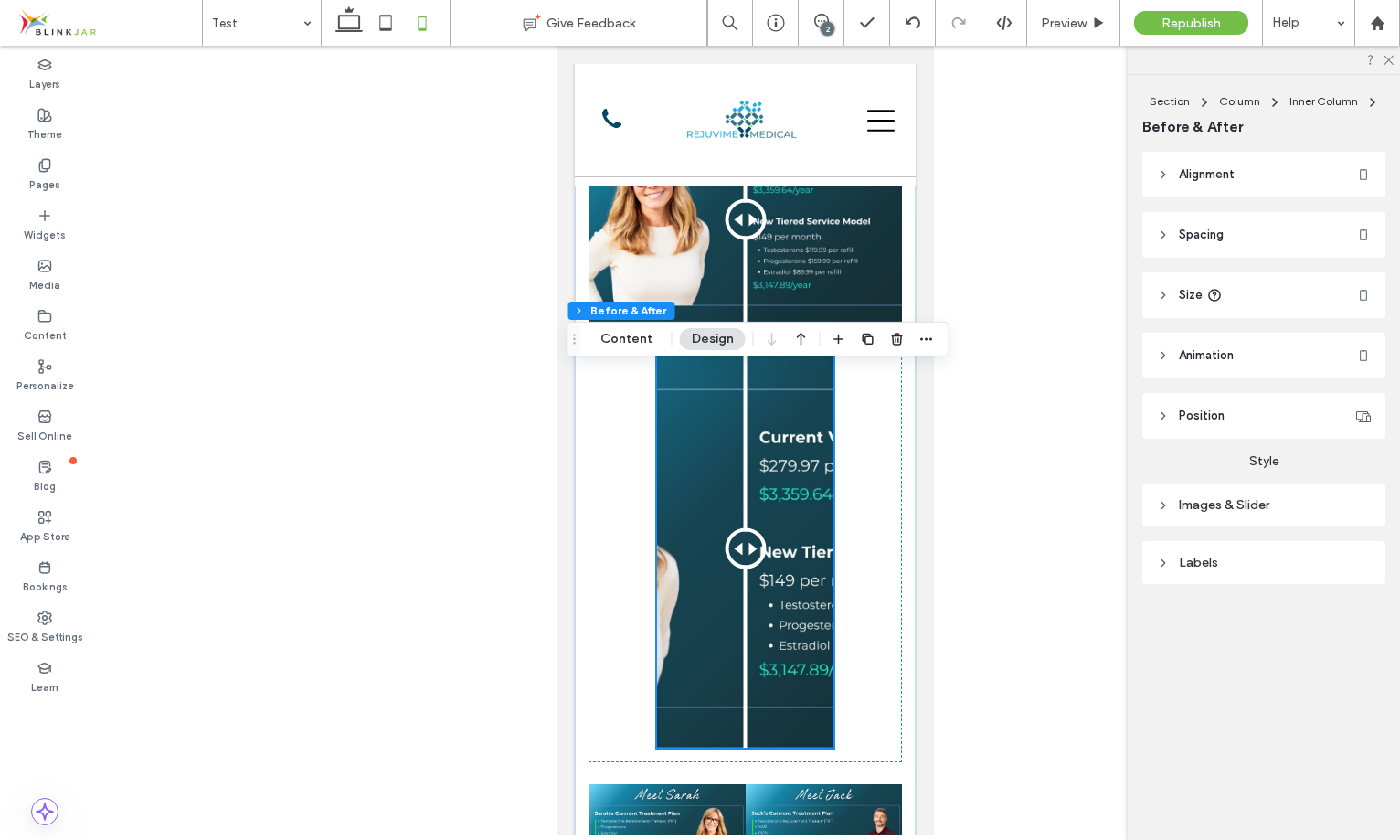
scroll to position [2652, 0]
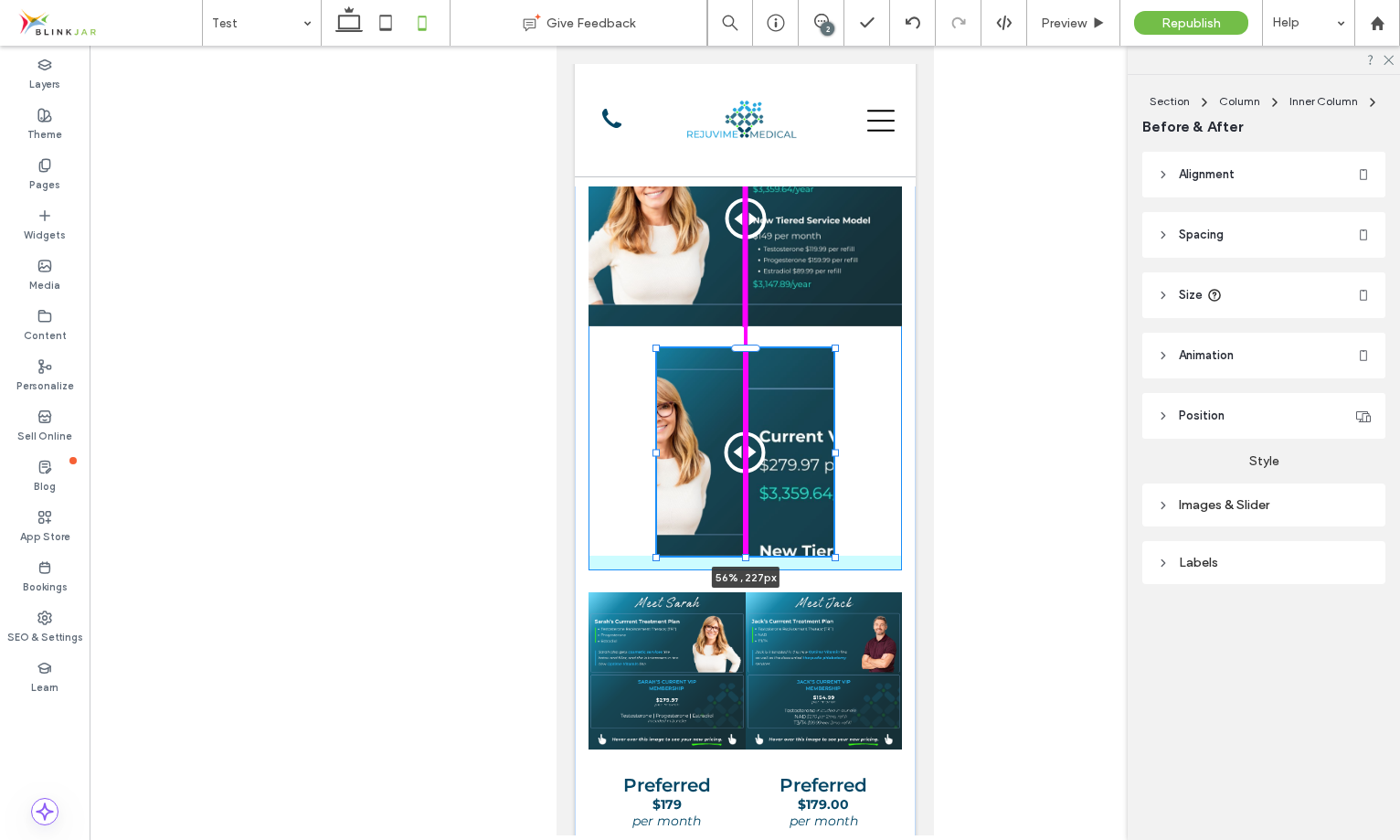
drag, startPoint x: 747, startPoint y: 770, endPoint x: 764, endPoint y: 578, distance: 192.8
type input "***"
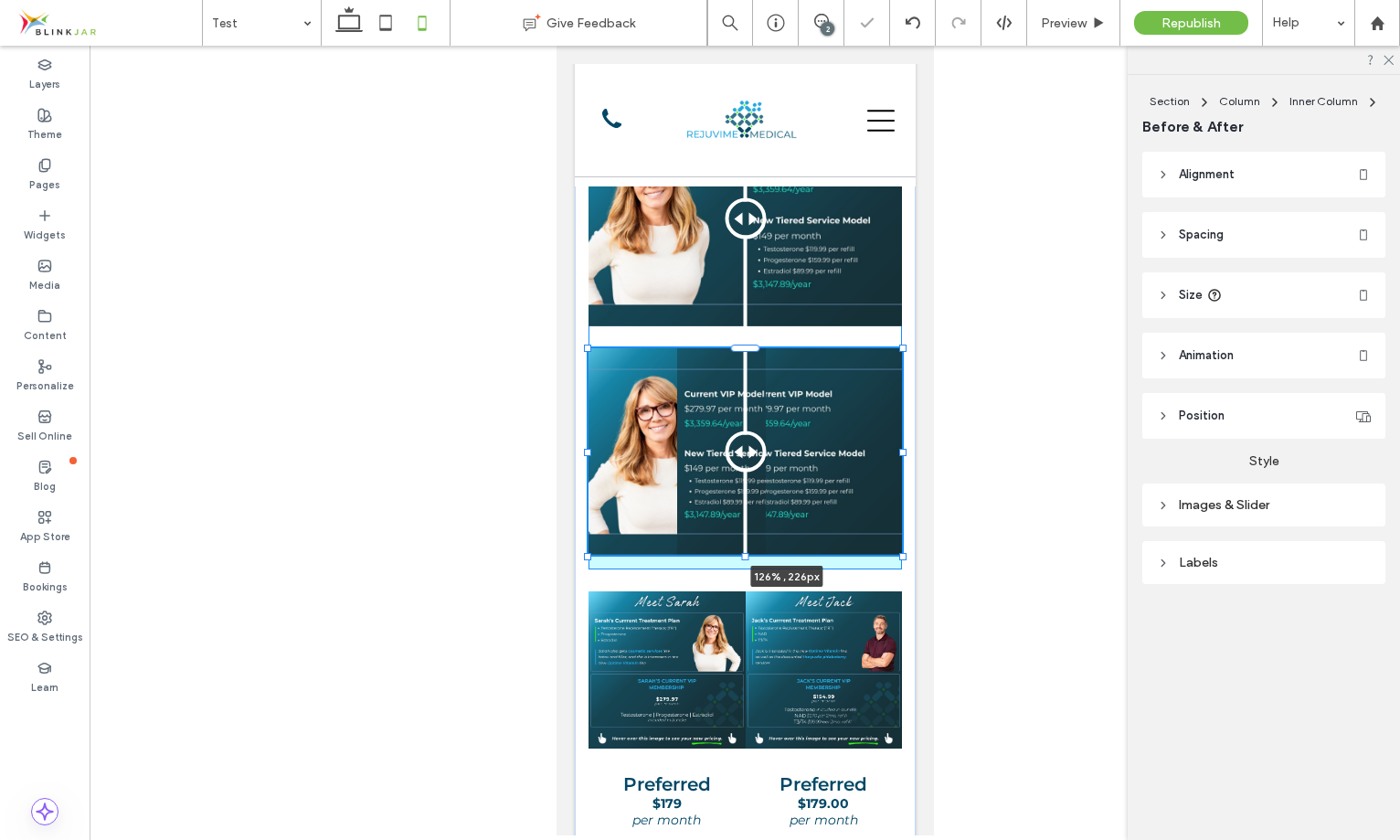
drag, startPoint x: 831, startPoint y: 474, endPoint x: 941, endPoint y: 468, distance: 110.2
click at [933, 468] on html "Call Us SHOP SKINMEDICA START YOUR JOURNEY Section CONTACT US Section Locations…" at bounding box center [744, 810] width 378 height 6834
type input "***"
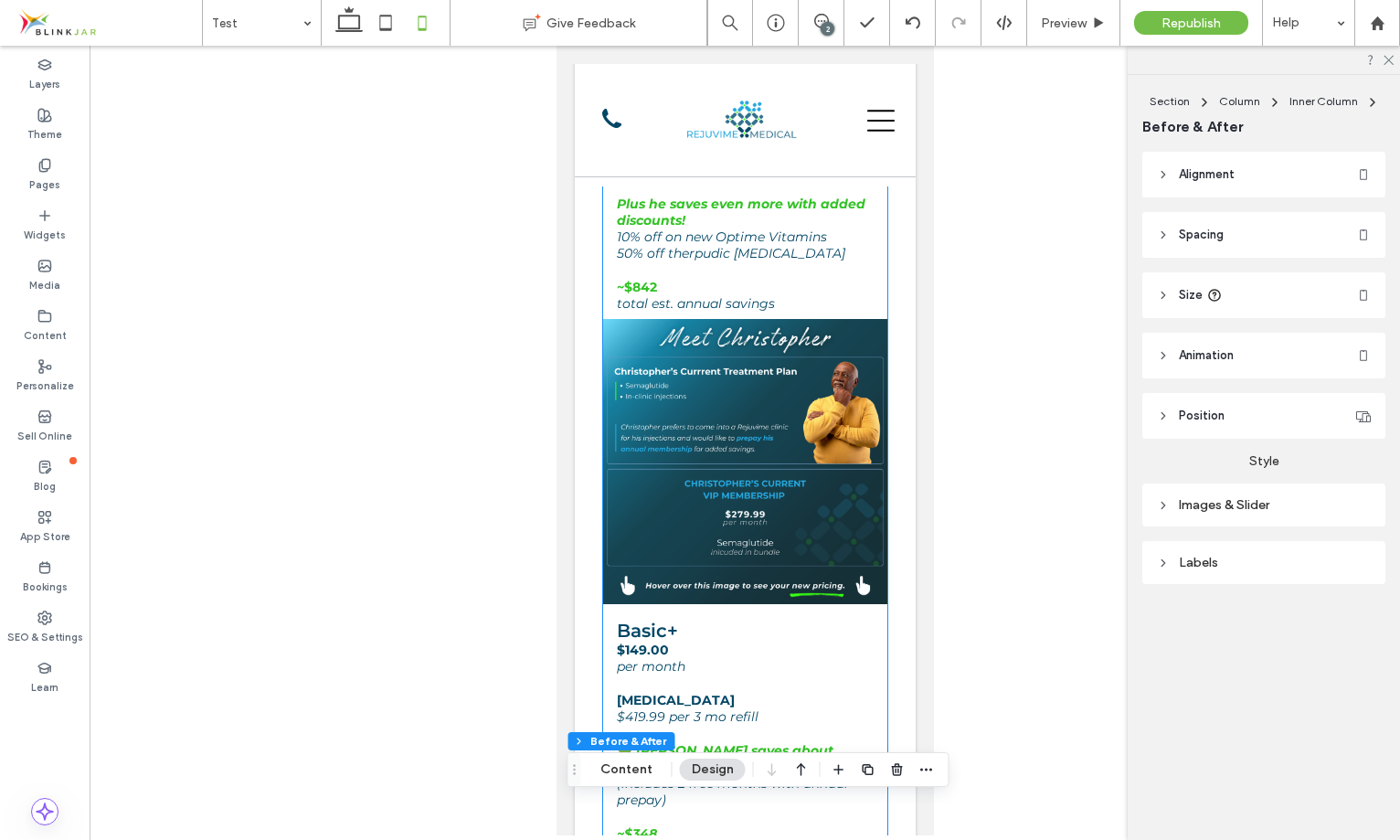
scroll to position [1830, 0]
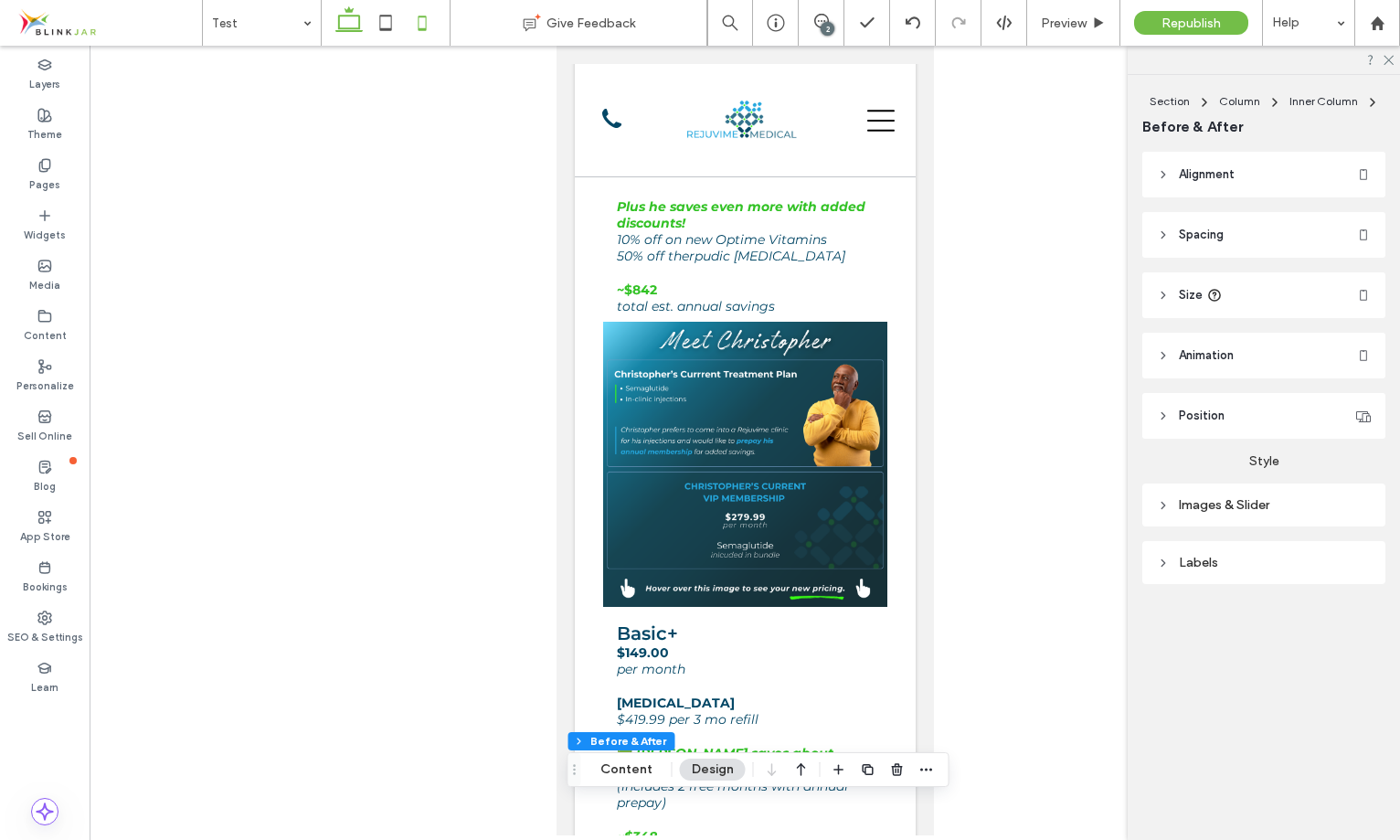
click at [348, 28] on use at bounding box center [349, 19] width 27 height 25
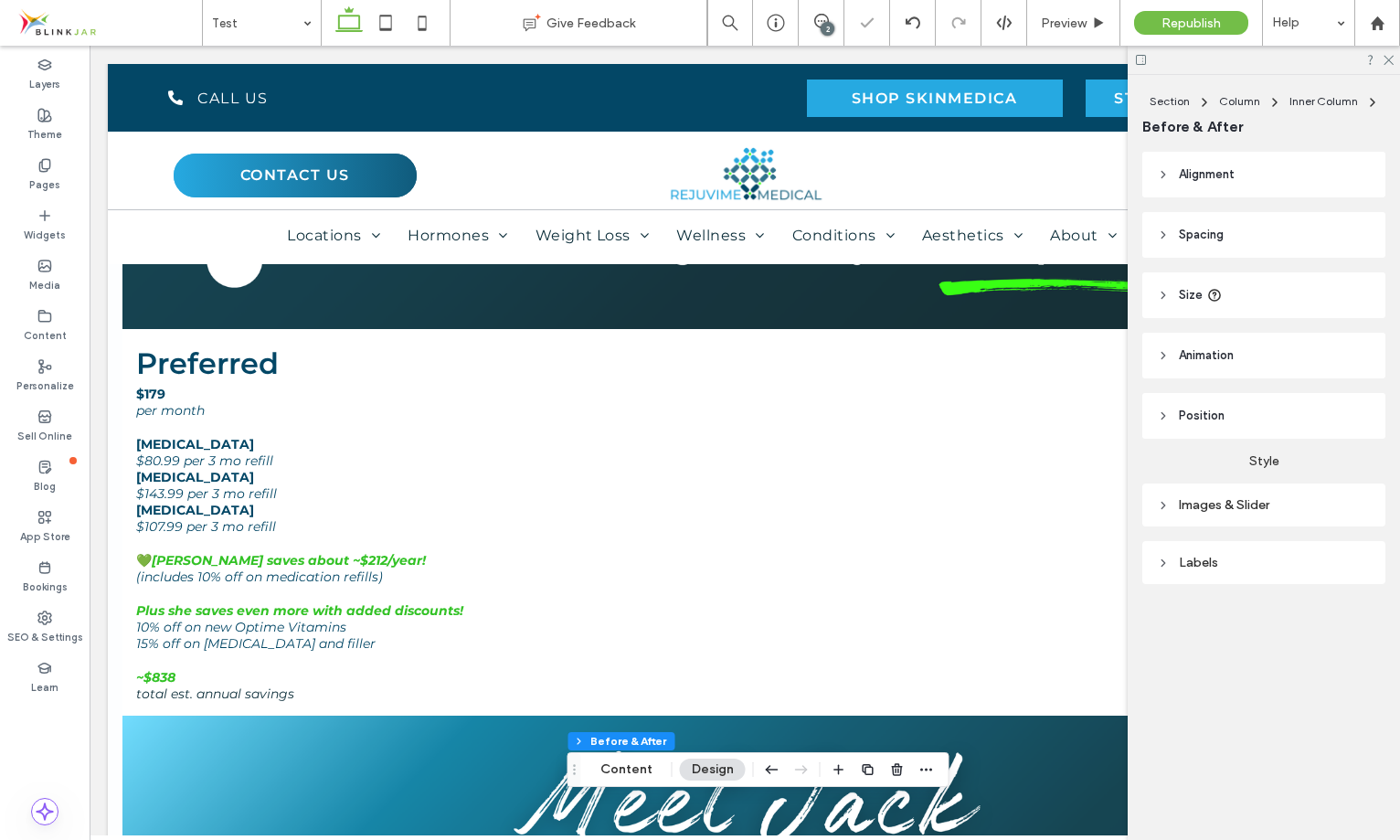
type input "**"
type input "****"
type input "***"
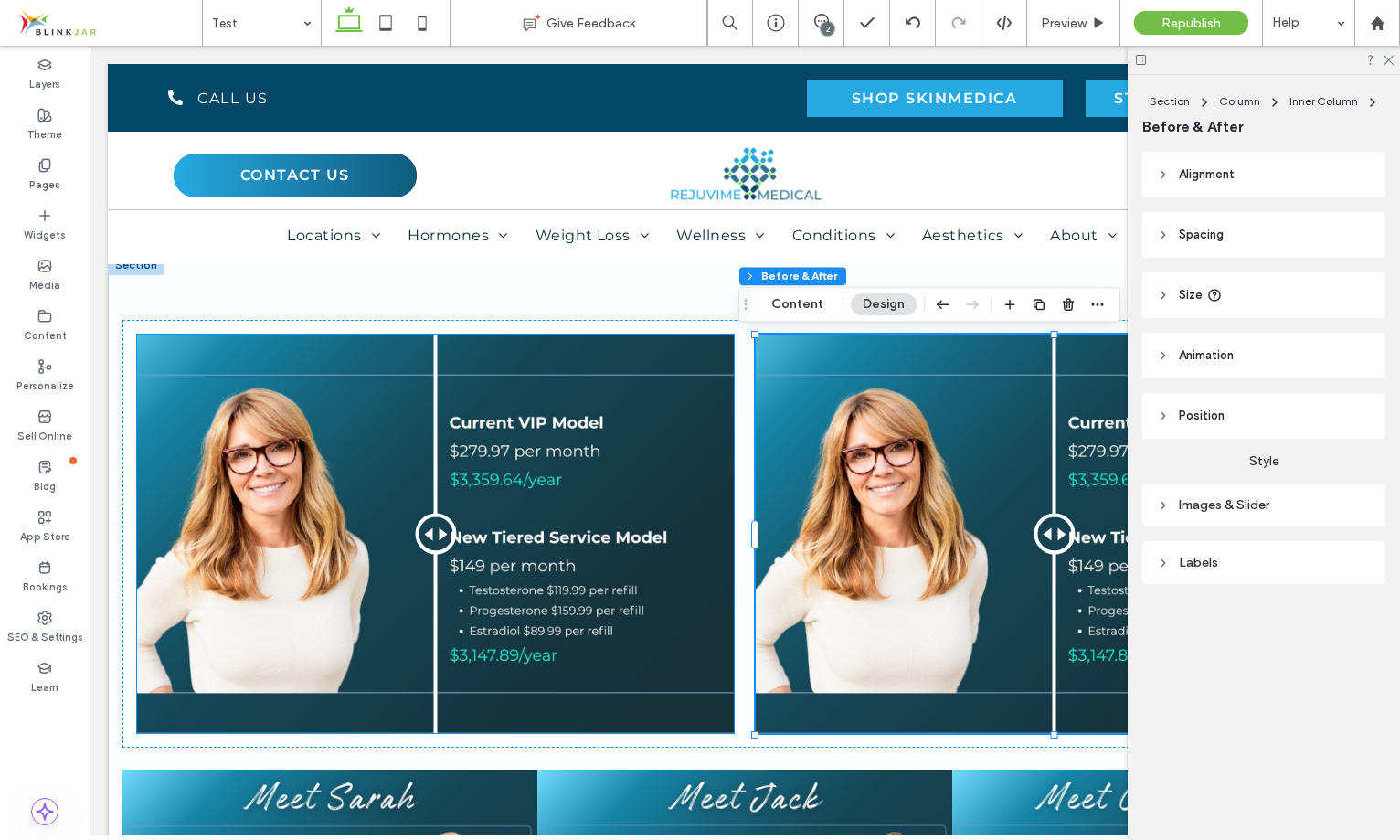
scroll to position [1137, 0]
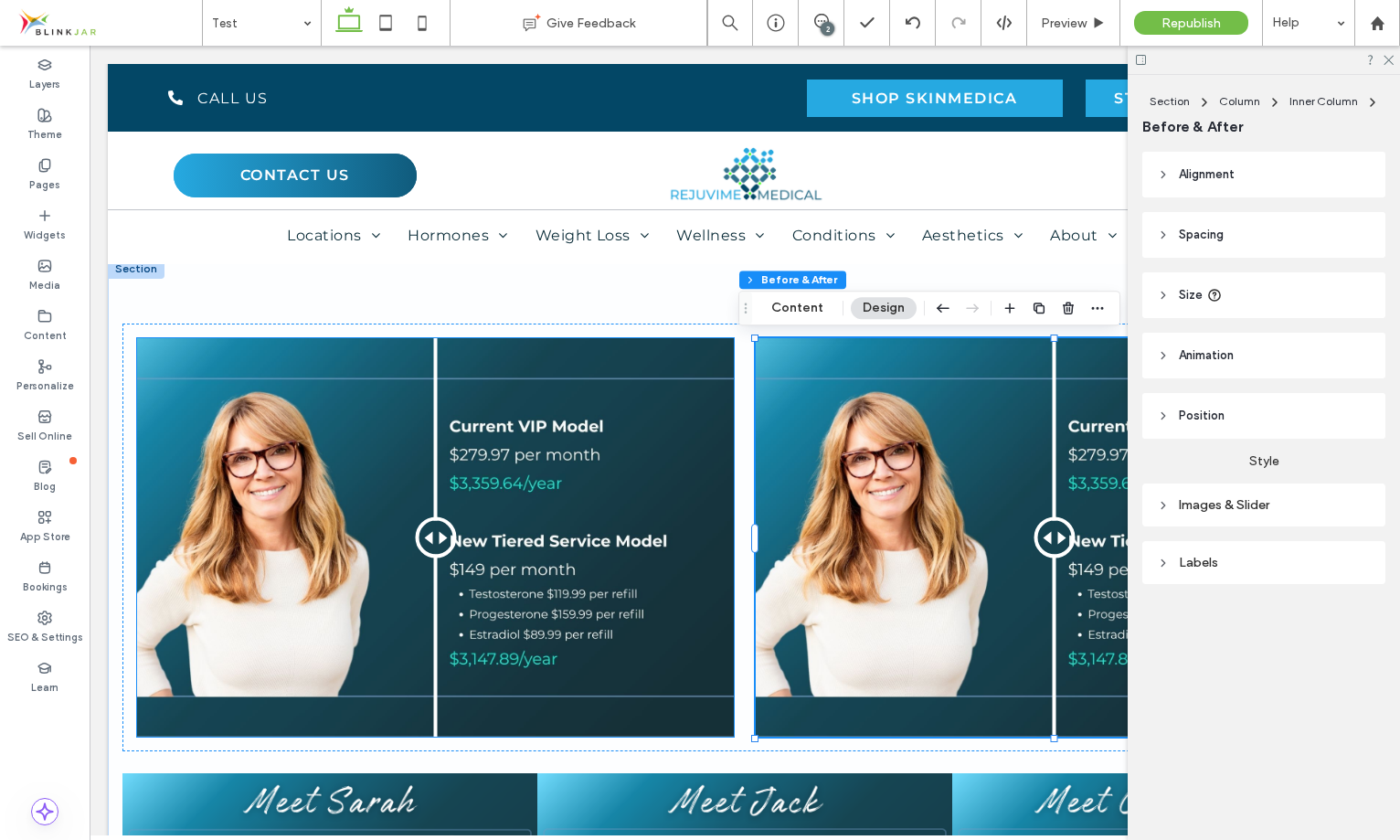
click at [495, 515] on div "Before After" at bounding box center [435, 537] width 597 height 398
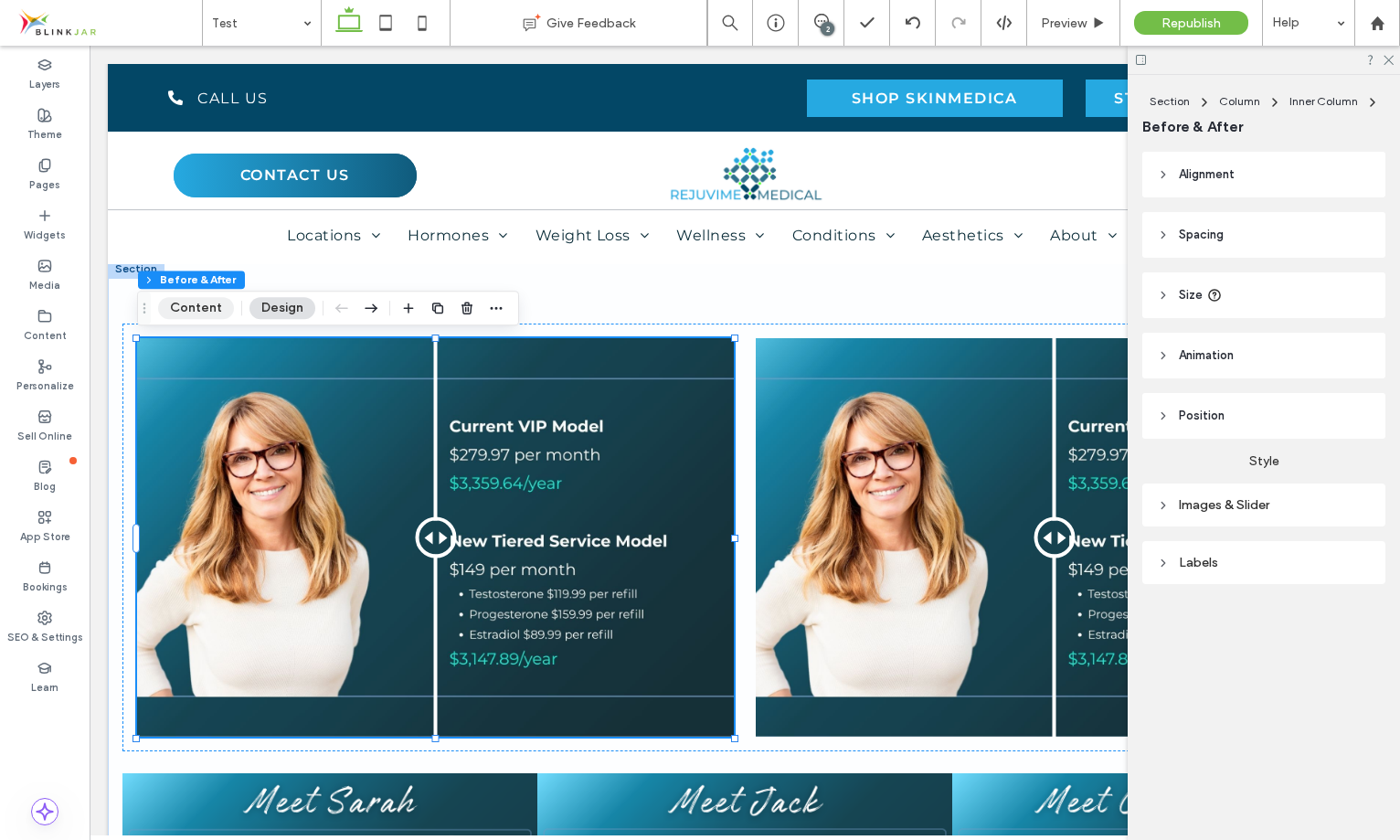
click at [193, 303] on button "Content" at bounding box center [195, 307] width 76 height 22
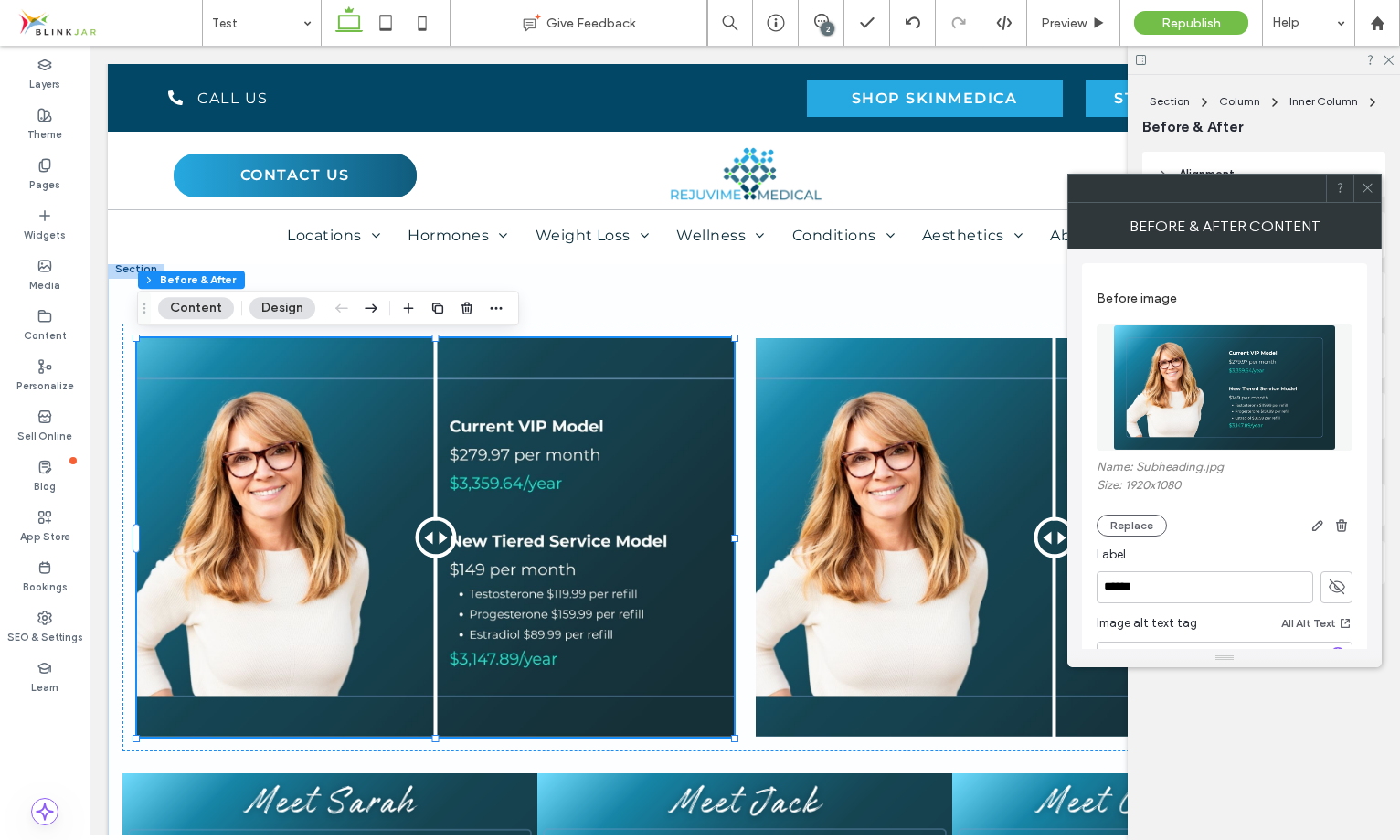
click at [282, 308] on button "Design" at bounding box center [282, 307] width 66 height 22
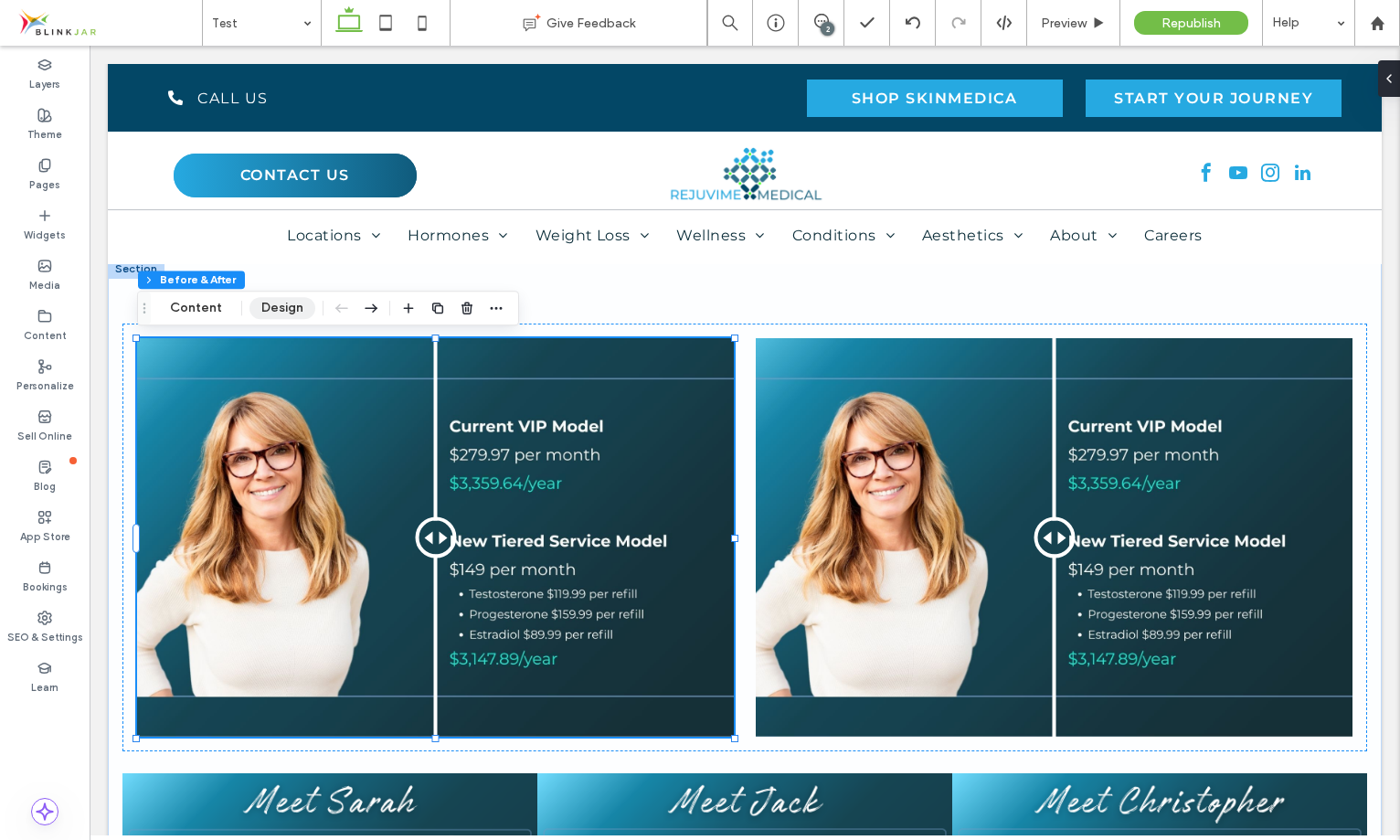
click at [299, 306] on button "Design" at bounding box center [282, 307] width 66 height 22
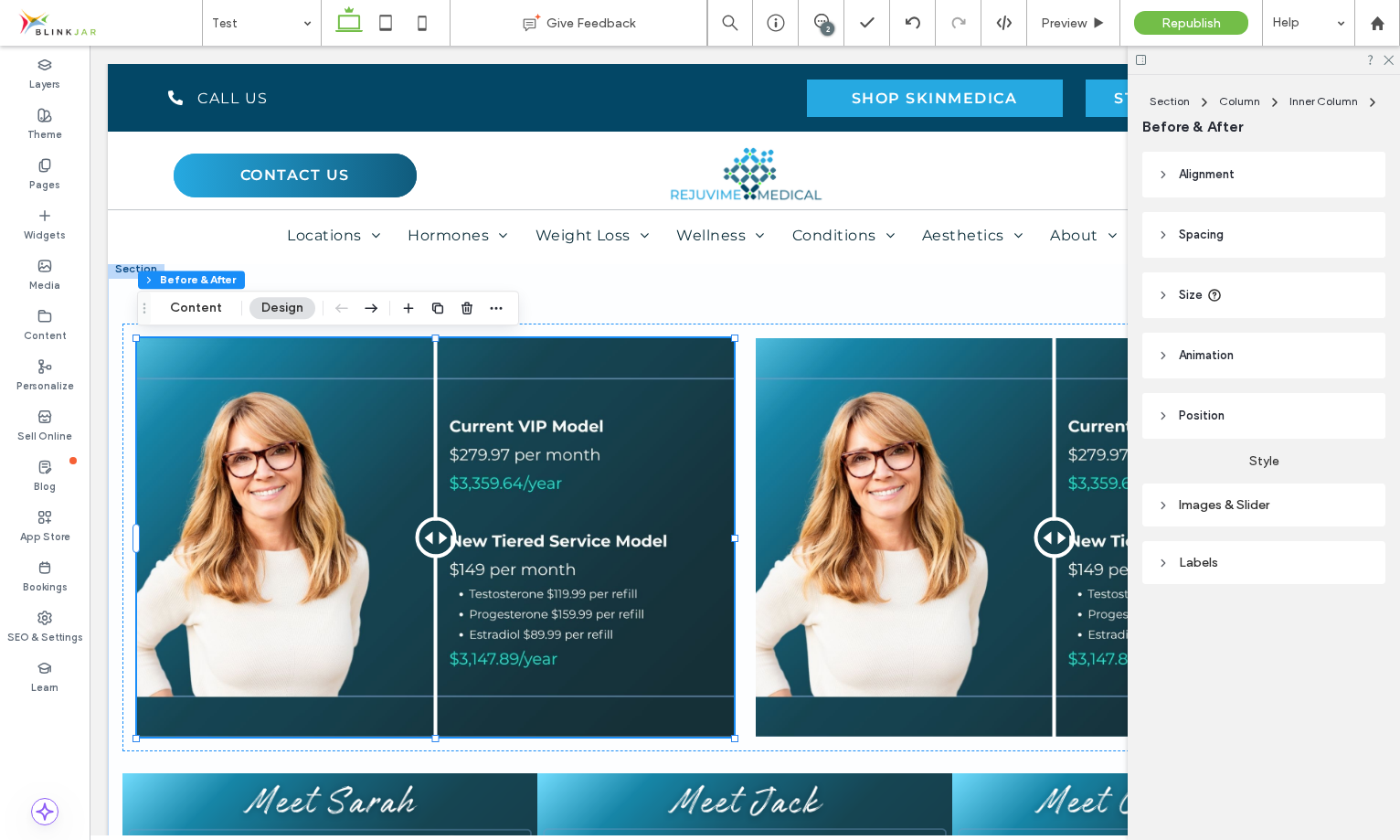
click at [1244, 287] on header "Size" at bounding box center [1264, 295] width 243 height 46
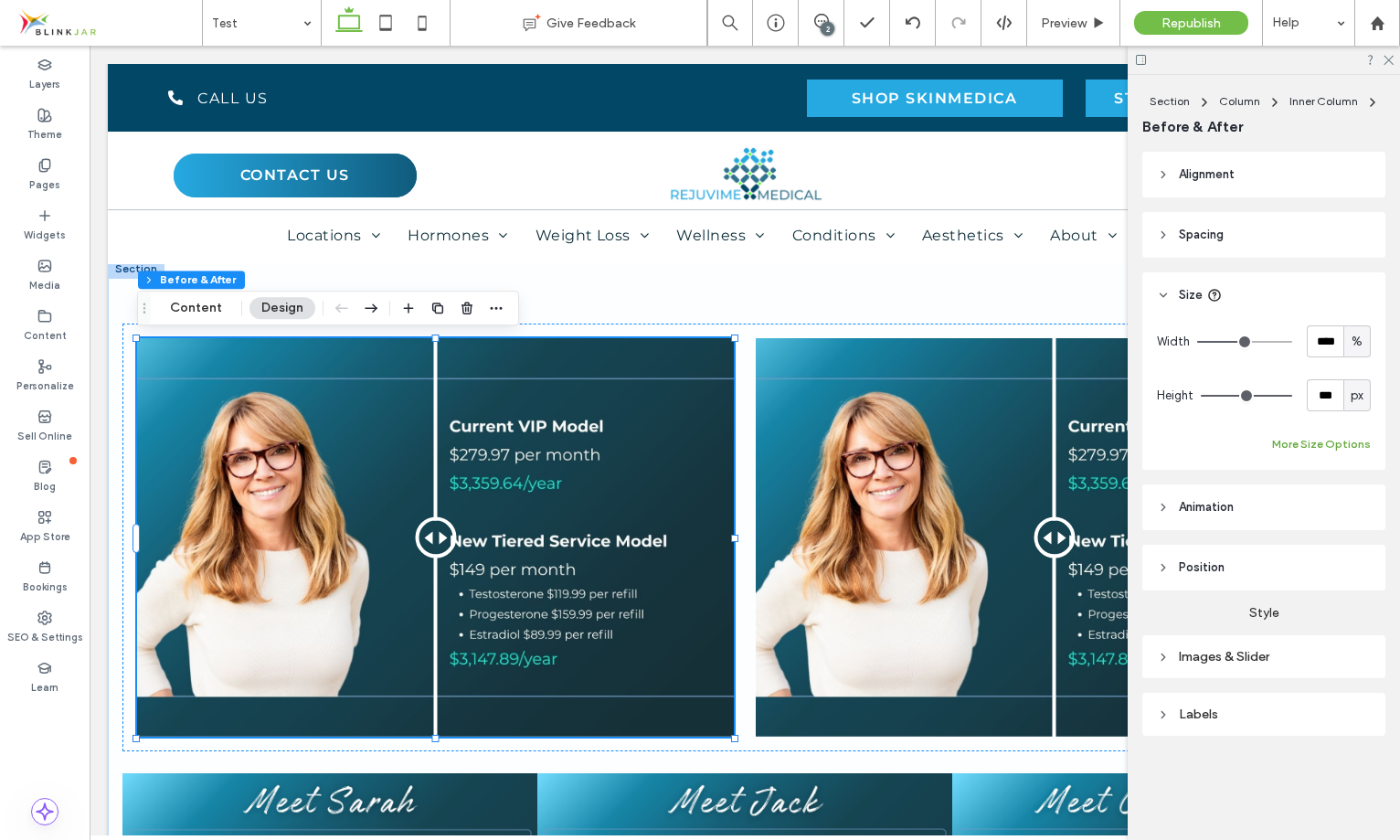
click at [1283, 439] on button "More Size Options" at bounding box center [1321, 443] width 99 height 22
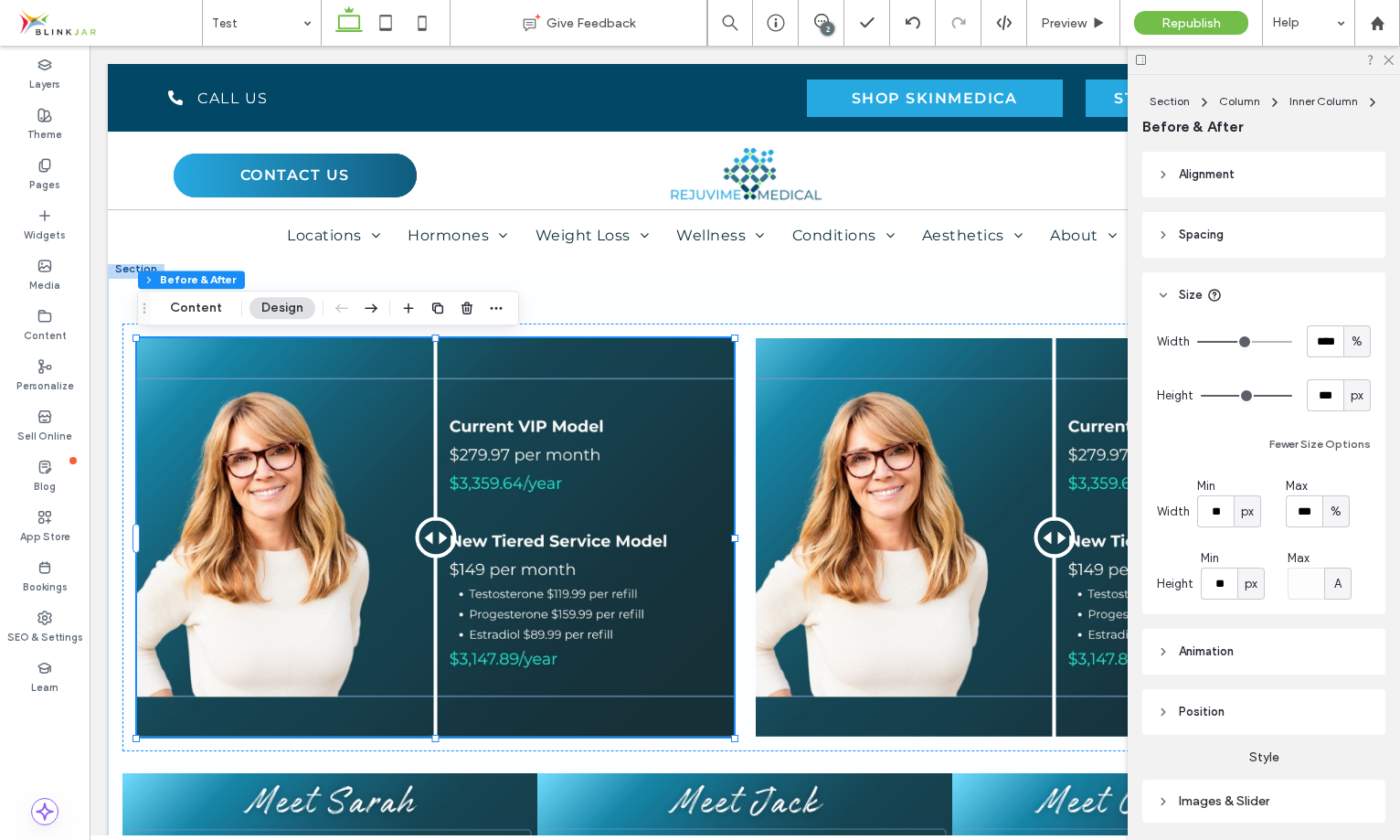
click at [524, 502] on div "Before After" at bounding box center [435, 537] width 597 height 398
click at [204, 315] on button "Content" at bounding box center [195, 307] width 76 height 22
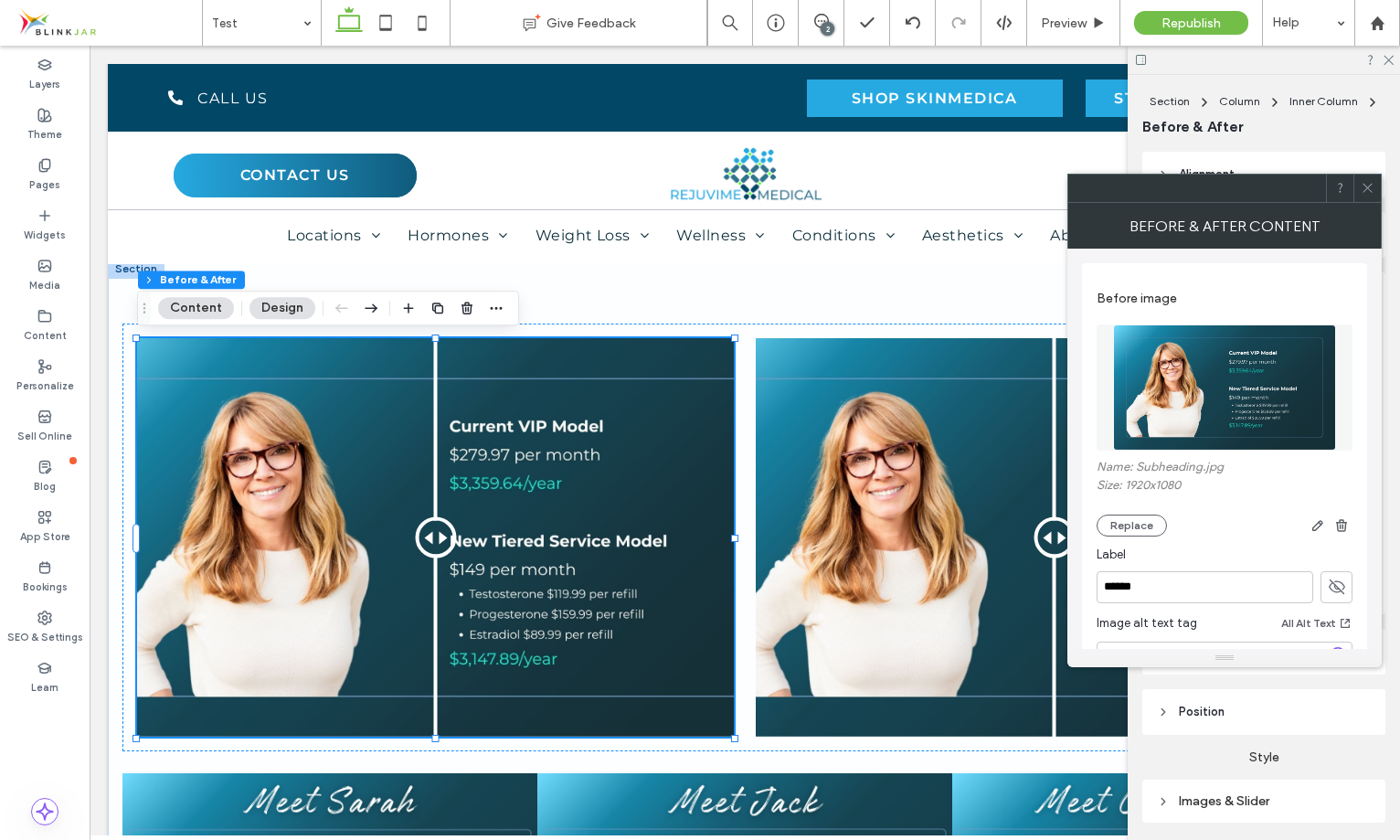
click at [1371, 194] on icon at bounding box center [1367, 188] width 14 height 14
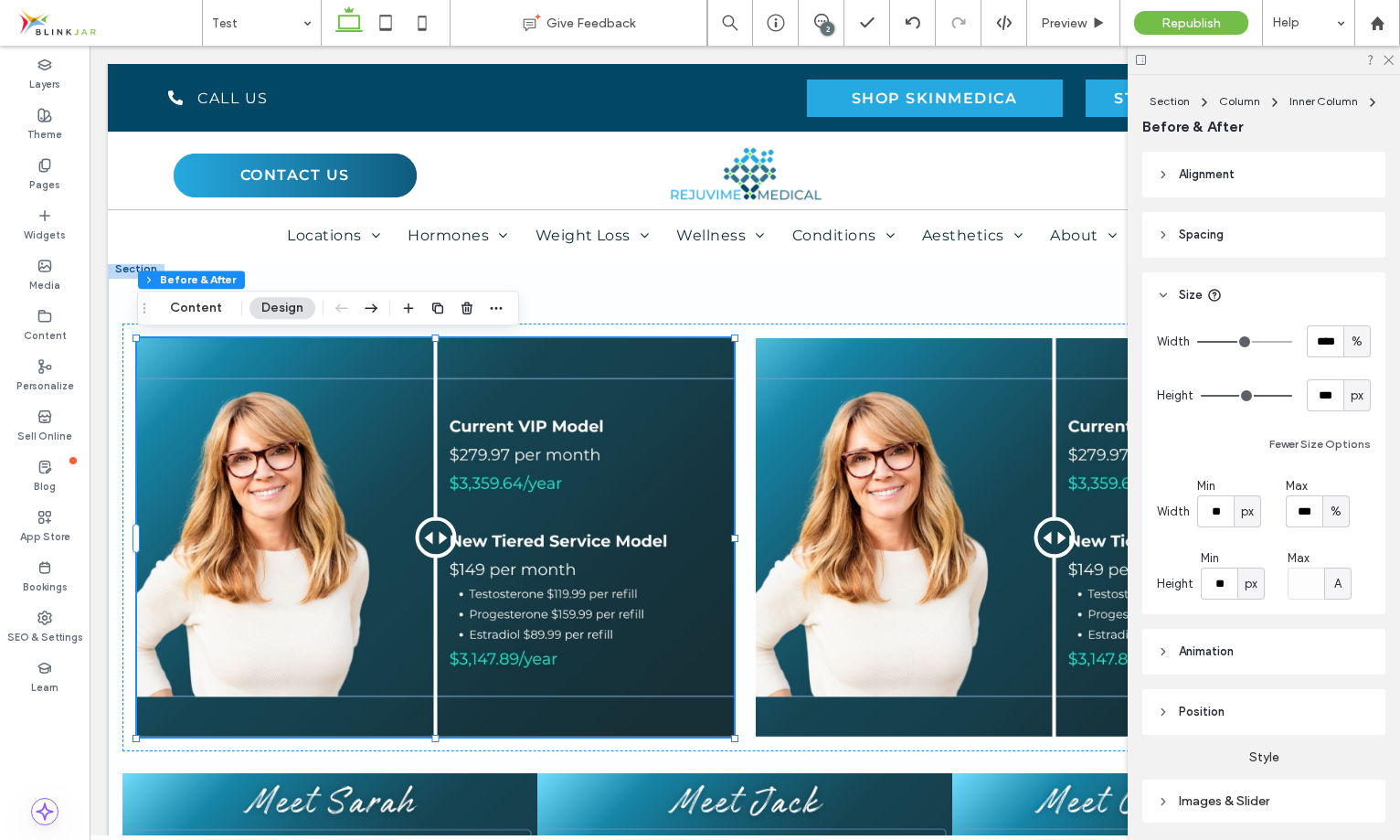
drag, startPoint x: 1392, startPoint y: 59, endPoint x: 1356, endPoint y: 53, distance: 36.5
click at [1391, 58] on icon at bounding box center [1387, 58] width 12 height 12
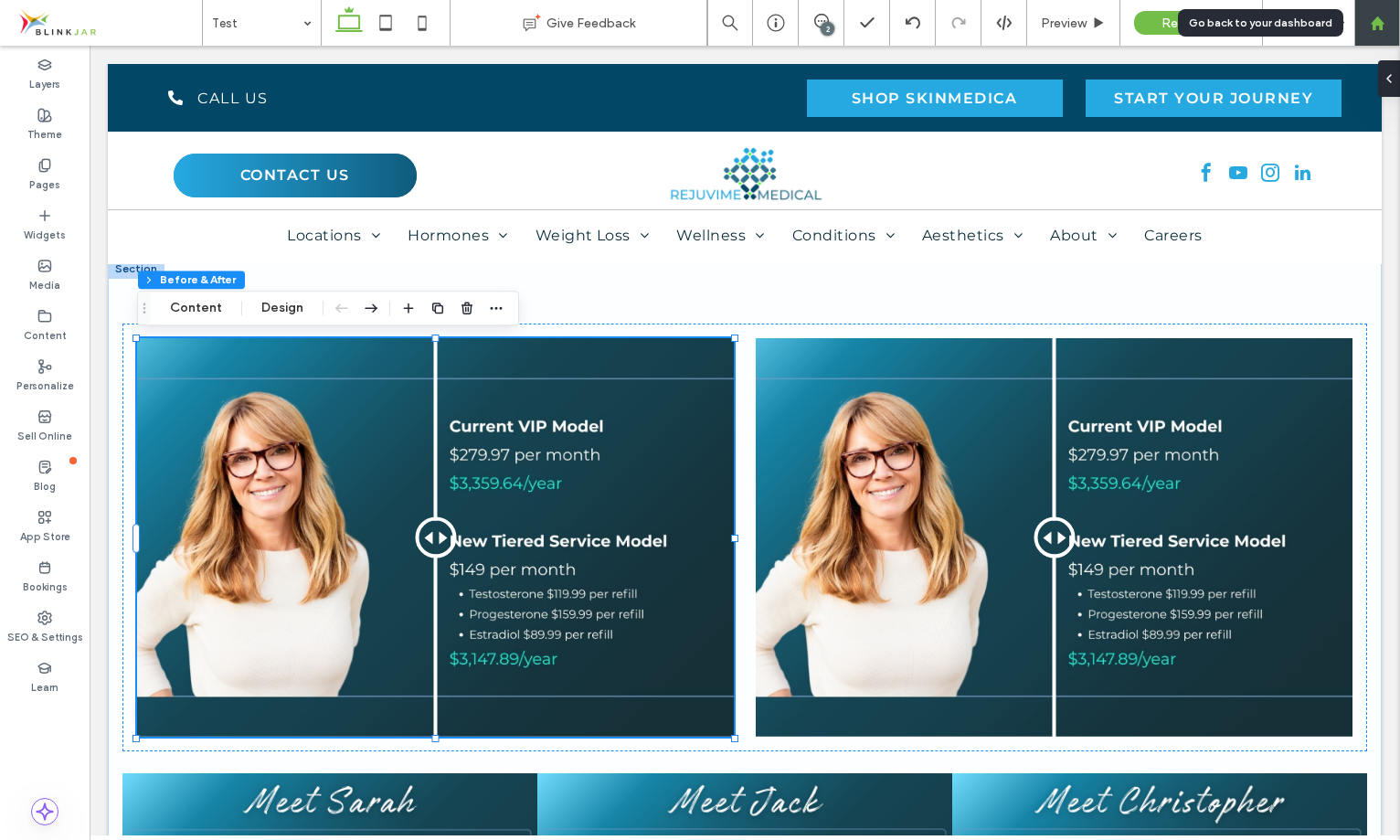
click at [1375, 31] on div at bounding box center [1377, 23] width 46 height 46
